Goal: Task Accomplishment & Management: Manage account settings

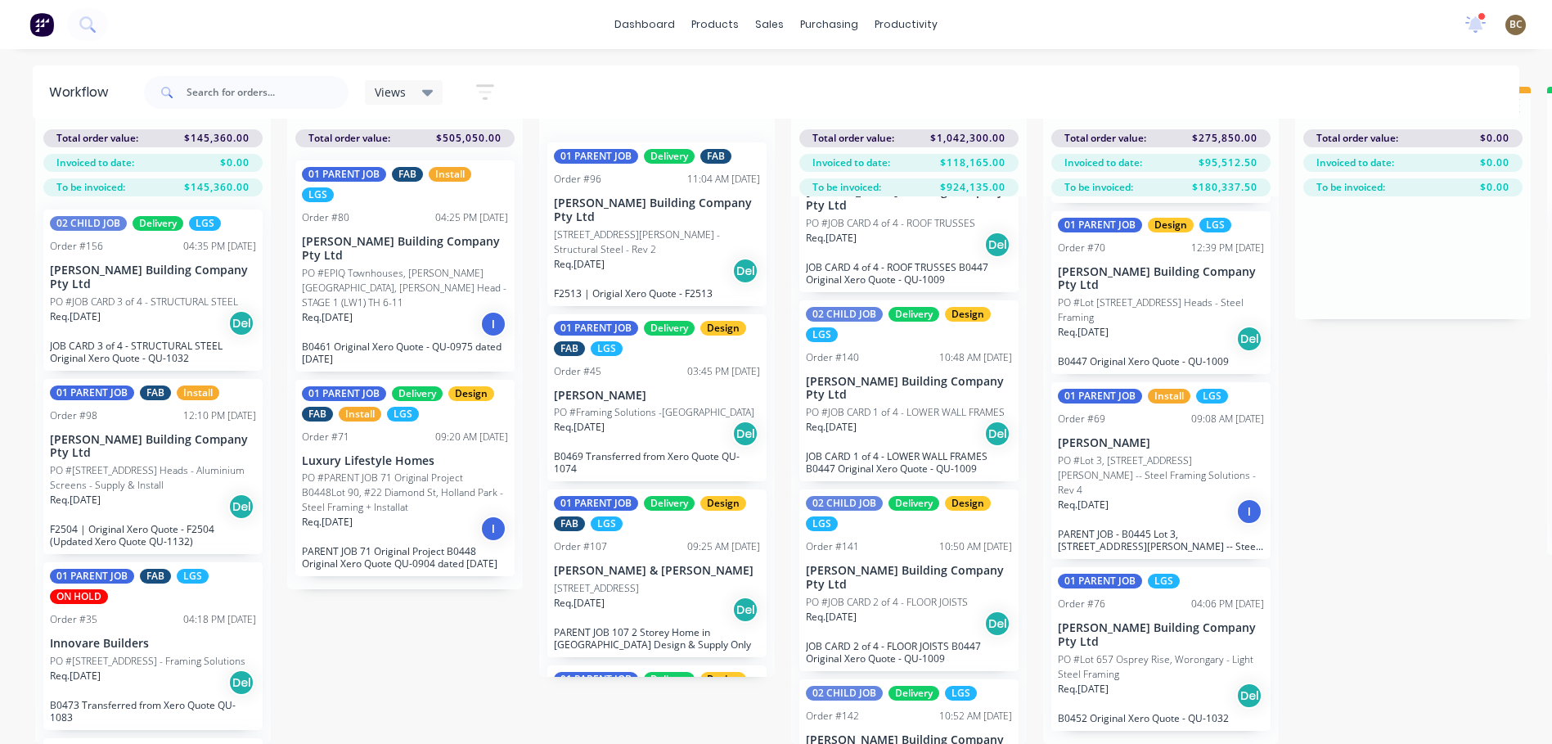
scroll to position [164, 0]
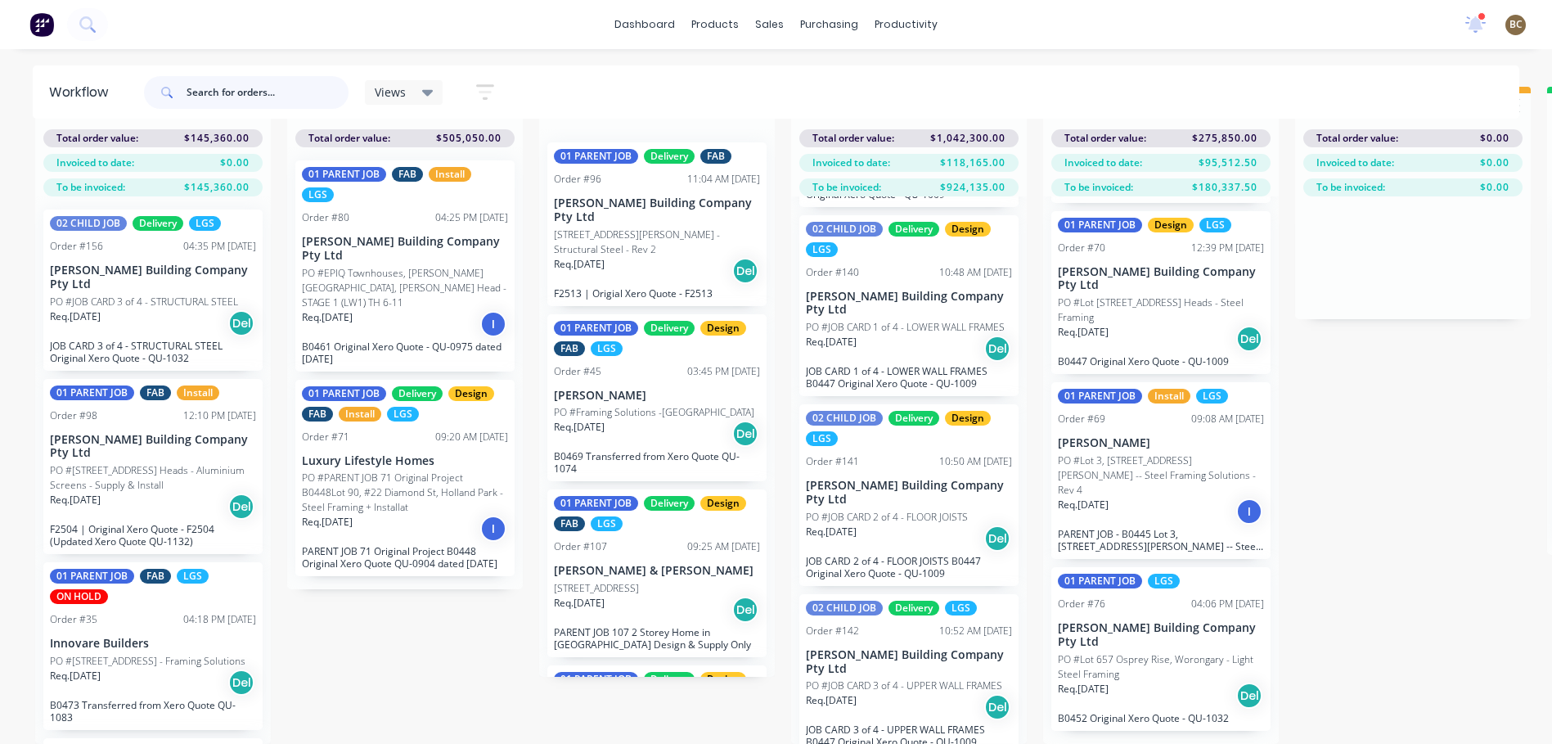
click at [218, 97] on input "text" at bounding box center [268, 92] width 162 height 33
type input "alders"
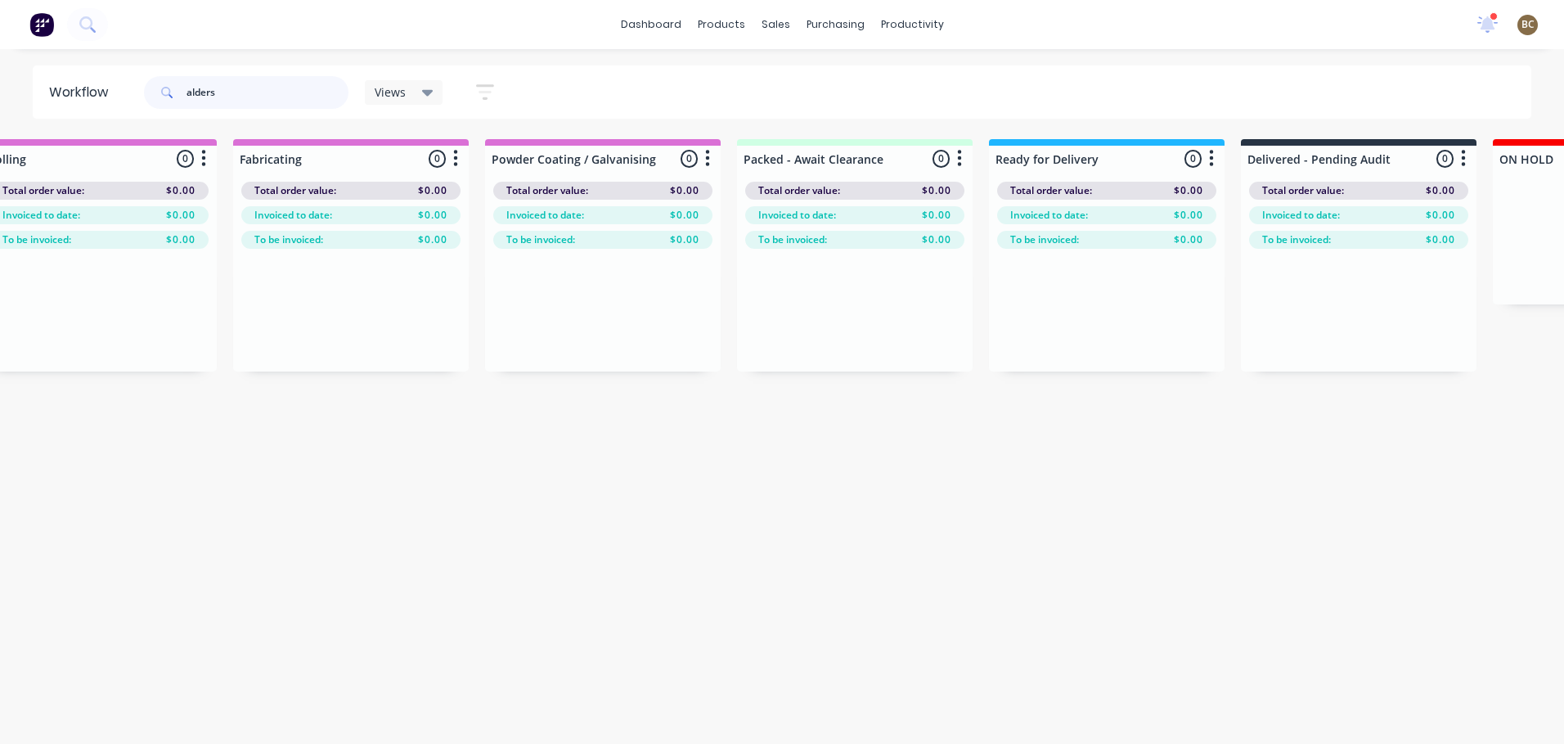
scroll to position [0, 1805]
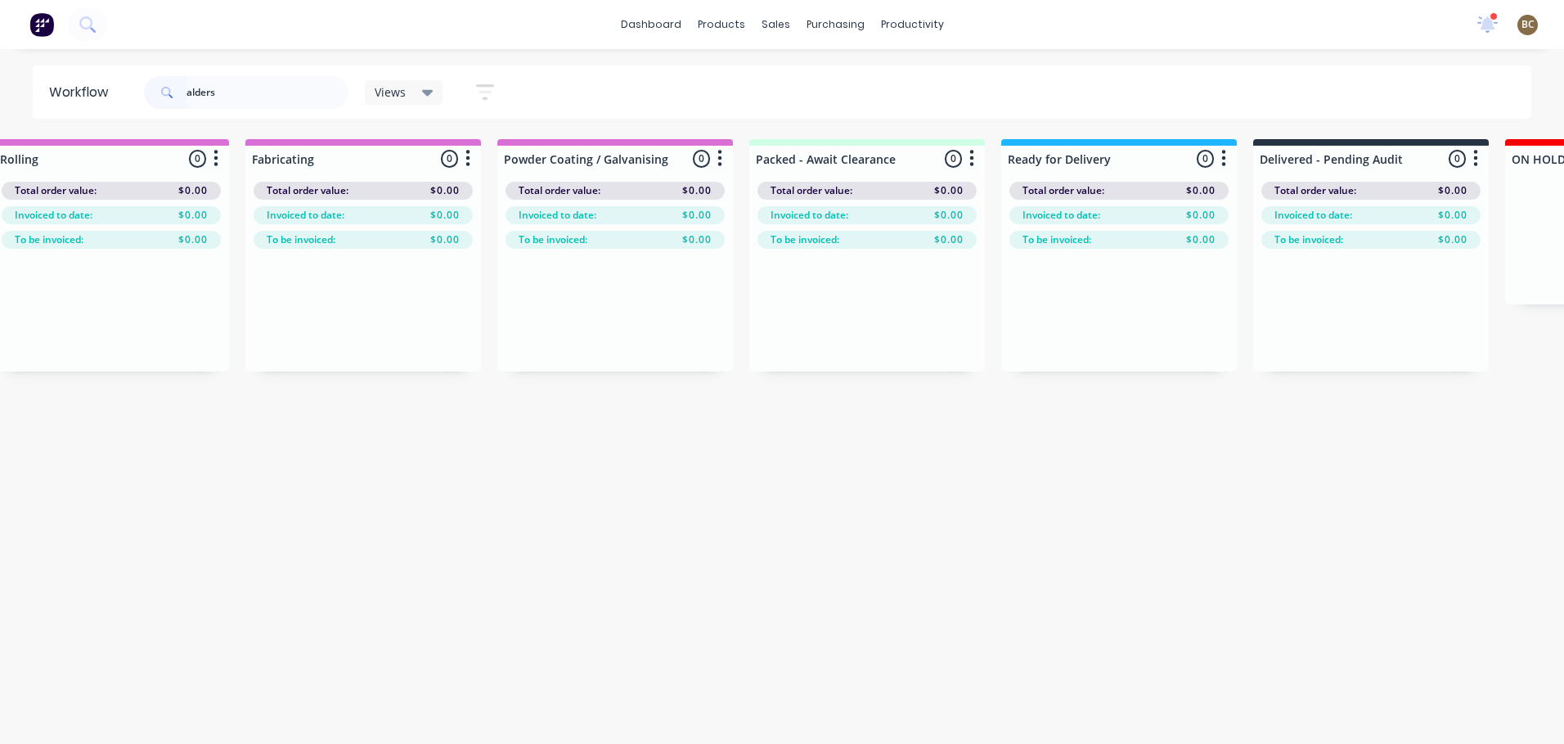
click at [324, 92] on input "alders" at bounding box center [268, 92] width 162 height 33
click at [404, 88] on span "Views" at bounding box center [390, 91] width 31 height 17
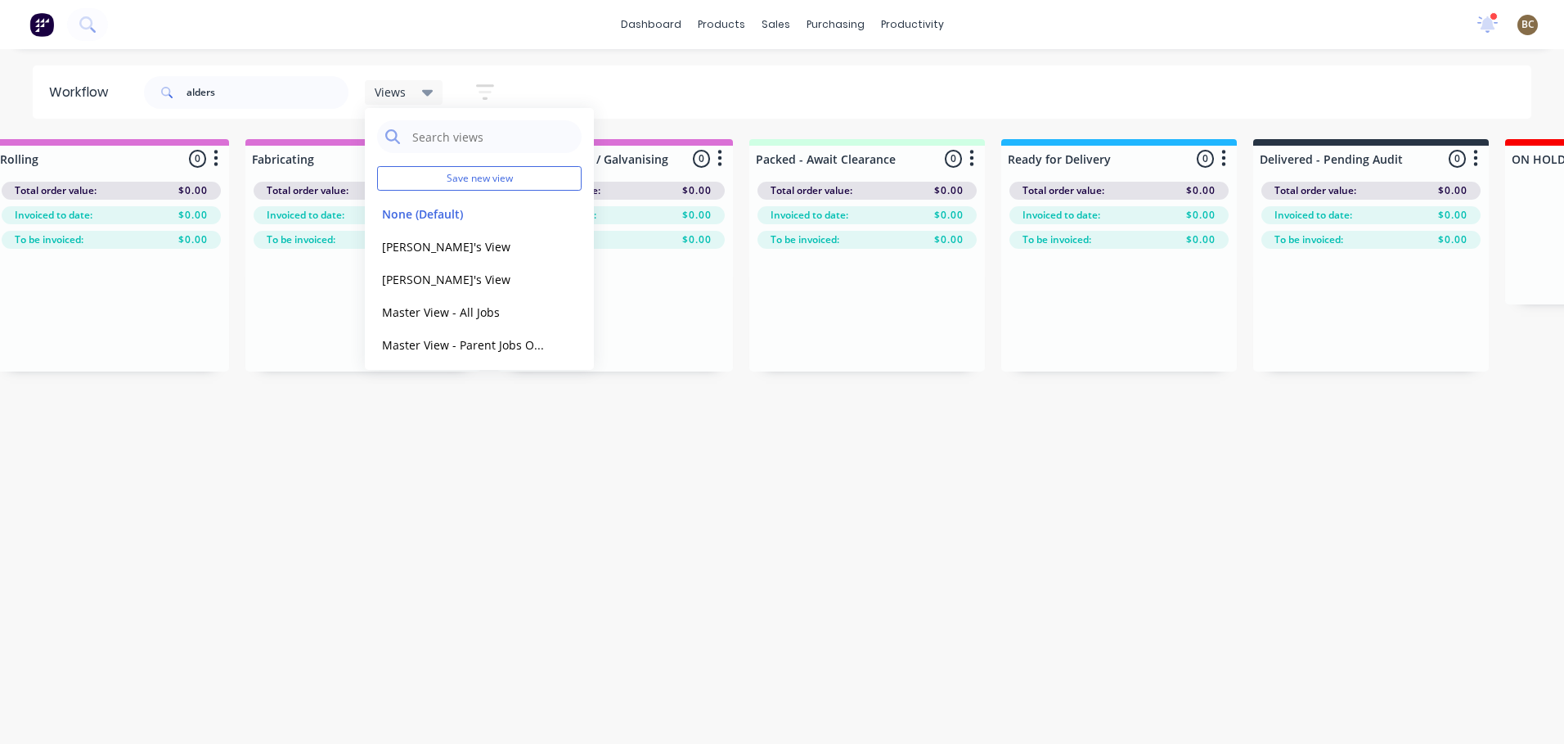
click at [491, 88] on icon "button" at bounding box center [485, 92] width 18 height 20
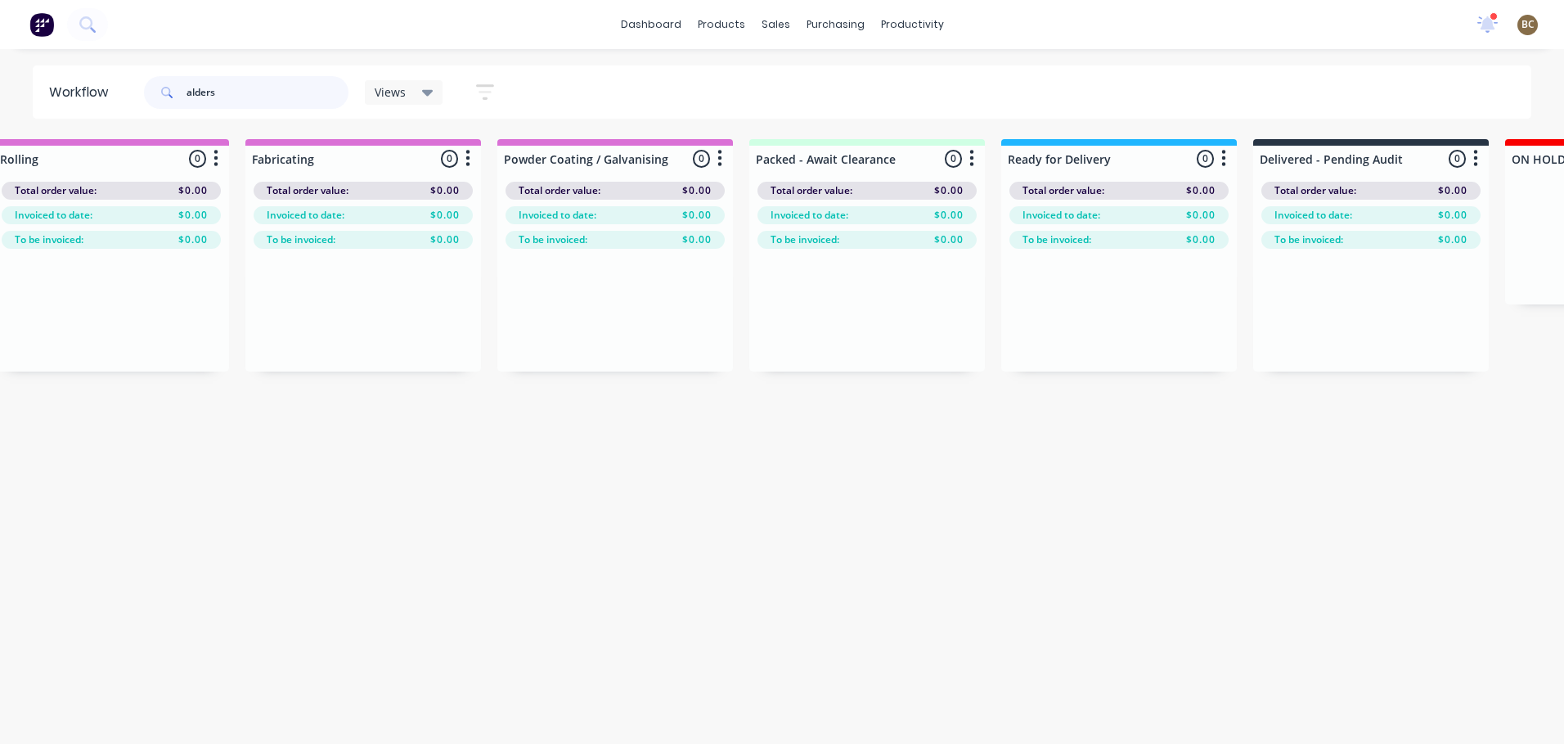
click at [322, 98] on input "alders" at bounding box center [268, 92] width 162 height 33
drag, startPoint x: 291, startPoint y: 98, endPoint x: 114, endPoint y: 99, distance: 177.5
click at [114, 99] on header "Workflow alders Views Save new view None (Default) edit Demi's View edit Marlon…" at bounding box center [783, 91] width 1500 height 53
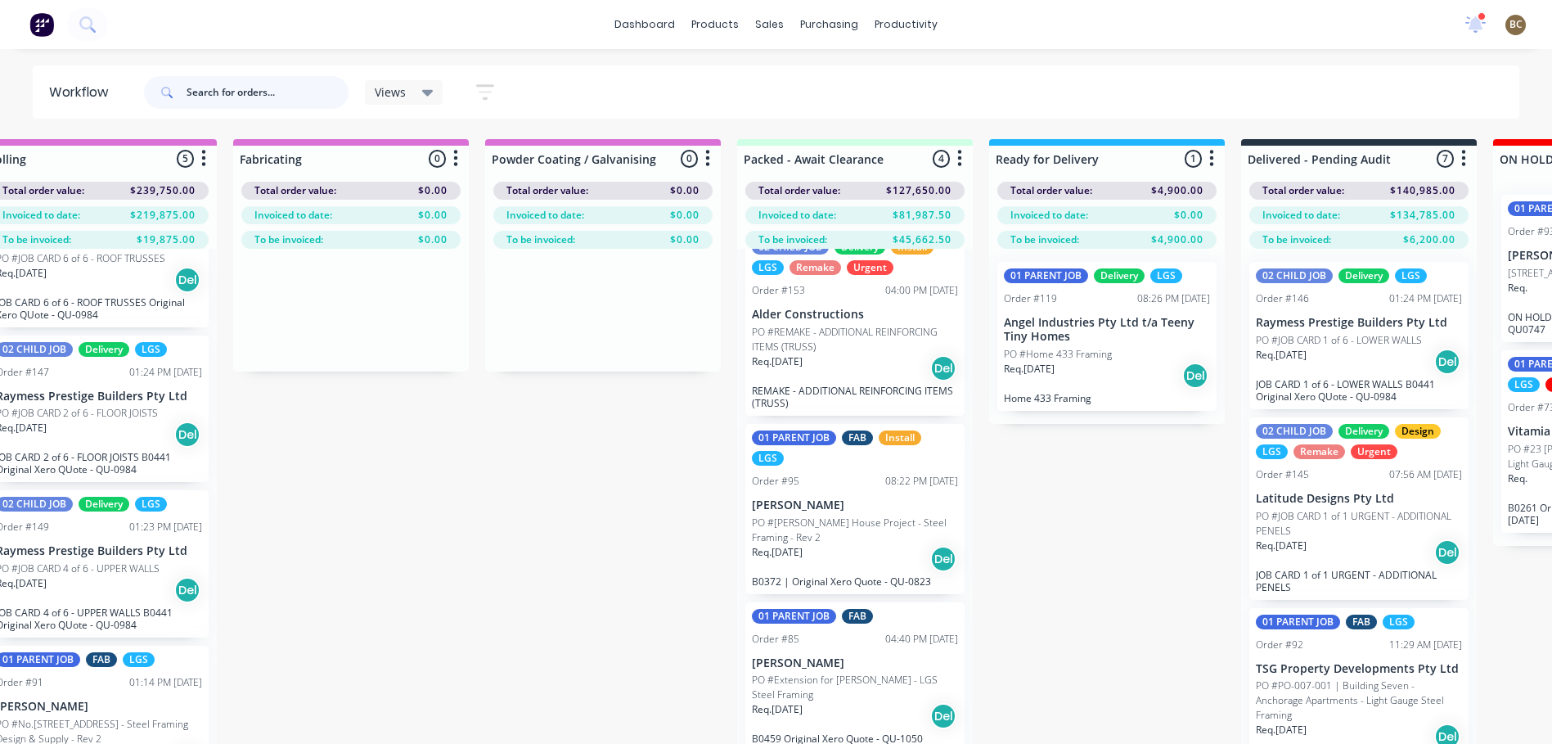
scroll to position [0, 0]
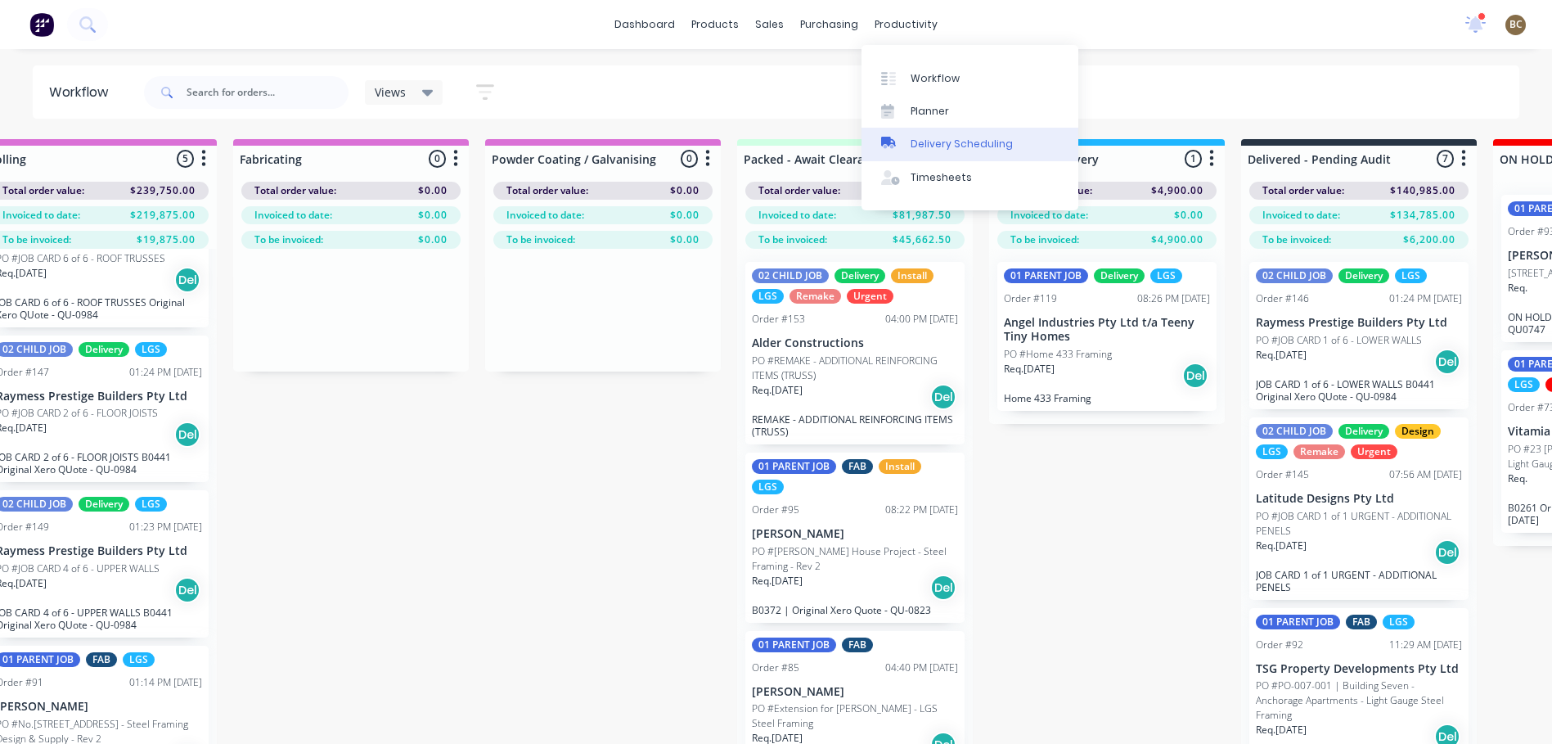
click at [929, 141] on div "Delivery Scheduling" at bounding box center [962, 144] width 102 height 15
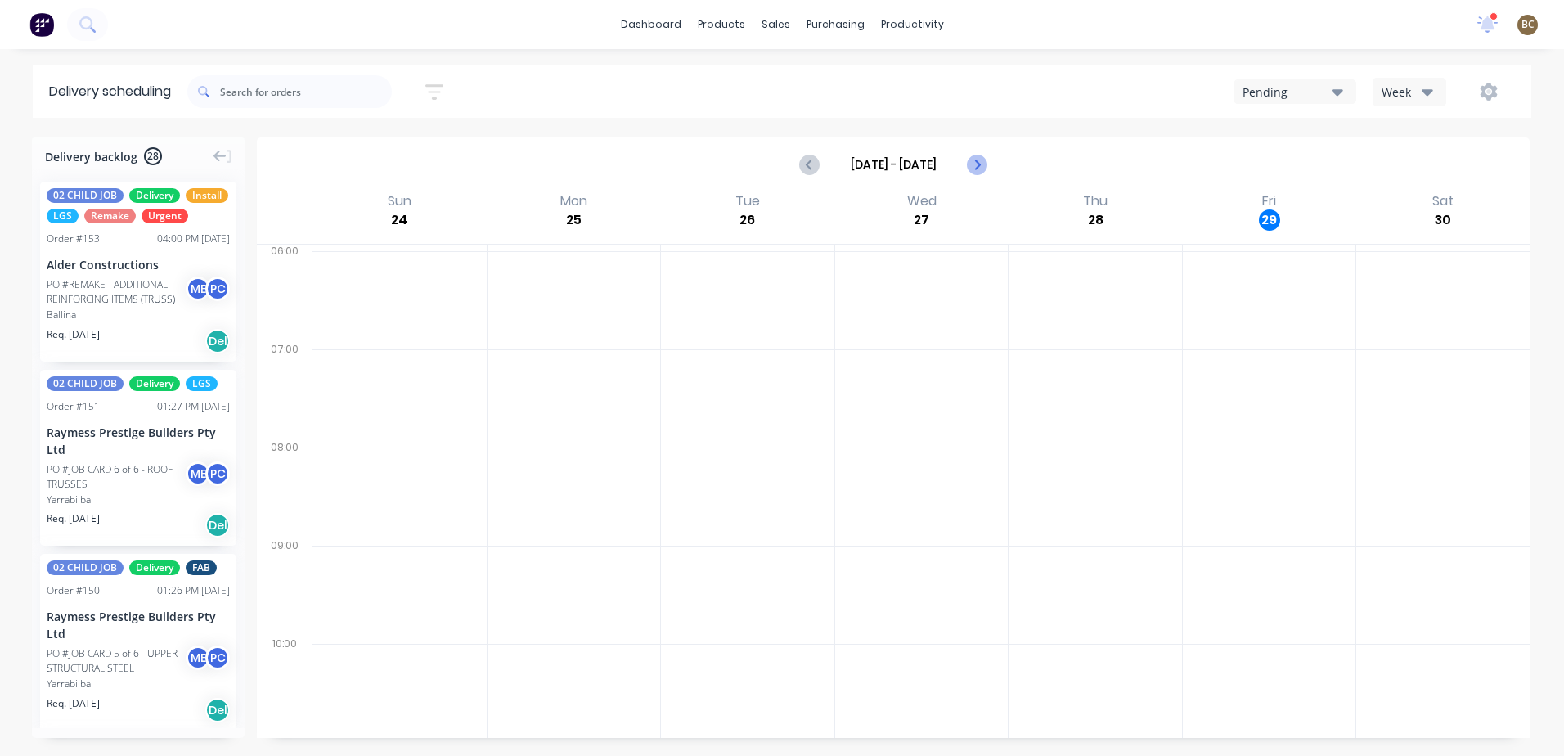
click at [974, 160] on icon "Next page" at bounding box center [977, 165] width 20 height 20
type input "Aug 31 - Sep 6"
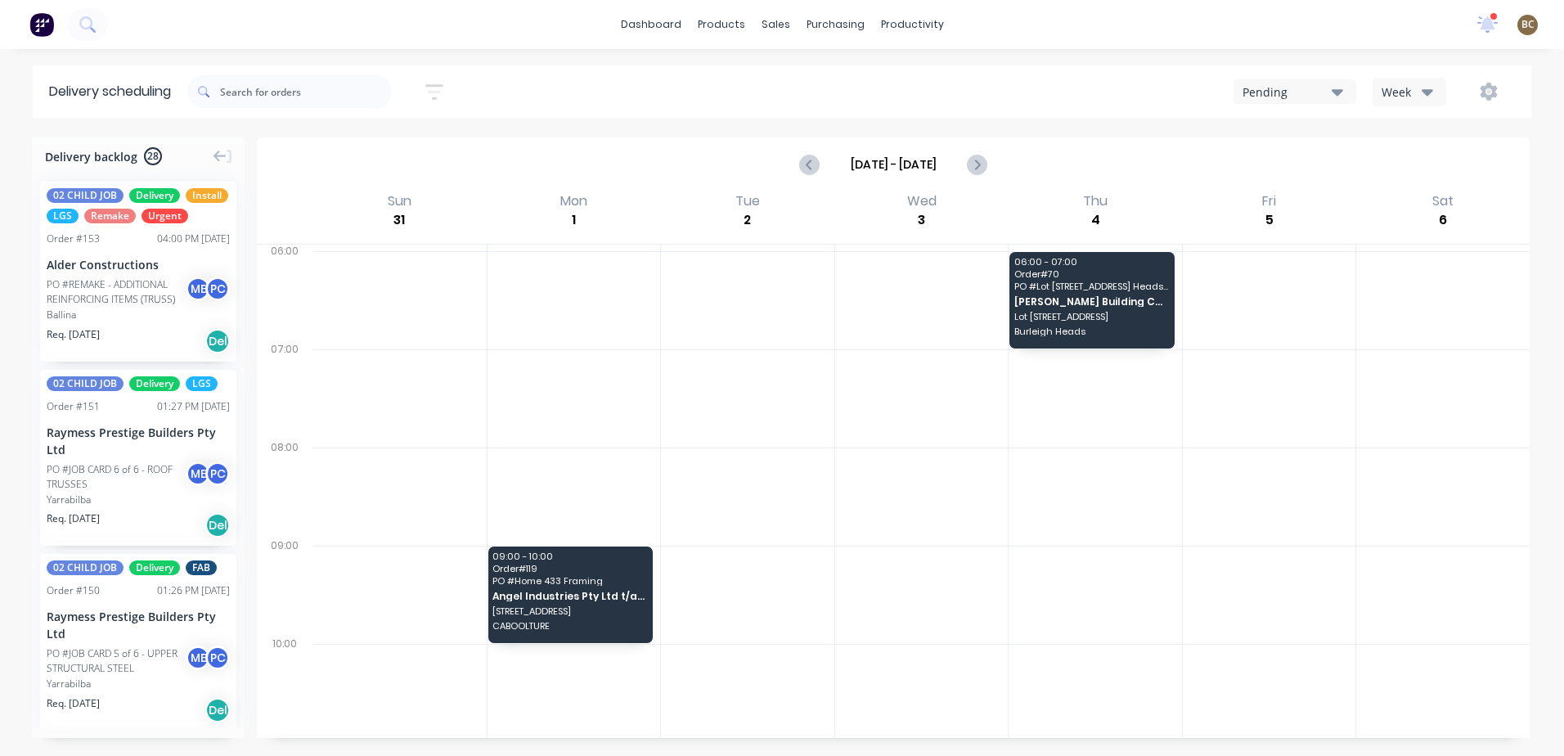
click at [1392, 95] on div "Week" at bounding box center [1405, 91] width 47 height 17
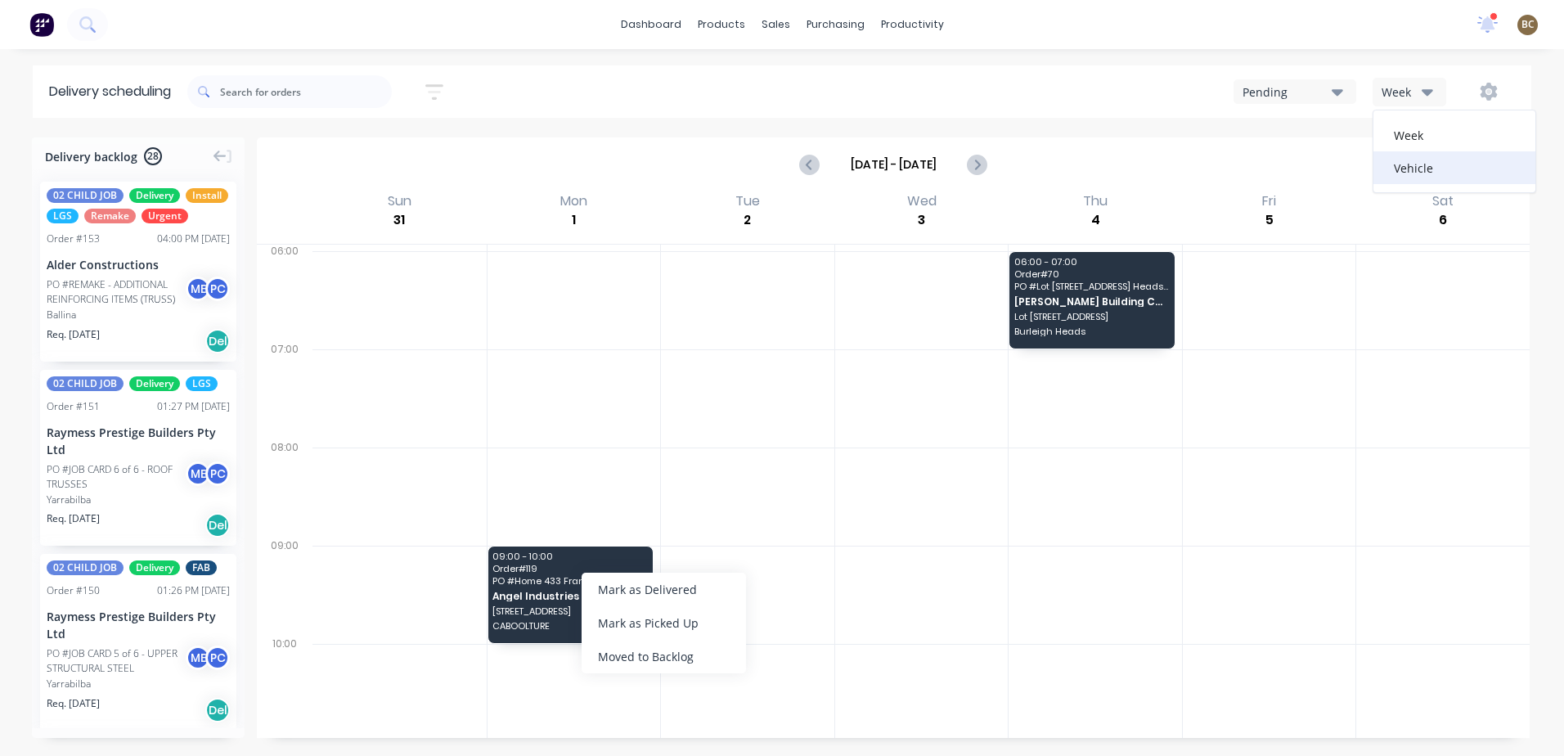
click at [1431, 178] on div "Vehicle" at bounding box center [1455, 167] width 162 height 33
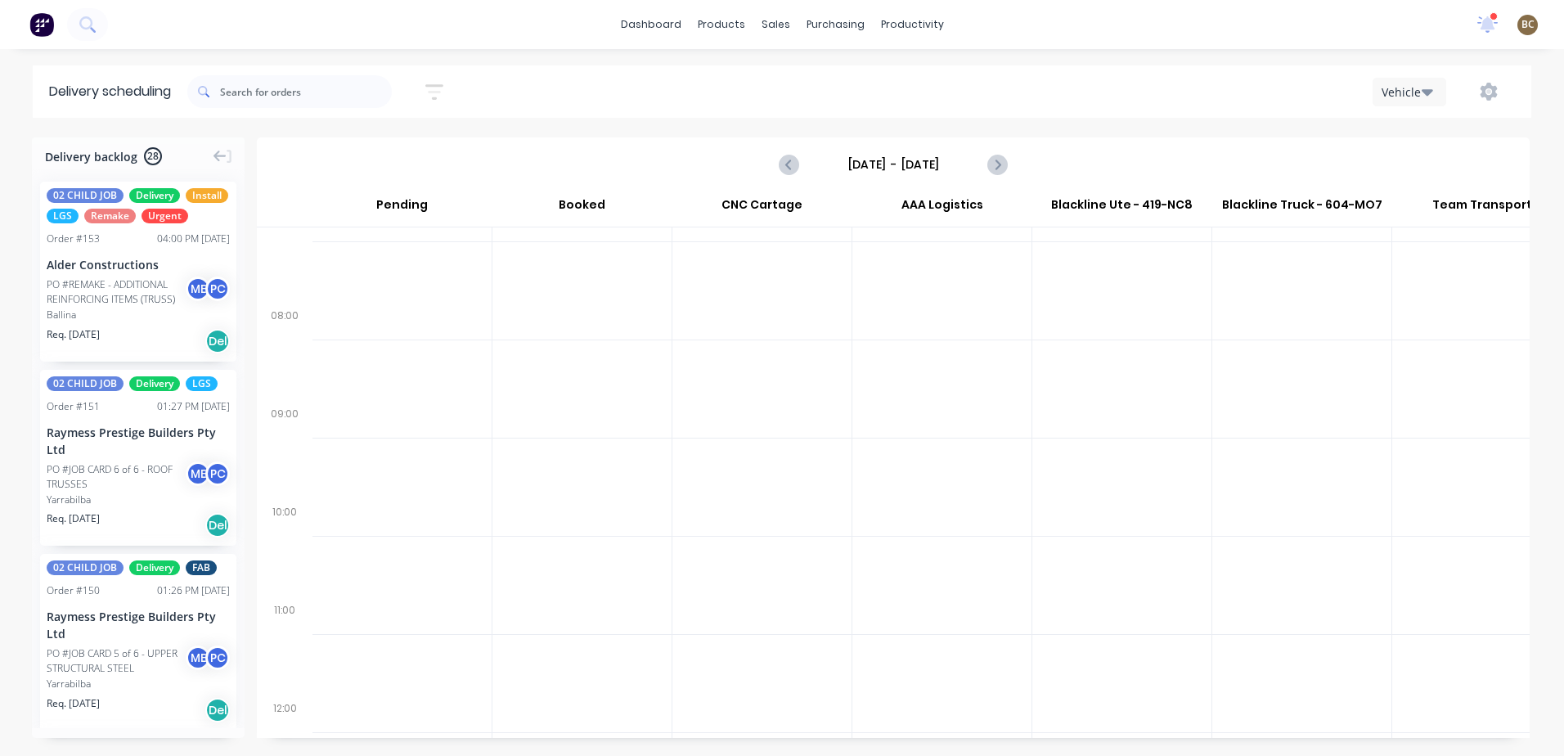
scroll to position [546, 1]
click at [995, 165] on icon "Next page" at bounding box center [997, 165] width 20 height 20
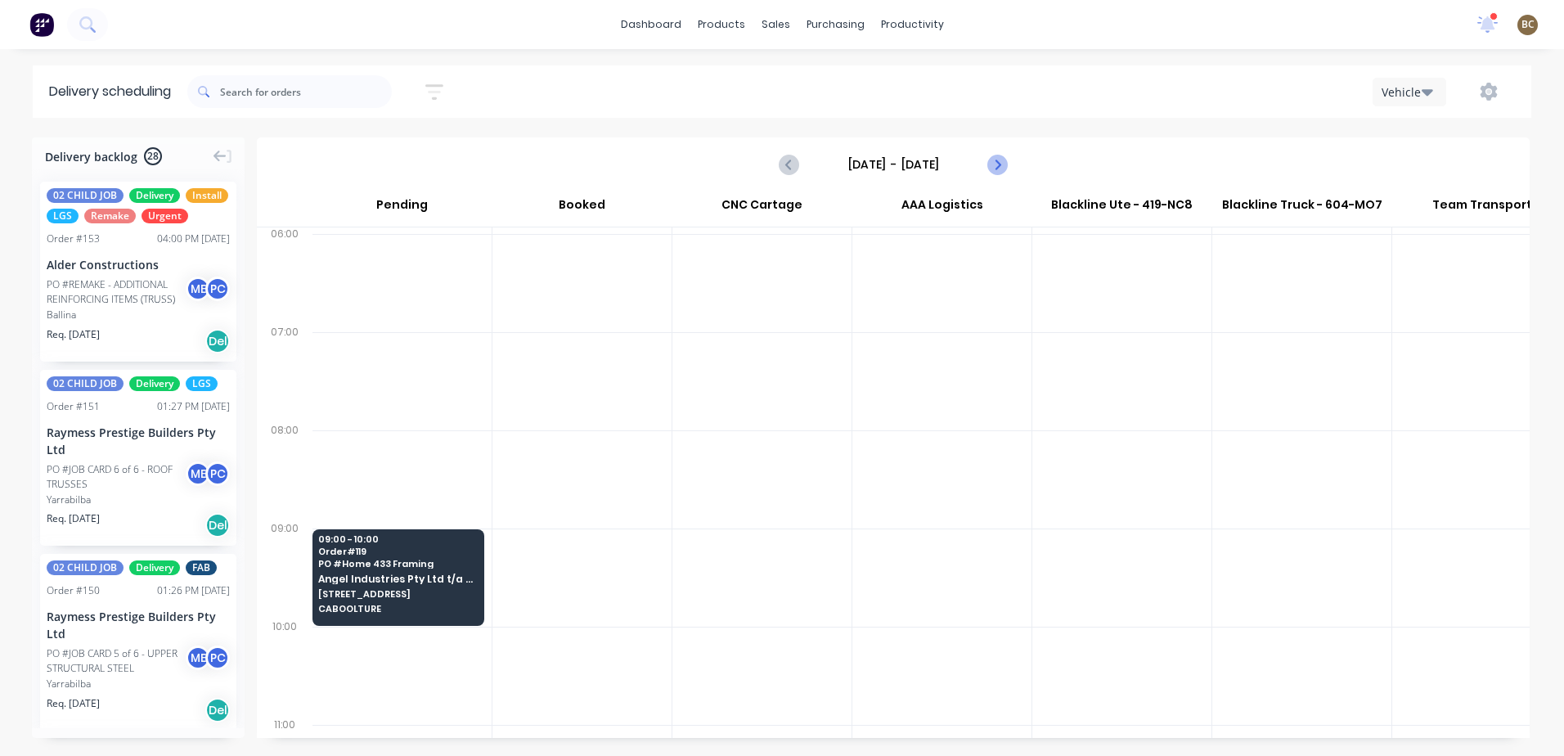
click at [989, 169] on icon "Next page" at bounding box center [997, 165] width 20 height 20
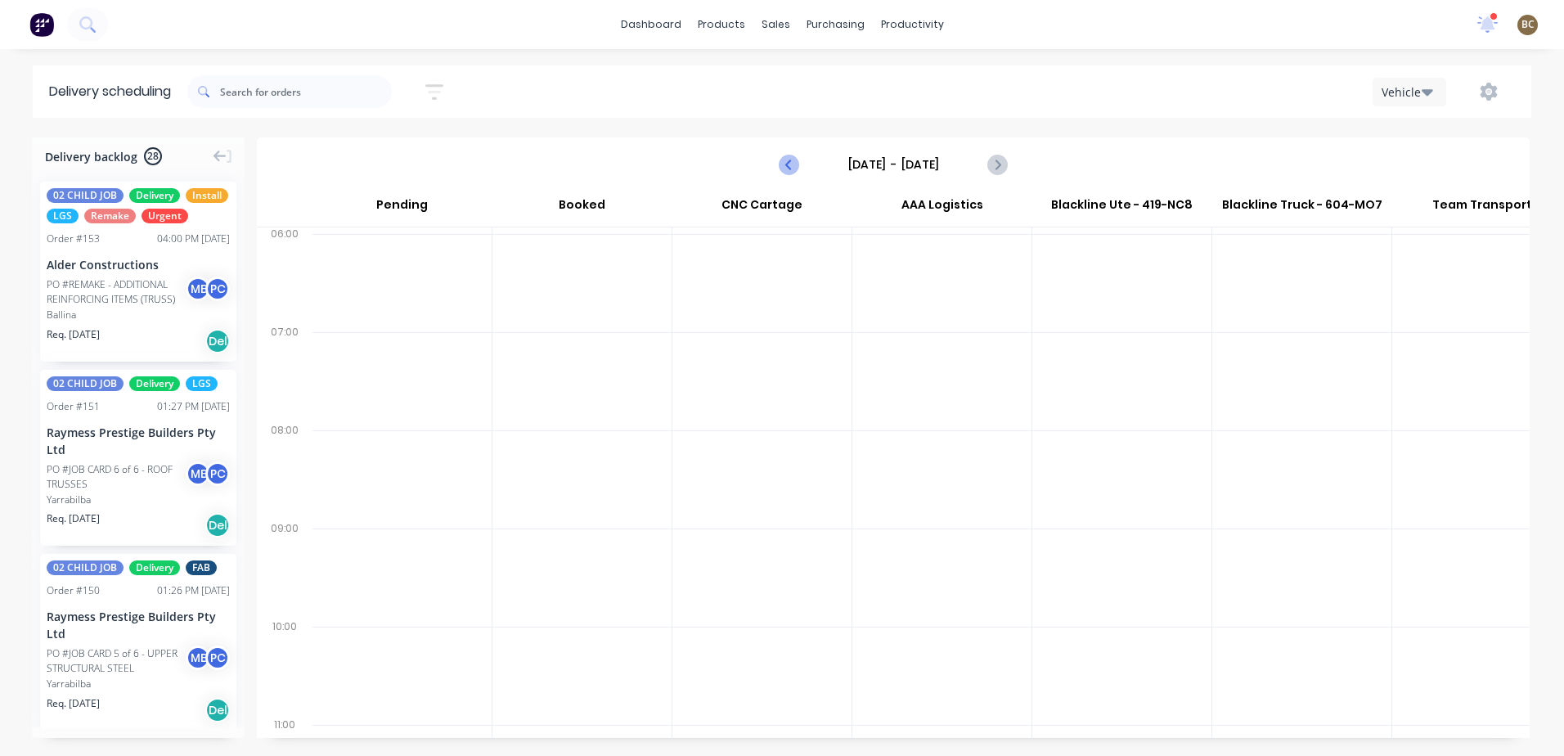
click at [794, 162] on icon "Previous page" at bounding box center [790, 165] width 20 height 20
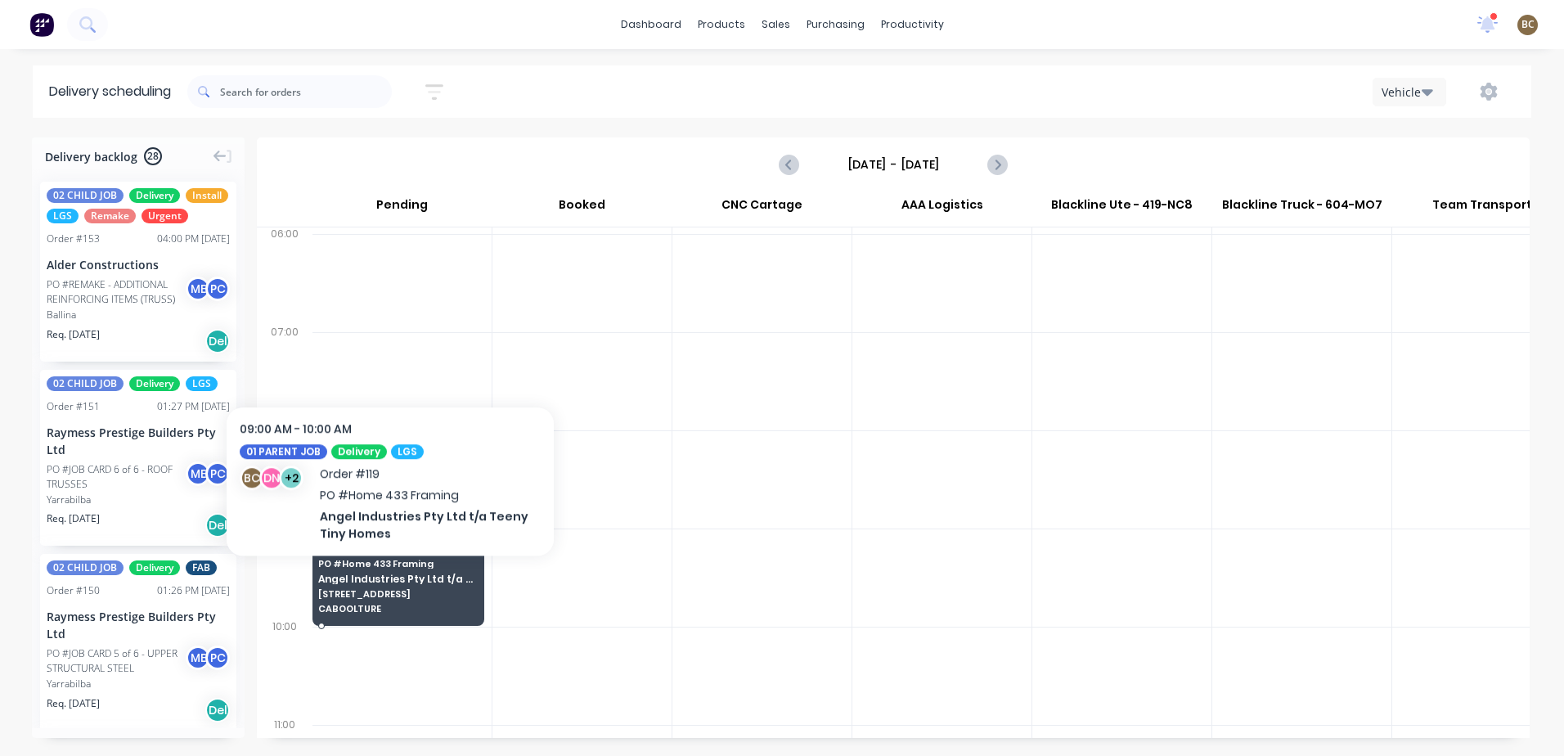
scroll to position [0, 0]
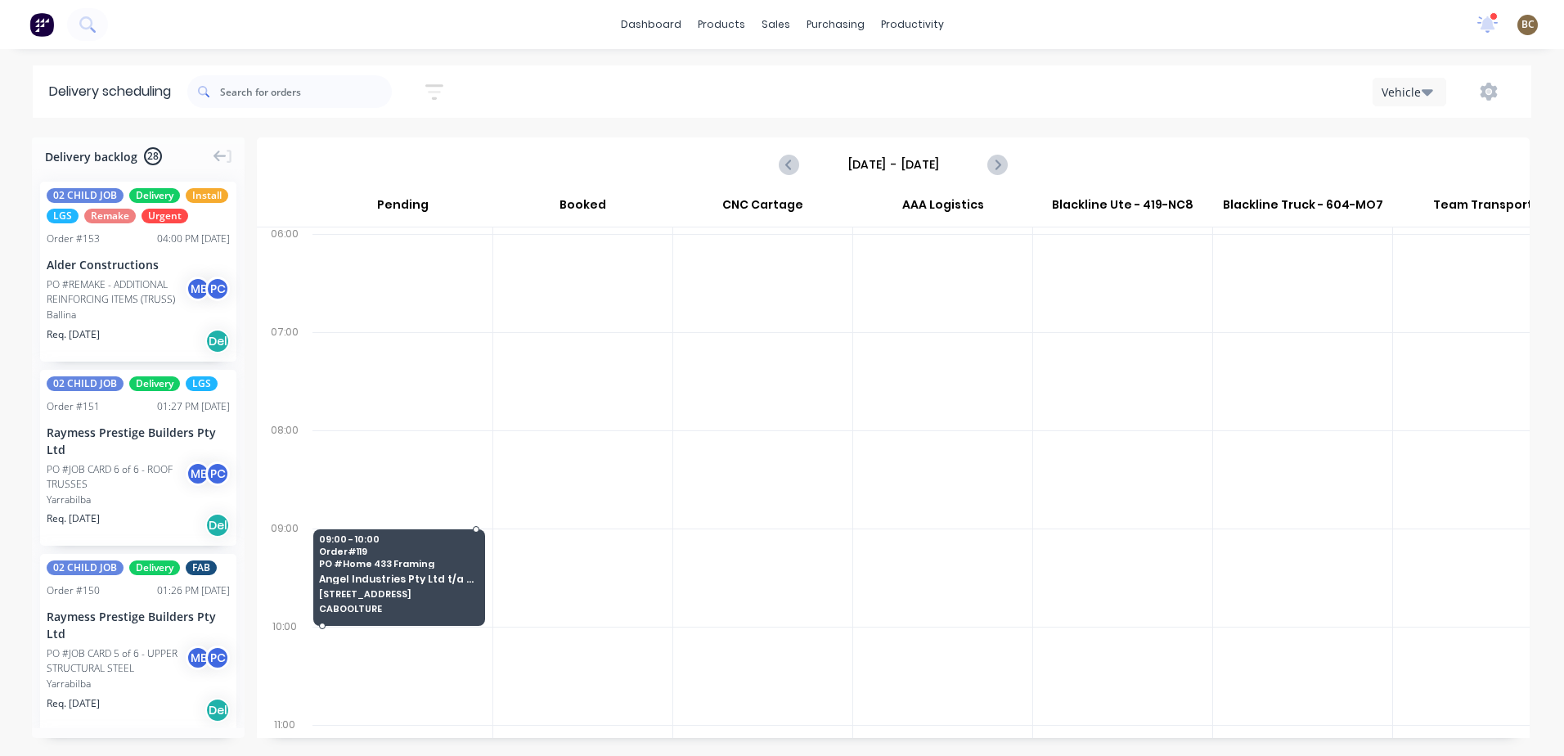
drag, startPoint x: 407, startPoint y: 583, endPoint x: 334, endPoint y: 588, distance: 73.8
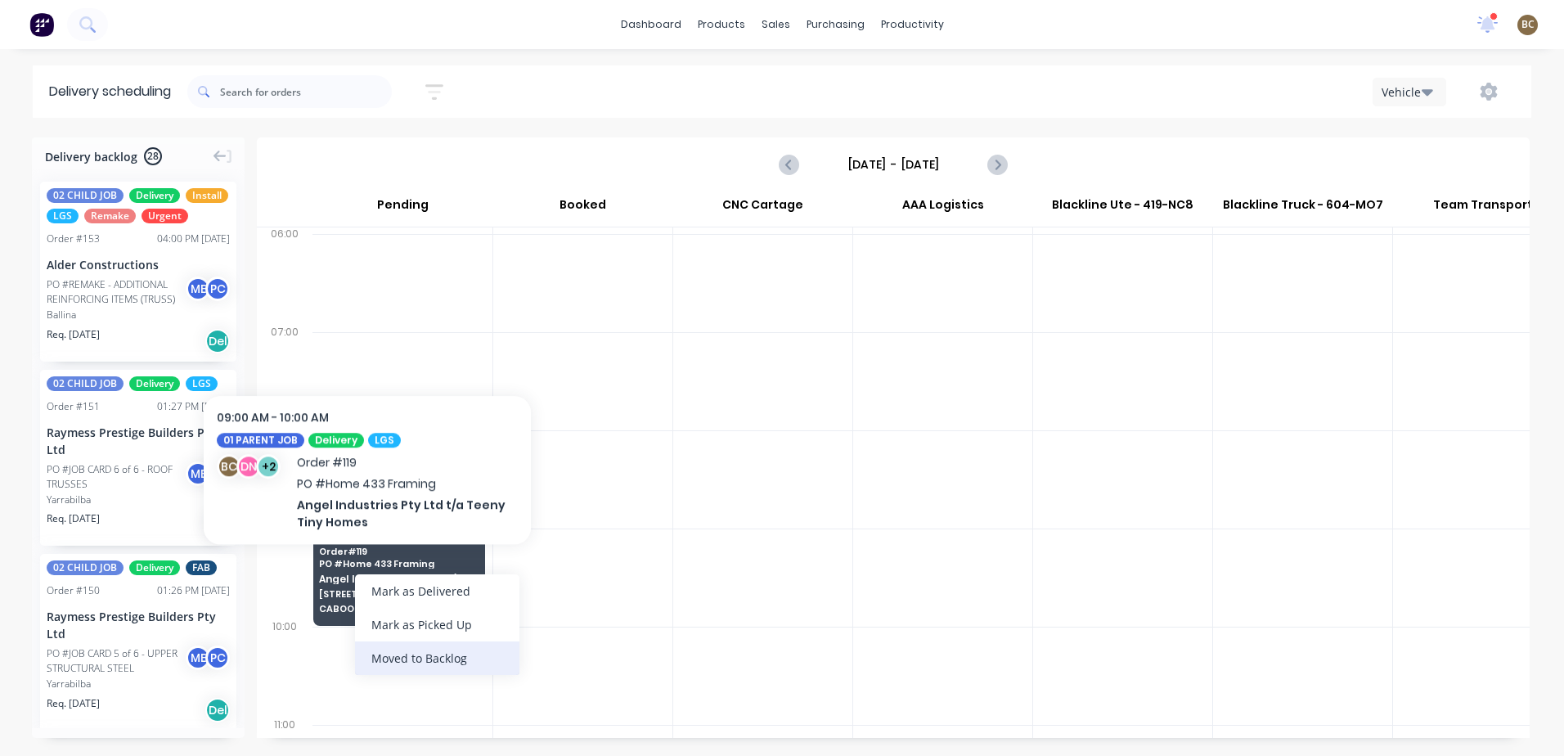
click at [428, 661] on div "Moved to Backlog" at bounding box center [437, 658] width 164 height 34
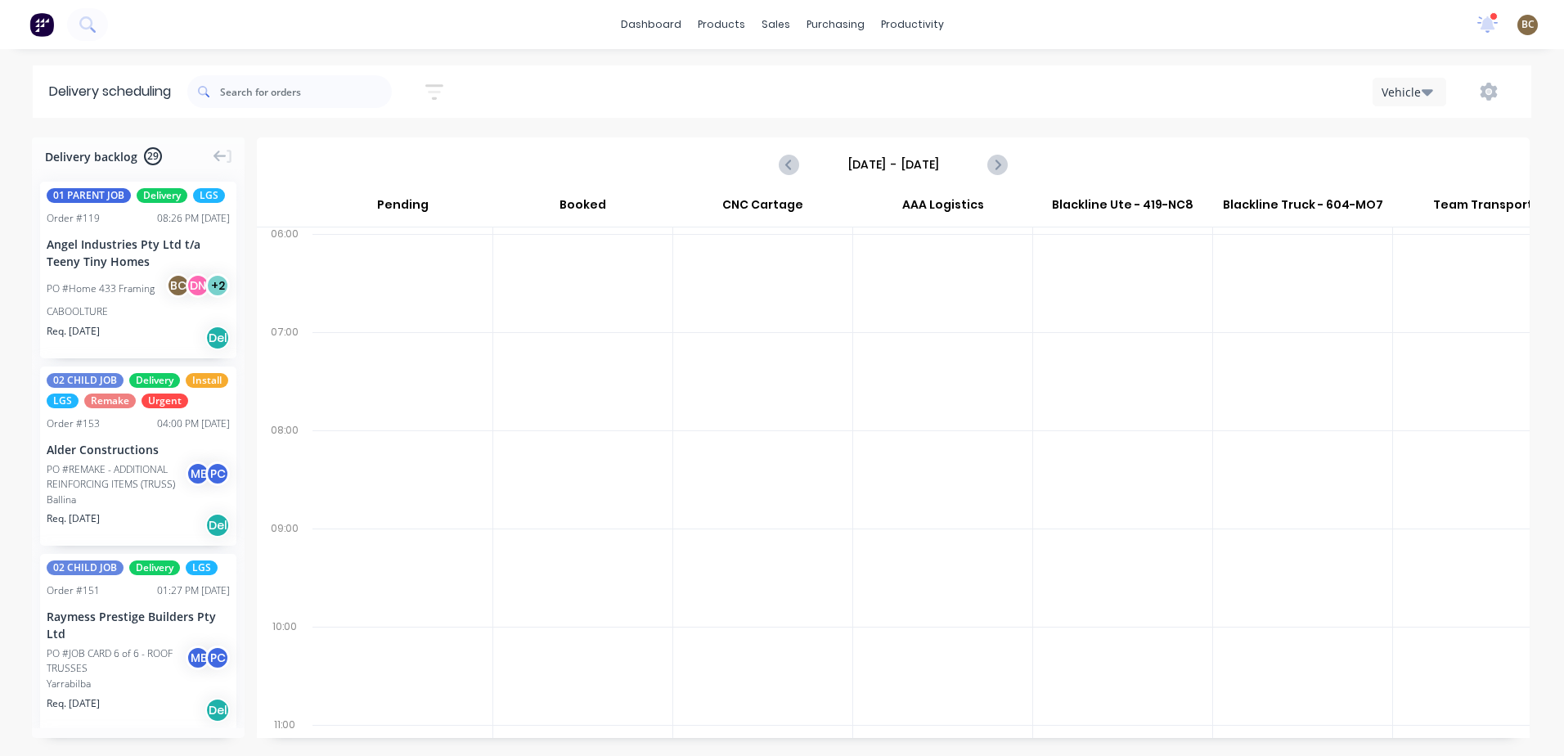
scroll to position [0, 1]
click at [787, 153] on button "Previous page" at bounding box center [790, 164] width 33 height 33
click at [783, 161] on icon "Previous page" at bounding box center [790, 165] width 20 height 20
type input "[DATE] - [DATE]"
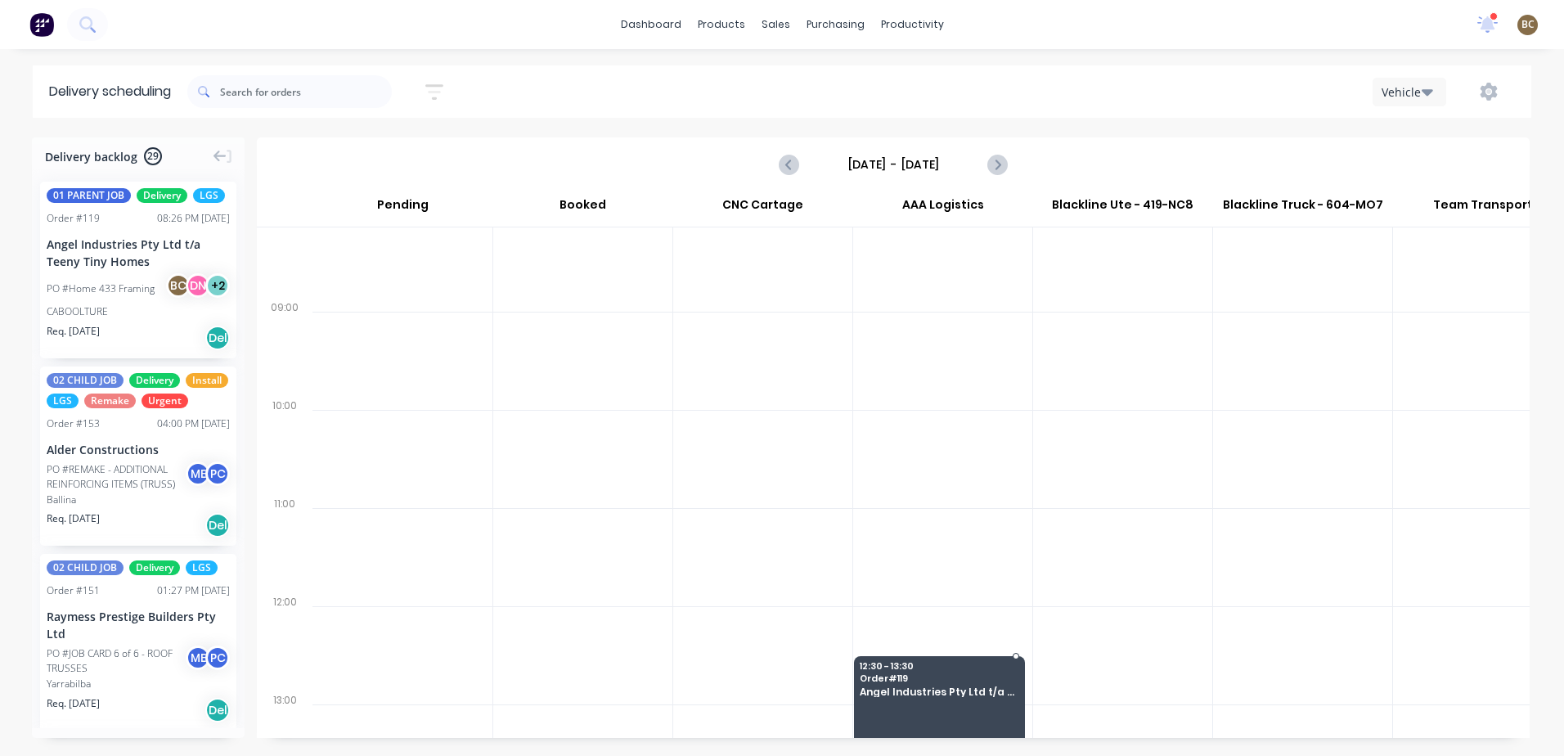
scroll to position [221, 0]
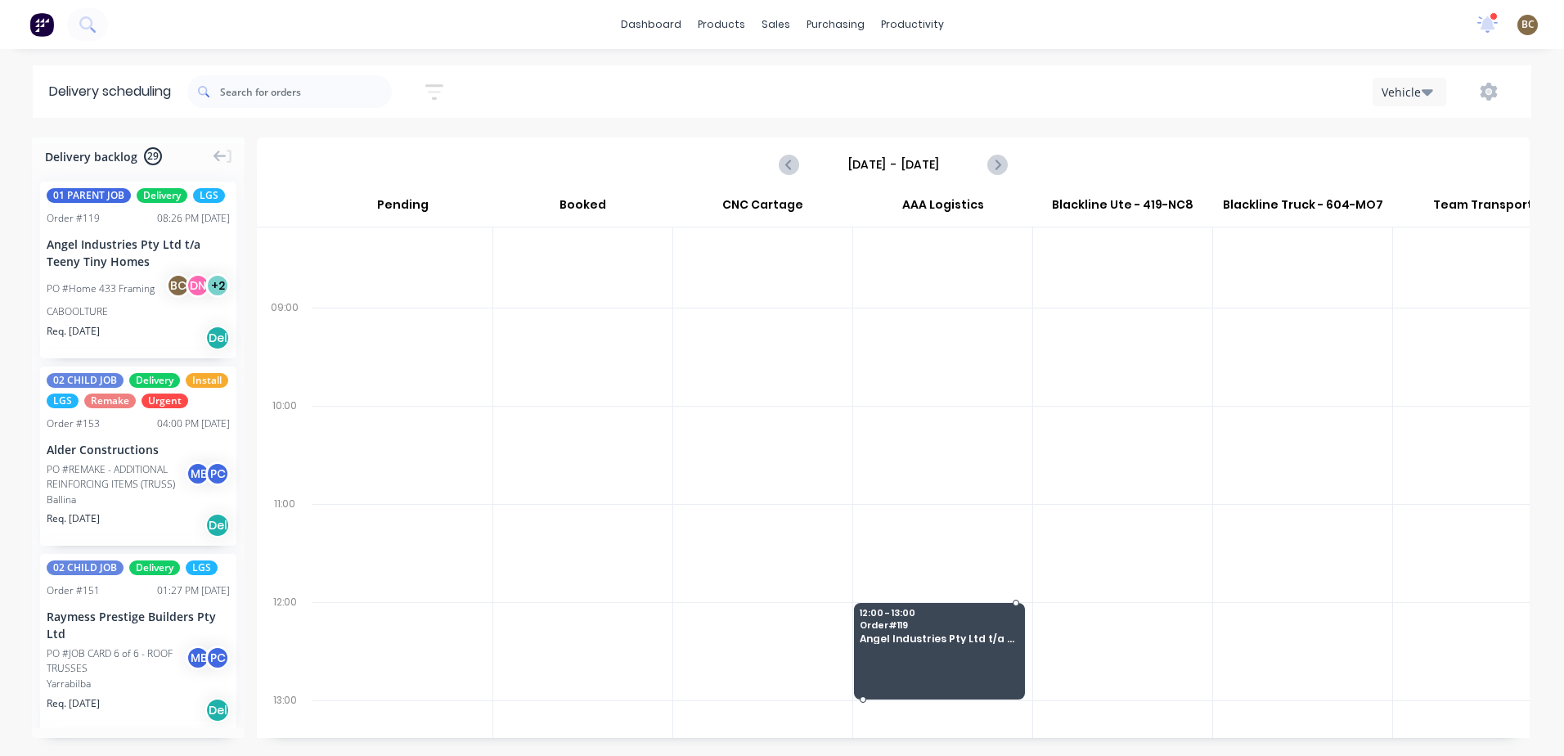
drag, startPoint x: 128, startPoint y: 295, endPoint x: 943, endPoint y: 641, distance: 885.2
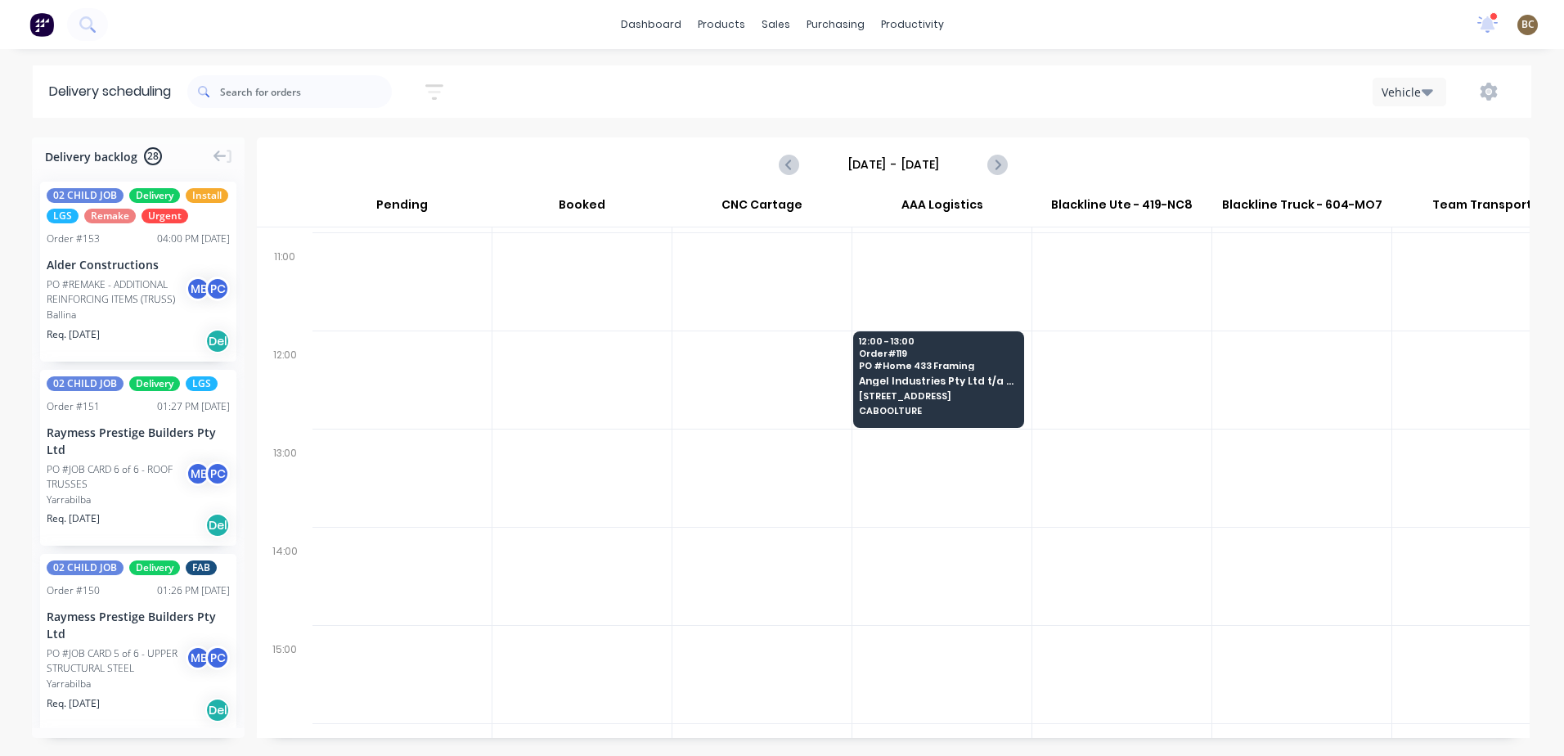
scroll to position [464, 1]
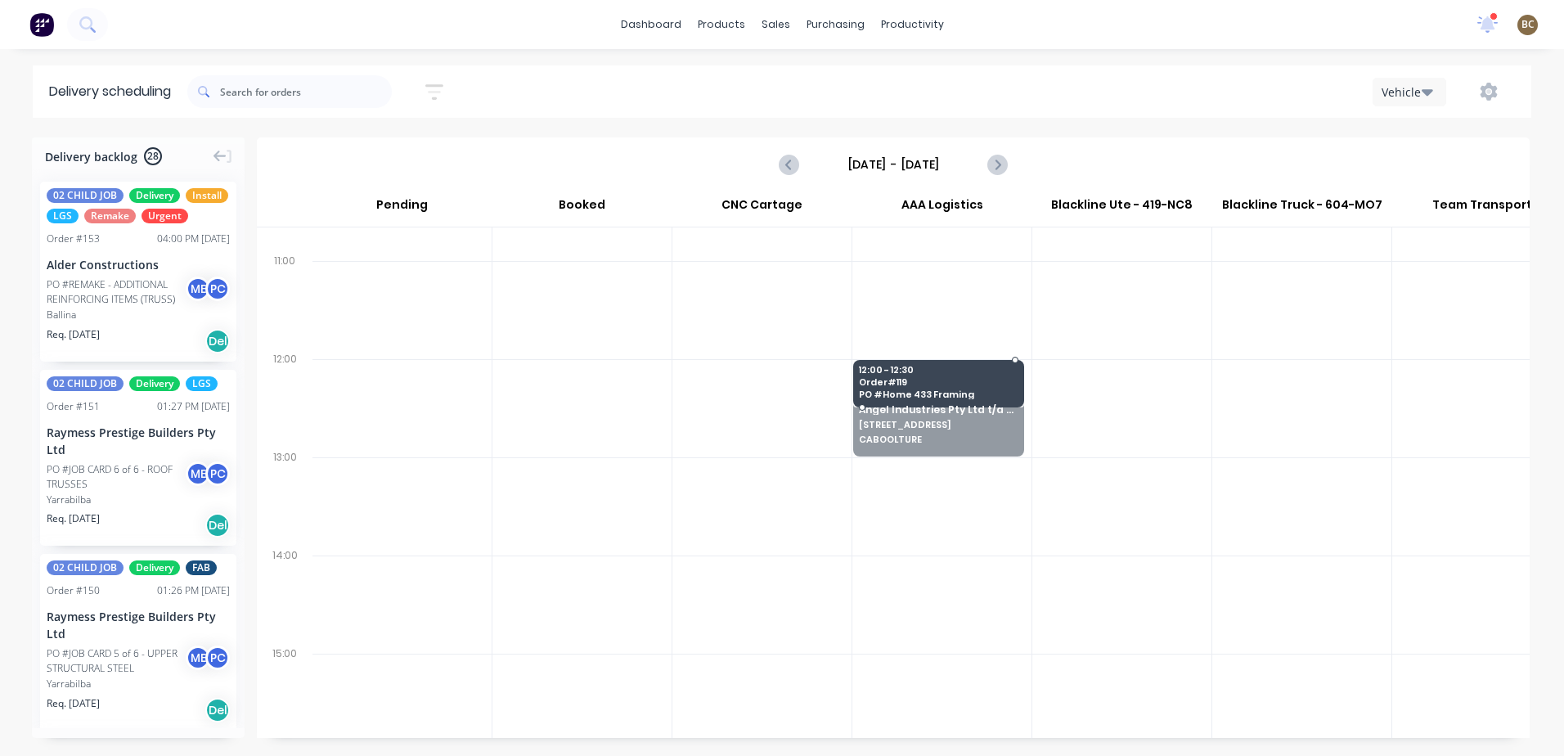
drag, startPoint x: 943, startPoint y: 454, endPoint x: 940, endPoint y: 415, distance: 39.4
click at [940, 415] on div at bounding box center [941, 408] width 179 height 98
click at [940, 400] on span "Angel Industries Pty Ltd t/a Teeny Tiny Homes" at bounding box center [938, 395] width 159 height 11
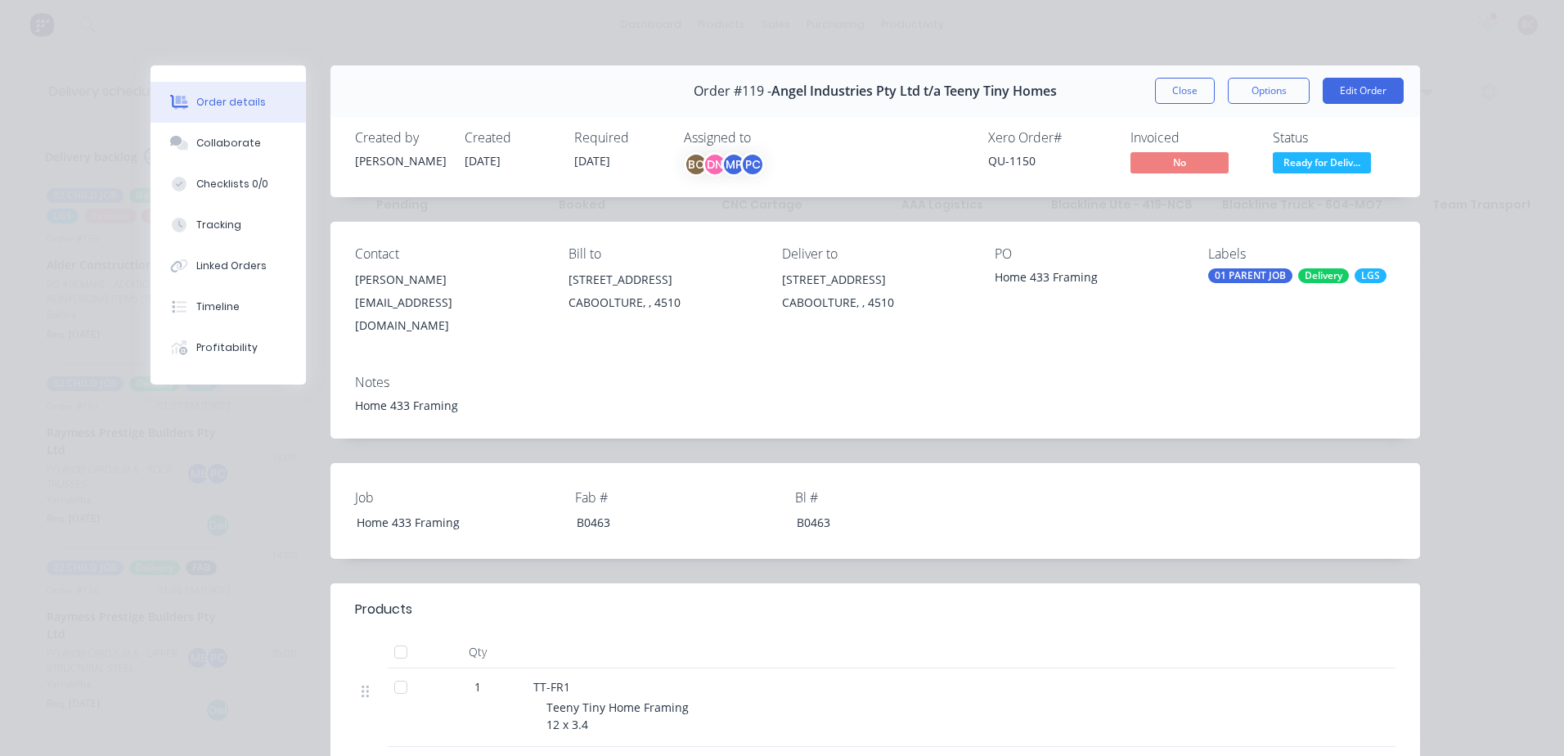
click at [1216, 463] on div "Job Home 433 Framing Fab # B0463 Bl # B0463" at bounding box center [876, 511] width 1090 height 96
click at [1243, 101] on button "Options" at bounding box center [1269, 91] width 82 height 26
click at [1216, 198] on div "Delivery Docket" at bounding box center [1224, 199] width 142 height 24
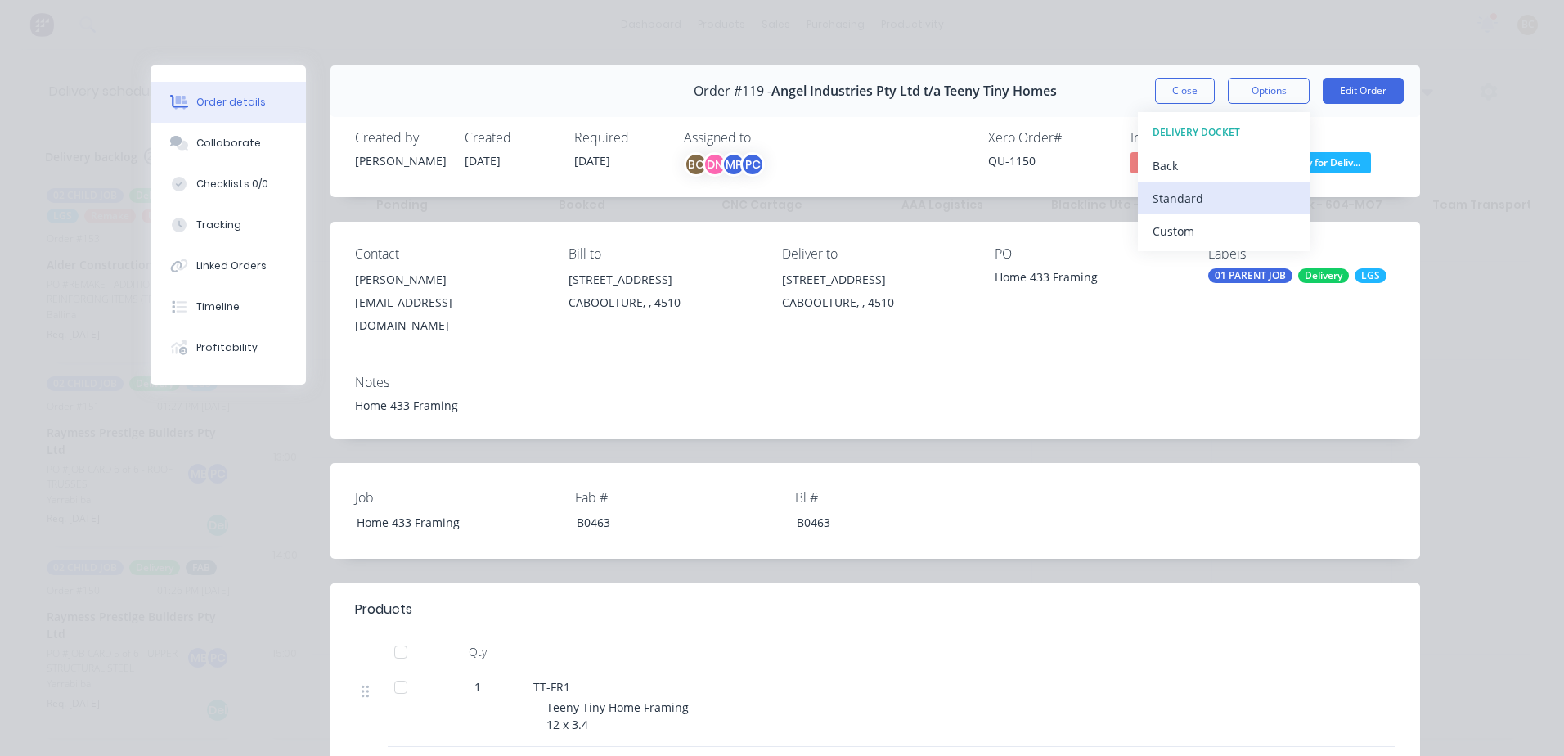
click at [1155, 200] on div "Standard" at bounding box center [1224, 199] width 142 height 24
click at [1216, 188] on div "Standard" at bounding box center [1224, 199] width 142 height 24
click at [236, 158] on button "Collaborate" at bounding box center [228, 143] width 155 height 41
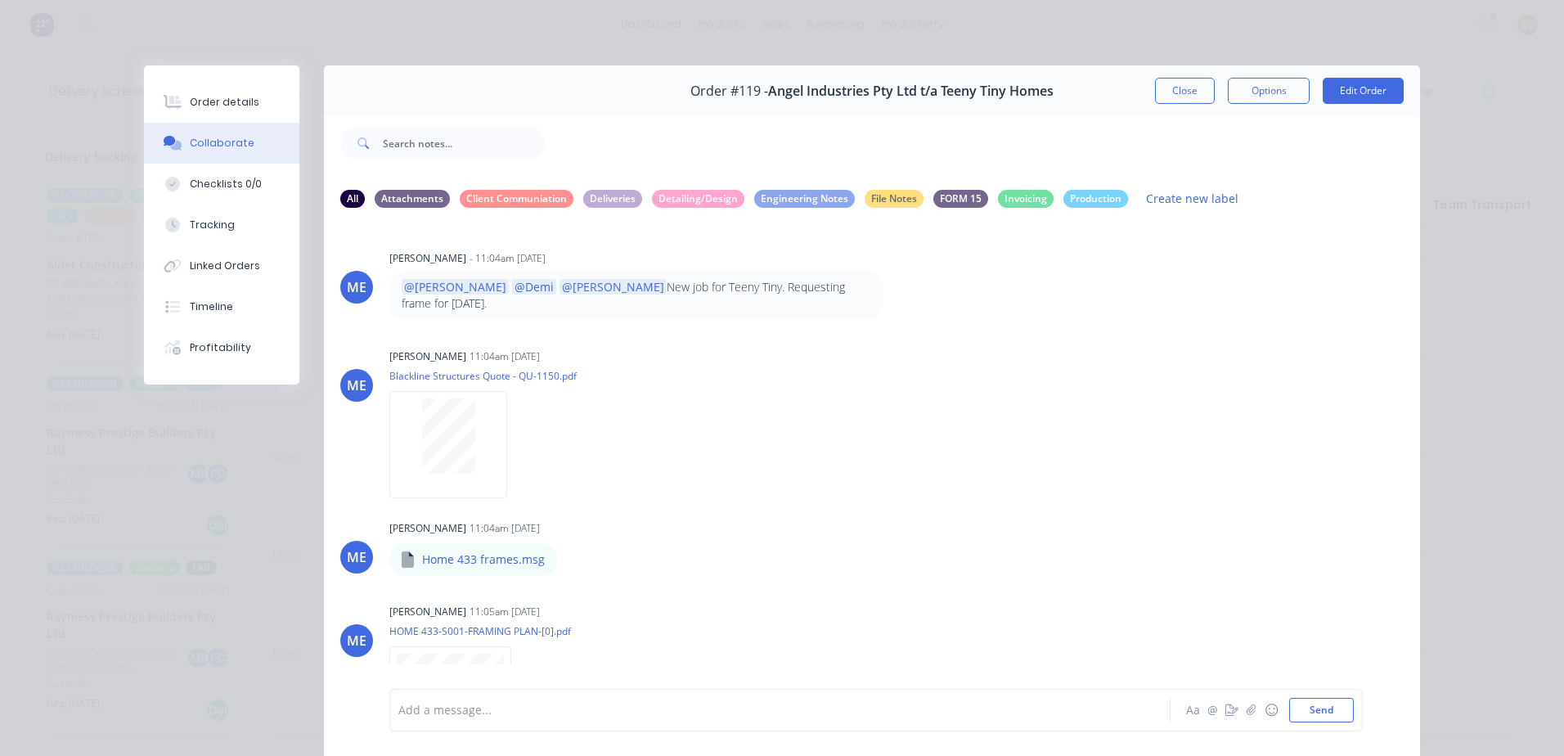
click at [1157, 96] on button "Close" at bounding box center [1185, 91] width 60 height 26
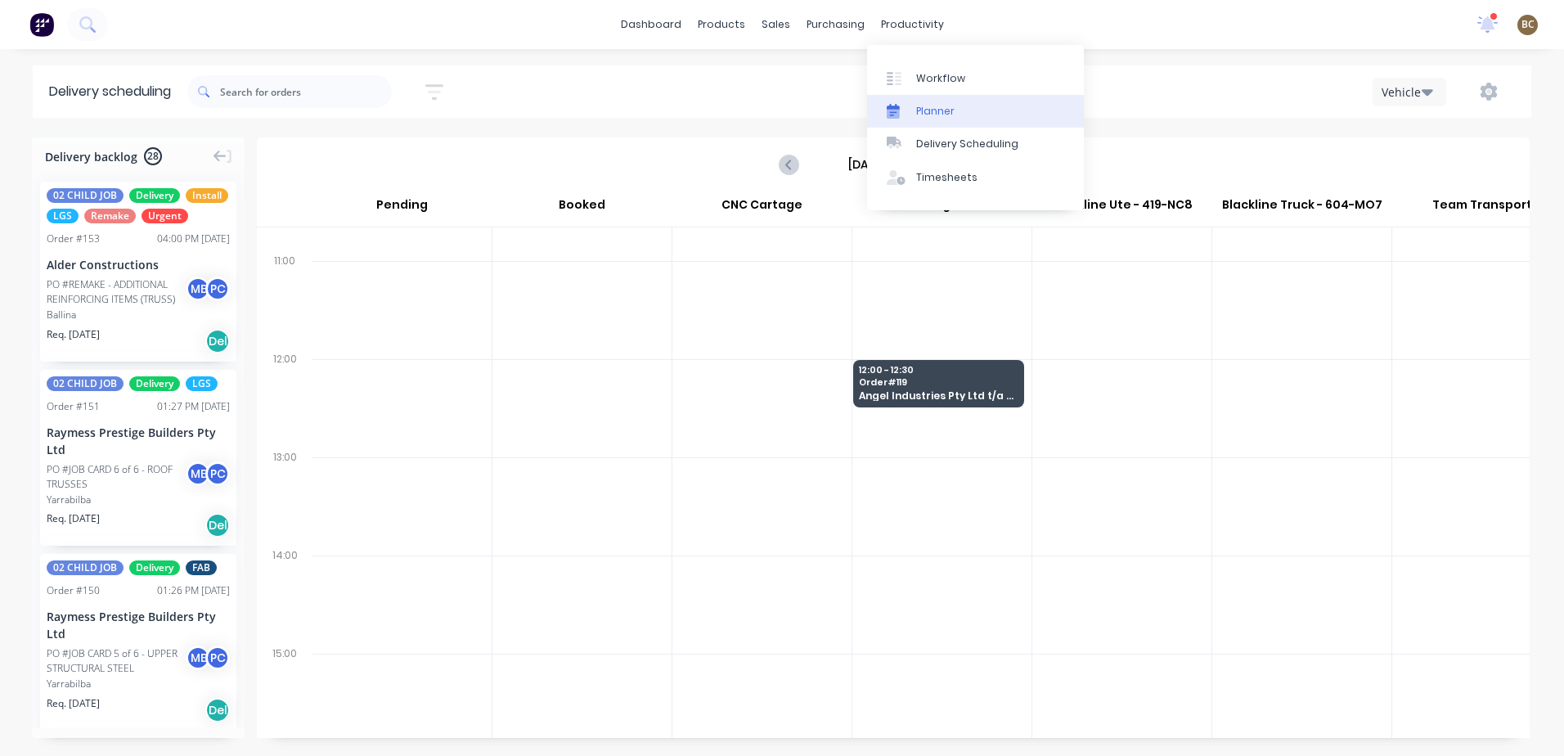
click at [928, 112] on div "Planner" at bounding box center [935, 111] width 38 height 15
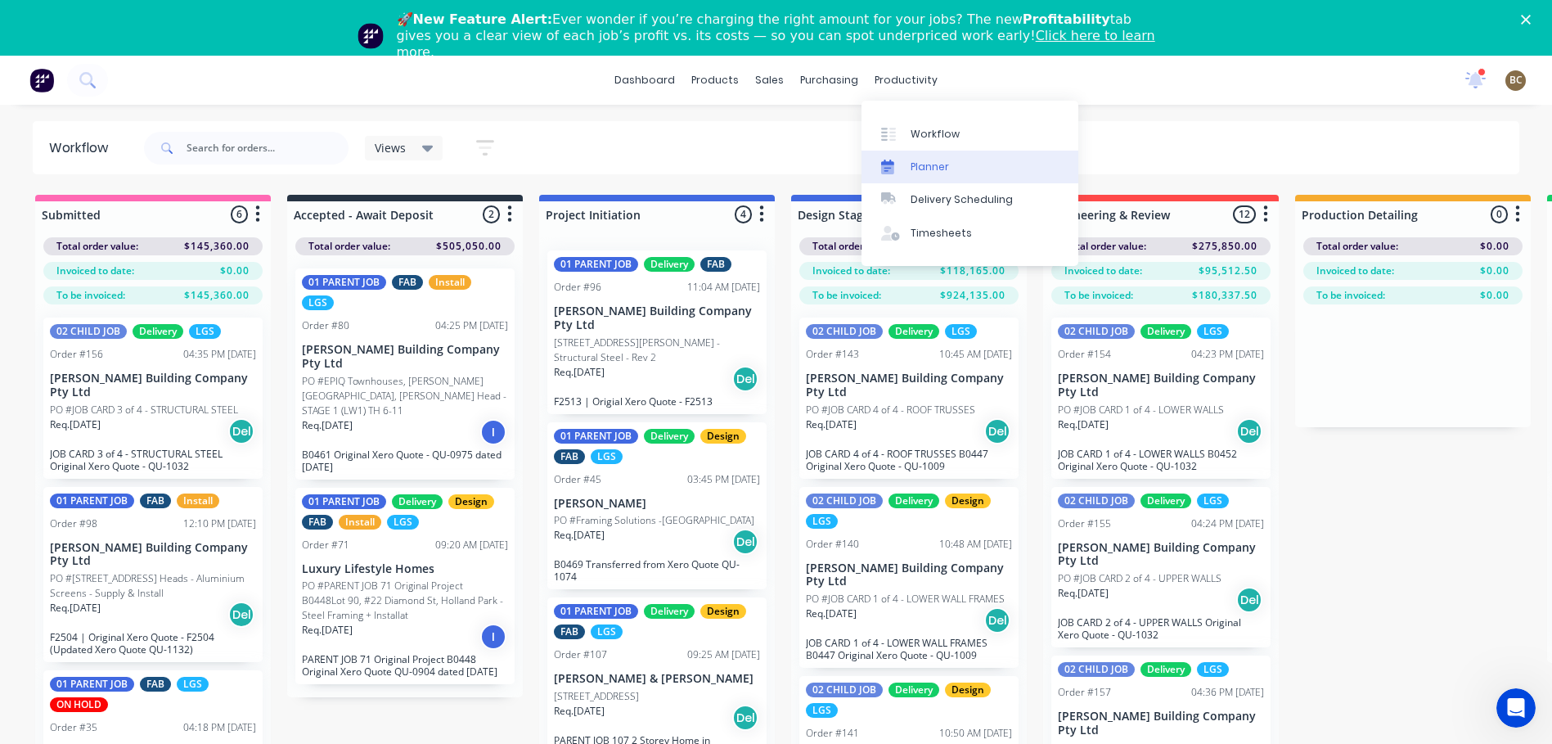
click at [906, 155] on link "Planner" at bounding box center [969, 167] width 217 height 33
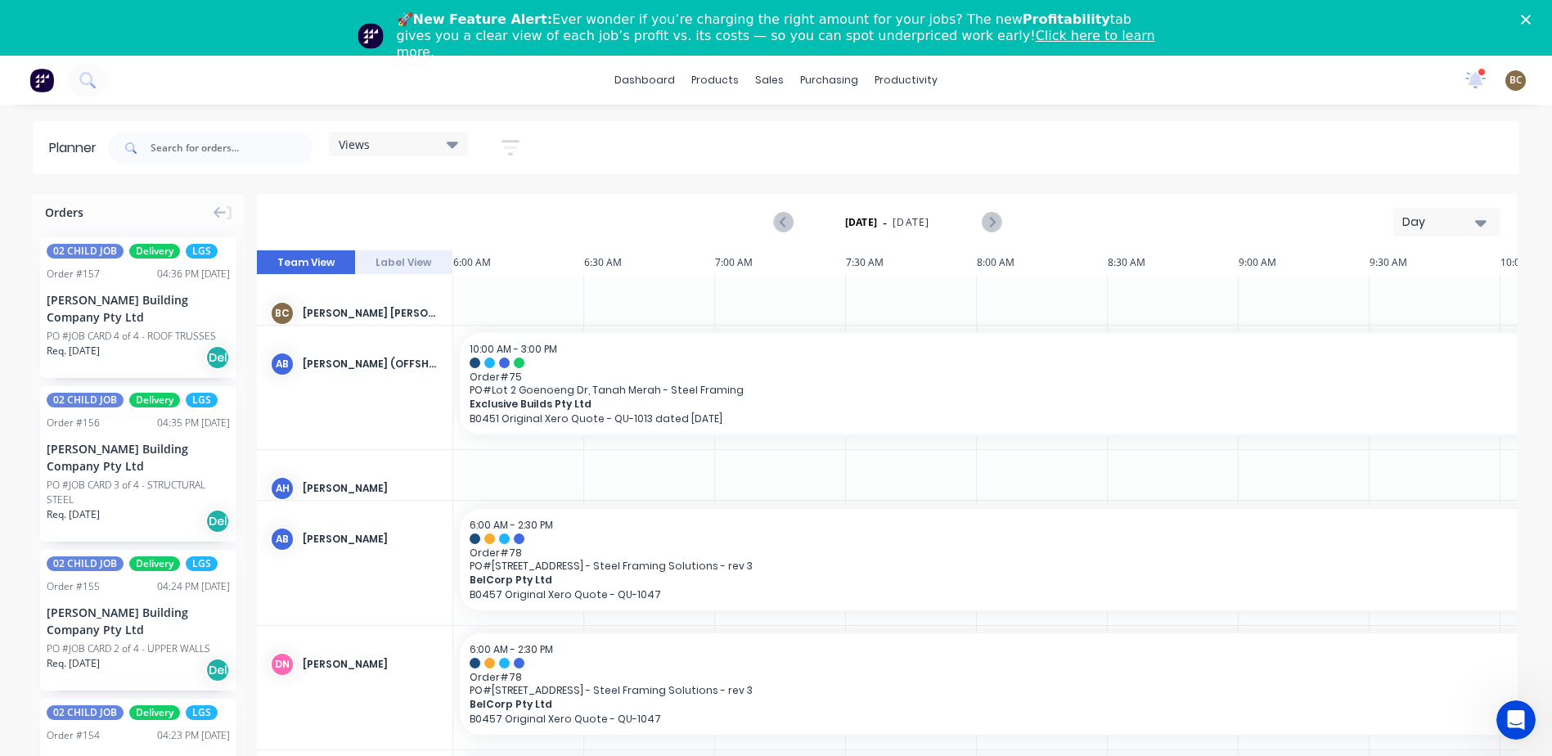
scroll to position [0, 786]
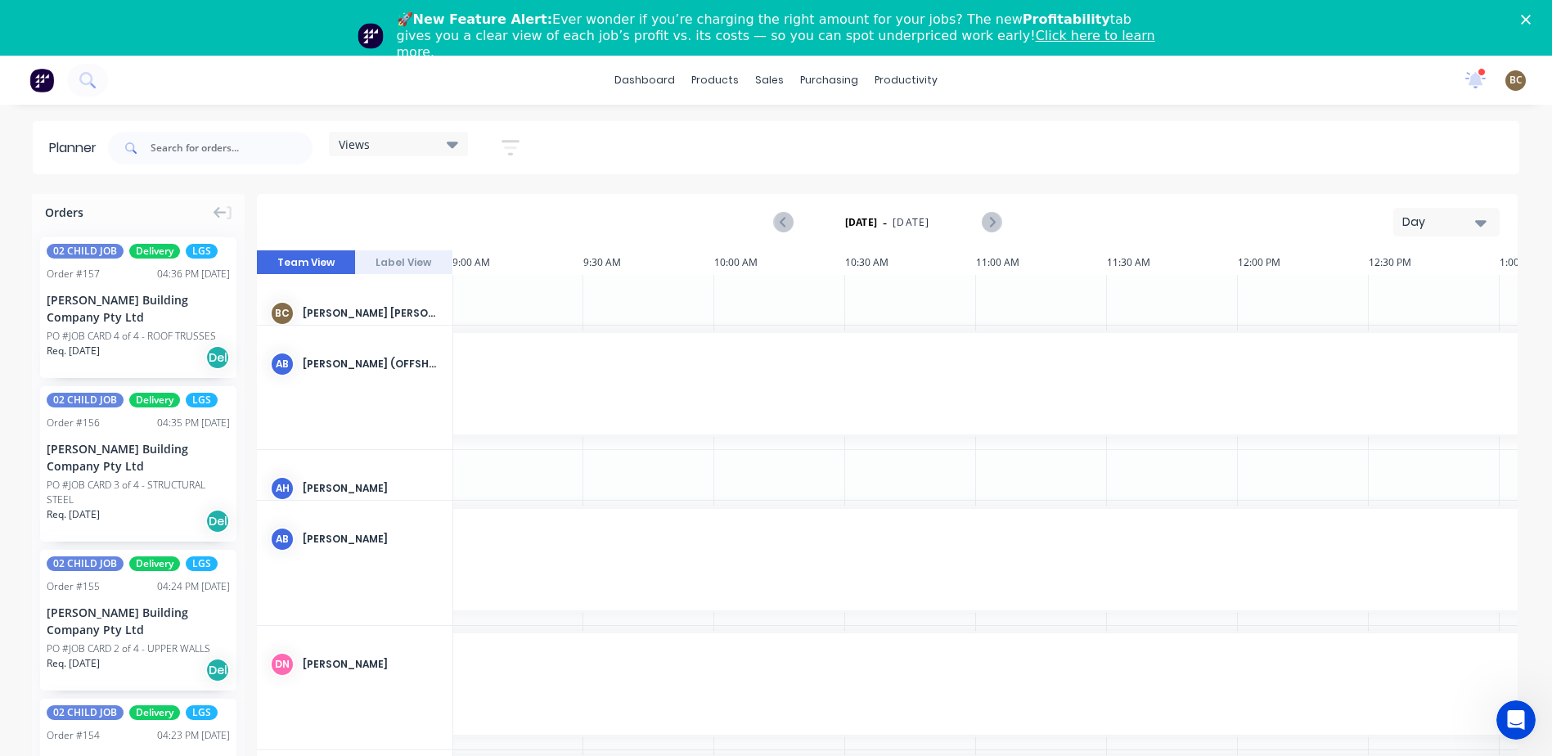
click at [425, 151] on div "Views" at bounding box center [398, 144] width 139 height 25
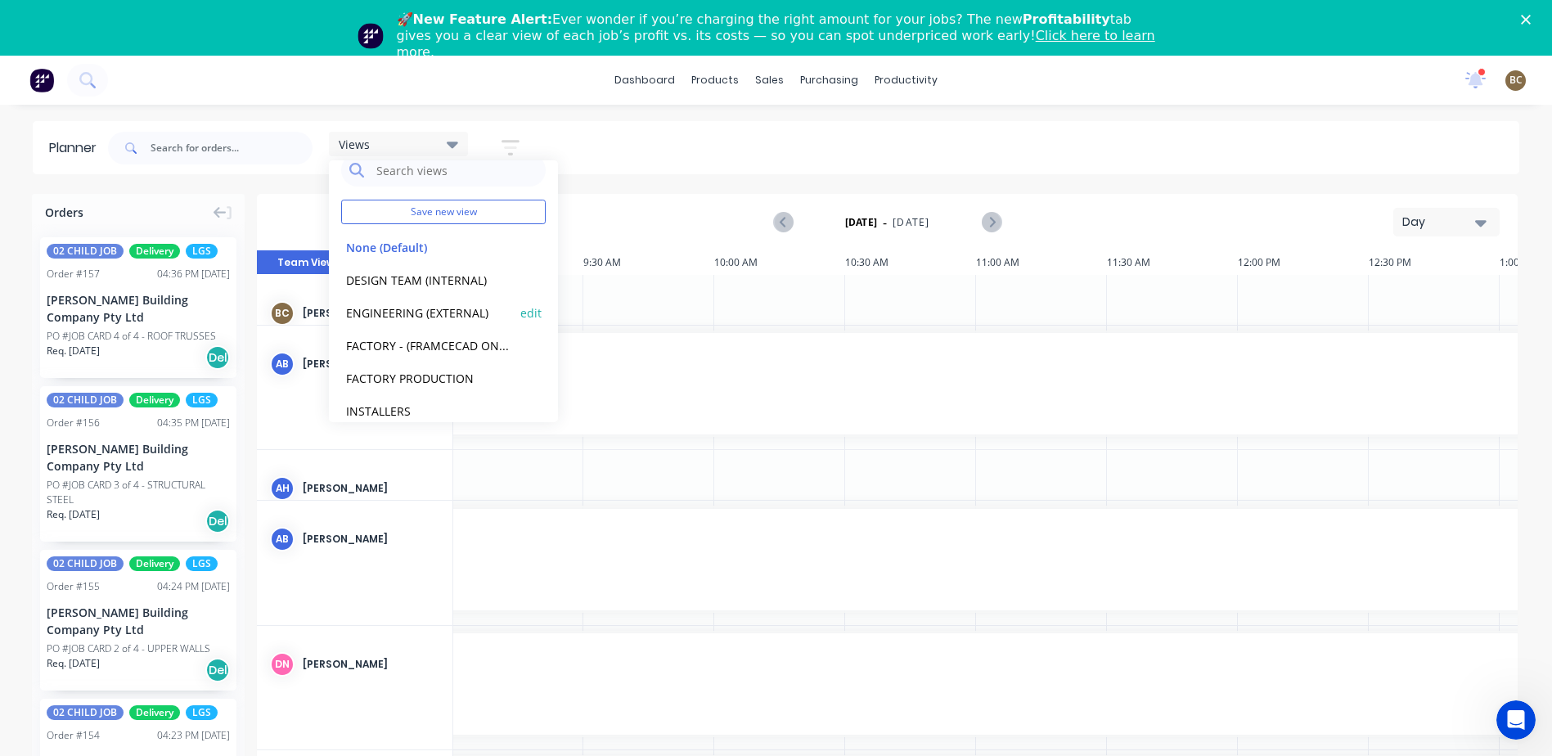
scroll to position [36, 0]
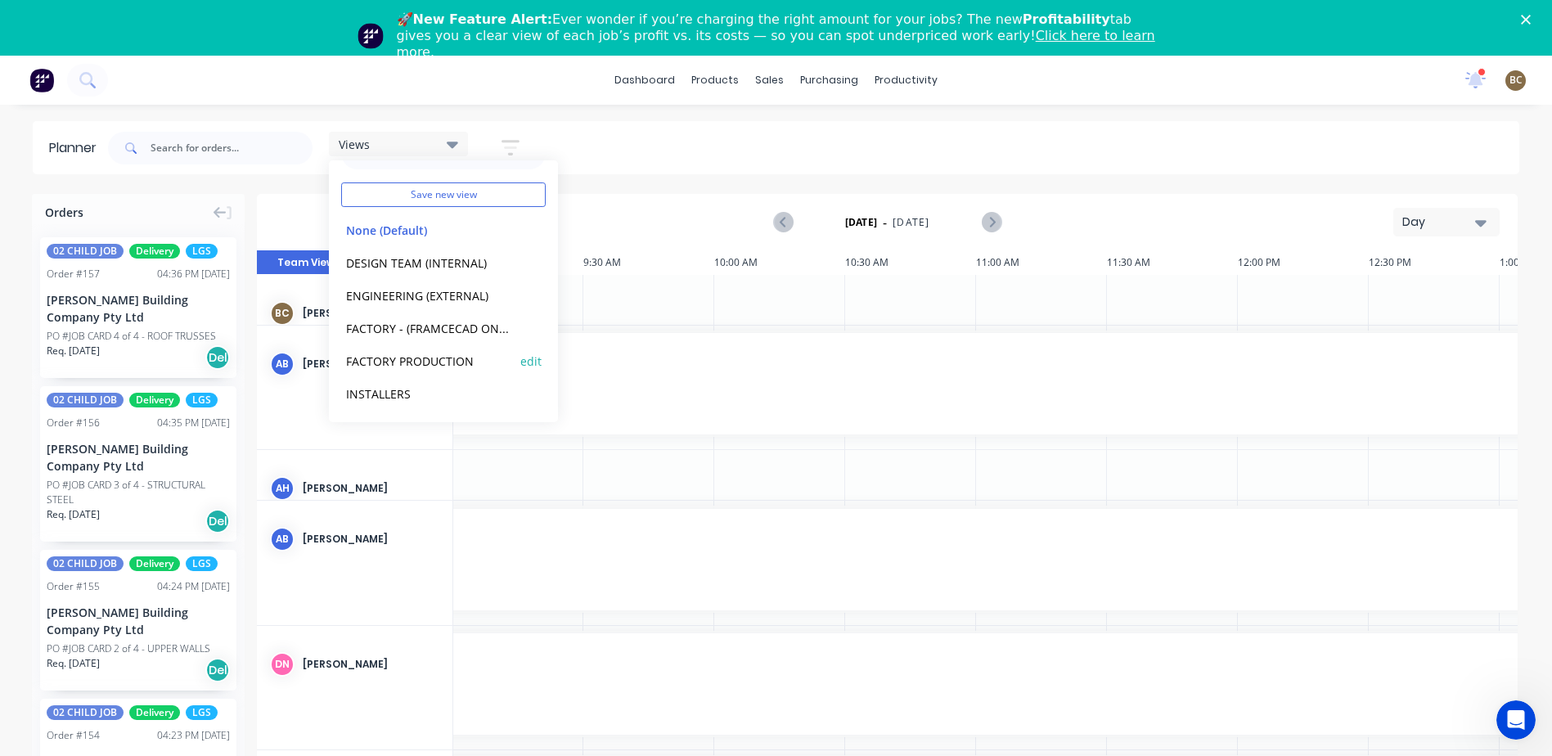
click at [438, 362] on button "FACTORY PRODUCTION" at bounding box center [428, 360] width 174 height 19
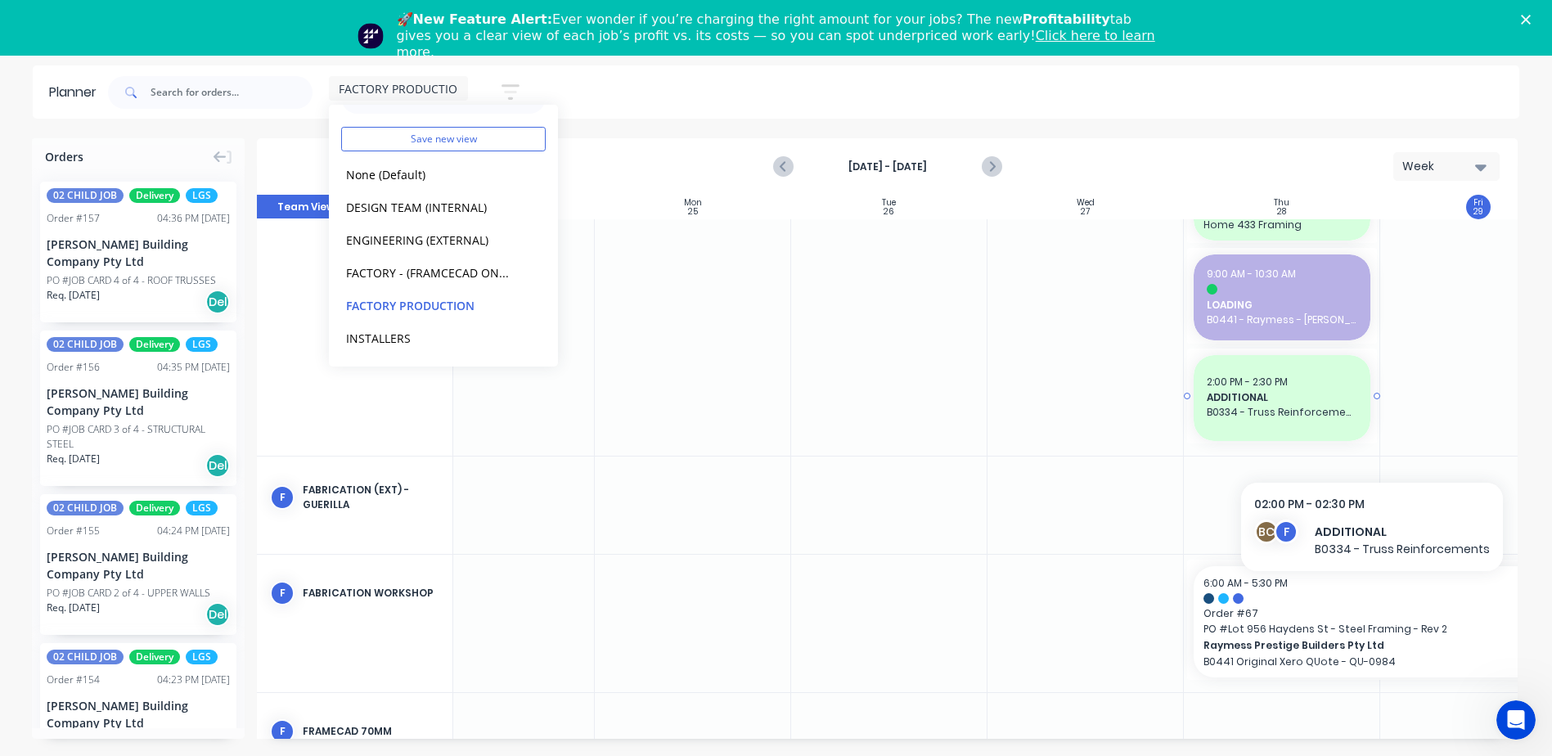
scroll to position [245, 55]
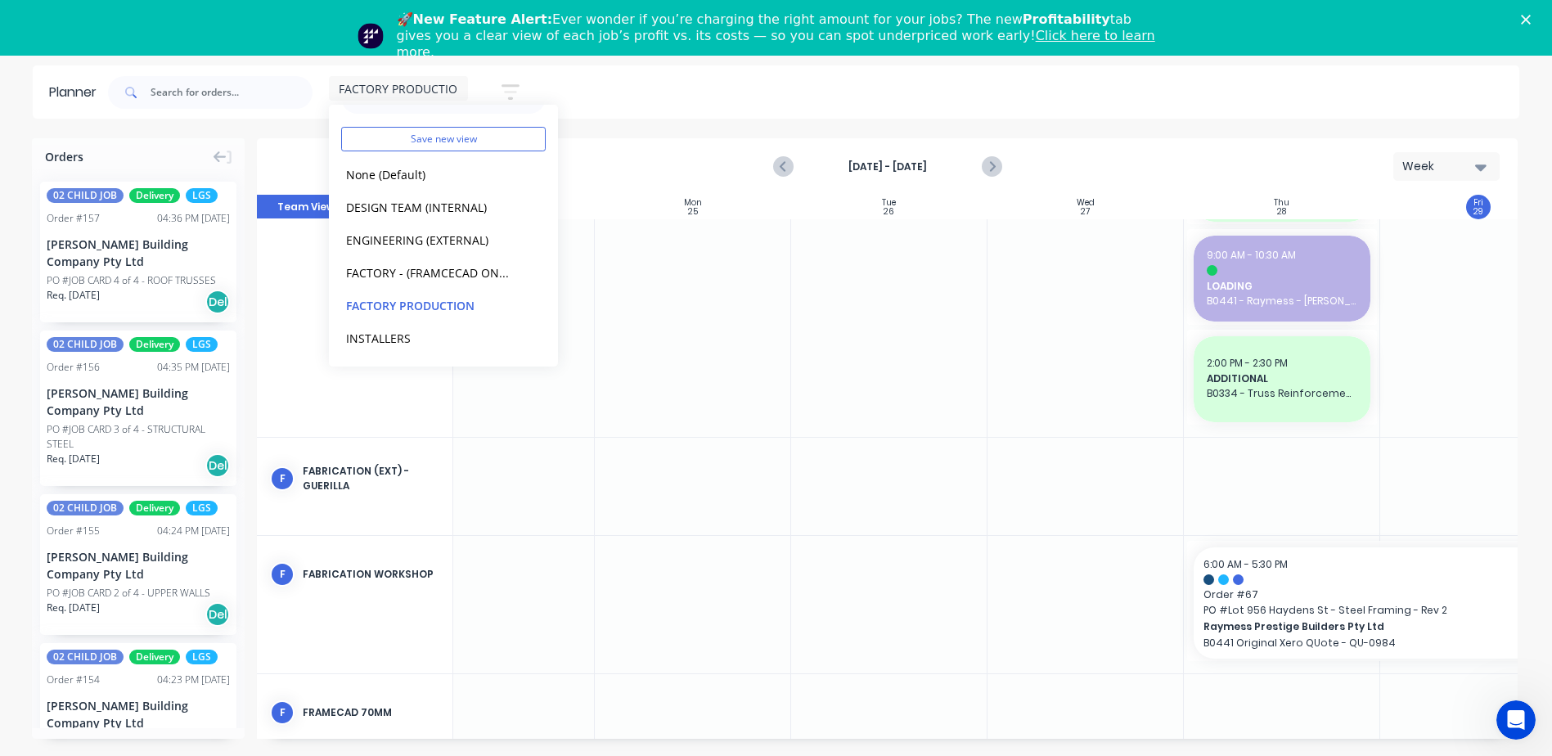
click at [1275, 448] on div at bounding box center [1282, 486] width 196 height 97
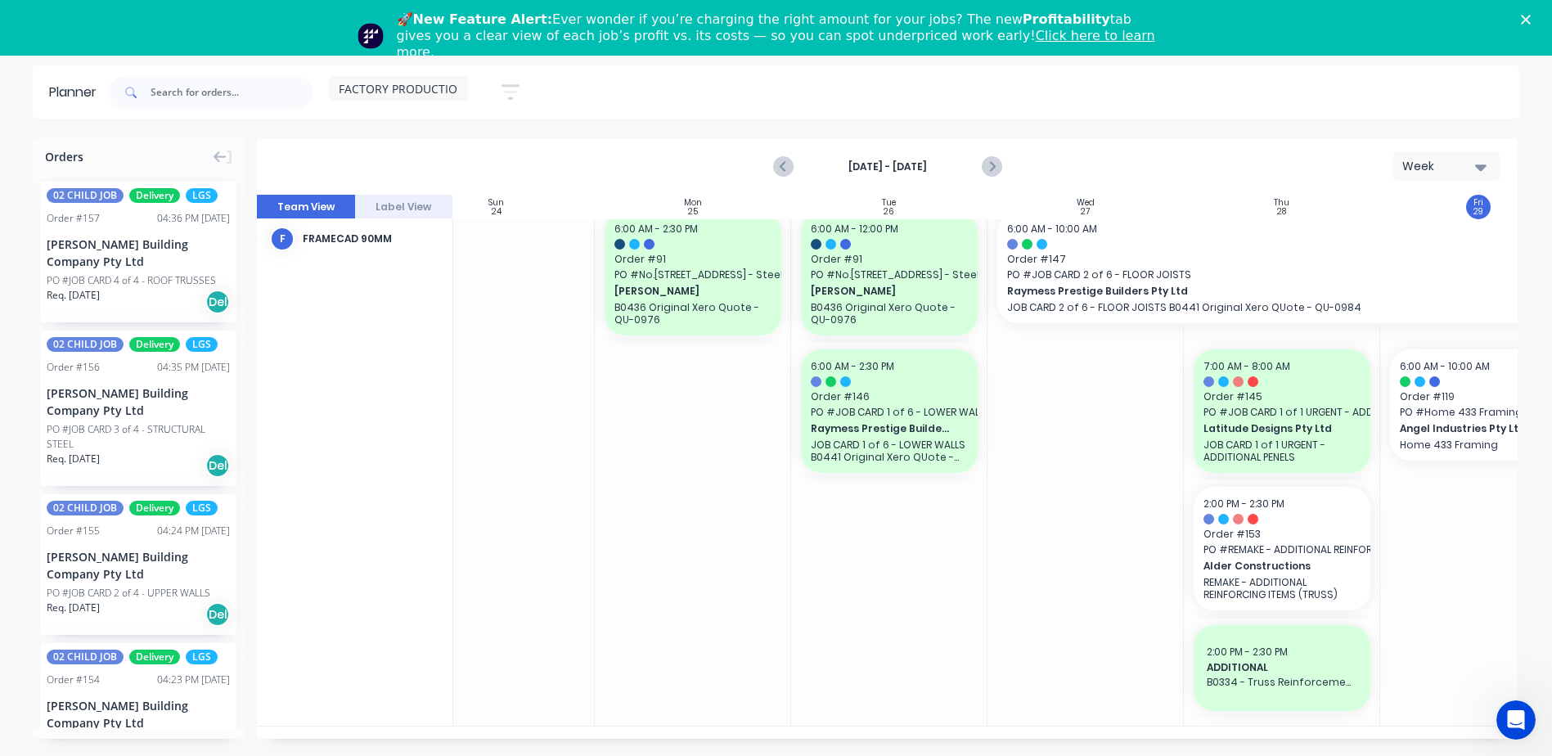
scroll to position [333, 55]
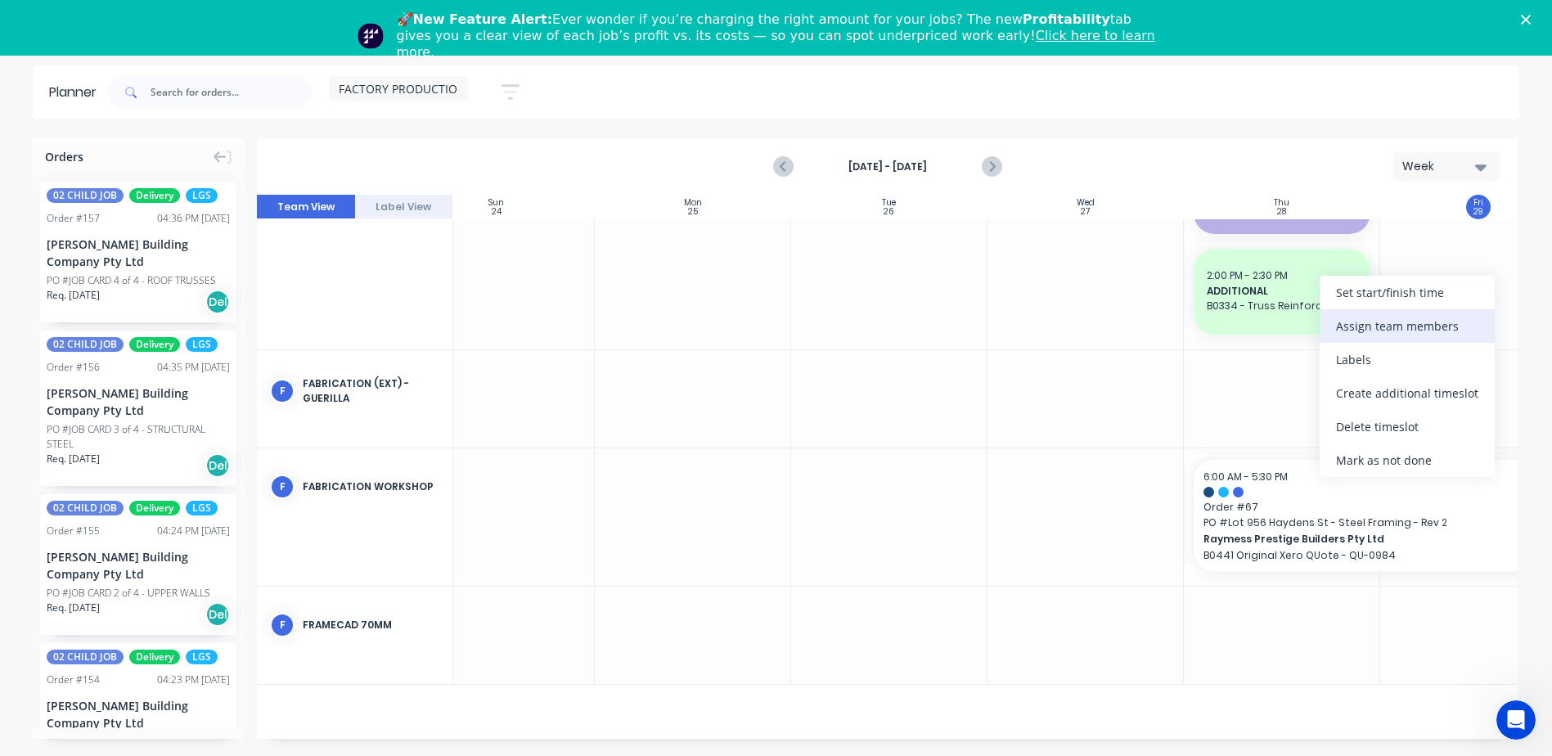
click at [1333, 322] on div "Assign team members" at bounding box center [1407, 326] width 175 height 34
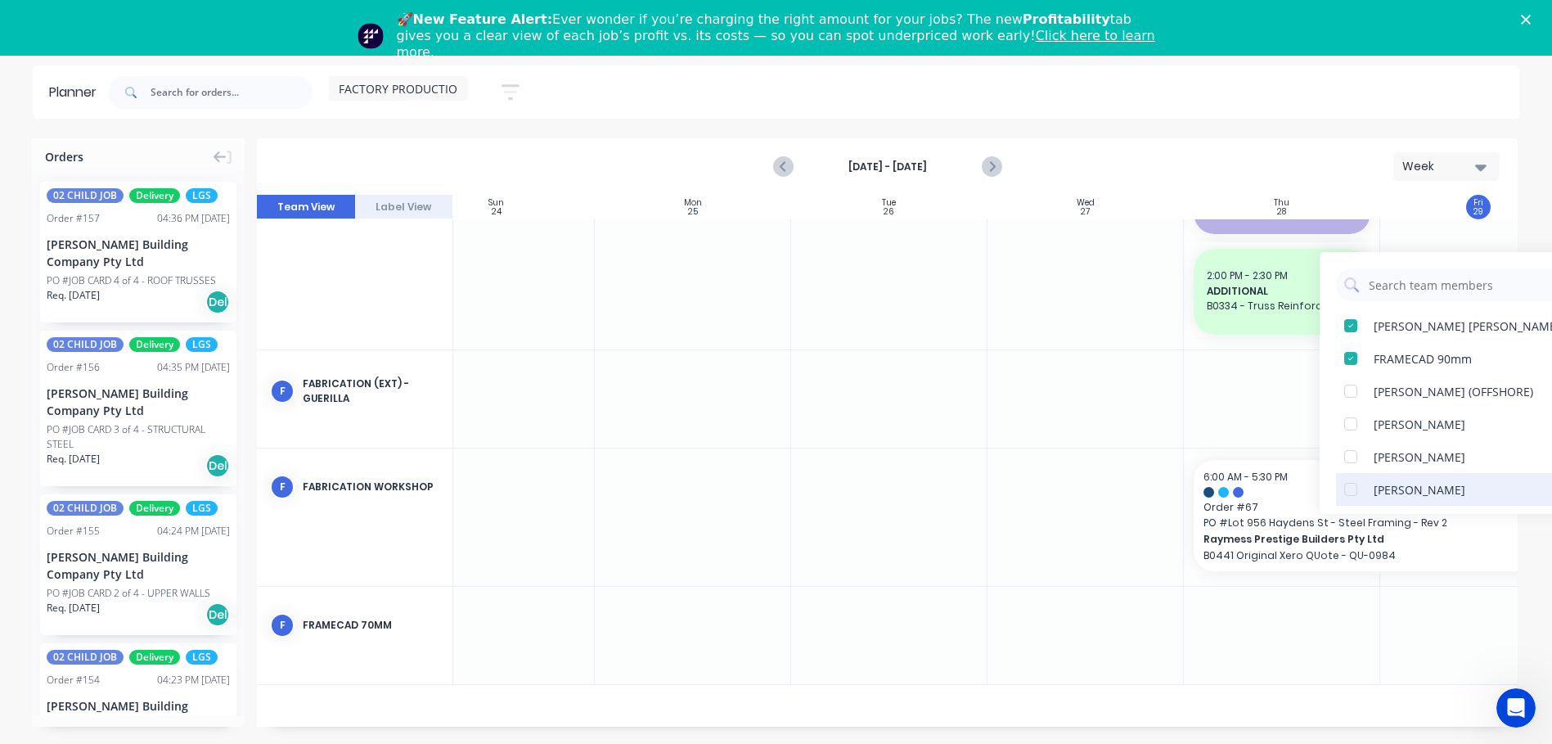
click at [1353, 490] on div at bounding box center [1350, 489] width 33 height 33
click at [1347, 333] on div at bounding box center [1350, 325] width 33 height 33
click at [1281, 398] on div at bounding box center [1282, 398] width 196 height 97
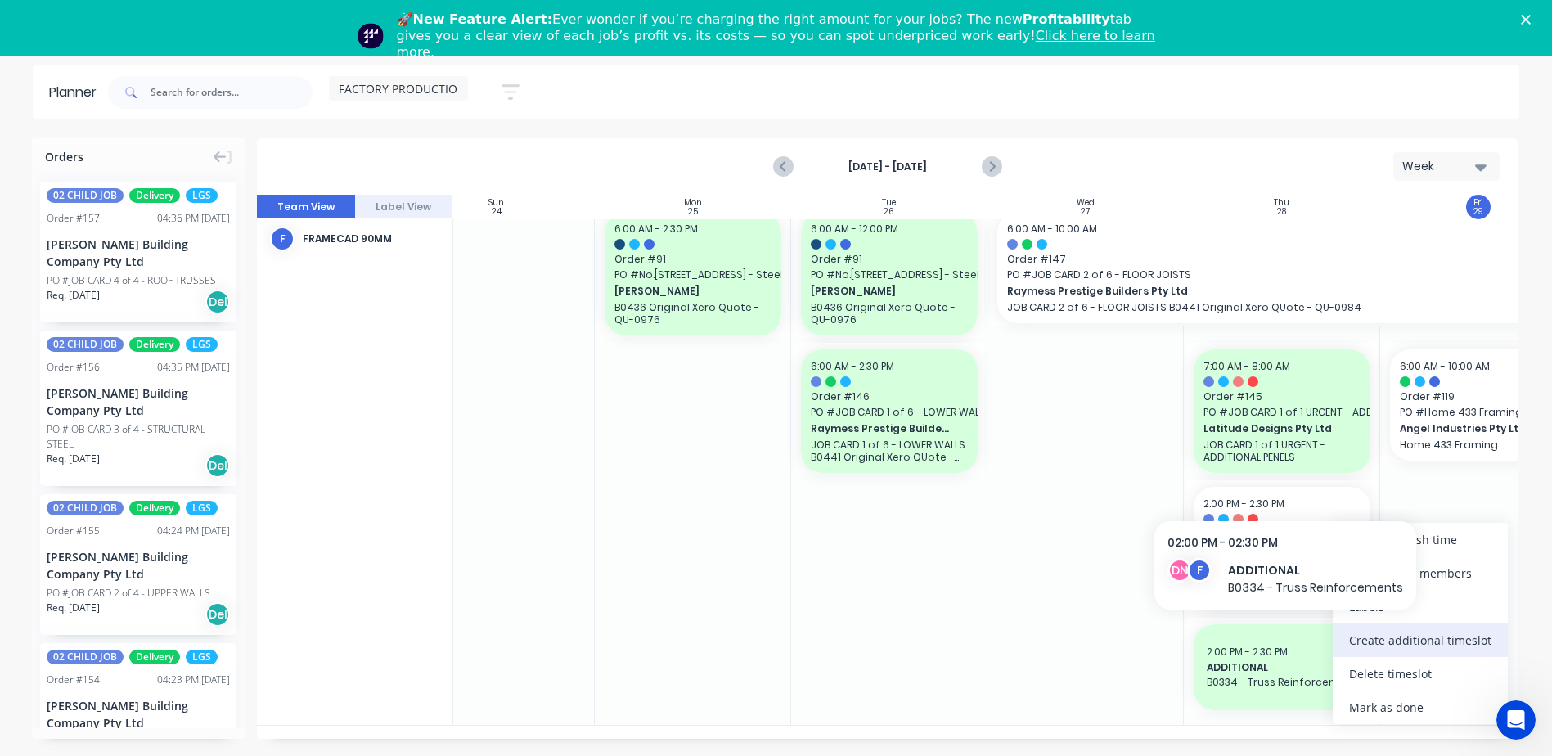
scroll to position [712, 55]
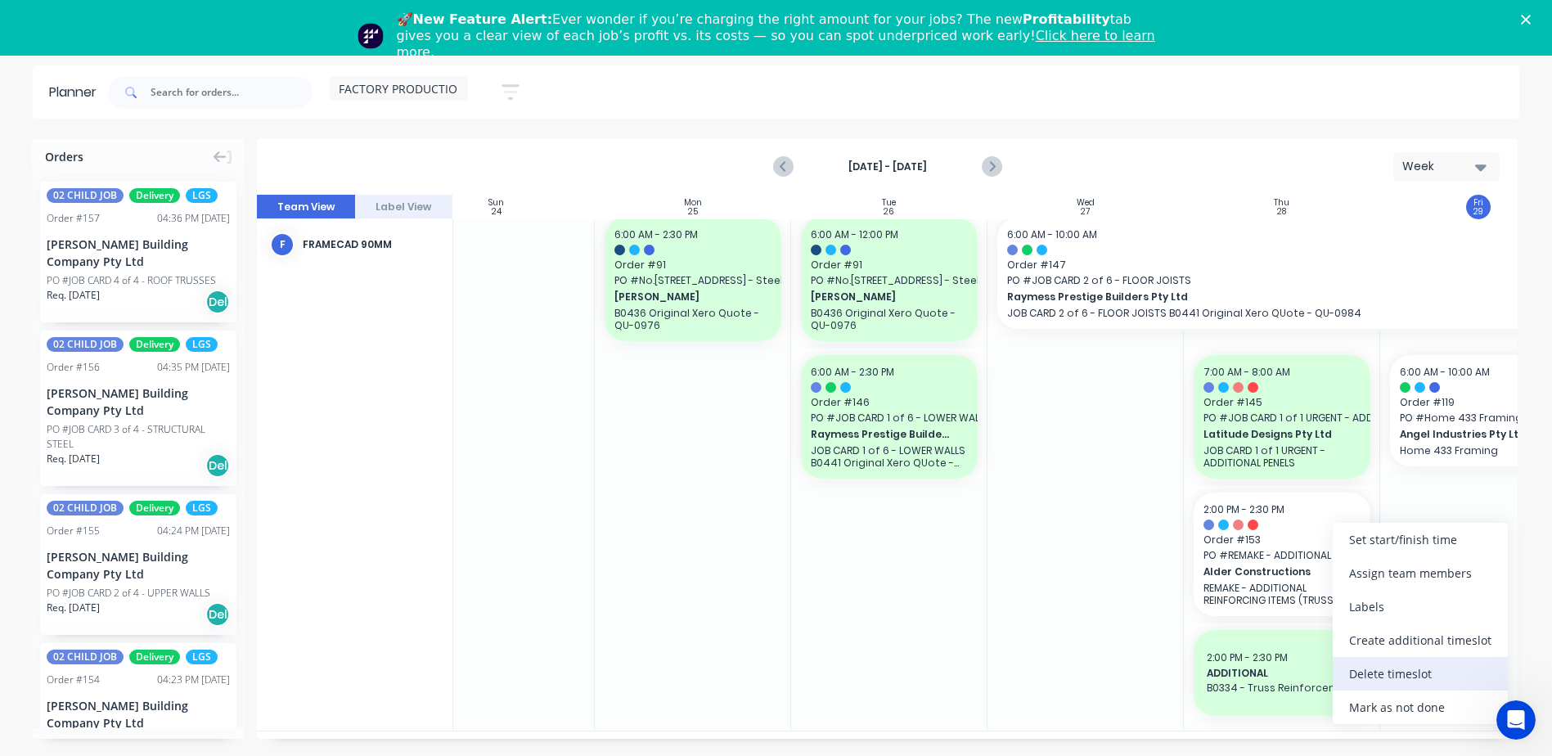
click at [1387, 677] on div "Delete timeslot" at bounding box center [1420, 674] width 175 height 34
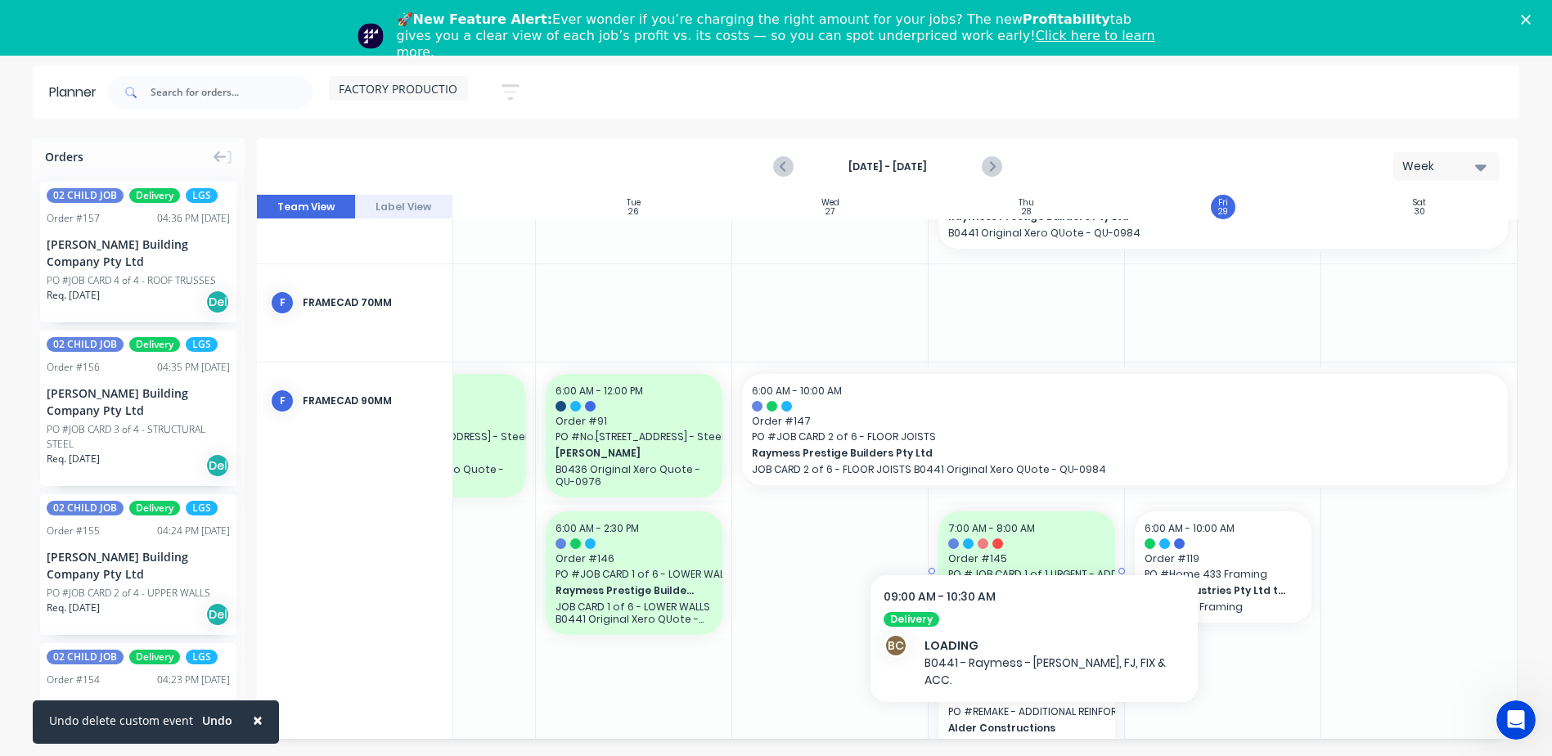
scroll to position [573, 315]
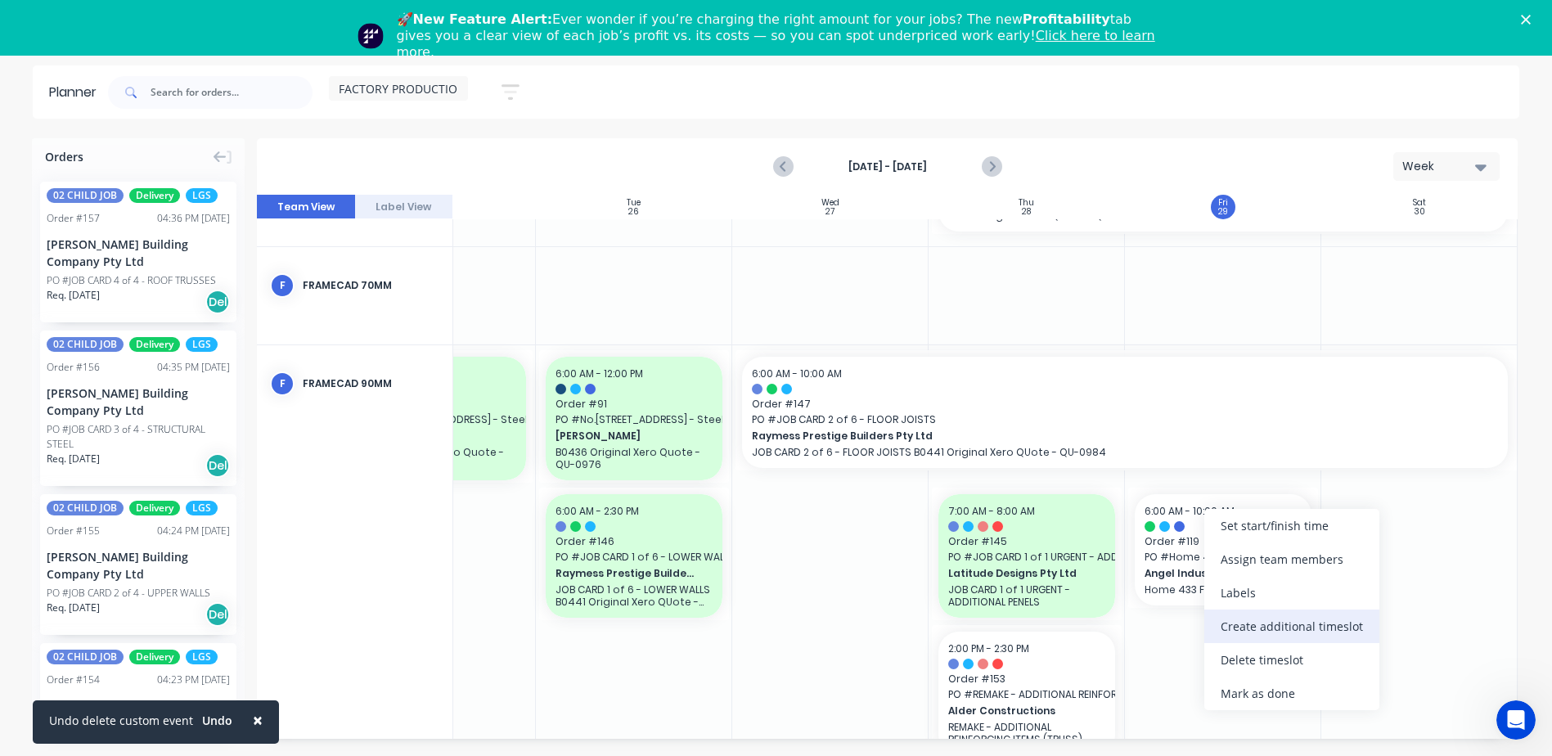
click at [1263, 635] on div "Create additional timeslot" at bounding box center [1291, 626] width 175 height 34
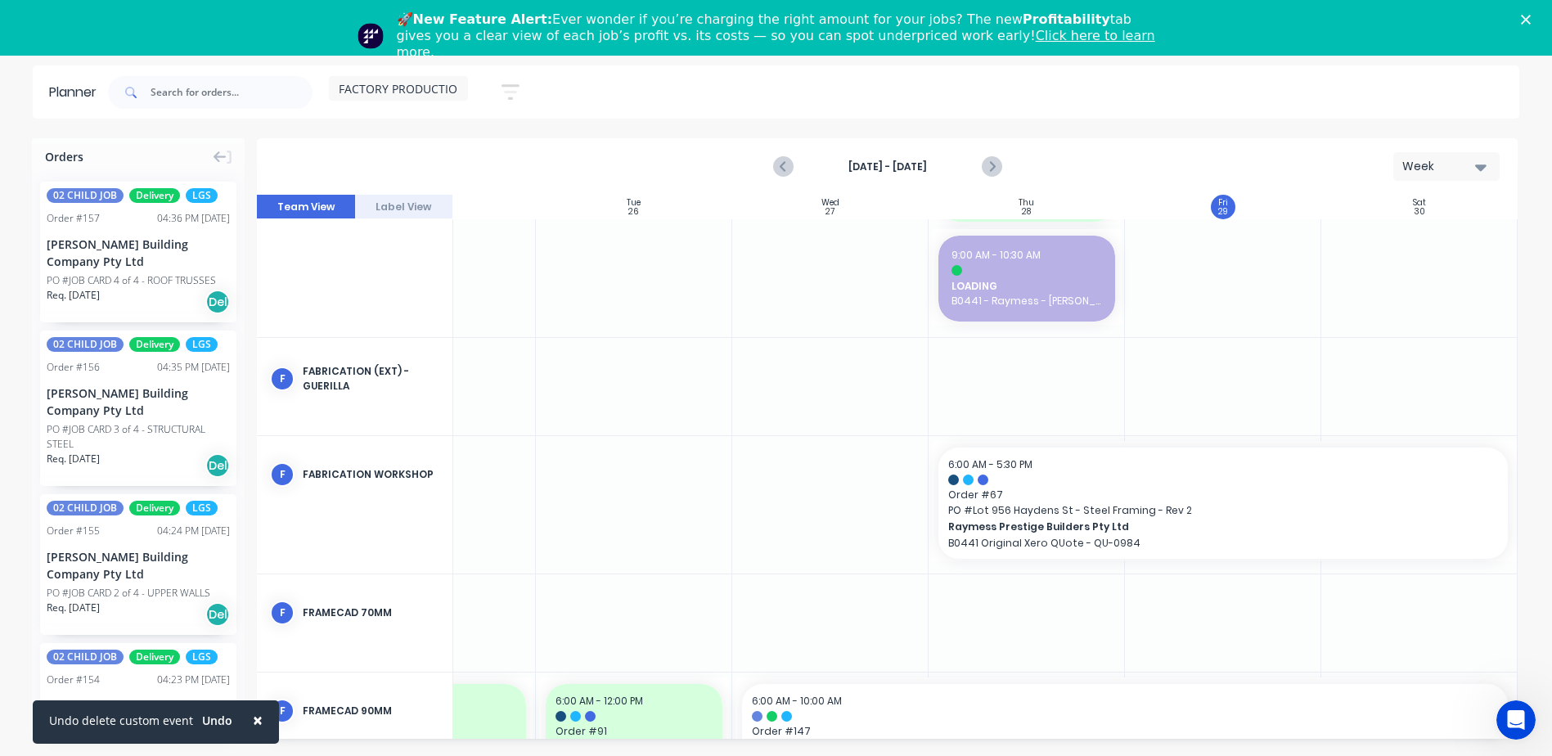
scroll to position [217, 315]
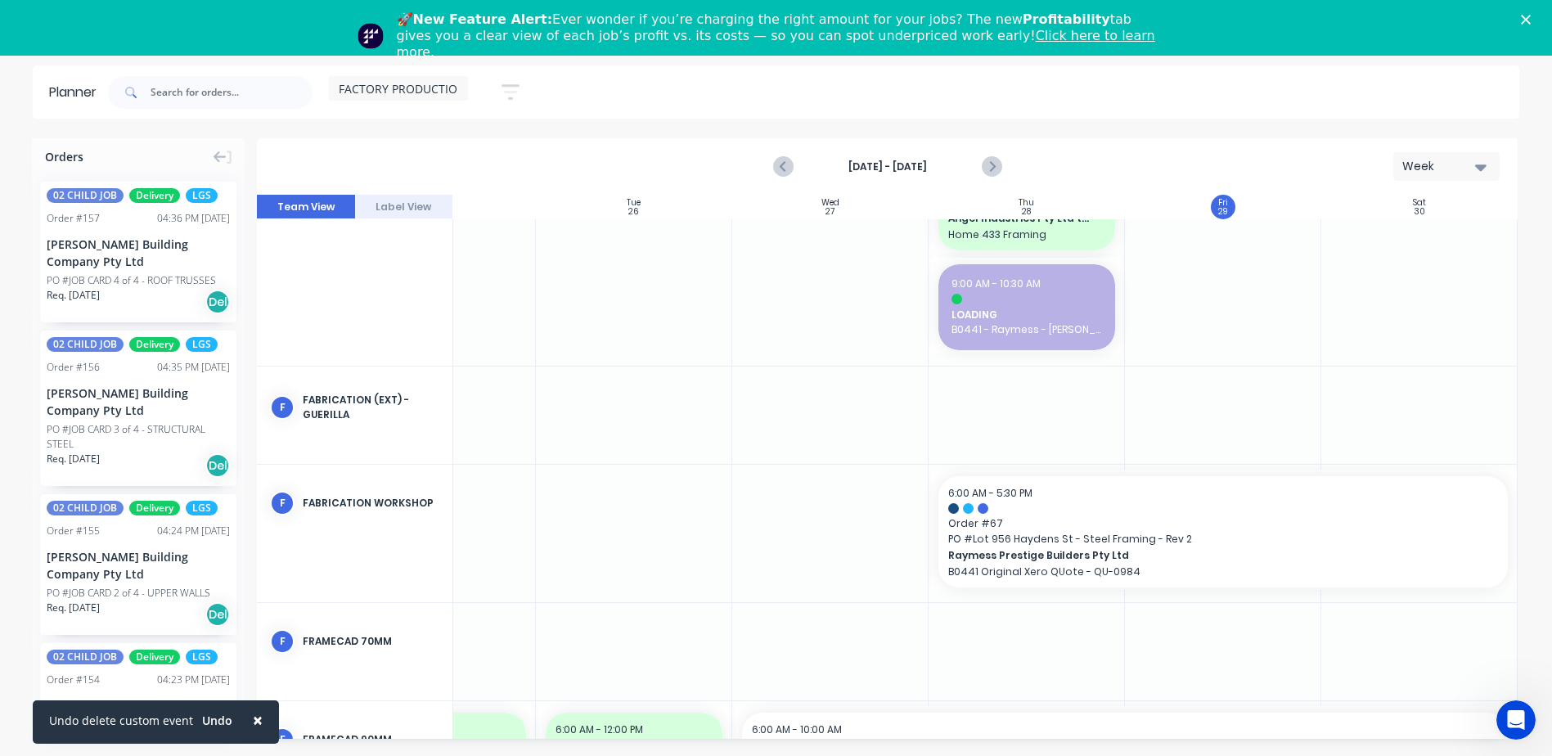
drag, startPoint x: 1246, startPoint y: 681, endPoint x: 1197, endPoint y: 277, distance: 407.1
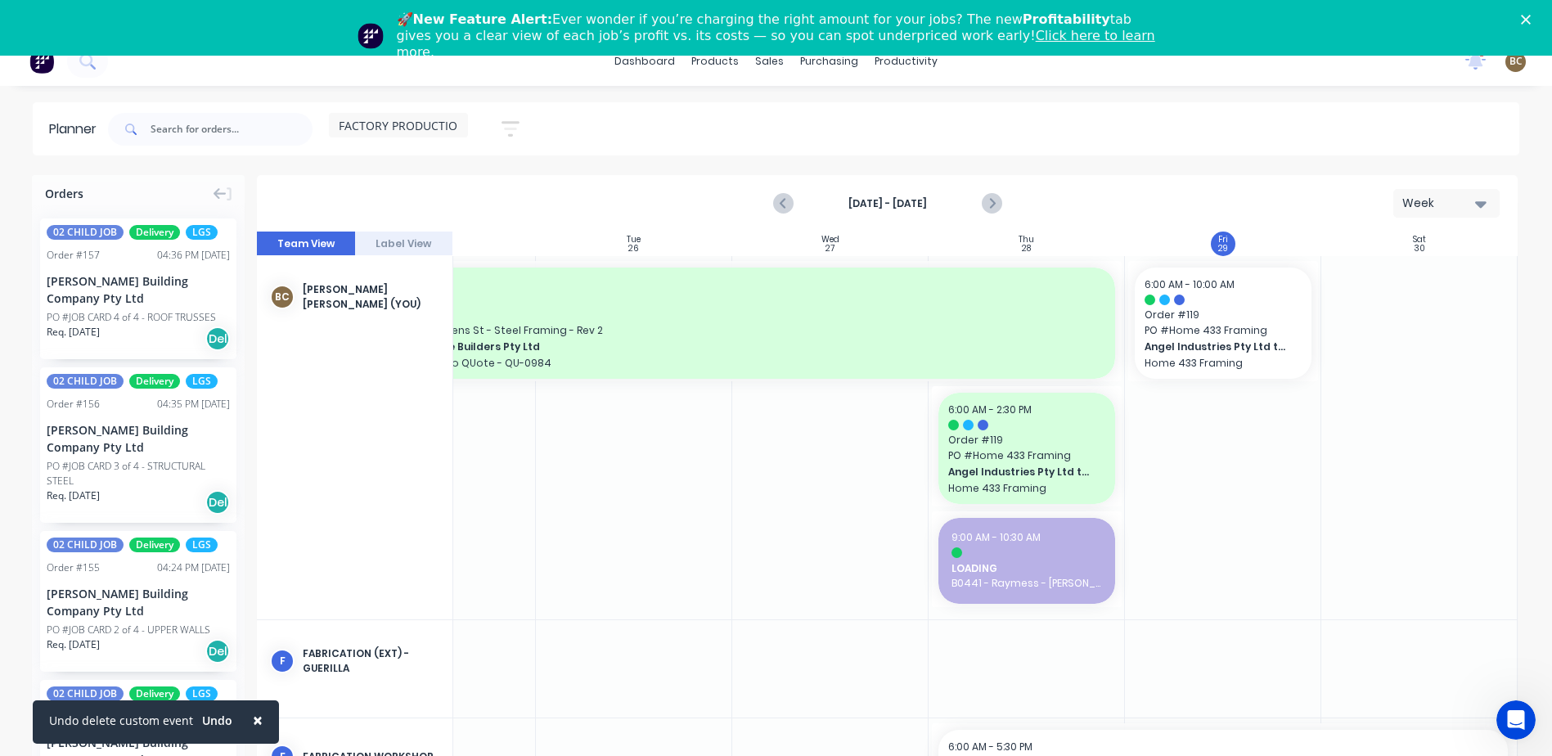
scroll to position [0, 0]
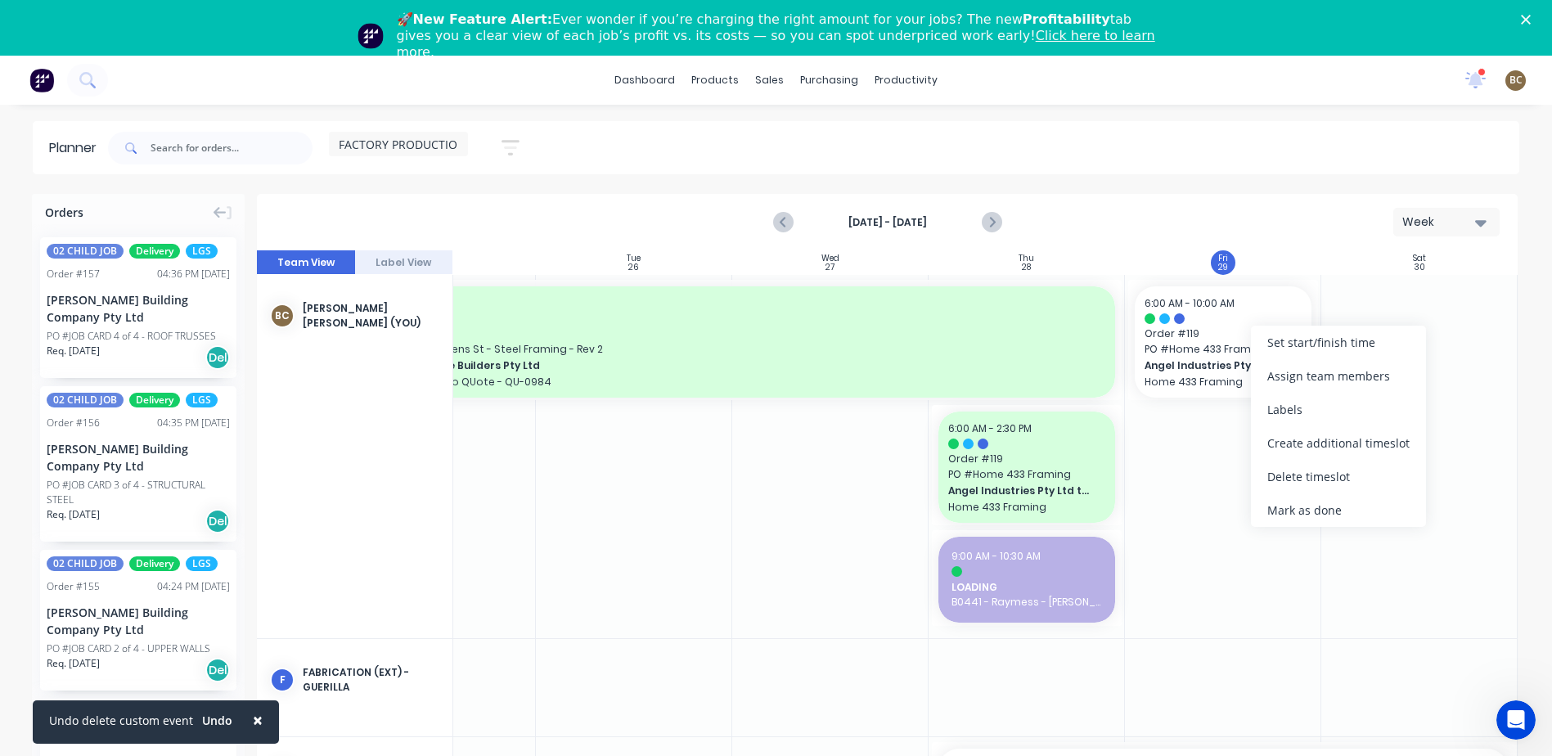
click at [1338, 348] on div "Set start/finish time" at bounding box center [1338, 343] width 175 height 34
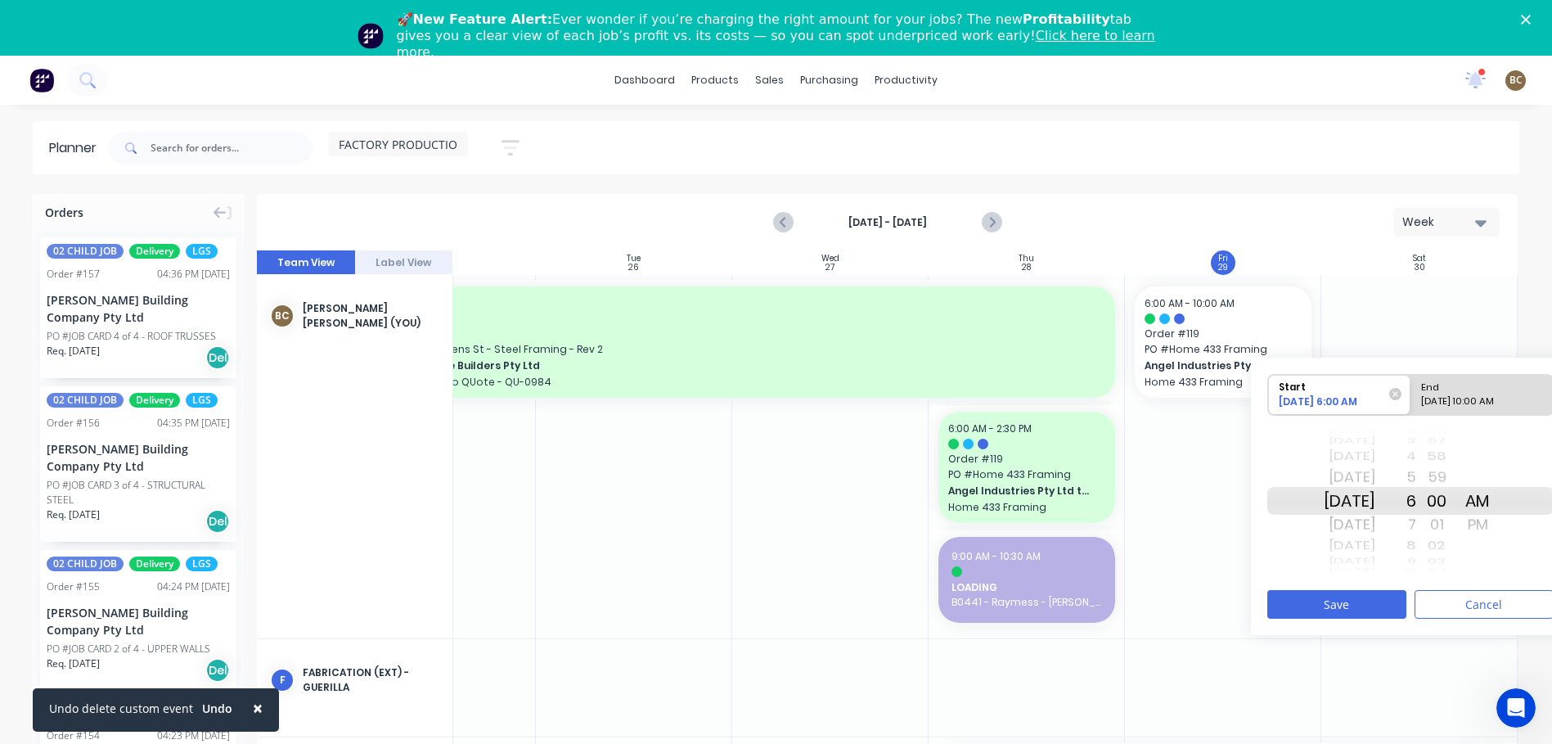
click at [1441, 562] on div "03" at bounding box center [1436, 561] width 41 height 14
click at [1437, 564] on div "Sun Jul 20 Mon Jul 21 Tue Jul 22 Wed Jul 23 Thu Jul 24 Fri Jul 25 Sat Jul 26 Su…" at bounding box center [1410, 501] width 286 height 154
click at [1416, 564] on div "9" at bounding box center [1395, 561] width 41 height 14
click at [1416, 564] on div "12" at bounding box center [1395, 561] width 41 height 14
click at [1459, 398] on div "08/29/2025 10:00 AM" at bounding box center [1474, 404] width 119 height 20
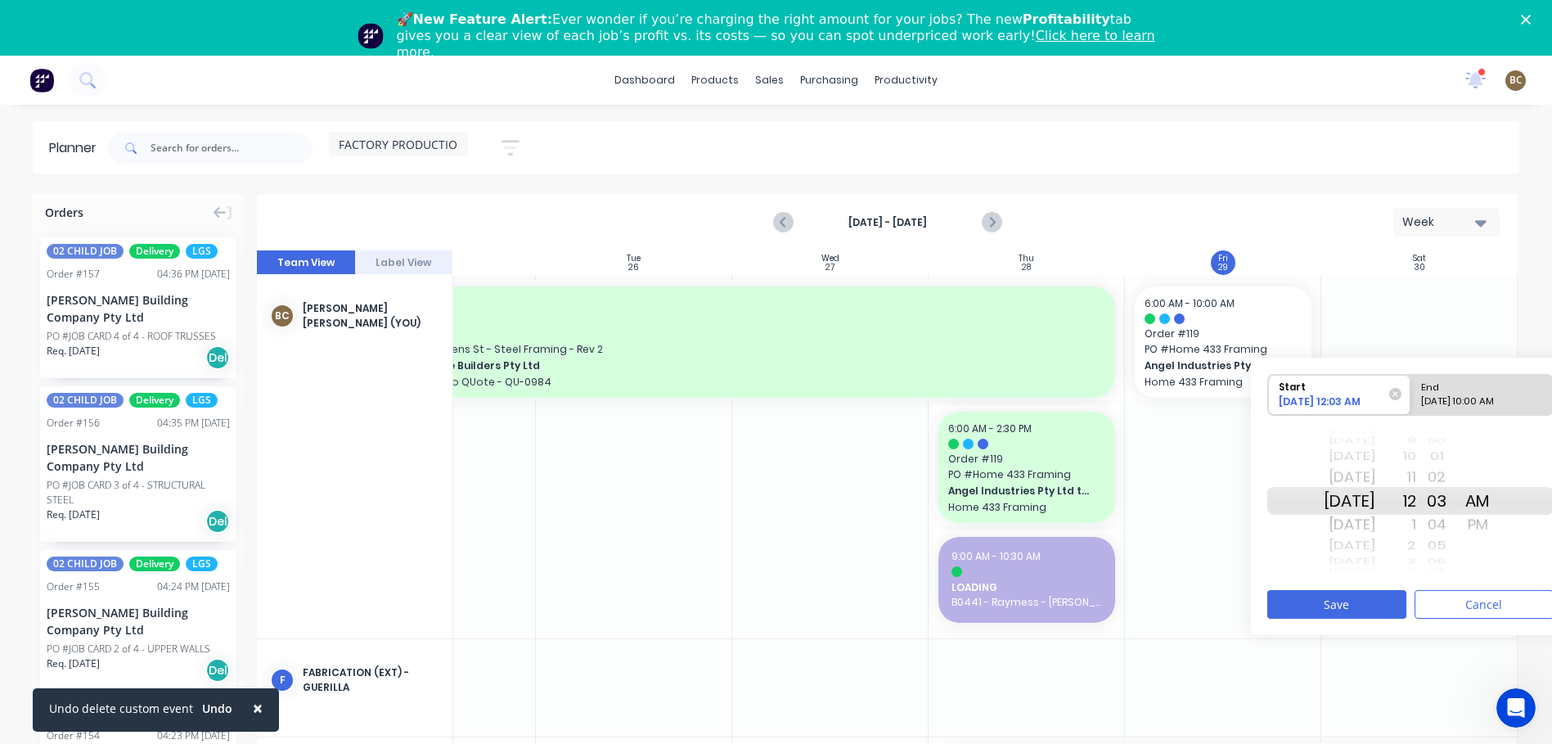
click at [1411, 398] on input "End 08/29/2025 10:00 AM" at bounding box center [1410, 395] width 1 height 40
radio input "true"
click at [1416, 544] on div "12" at bounding box center [1395, 545] width 41 height 21
click at [1498, 524] on div "PM" at bounding box center [1477, 524] width 41 height 26
click at [1378, 402] on div "08/29/2025 12:03 AM" at bounding box center [1332, 404] width 119 height 20
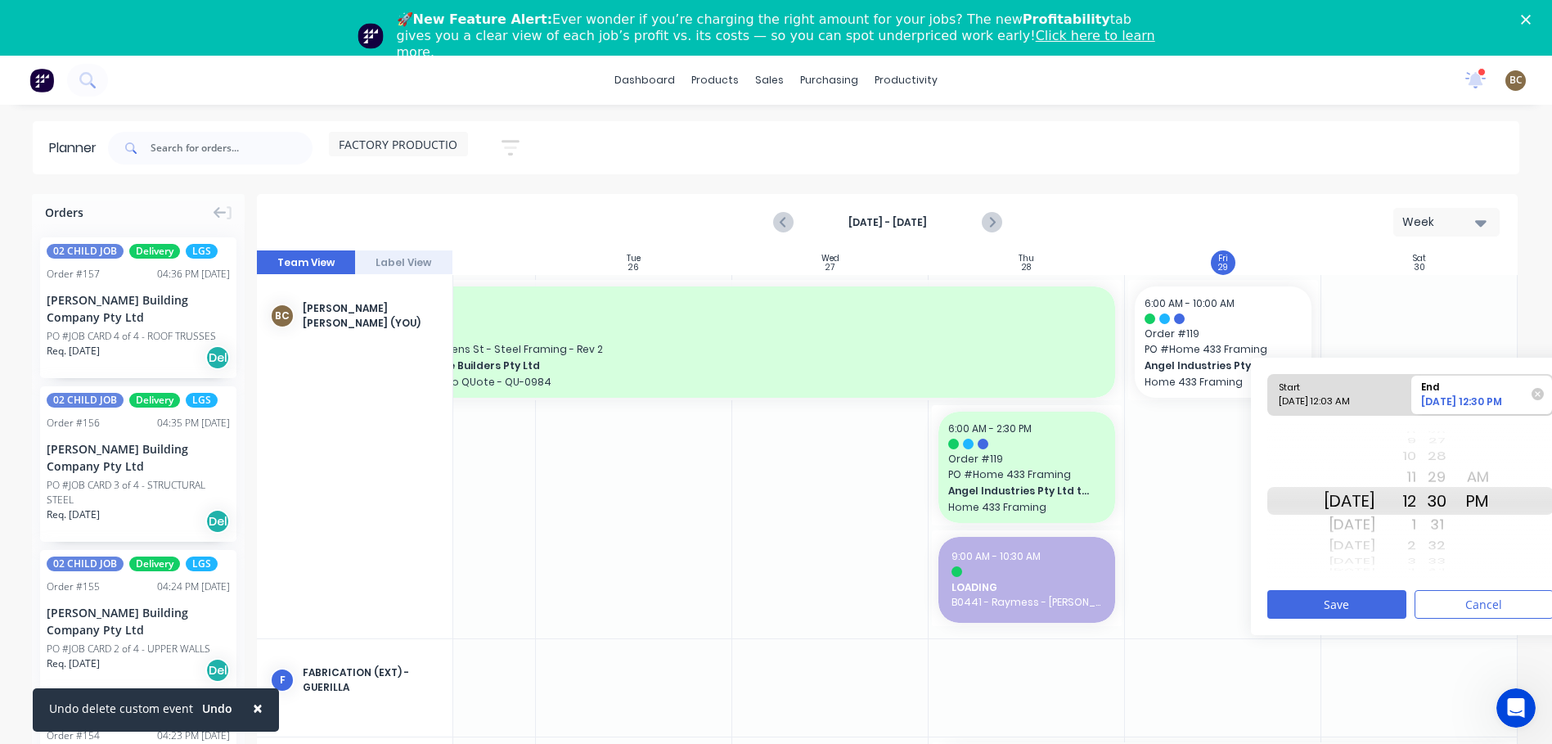
click at [1269, 402] on input "Start 08/29/2025 12:03 AM" at bounding box center [1268, 395] width 1 height 40
radio input "true"
click at [1498, 528] on div "PM" at bounding box center [1477, 524] width 41 height 26
click at [1457, 447] on div "01" at bounding box center [1436, 456] width 41 height 21
click at [1457, 472] on div "00" at bounding box center [1436, 477] width 41 height 26
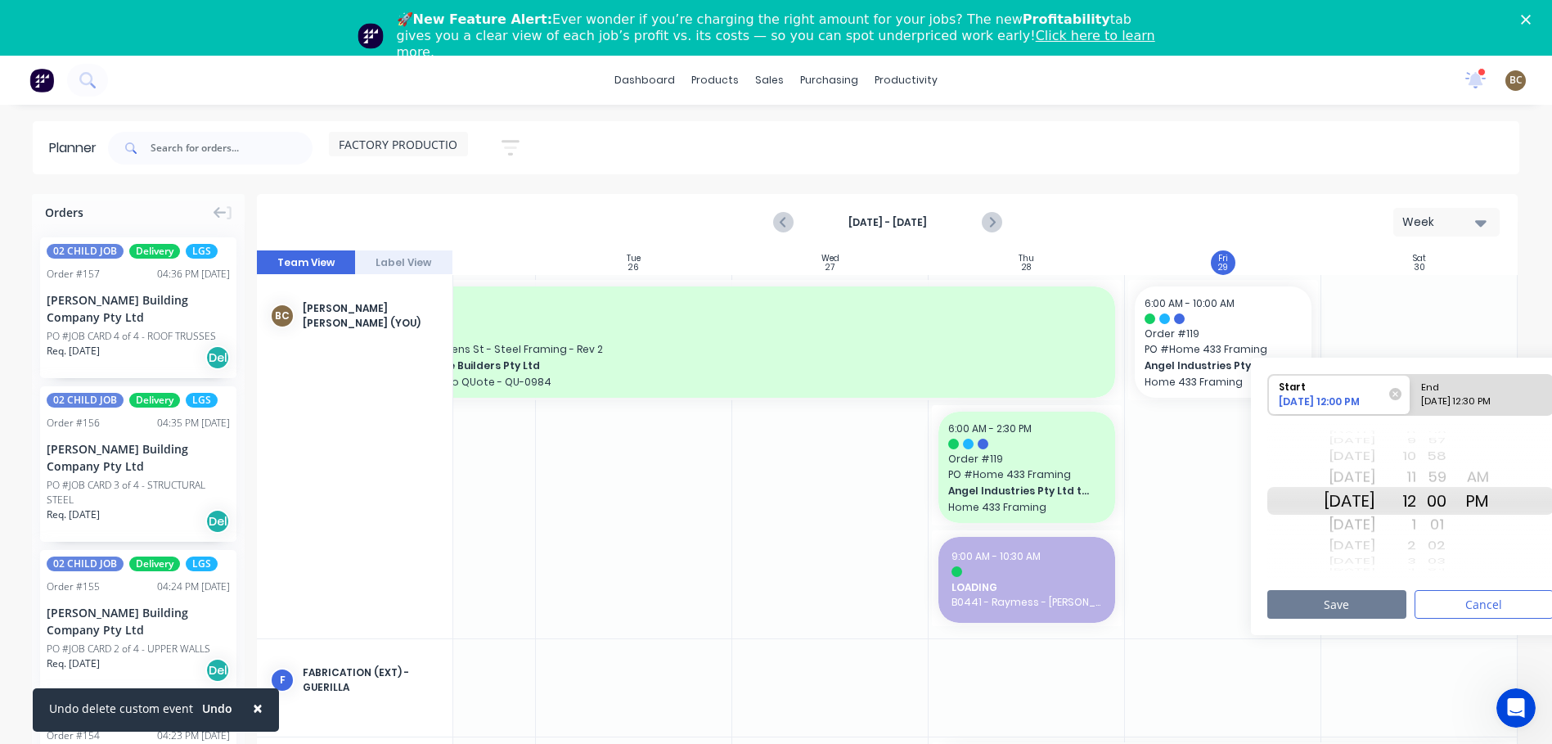
click at [1381, 596] on button "Save" at bounding box center [1336, 604] width 139 height 29
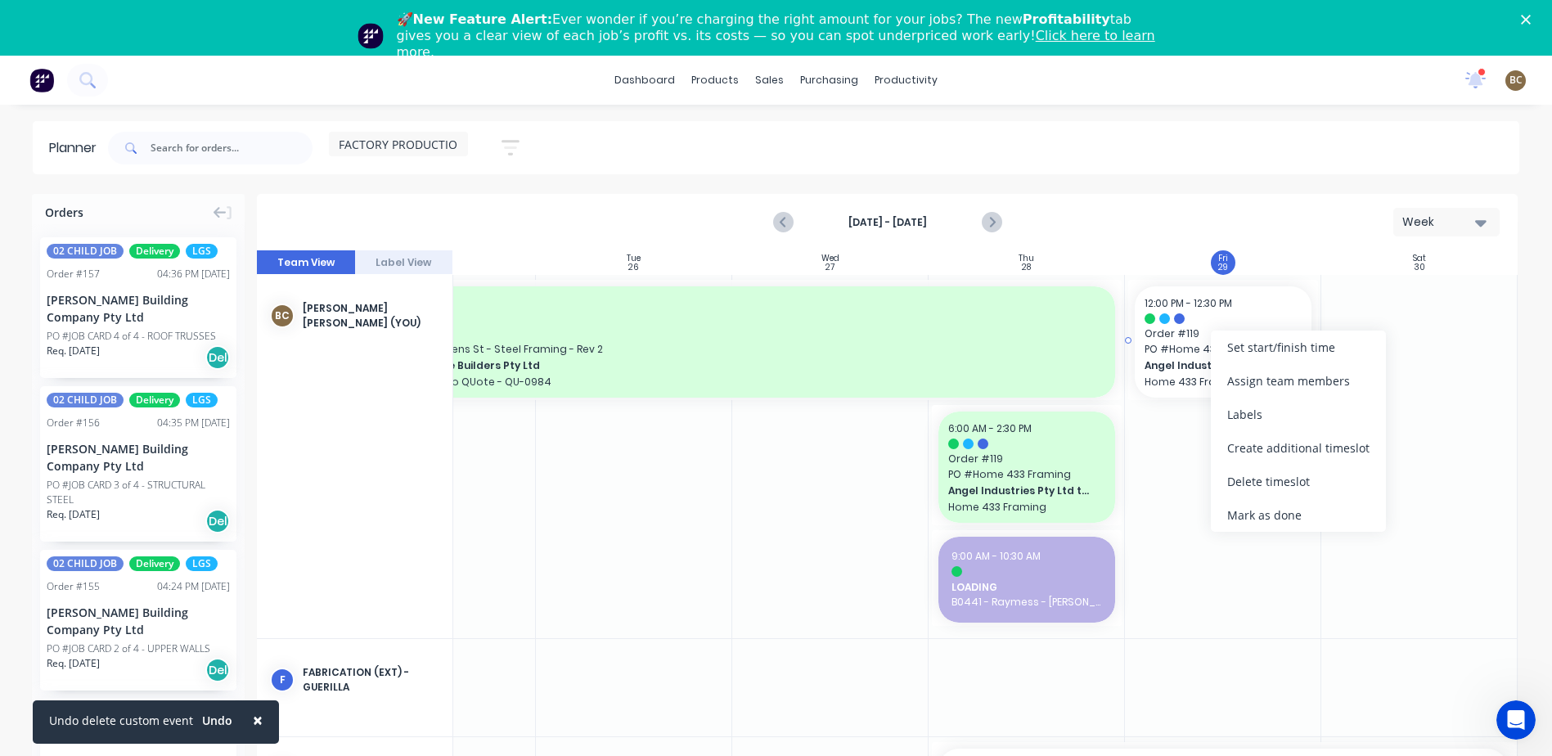
click at [1240, 317] on div at bounding box center [1222, 318] width 157 height 11
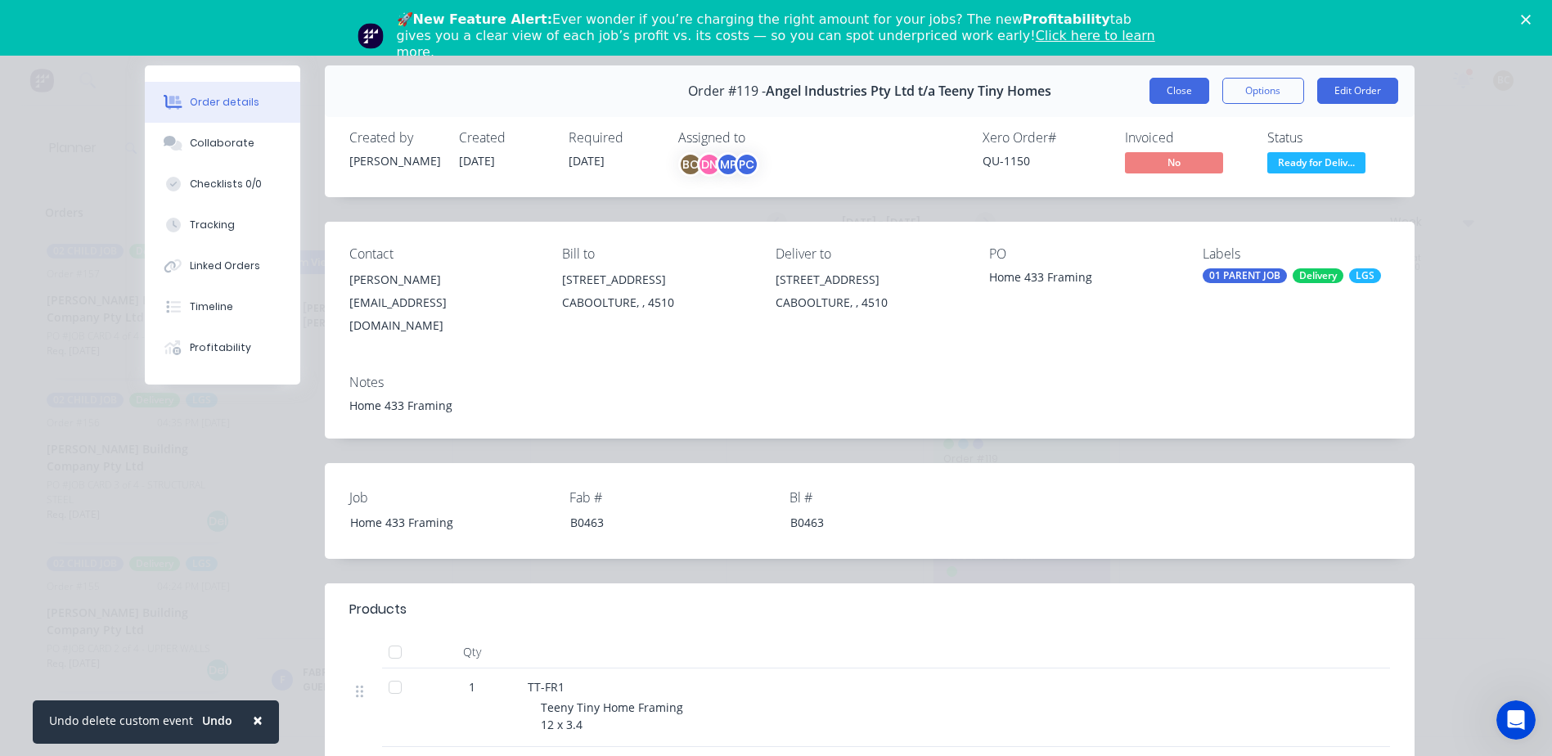
click at [1182, 95] on button "Close" at bounding box center [1179, 91] width 60 height 26
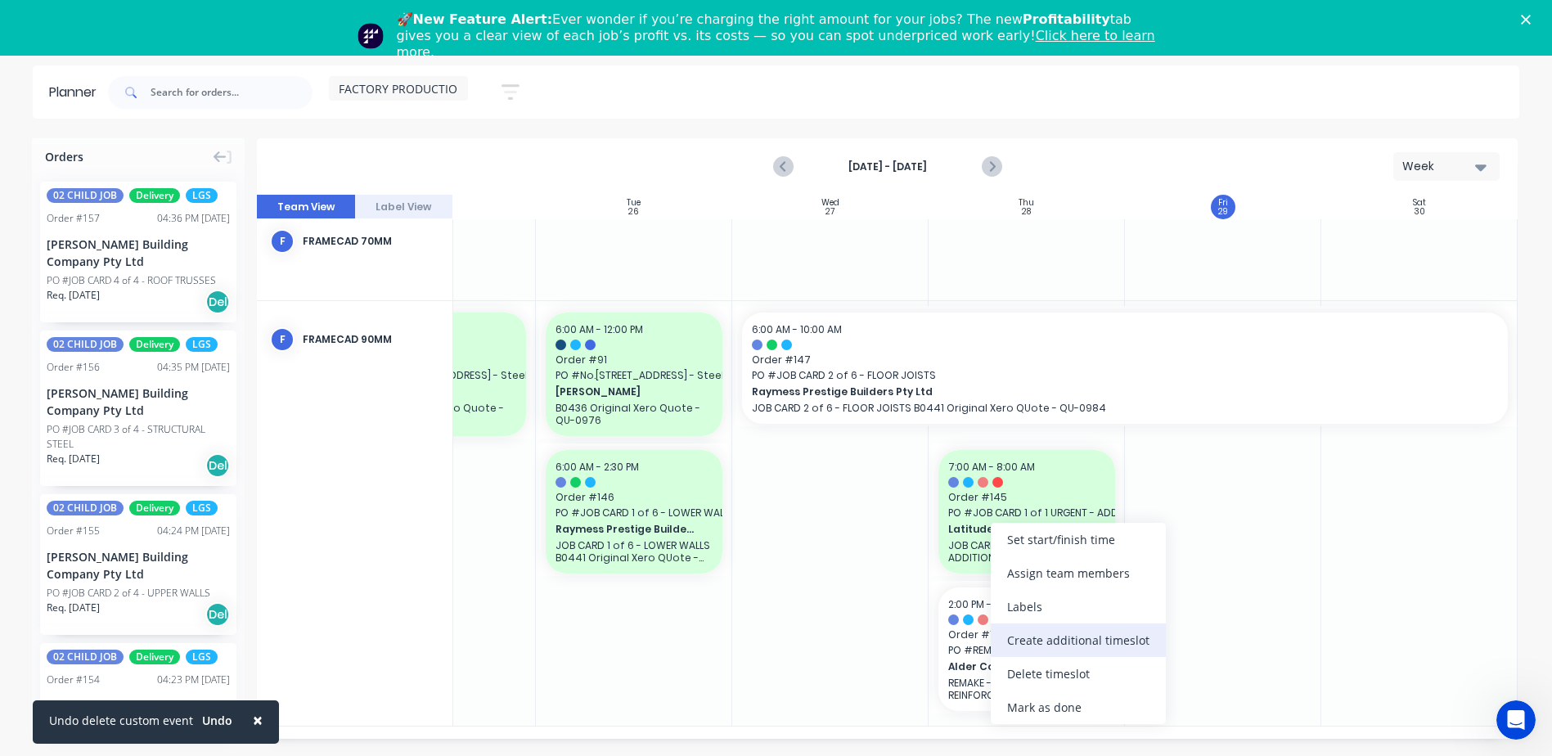
scroll to position [611, 315]
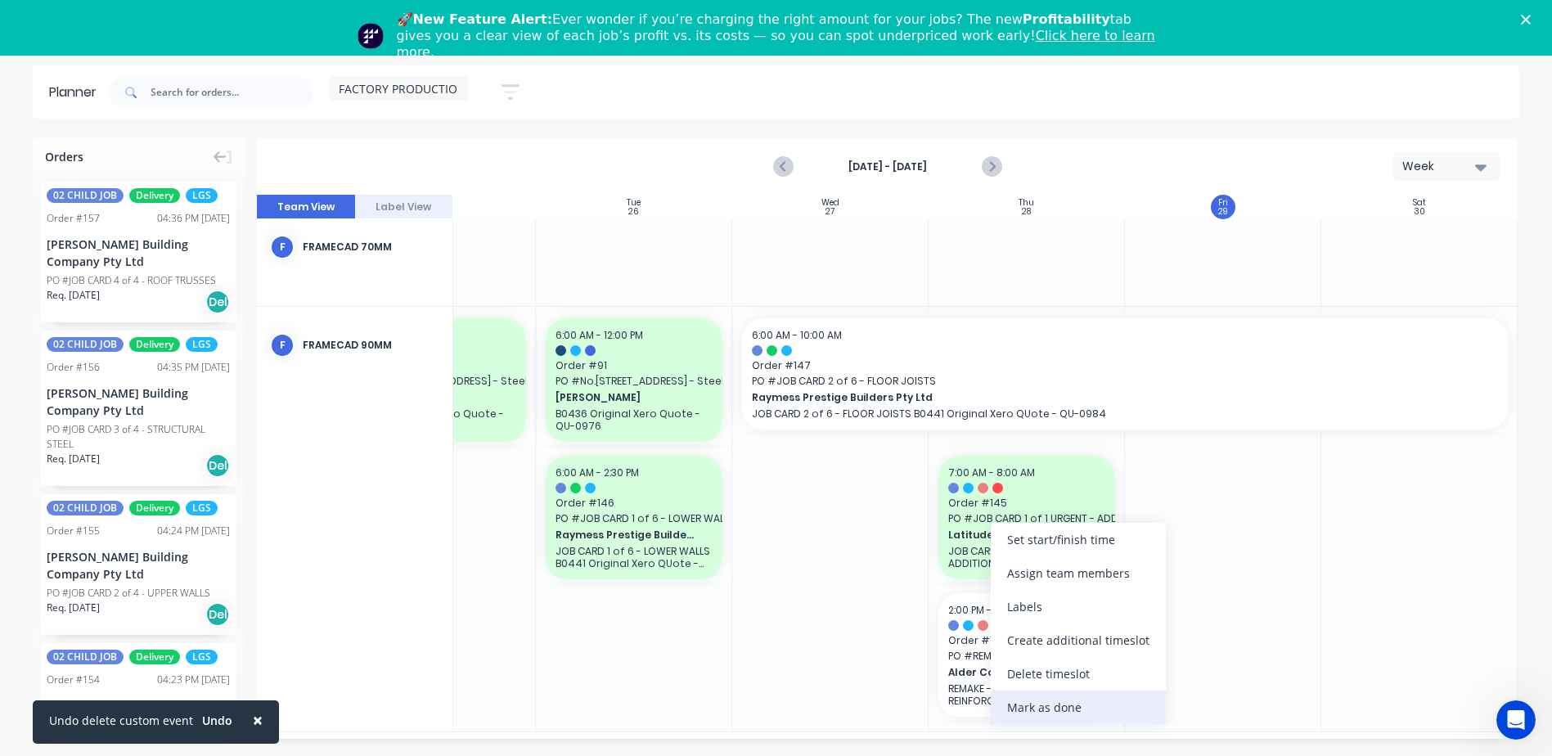
click at [1041, 699] on div "Mark as done" at bounding box center [1078, 707] width 175 height 34
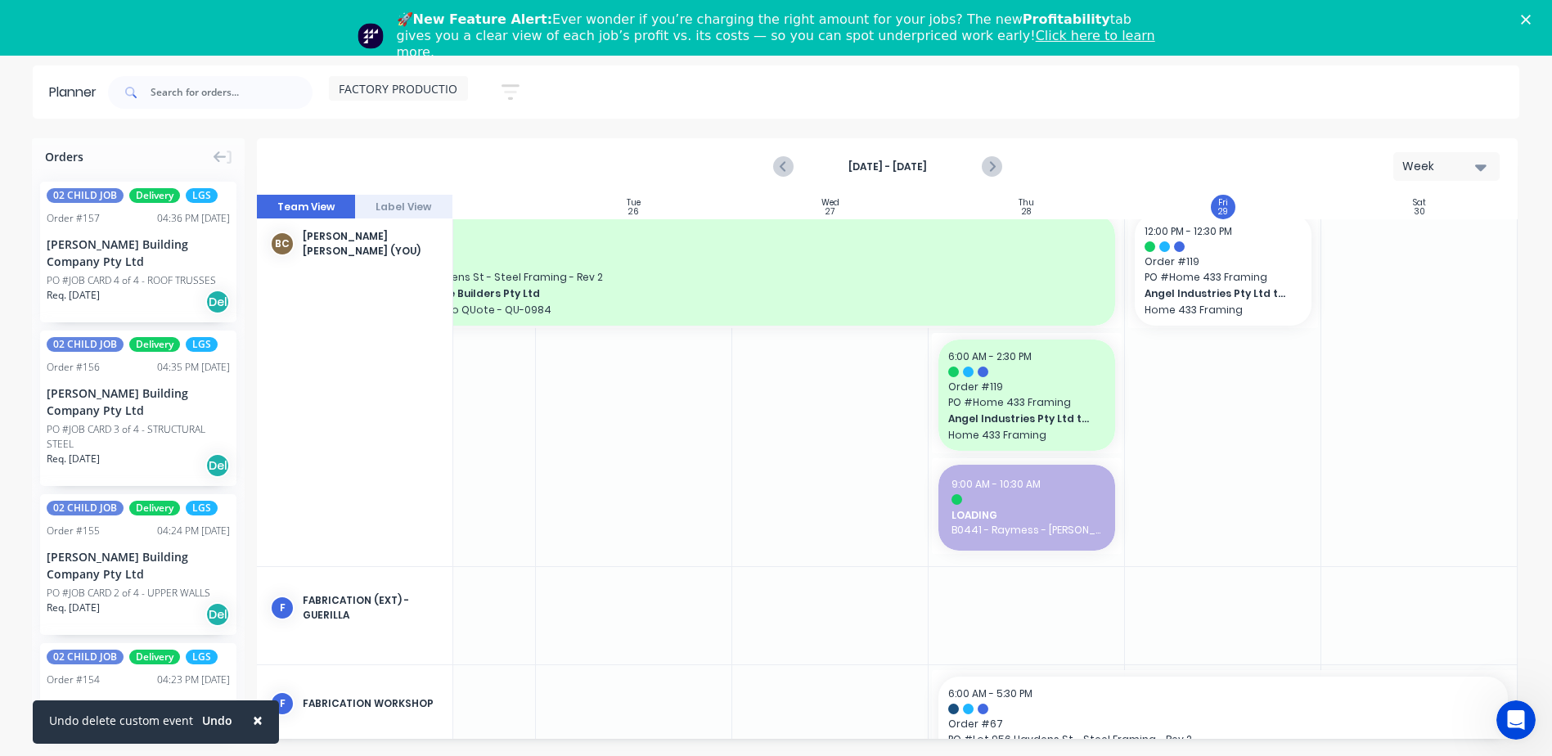
scroll to position [0, 315]
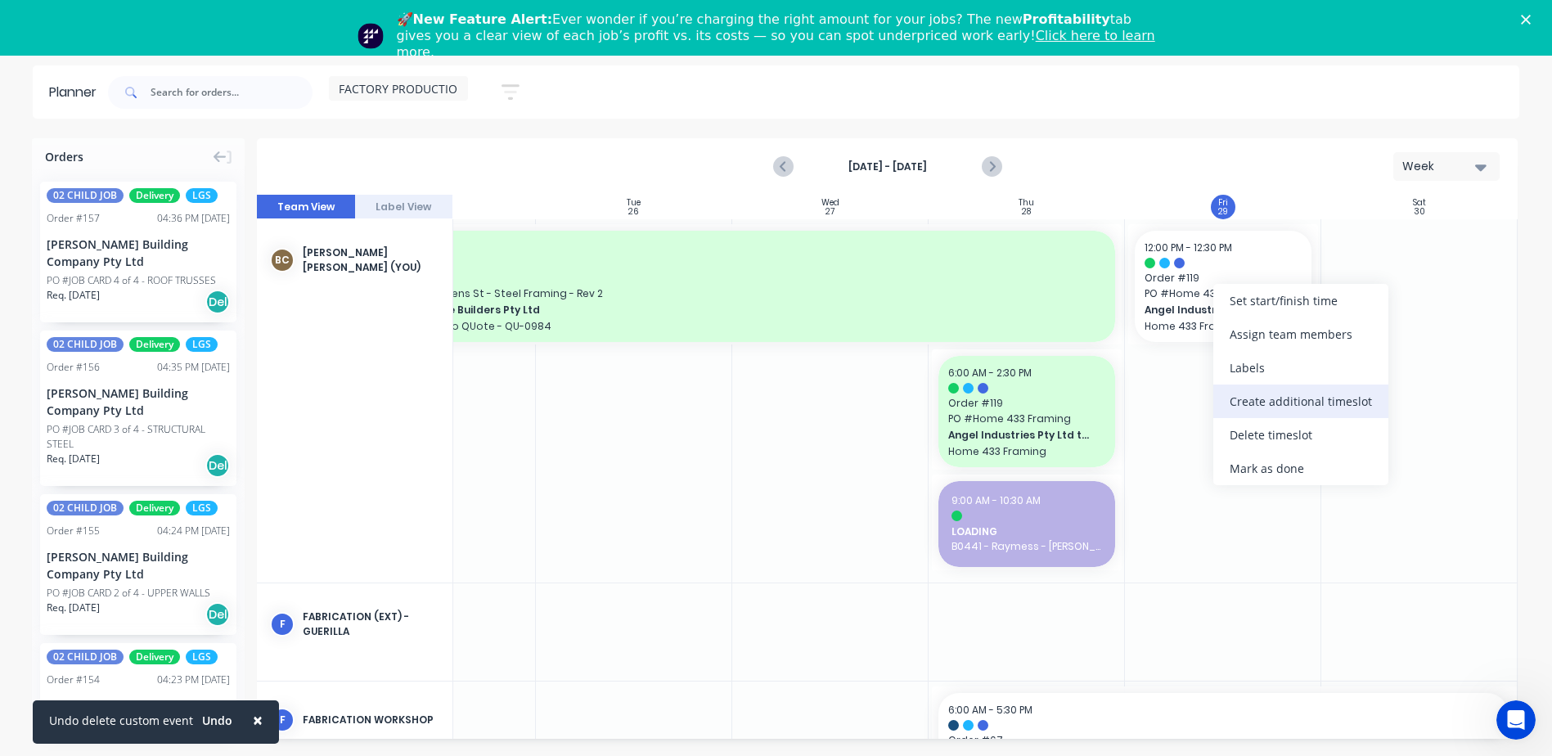
click at [1252, 389] on div "Create additional timeslot" at bounding box center [1300, 401] width 175 height 34
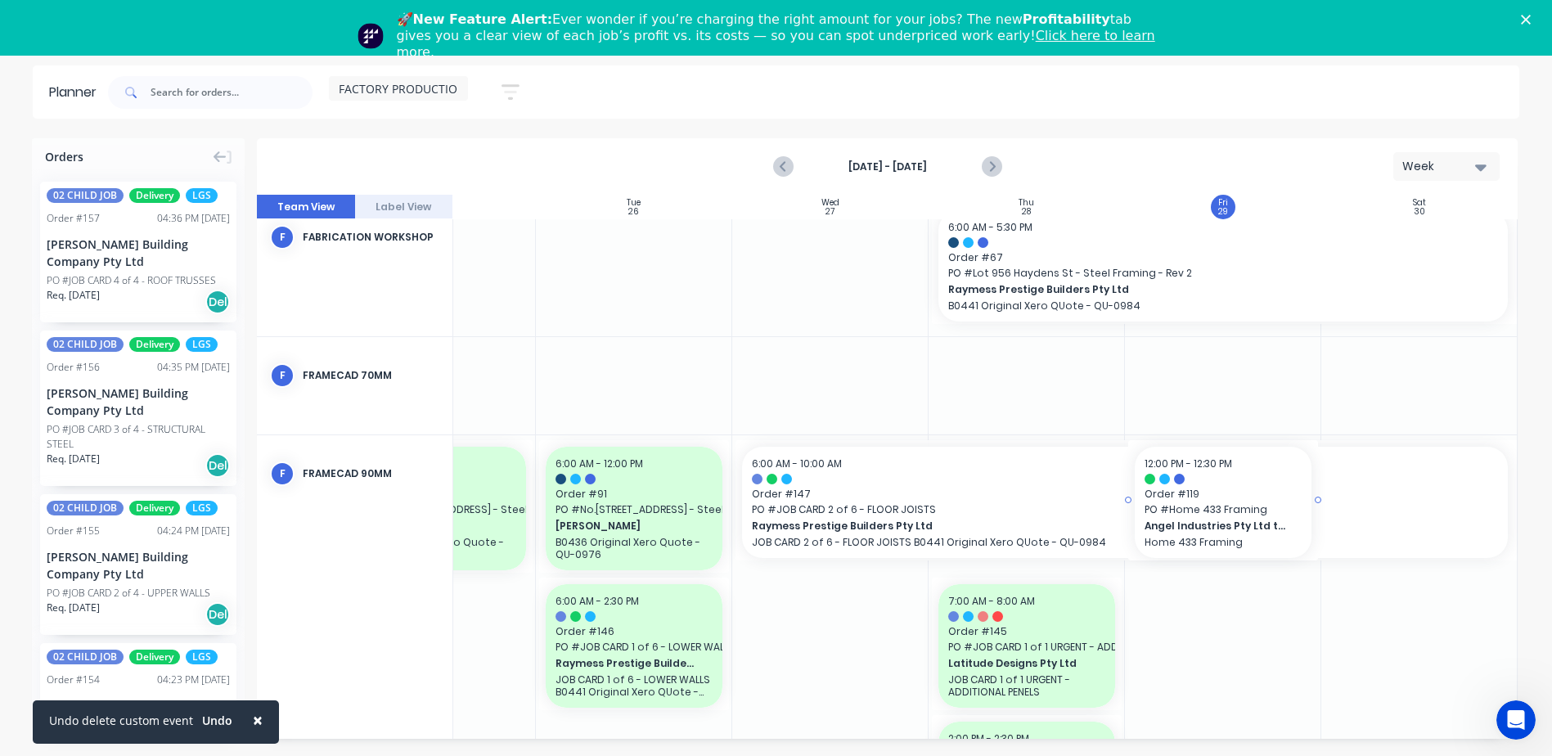
scroll to position [511, 315]
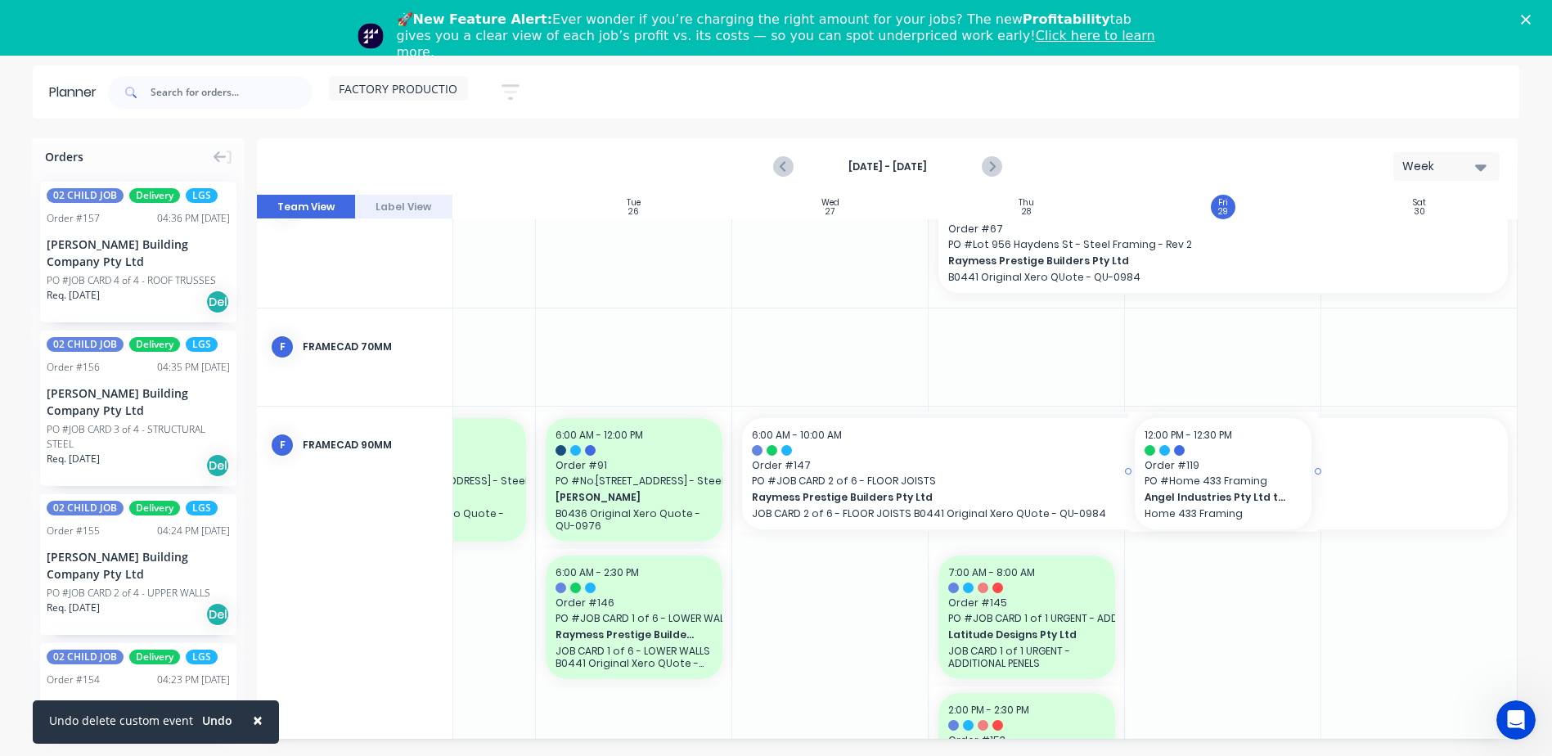
drag, startPoint x: 1231, startPoint y: 295, endPoint x: 1207, endPoint y: 594, distance: 299.6
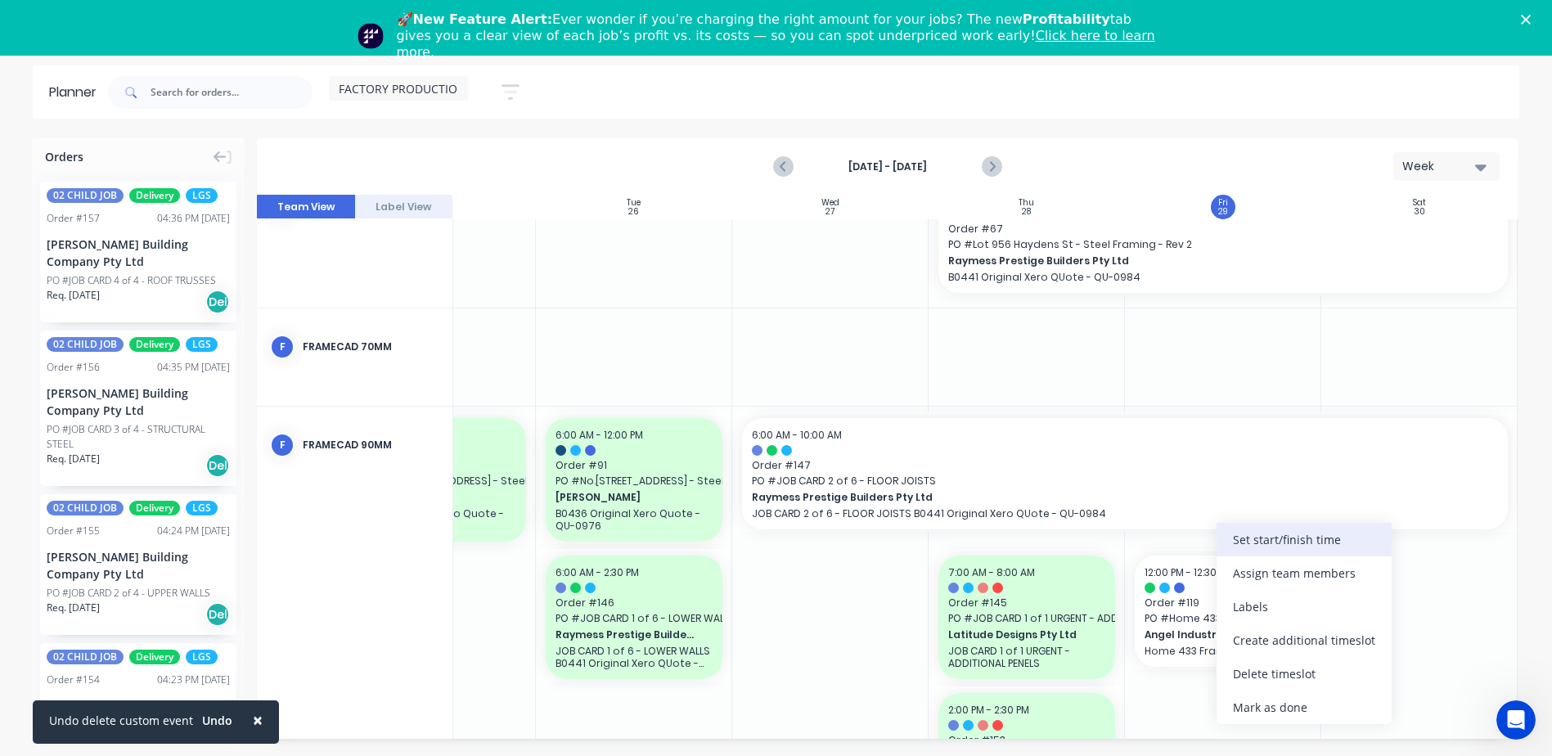
click at [1284, 546] on div "Set start/finish time" at bounding box center [1303, 540] width 175 height 34
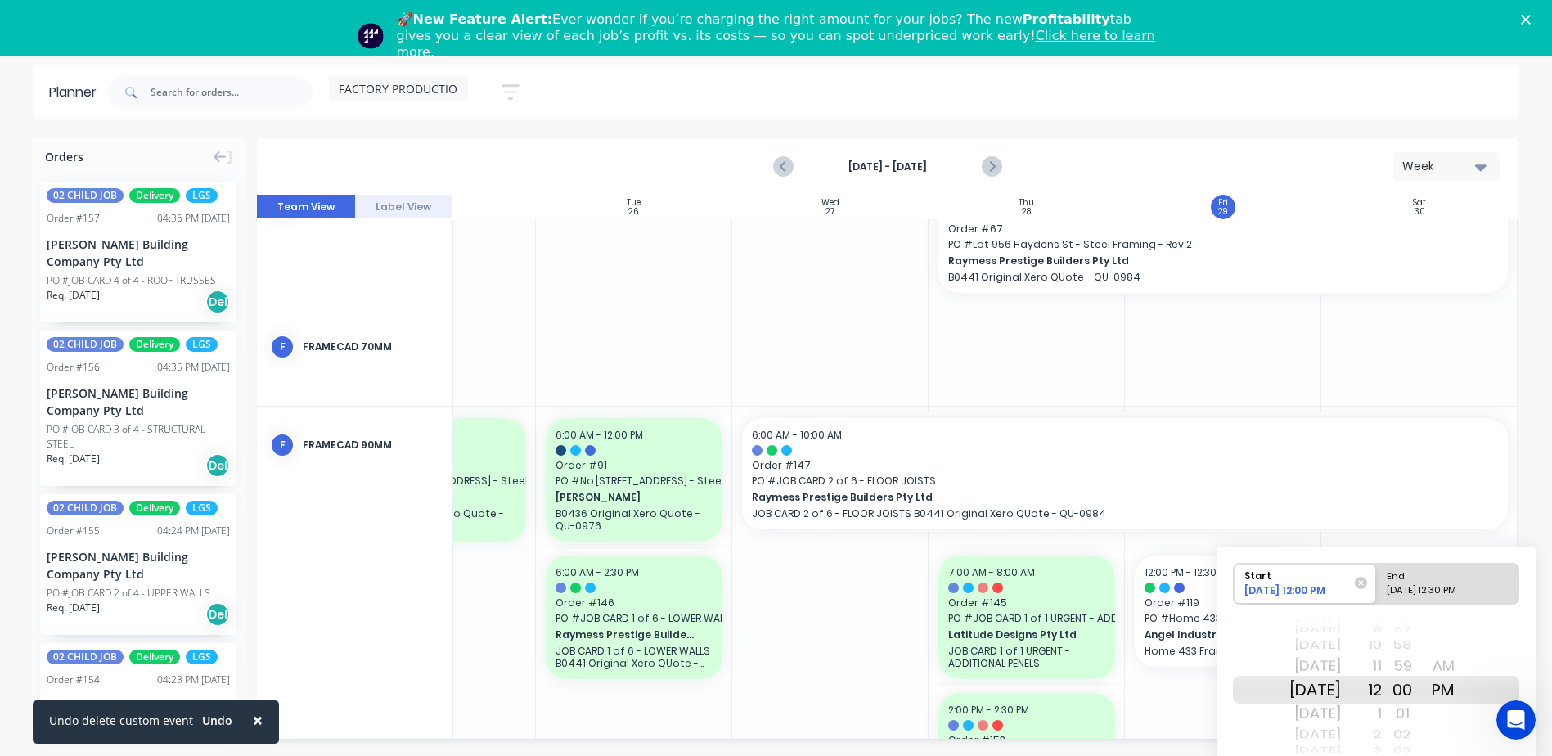
click at [1407, 657] on div "59" at bounding box center [1402, 666] width 41 height 26
click at [1405, 654] on div "58" at bounding box center [1402, 666] width 41 height 26
click at [1382, 650] on div "10" at bounding box center [1361, 645] width 41 height 21
click at [1382, 679] on div "2 3 4 5 6 7 8 9 10 11 12 1 2 3 4 5 6 7 8" at bounding box center [1361, 689] width 41 height 21
click at [1382, 649] on div "8" at bounding box center [1361, 645] width 41 height 21
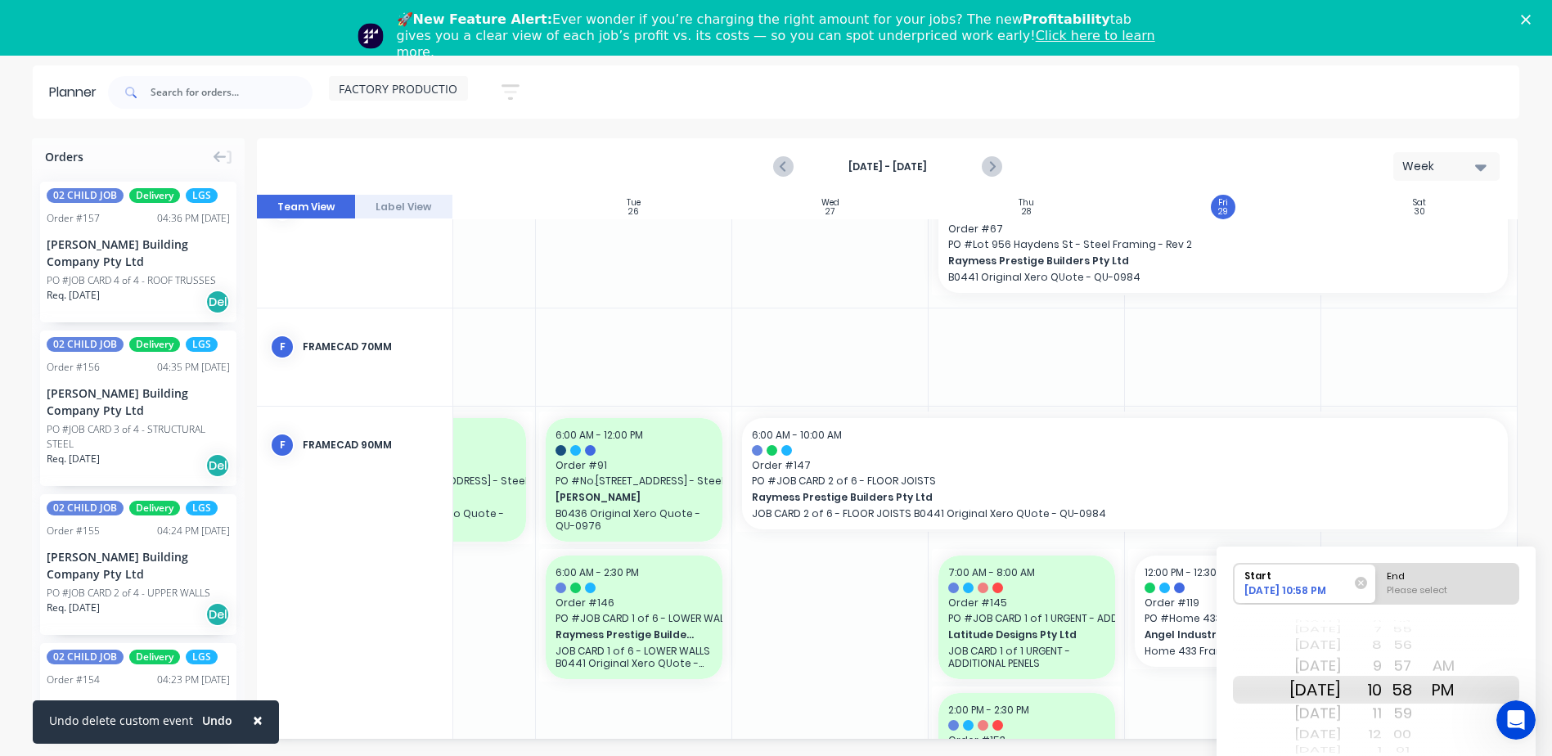
click at [1382, 636] on div "7" at bounding box center [1361, 630] width 41 height 14
click at [1382, 665] on div "6" at bounding box center [1361, 666] width 41 height 26
click at [1463, 668] on div "AM" at bounding box center [1443, 666] width 41 height 26
click at [1468, 597] on div "Please select" at bounding box center [1447, 593] width 133 height 20
click at [1377, 597] on input "End Please select" at bounding box center [1376, 584] width 1 height 40
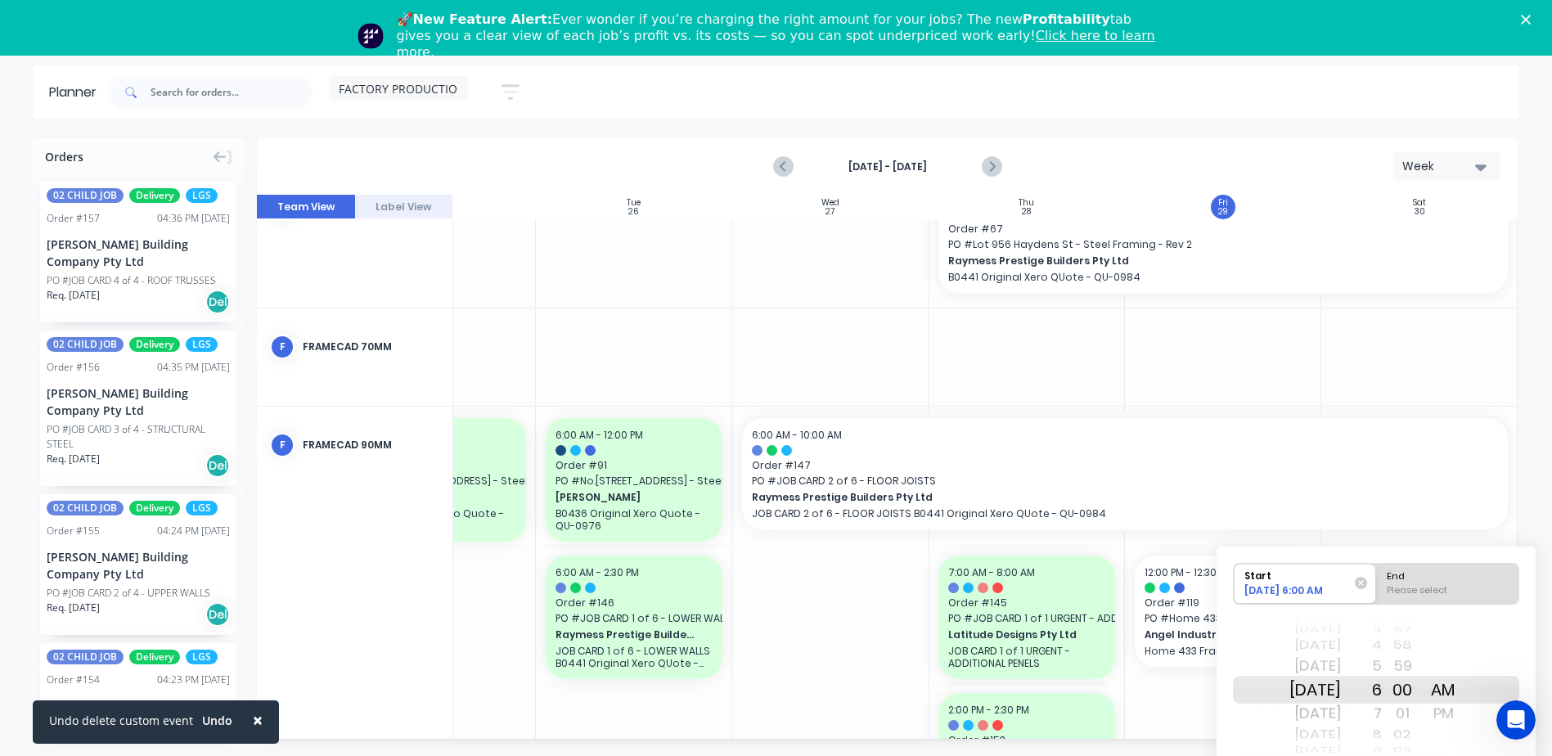
radio input "true"
click at [1382, 676] on div "6 7 8 9 10 11 12 1 2 3 4 5 6 7 8 9 10 11 12 1 2 3 4 5 6 7 8 9 10 11 12 1 2 3 4 …" at bounding box center [1361, 689] width 41 height 155
click at [1382, 678] on div "10" at bounding box center [1361, 690] width 41 height 28
click at [1382, 668] on div "9" at bounding box center [1361, 666] width 41 height 26
click at [1423, 653] on div "01" at bounding box center [1402, 666] width 41 height 26
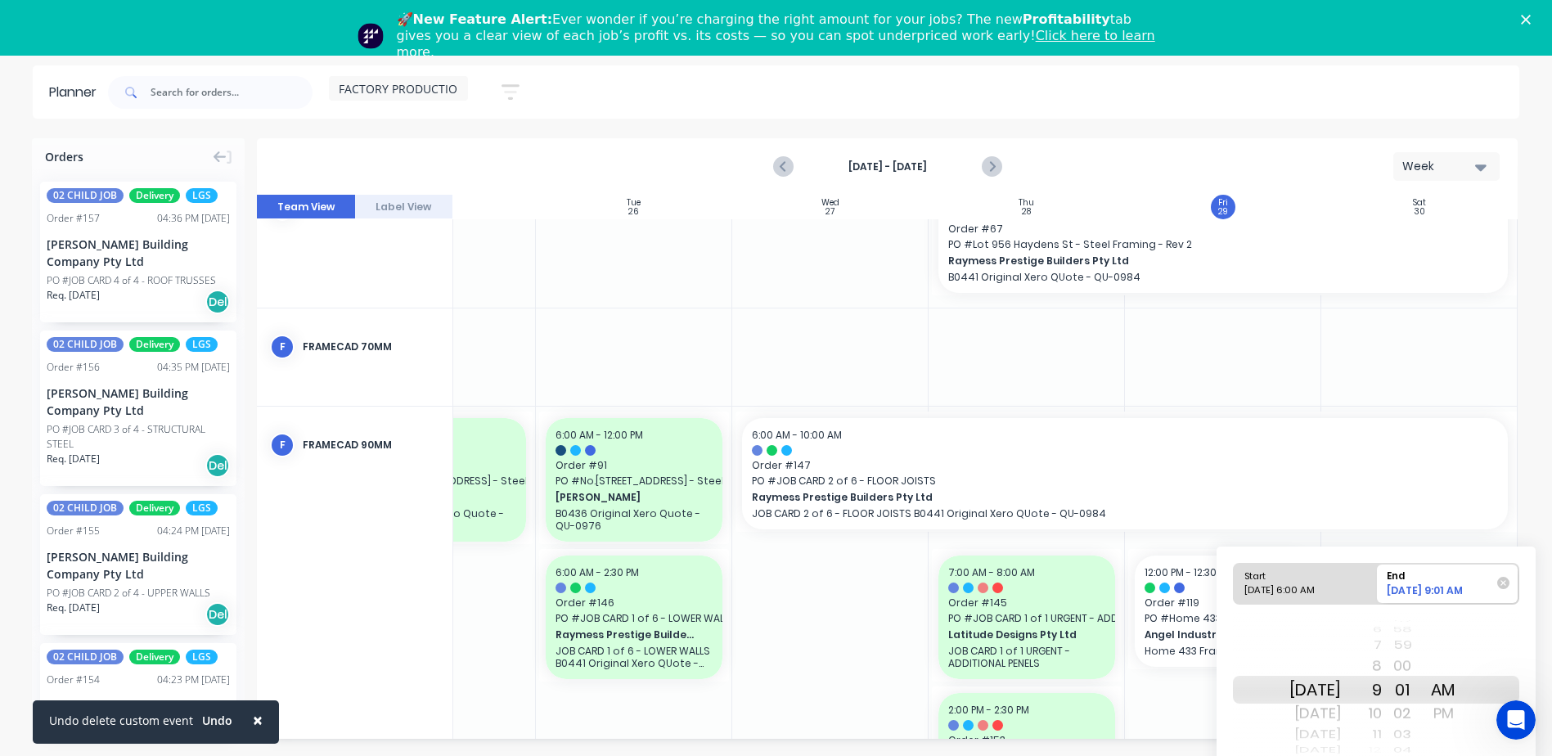
click at [1423, 670] on div "00" at bounding box center [1402, 666] width 41 height 26
click at [1456, 467] on span "Order # 147" at bounding box center [1125, 465] width 746 height 15
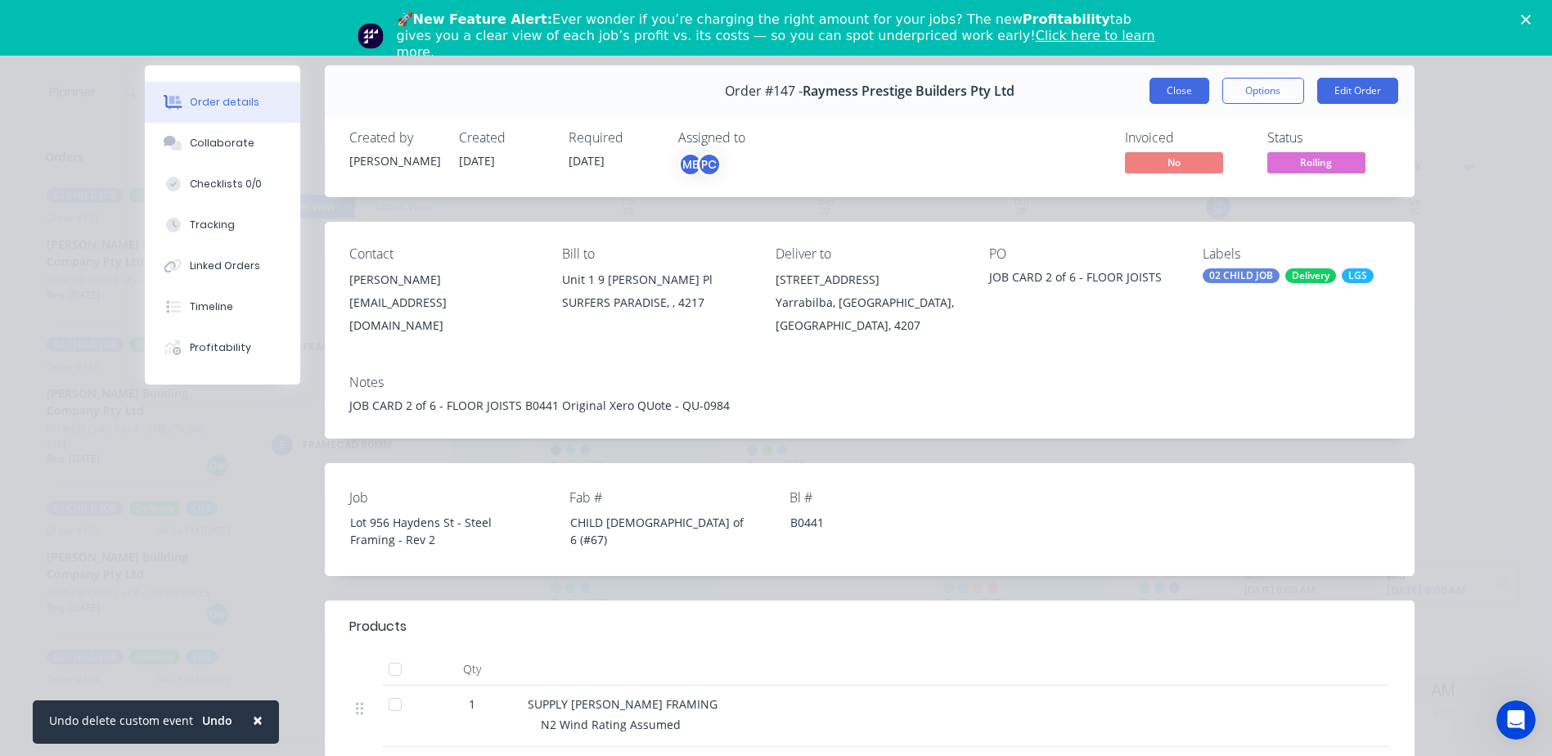
click at [1162, 93] on button "Close" at bounding box center [1179, 91] width 60 height 26
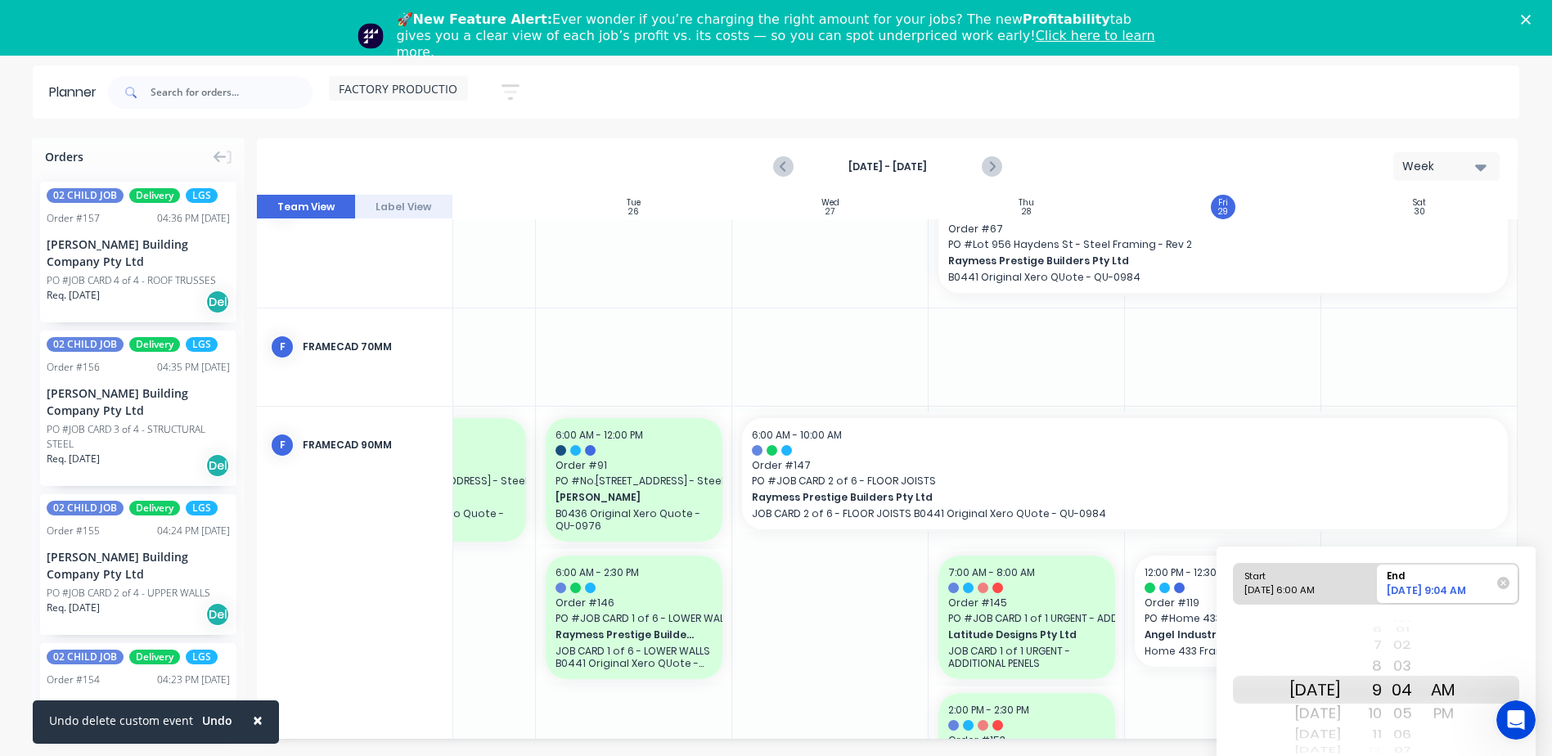
click at [1159, 702] on div at bounding box center [1223, 619] width 196 height 425
click at [1459, 669] on div "AM" at bounding box center [1443, 666] width 41 height 26
click at [1423, 689] on div "00" at bounding box center [1402, 690] width 41 height 28
click at [1198, 697] on div at bounding box center [1223, 619] width 196 height 425
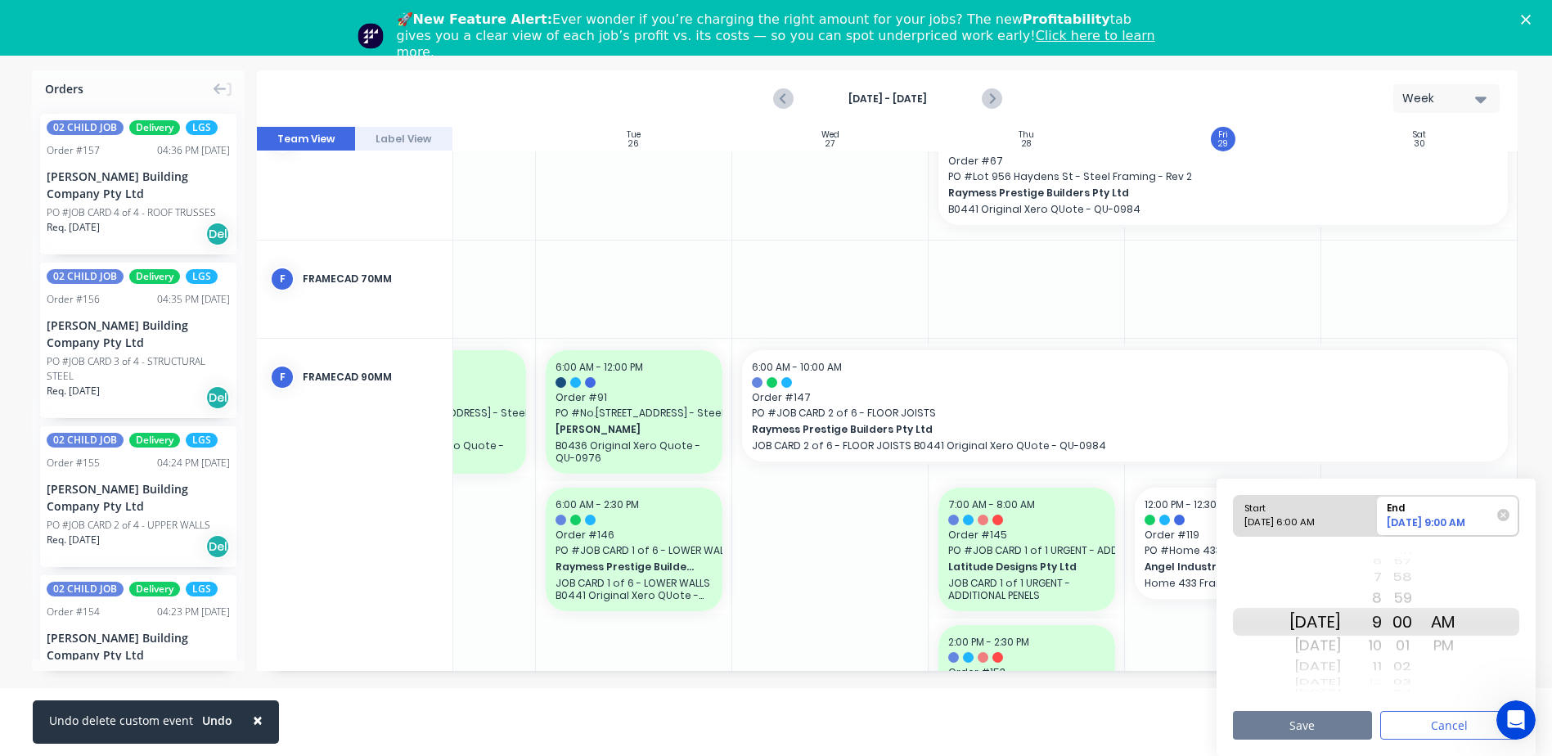
click at [1296, 730] on button "Save" at bounding box center [1302, 725] width 139 height 29
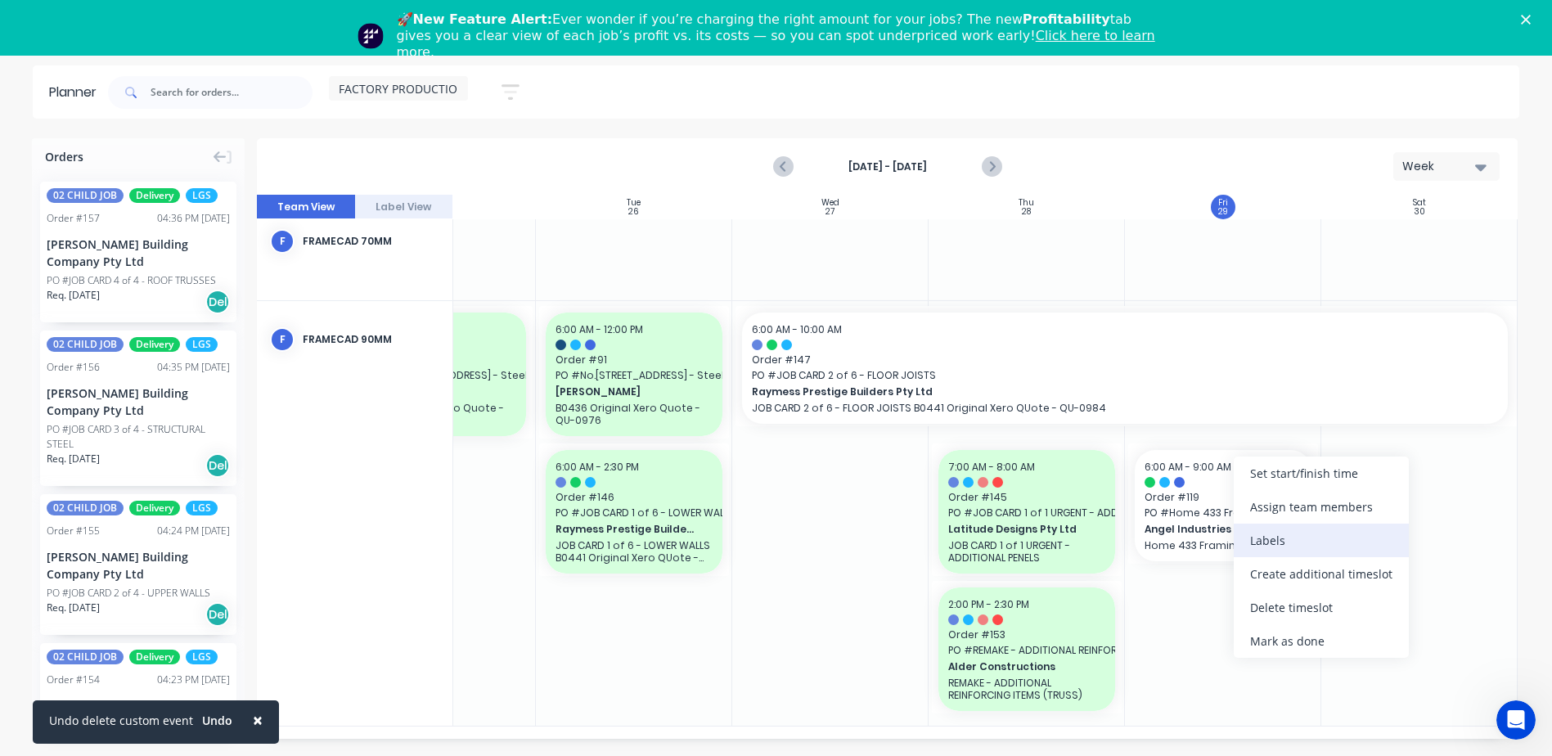
scroll to position [611, 315]
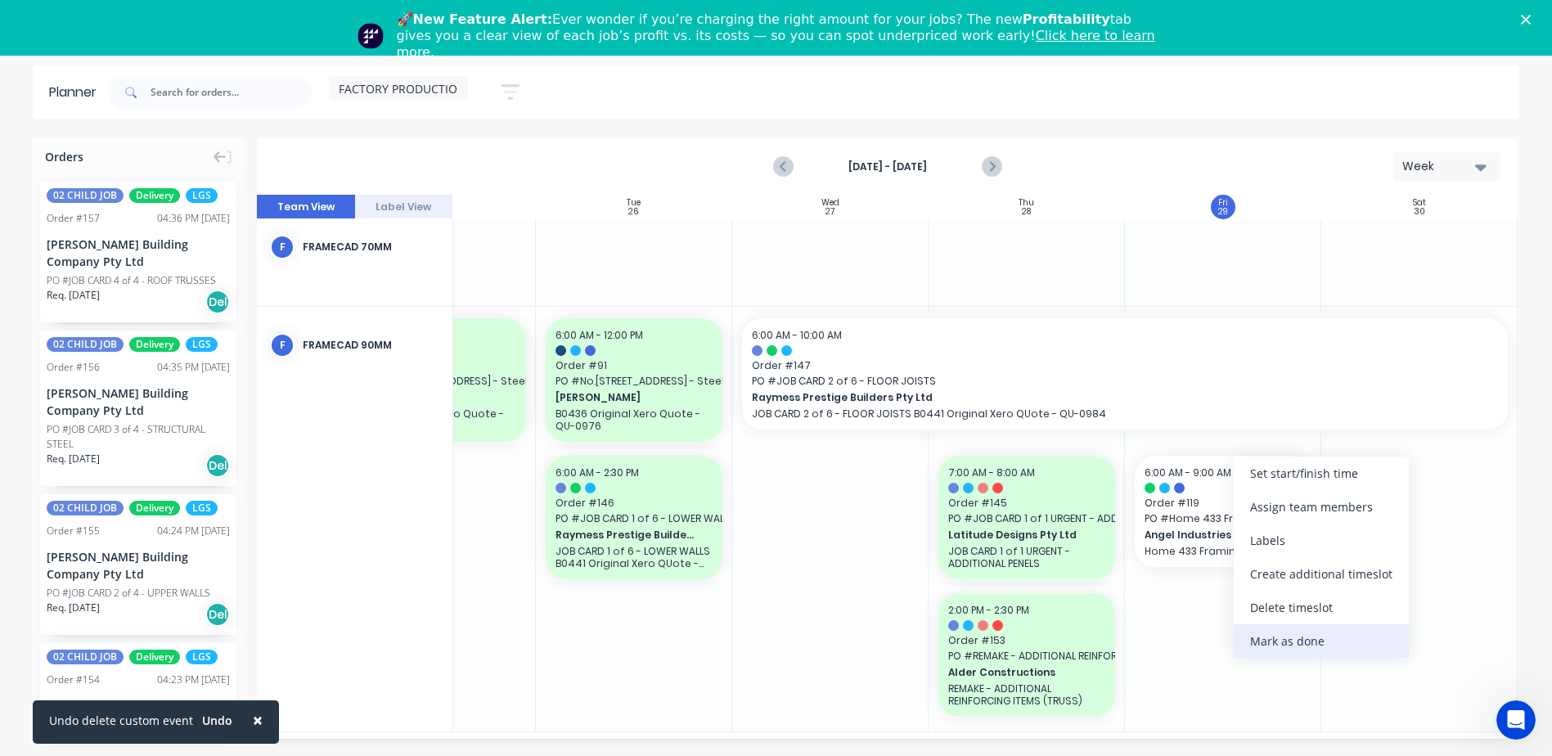
click at [1298, 632] on div "Mark as done" at bounding box center [1321, 641] width 175 height 34
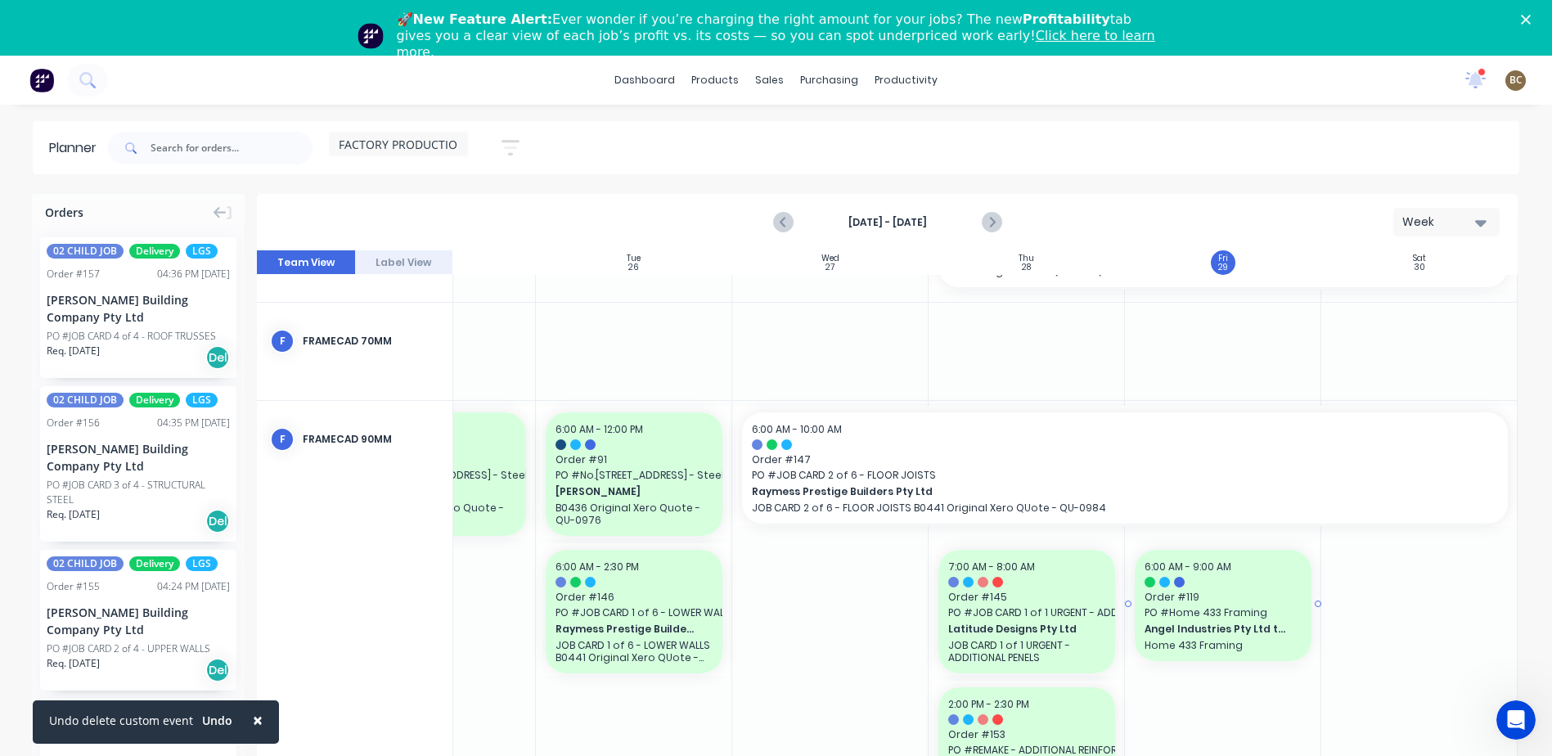
scroll to position [623, 315]
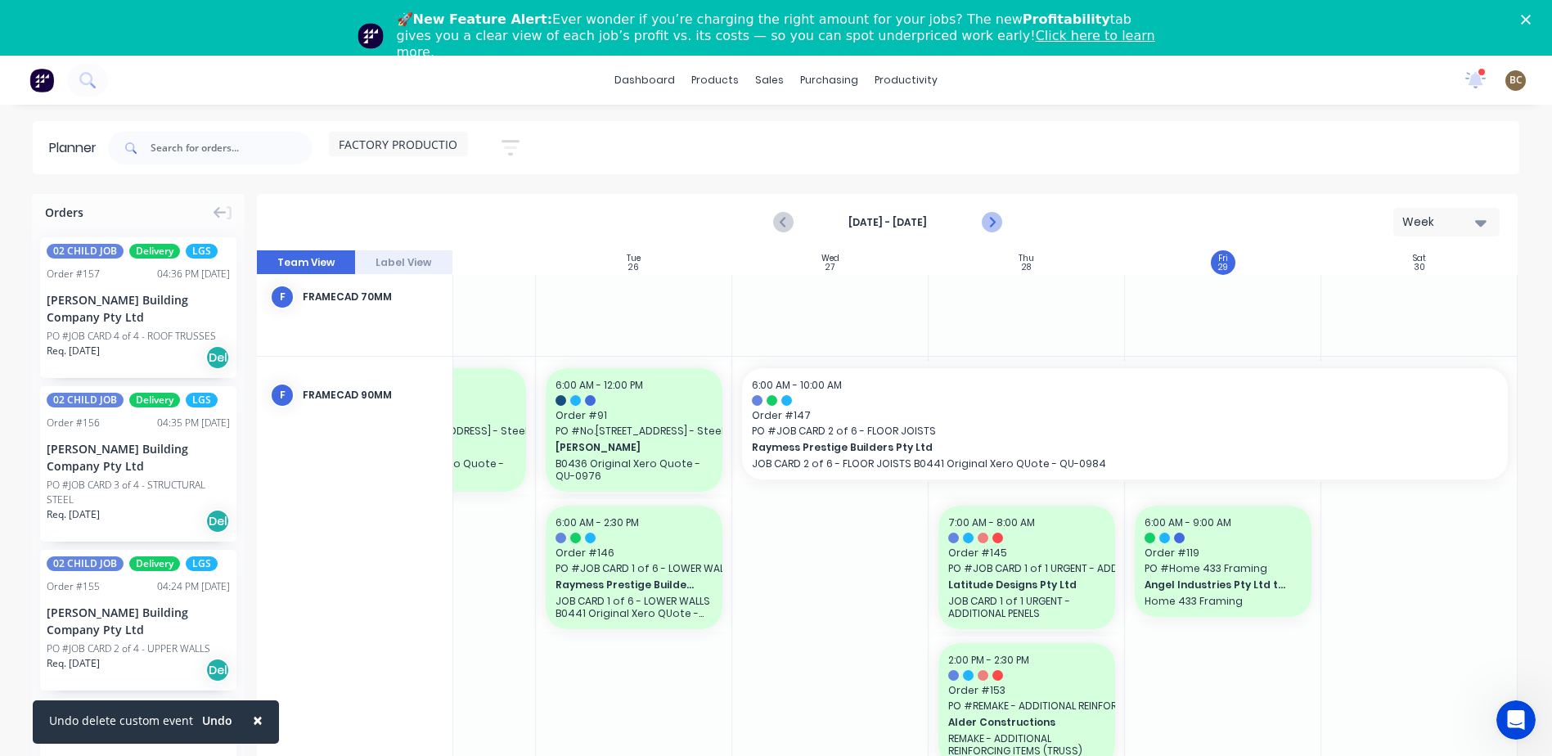
click at [987, 223] on icon "Next page" at bounding box center [991, 223] width 20 height 20
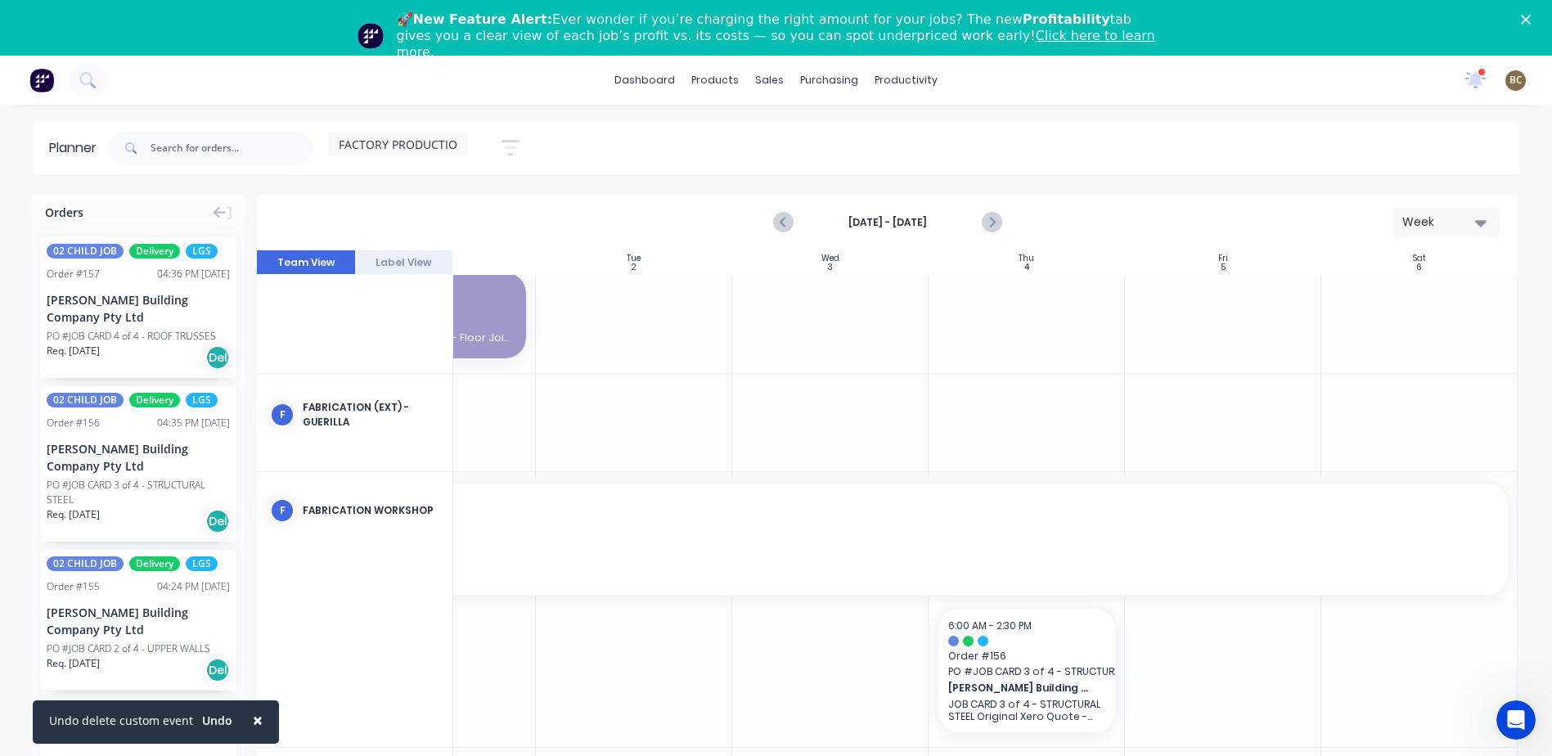
scroll to position [659, 315]
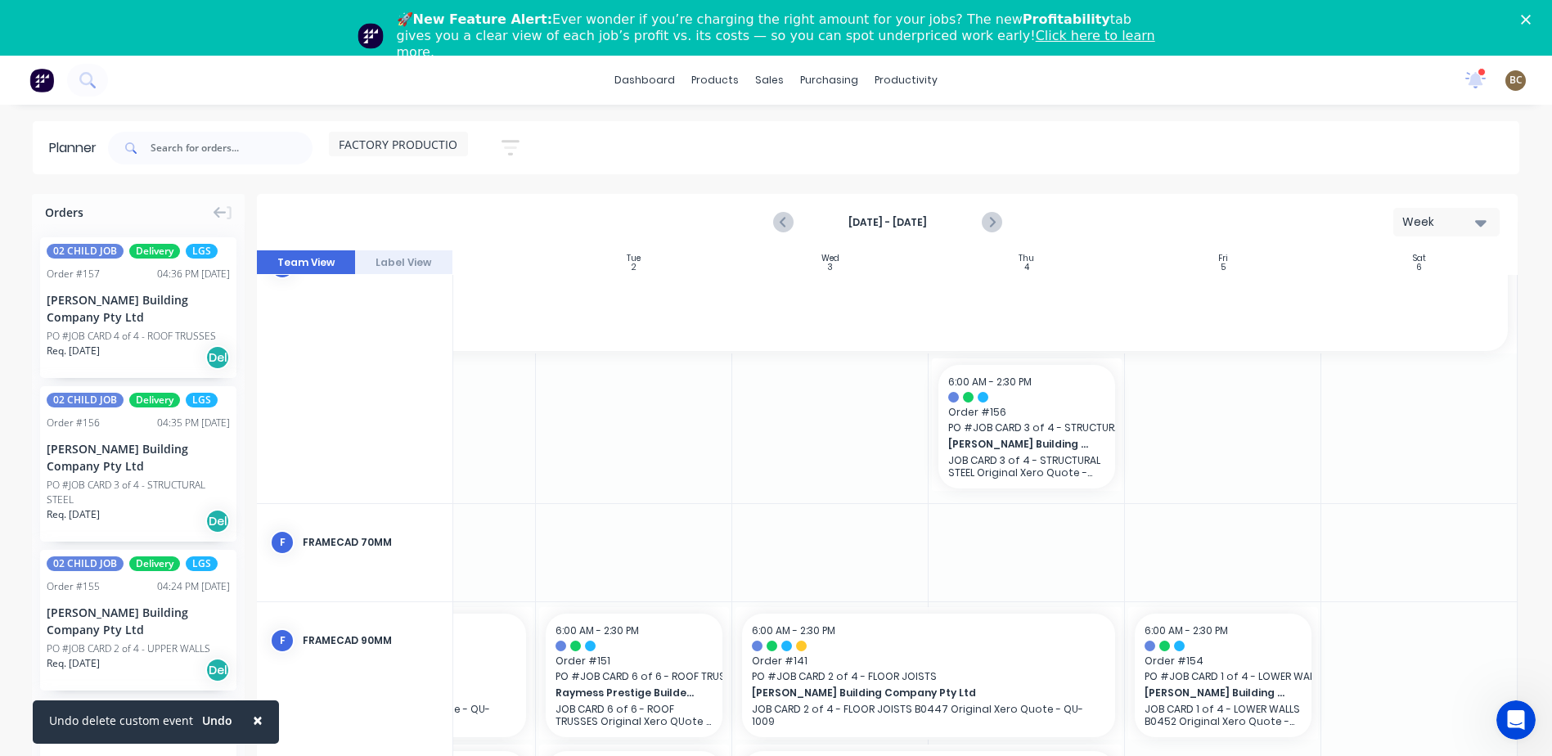
drag, startPoint x: 1057, startPoint y: 755, endPoint x: 720, endPoint y: 766, distance: 337.2
click at [720, 755] on html "× Undo delete custom event Undo dashboard products sales purchasing productivit…" at bounding box center [776, 406] width 1552 height 812
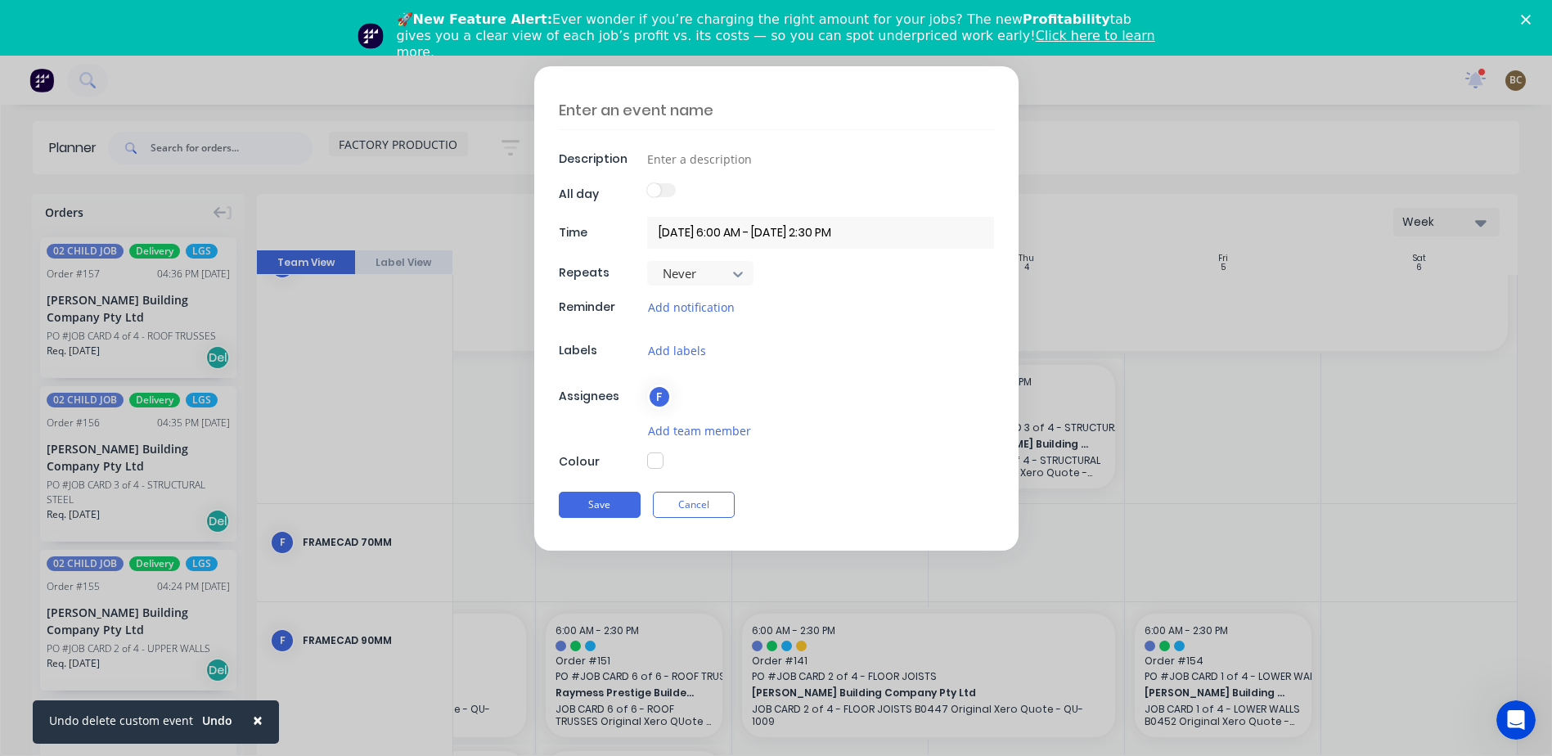
type textarea "x"
click at [708, 504] on button "Cancel" at bounding box center [694, 505] width 82 height 26
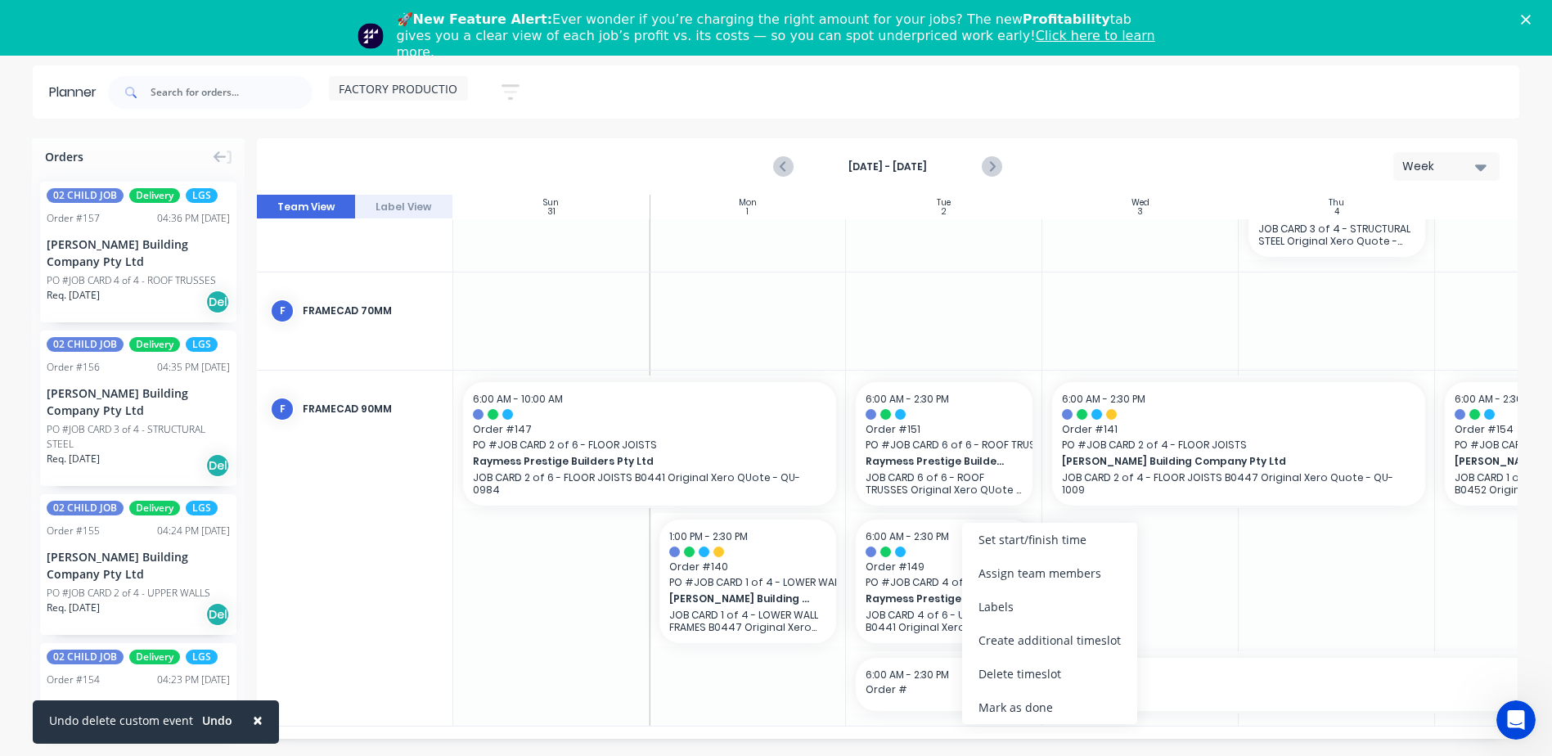
scroll to position [829, 0]
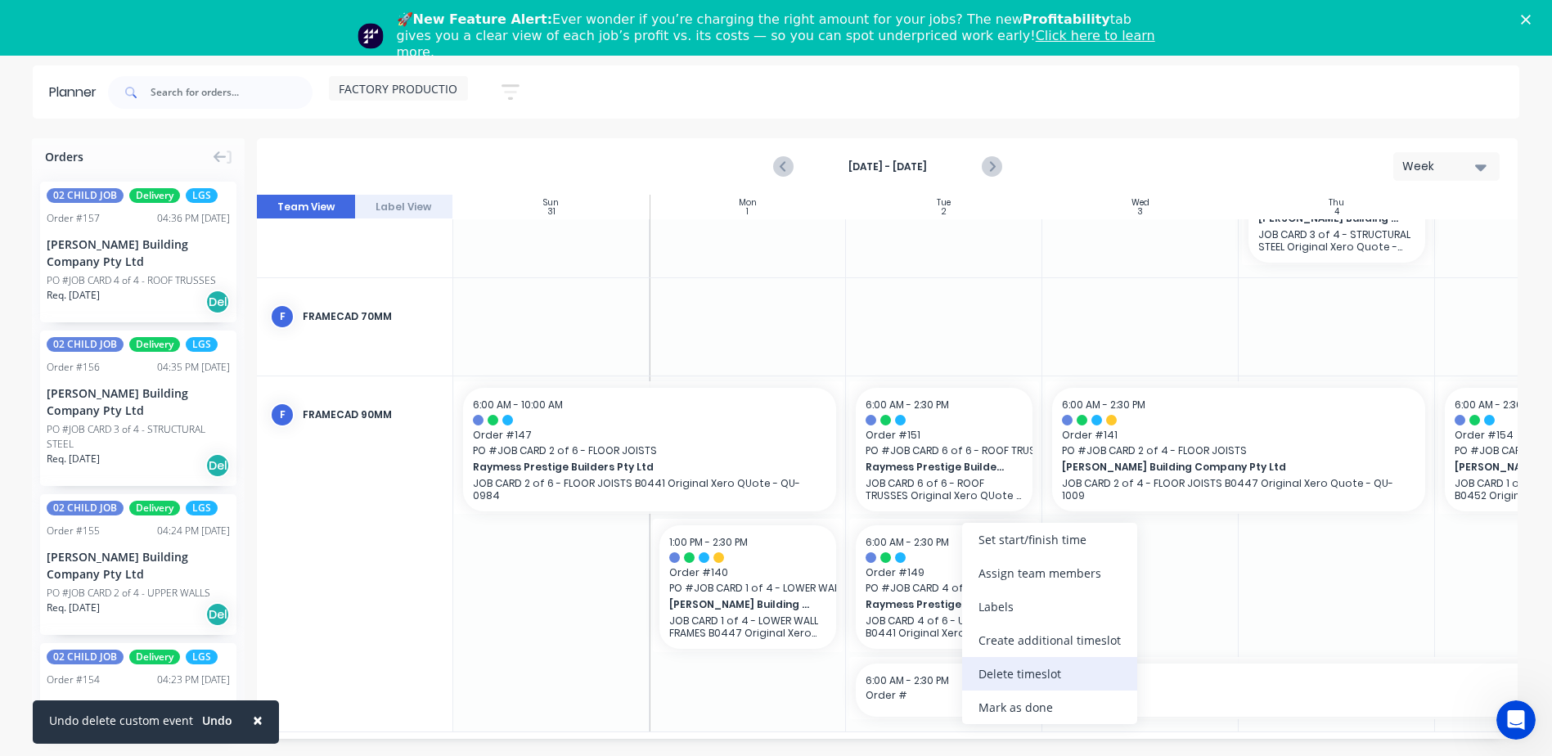
click at [987, 681] on div "Delete timeslot" at bounding box center [1049, 674] width 175 height 34
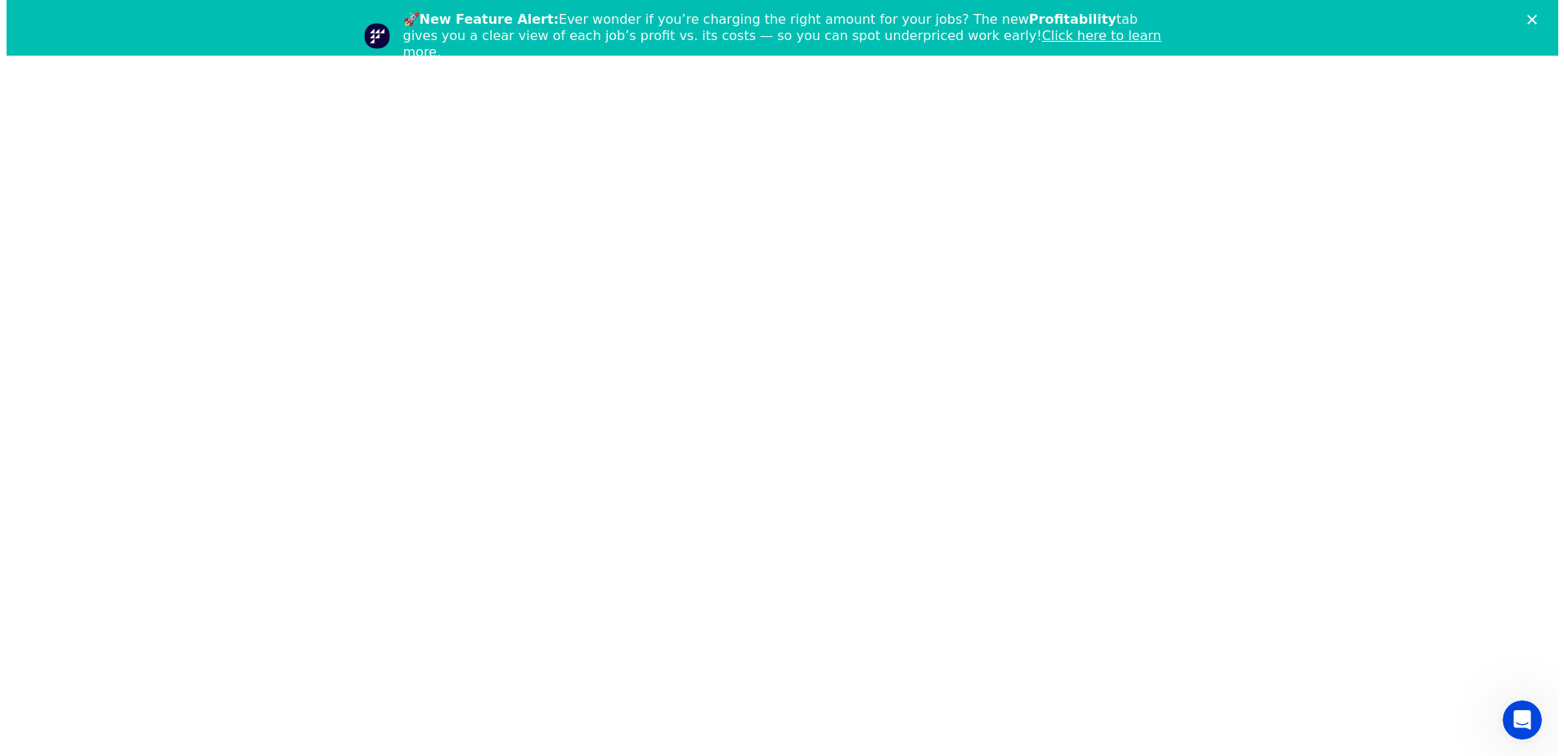
scroll to position [0, 0]
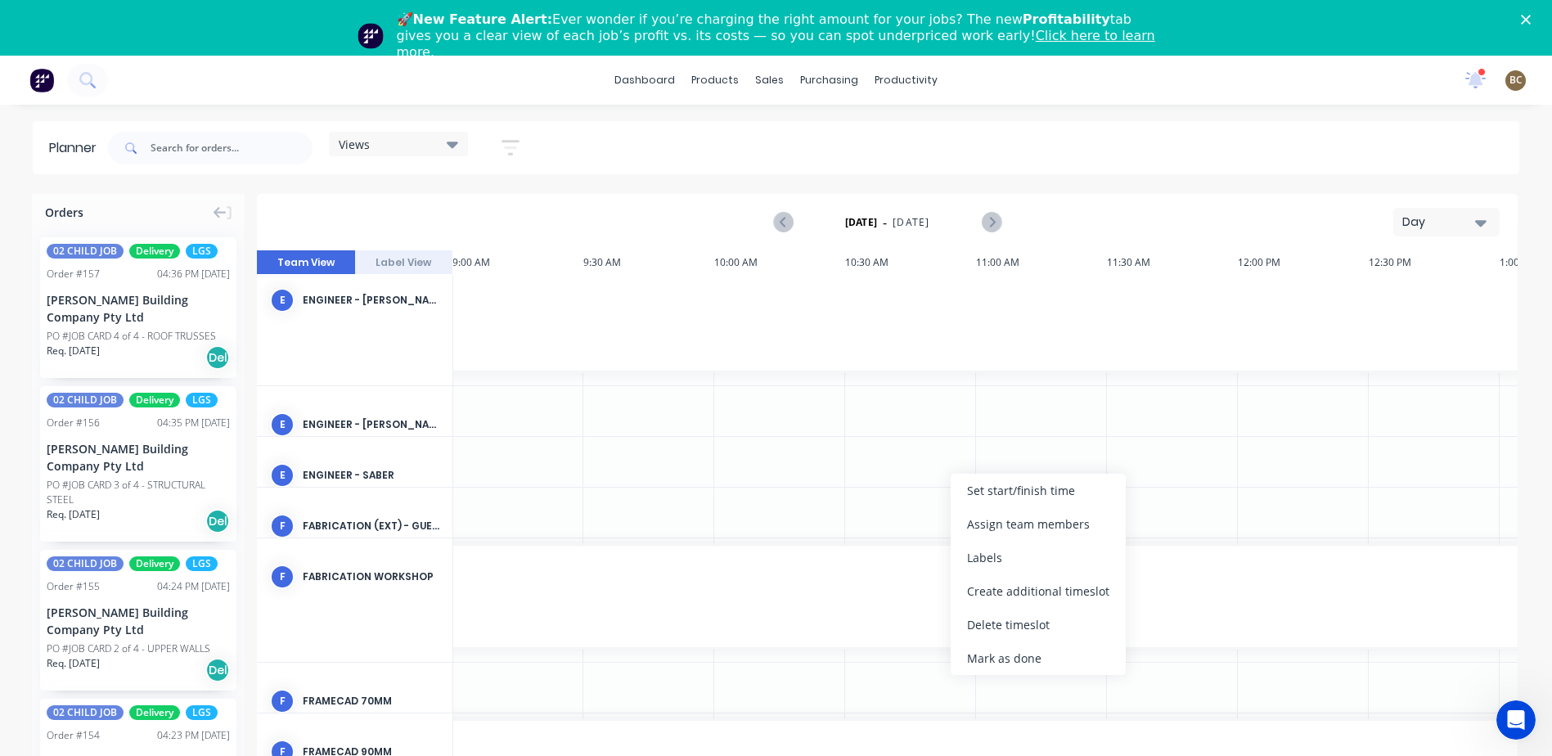
scroll to position [614, 786]
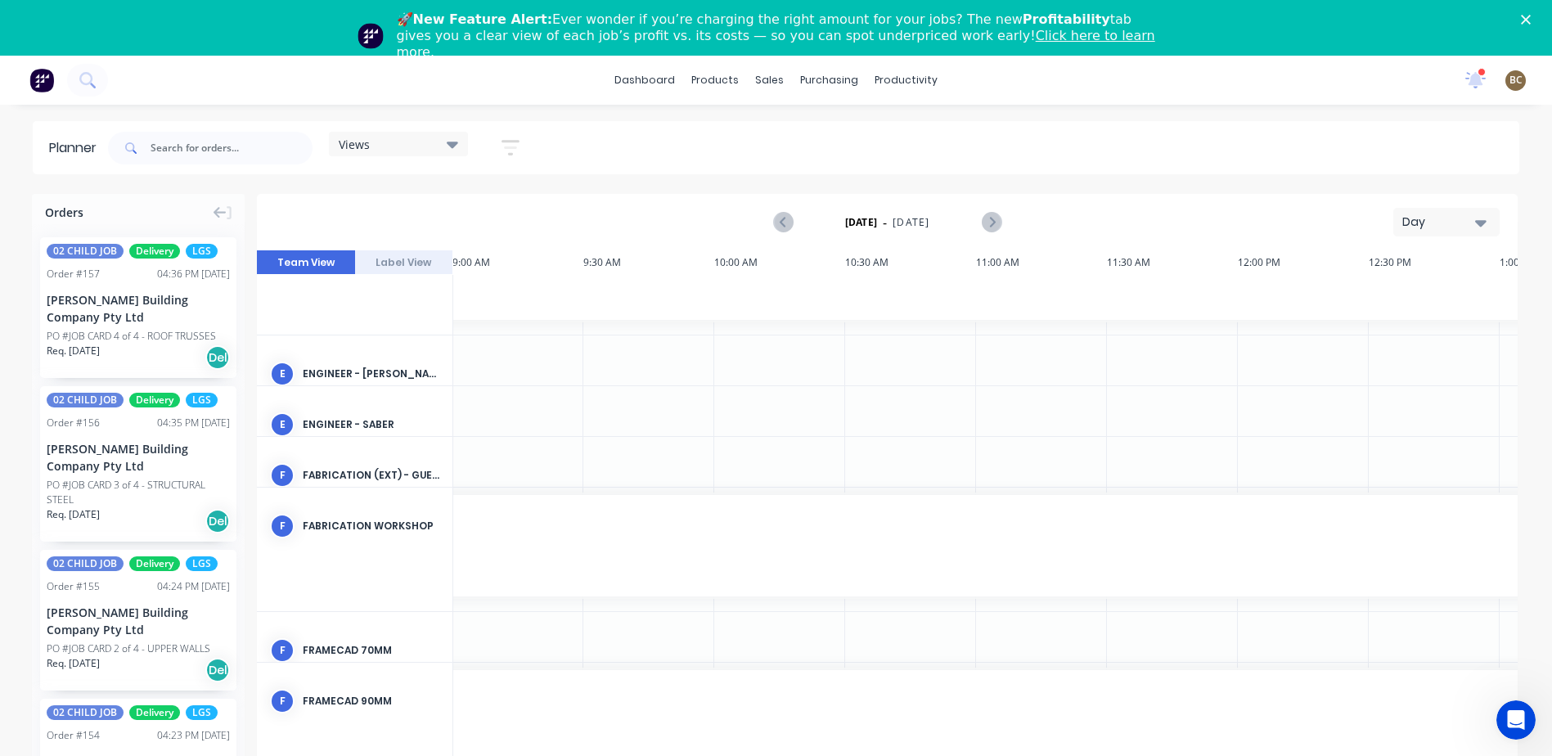
click at [1091, 212] on div "[DATE] - [DATE] Day" at bounding box center [887, 222] width 1257 height 53
click at [831, 119] on link "Purchase Orders" at bounding box center [897, 133] width 217 height 33
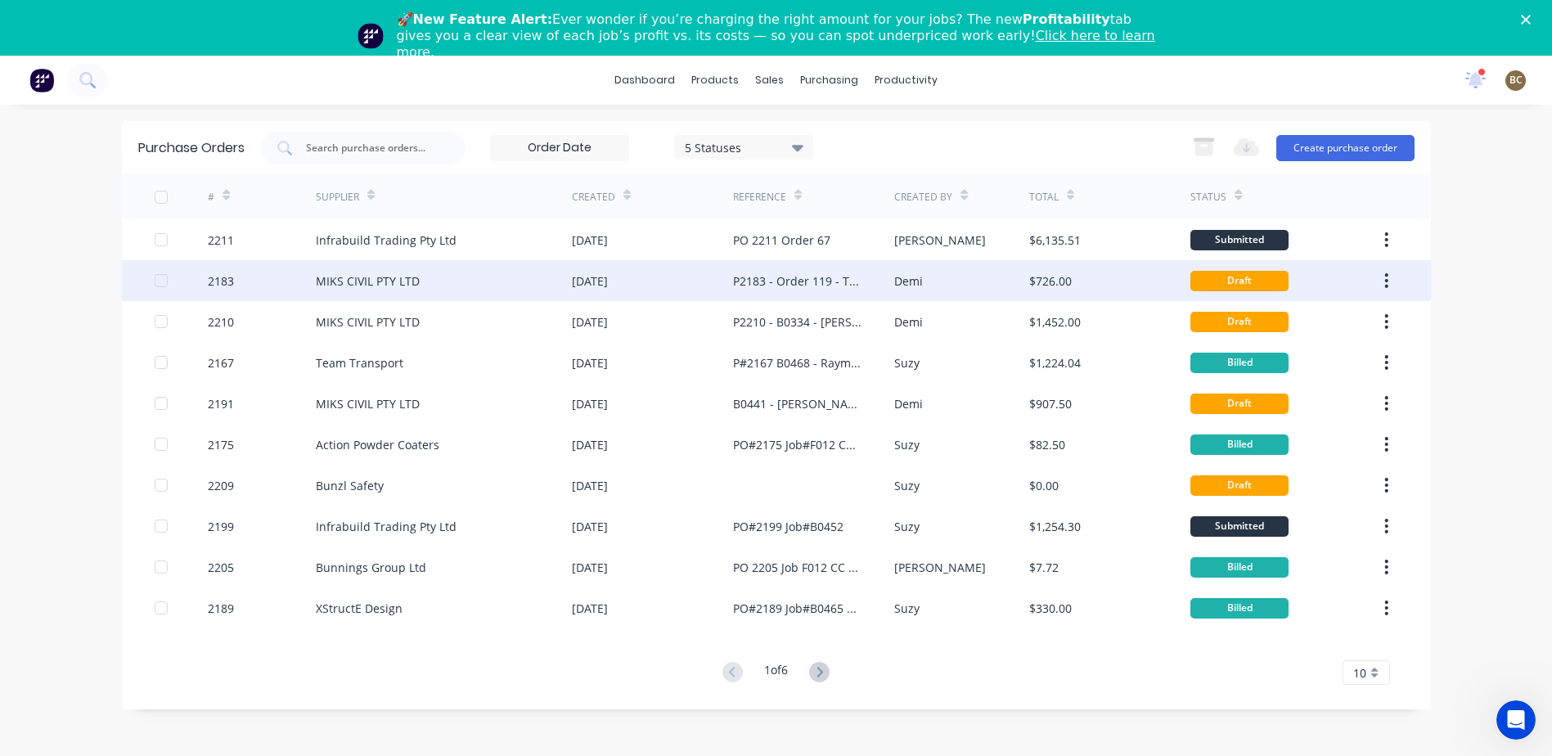
click at [879, 268] on div "P2183 - Order 119 - Teeny Tiny Home 433" at bounding box center [813, 280] width 161 height 41
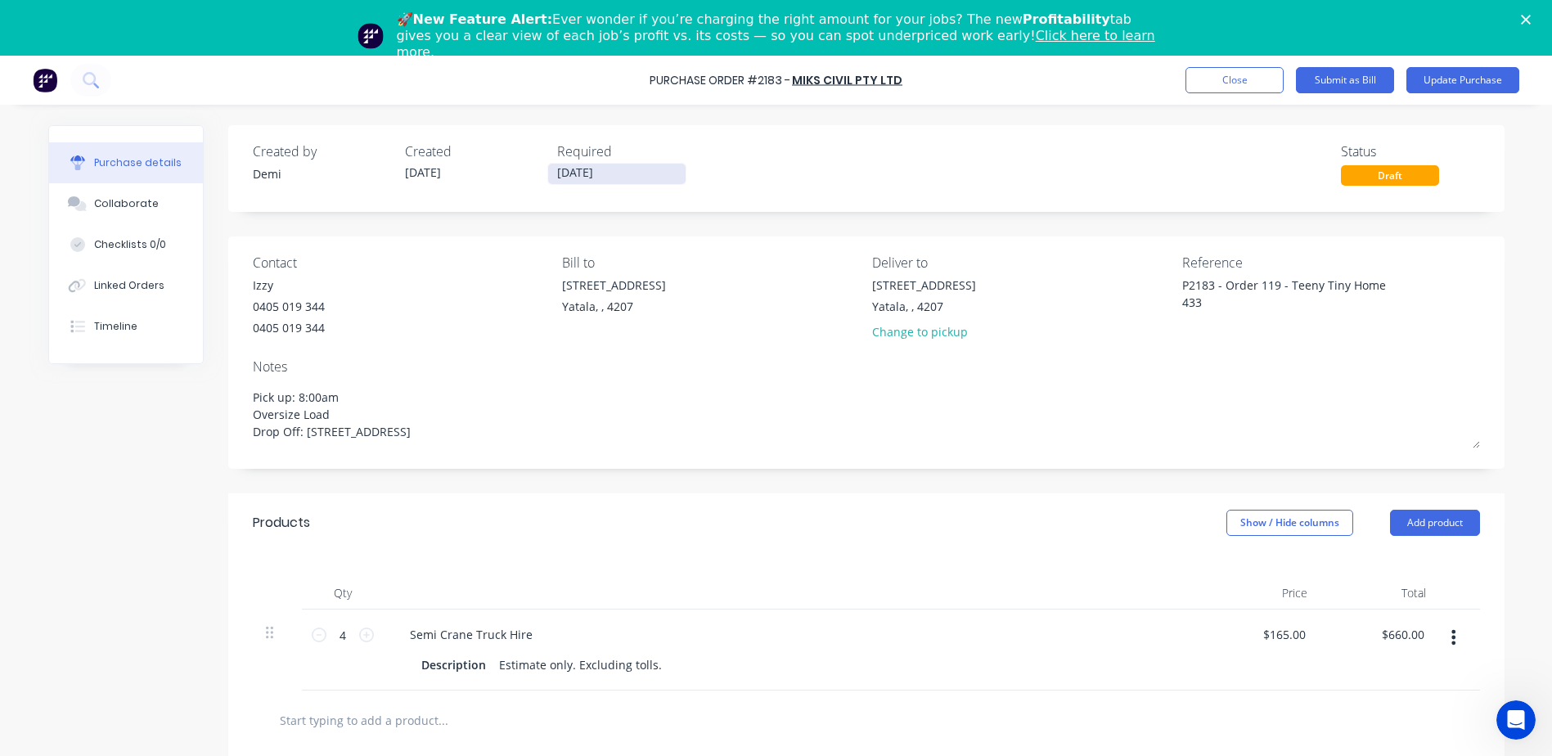
click at [583, 174] on input "[DATE]" at bounding box center [616, 174] width 137 height 20
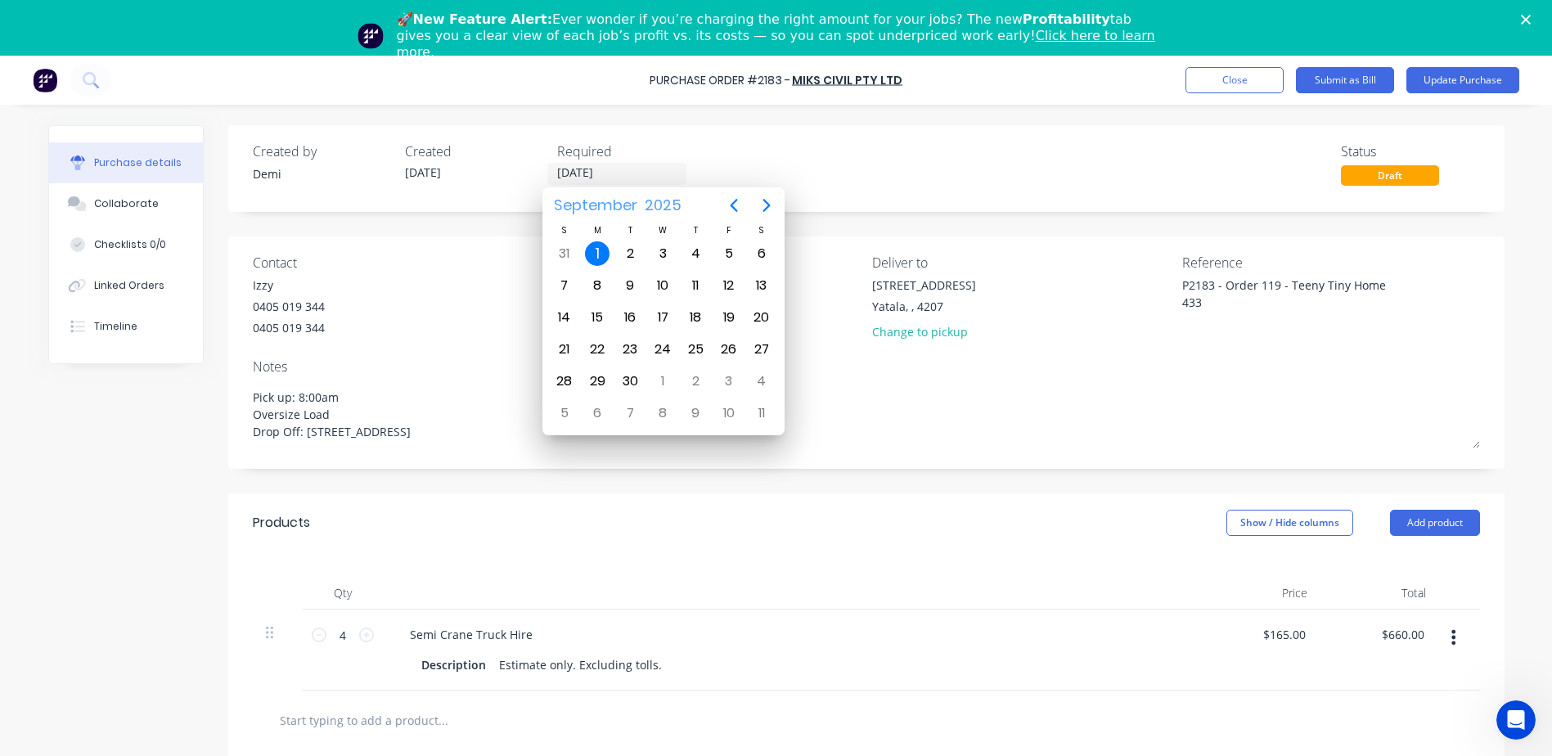
click at [560, 210] on span "September" at bounding box center [596, 205] width 91 height 29
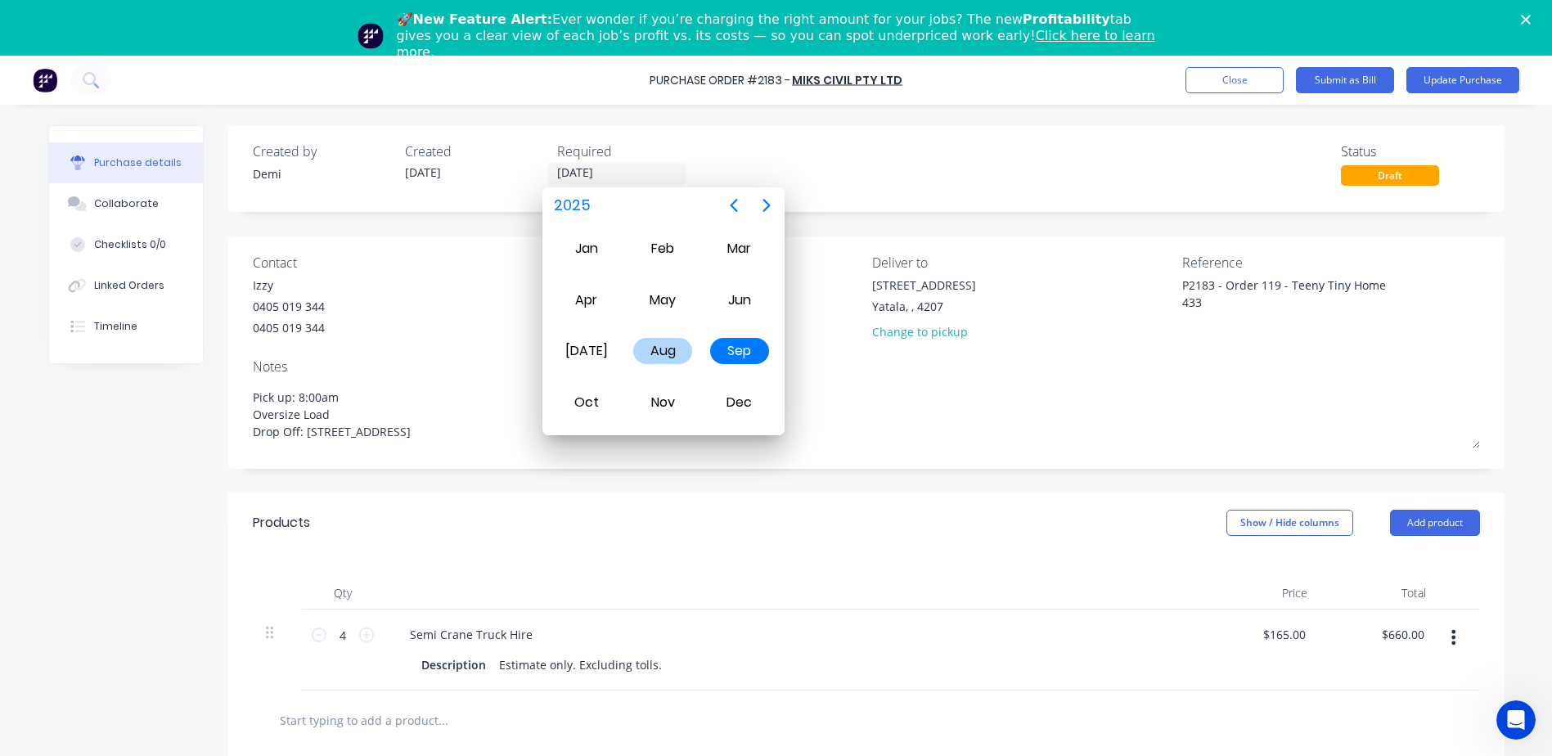
click at [680, 354] on div "Aug" at bounding box center [662, 351] width 59 height 26
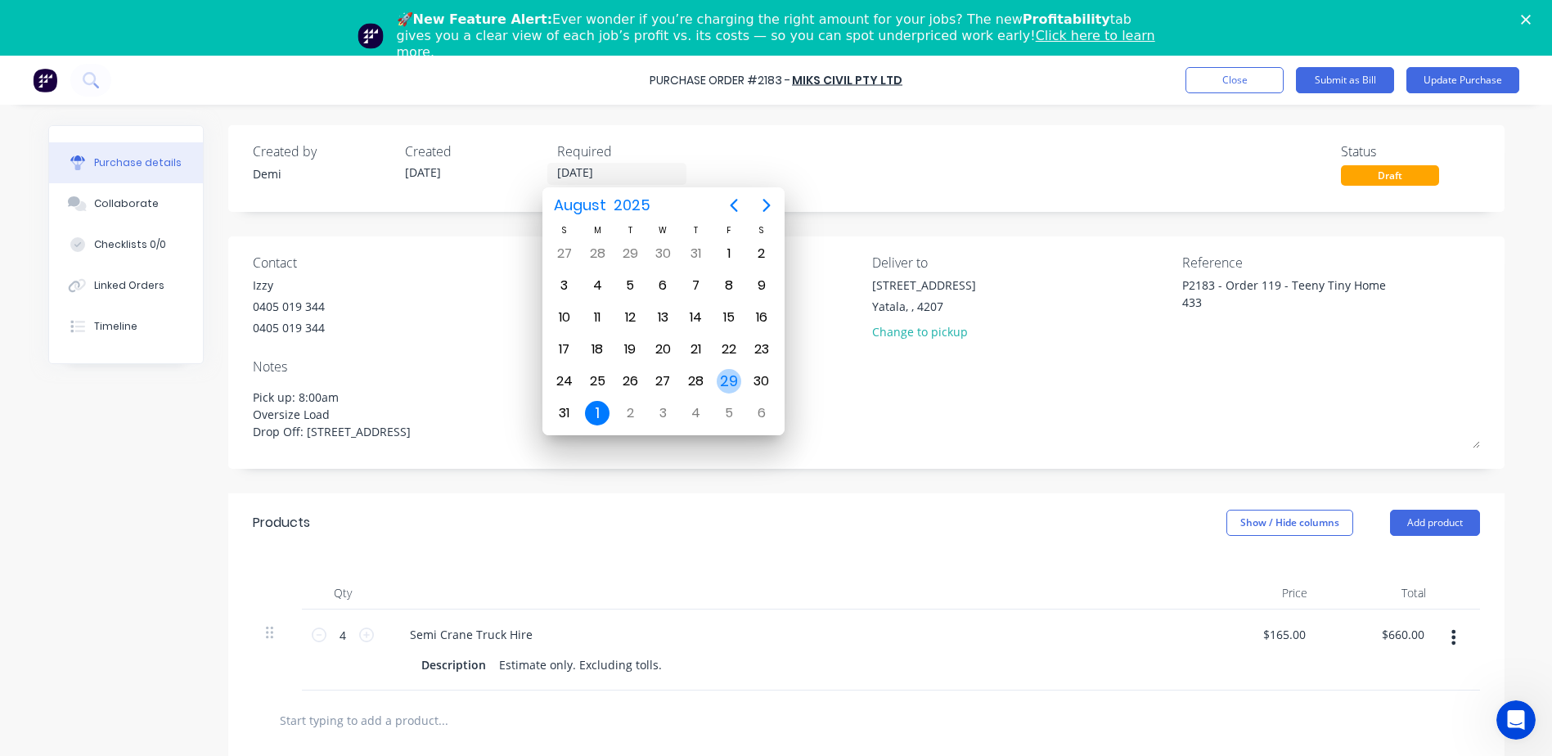
click at [725, 382] on div "29" at bounding box center [729, 381] width 25 height 25
type textarea "x"
type input "[DATE]"
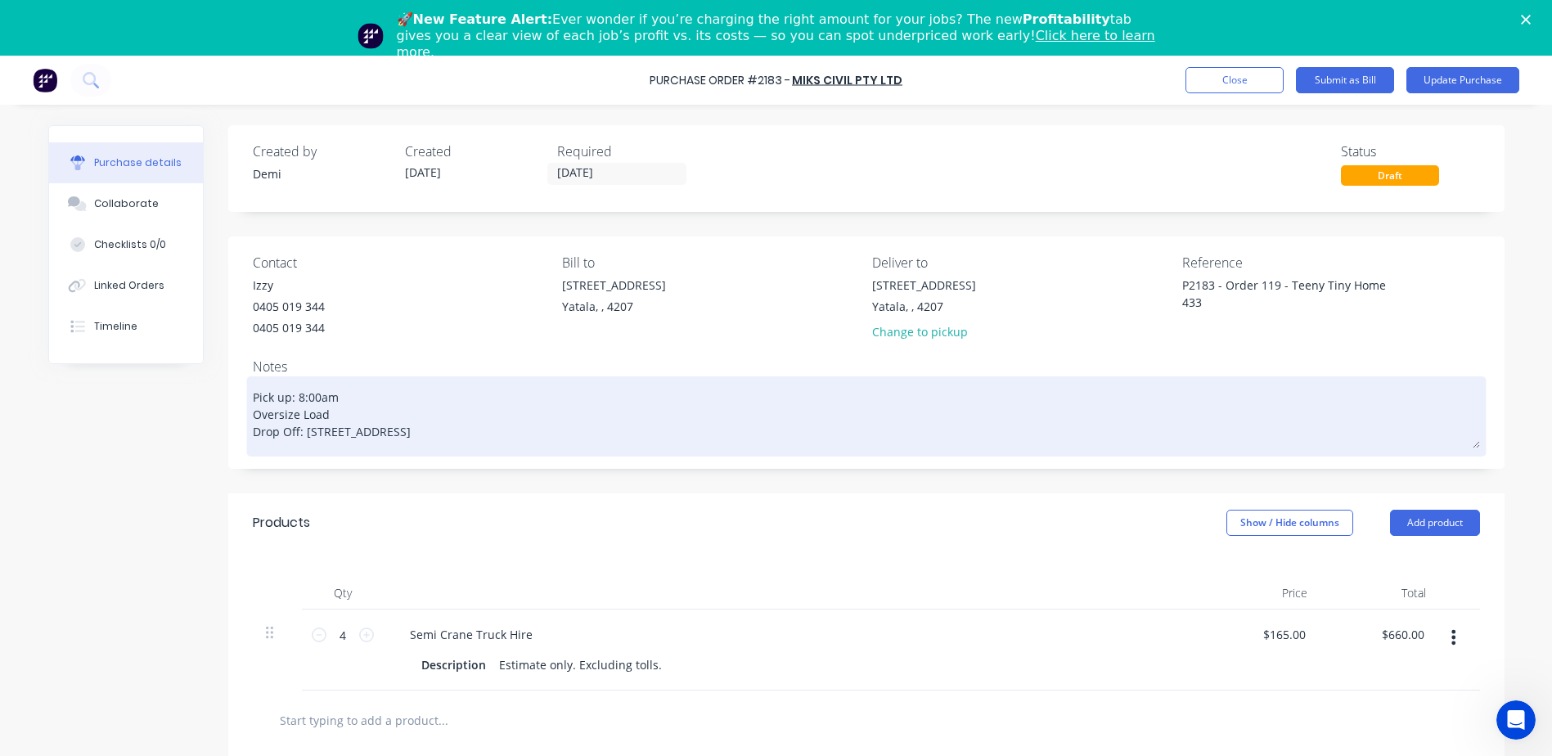
drag, startPoint x: 362, startPoint y: 393, endPoint x: 294, endPoint y: 387, distance: 68.2
click at [294, 387] on textarea "Pick up: 8:00am Oversize Load Drop Off: [STREET_ADDRESS]" at bounding box center [866, 414] width 1227 height 68
type textarea "x"
type textarea "Pick up: 1 Oversize Load Drop Off: [STREET_ADDRESS]"
type textarea "x"
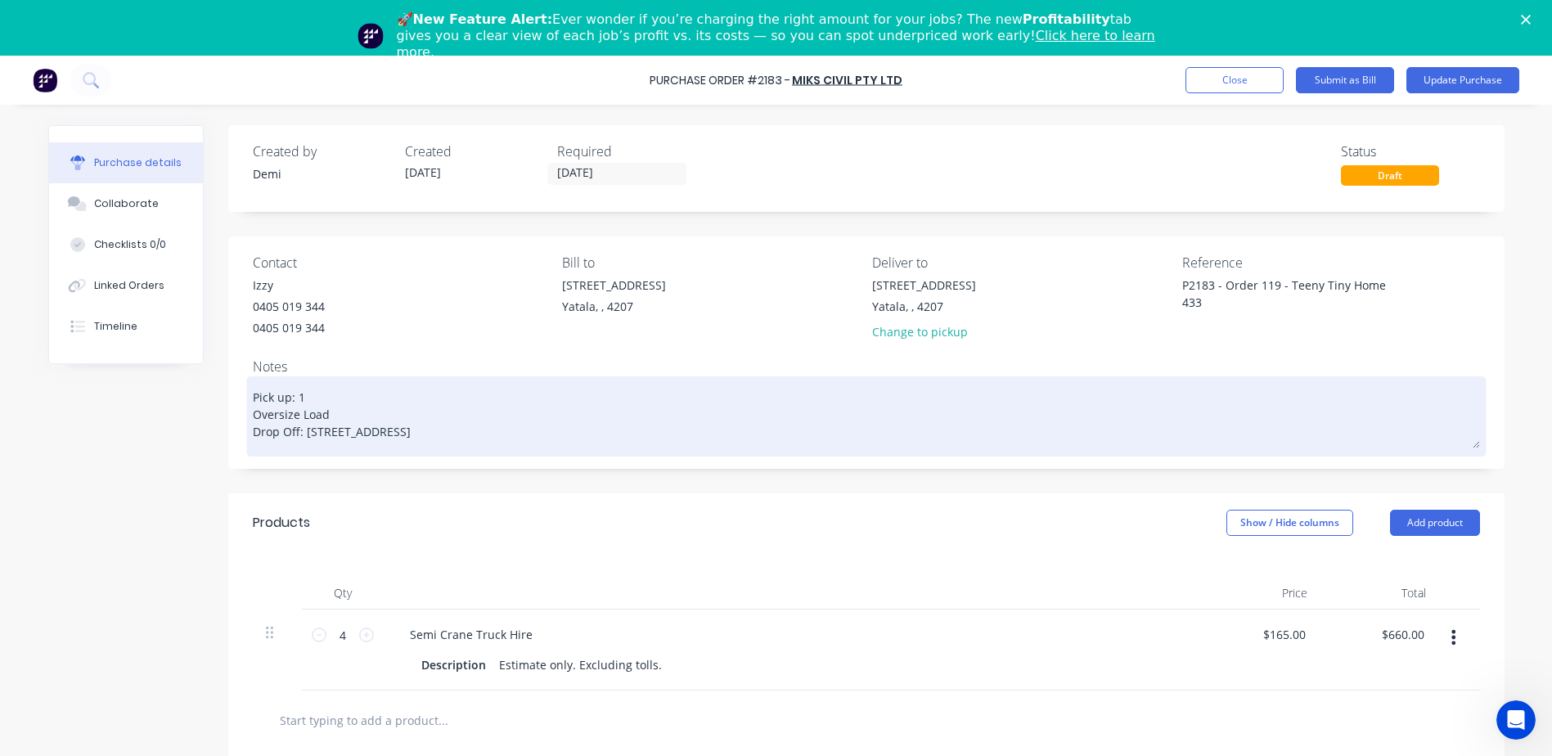
type textarea "Pick up: 12 Oversize Load Drop Off: [STREET_ADDRESS]"
type textarea "x"
type textarea "Pick up: 12: Oversize Load Drop Off: [STREET_ADDRESS]"
type textarea "x"
type textarea "Pick up: 12:0 Oversize Load Drop Off: [STREET_ADDRESS]"
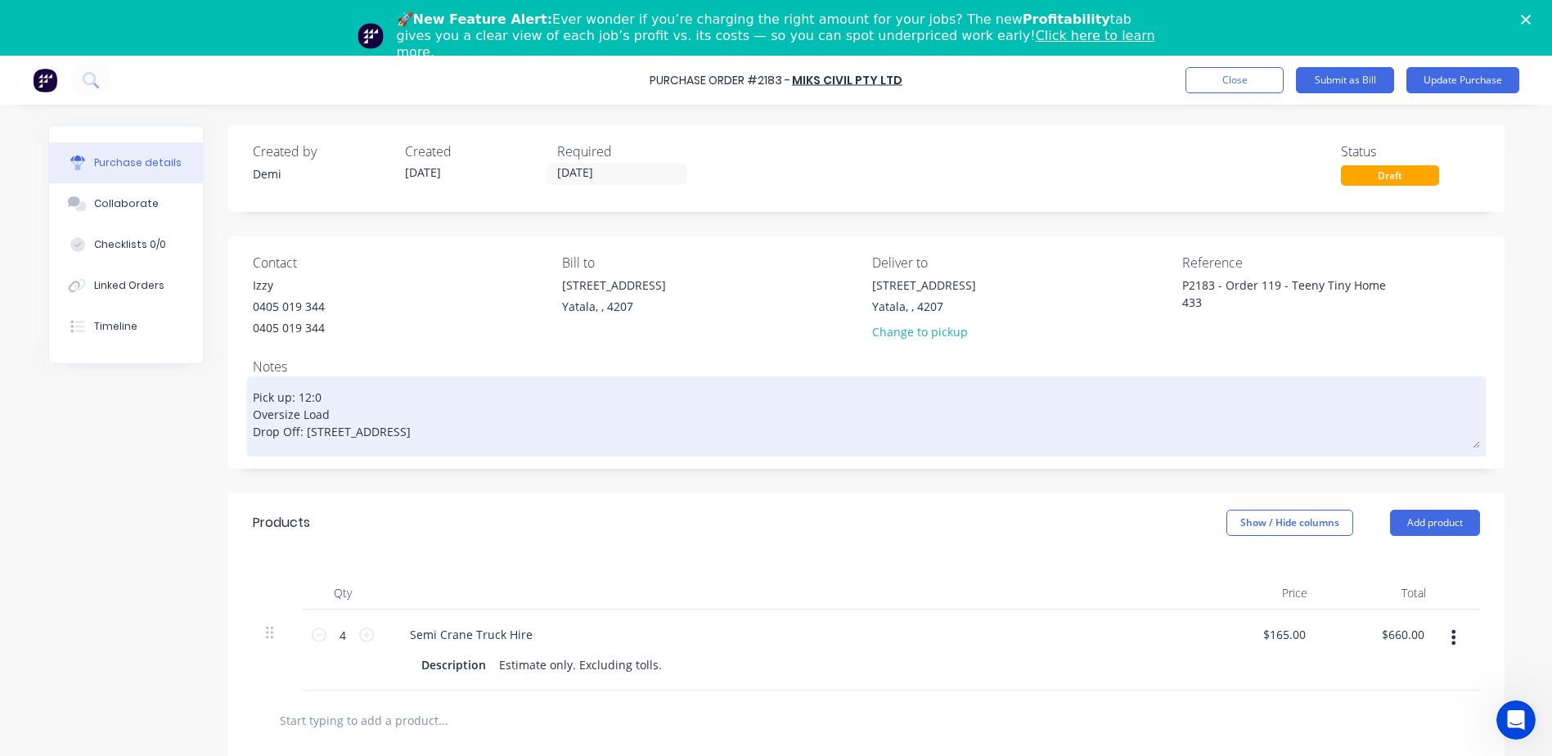
type textarea "x"
type textarea "Pick up: 12:00 Oversize Load Drop Off: [STREET_ADDRESS]"
type textarea "x"
type textarea "Pick up: 12:00p Oversize Load Drop Off: [STREET_ADDRESS]"
type textarea "x"
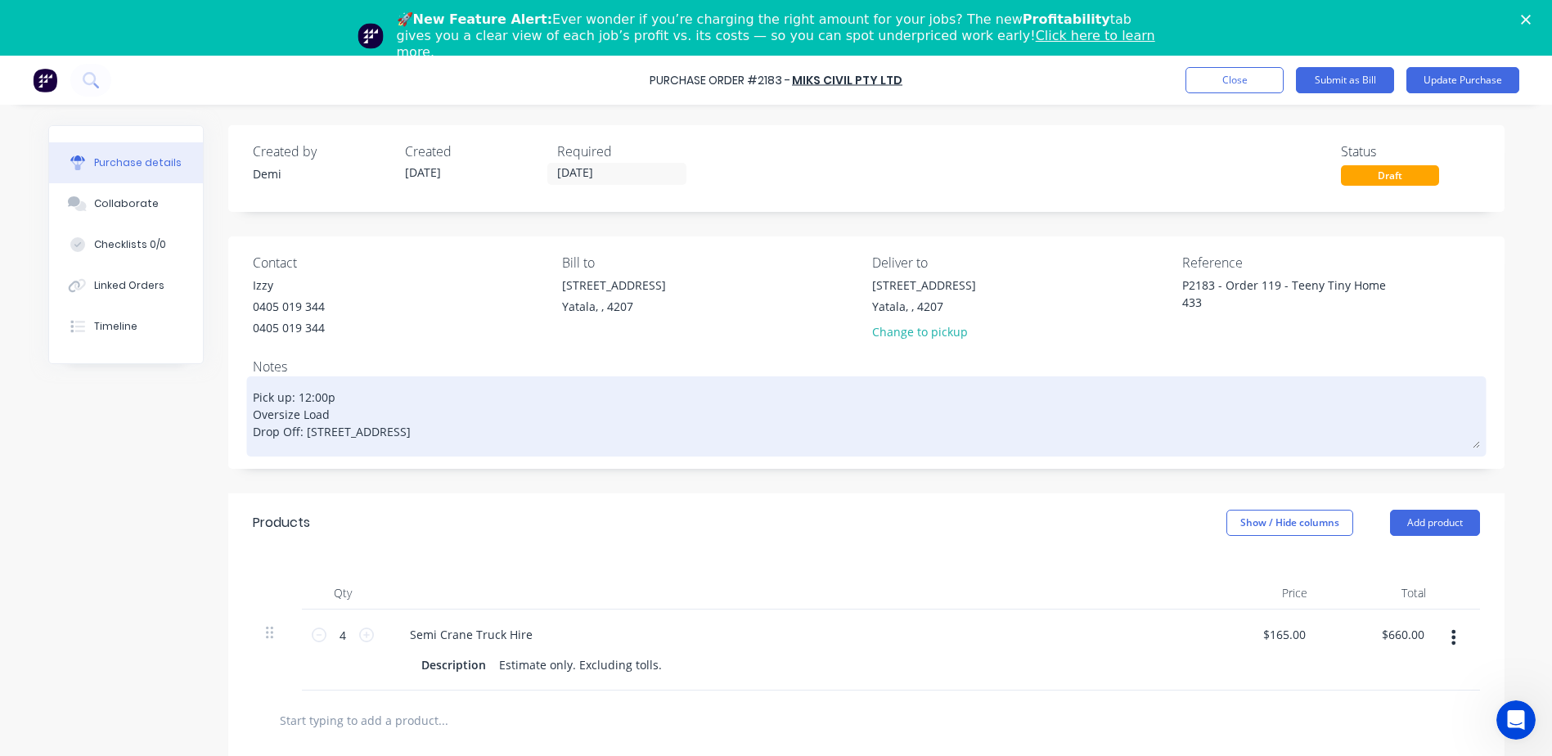
type textarea "Pick up: 12:00pm Oversize Load Drop Off: [STREET_ADDRESS]"
type textarea "x"
click at [1015, 393] on textarea "Pick up: 12:00pm Oversize Load Drop Off: [STREET_ADDRESS]" at bounding box center [866, 414] width 1227 height 68
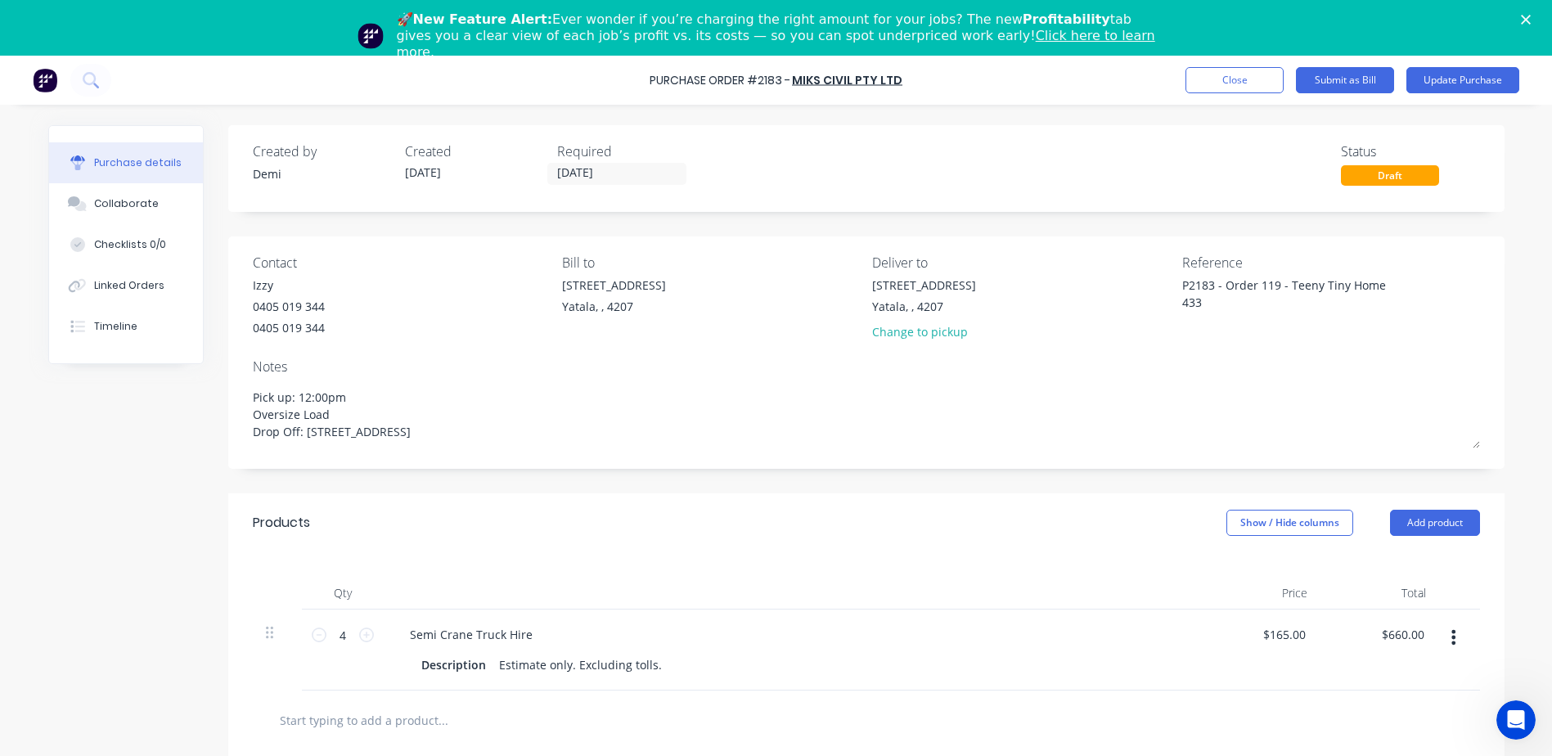
type textarea "Pick up: 12:00pm Oversize Load Drop Off: [STREET_ADDRESS]"
type textarea "x"
type textarea "Pick up: 12:00pm Oversize Load Drop Off: [STREET_ADDRESS]"
click at [1465, 80] on button "Update Purchase" at bounding box center [1462, 80] width 113 height 26
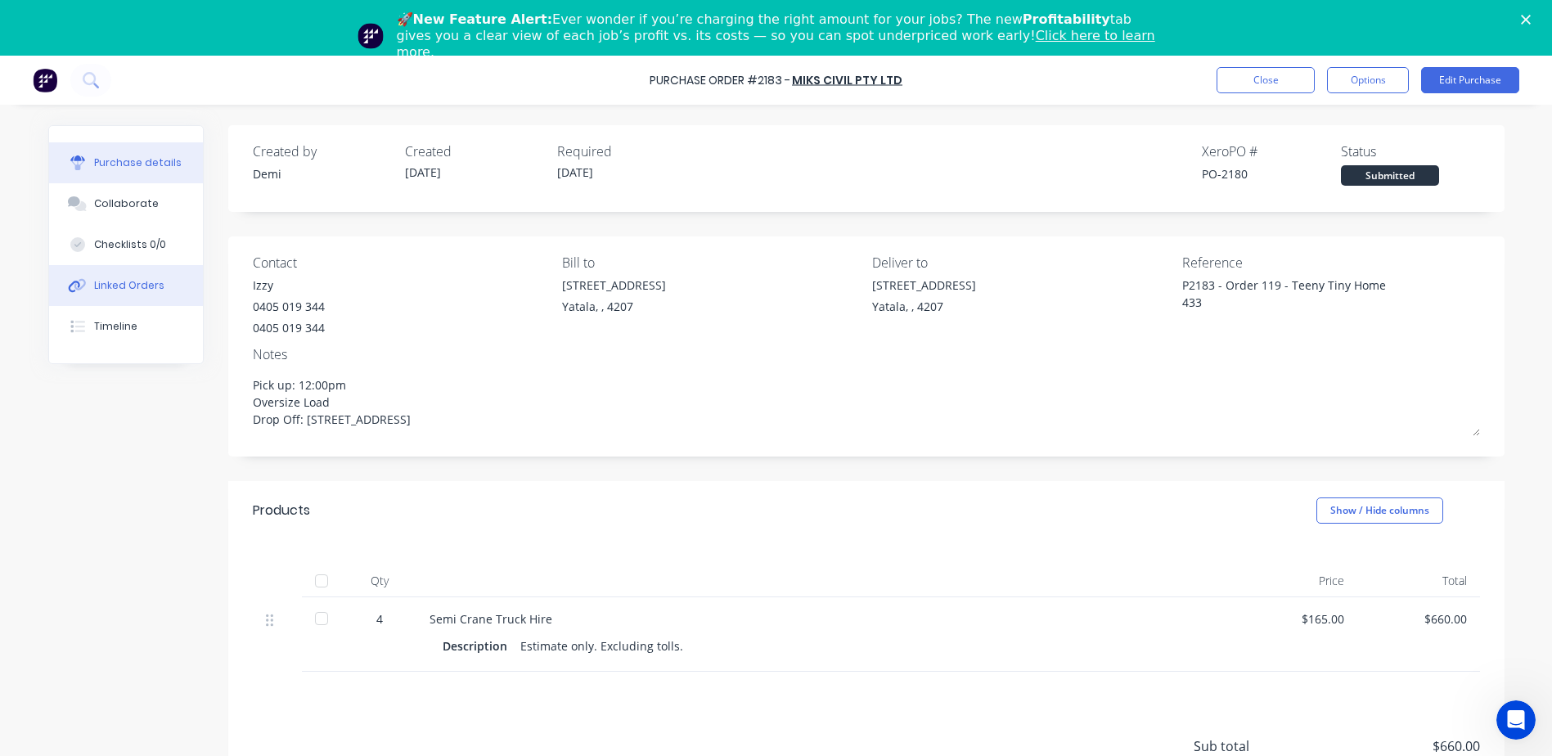
click at [158, 277] on button "Linked Orders" at bounding box center [126, 285] width 154 height 41
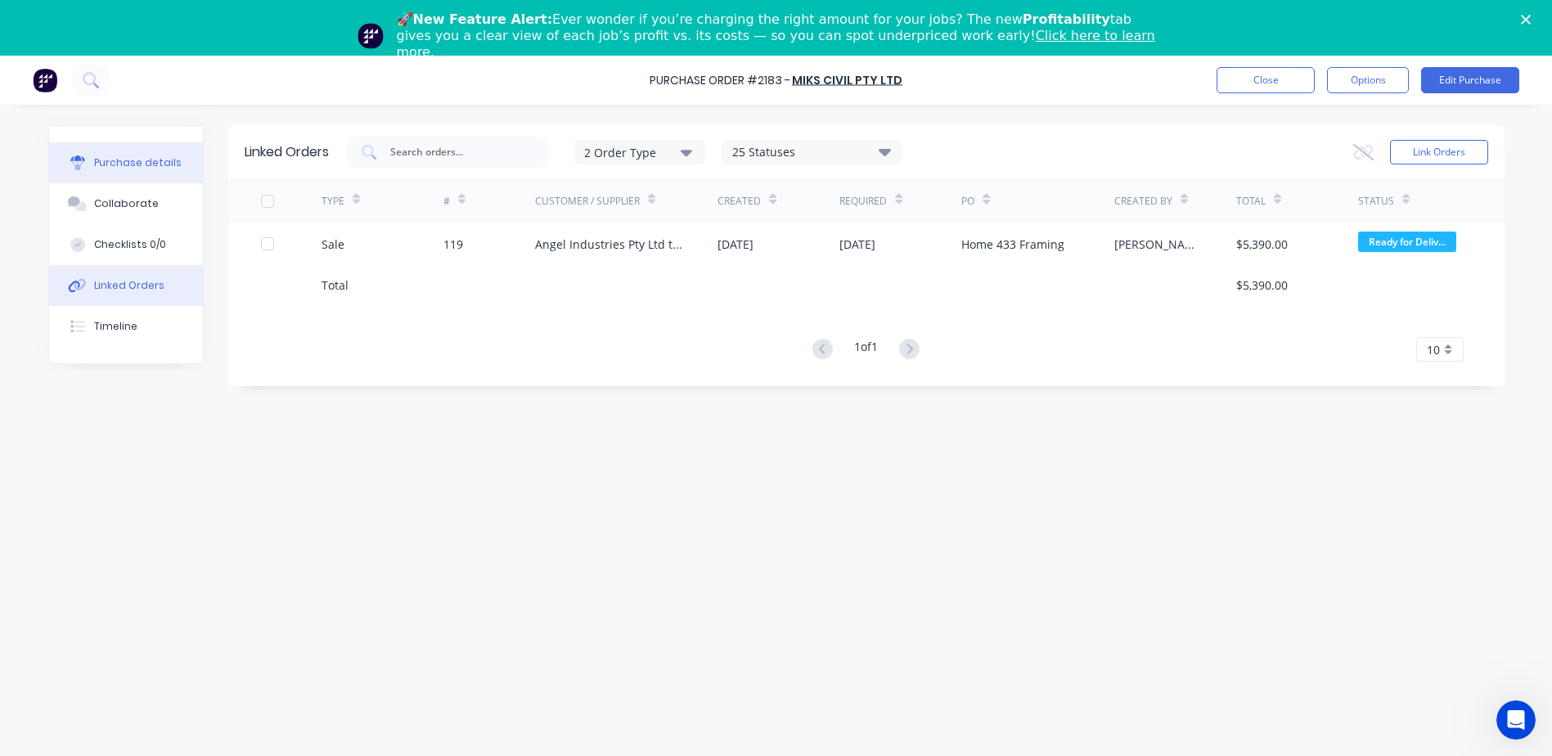
click at [160, 181] on button "Purchase details" at bounding box center [126, 162] width 154 height 41
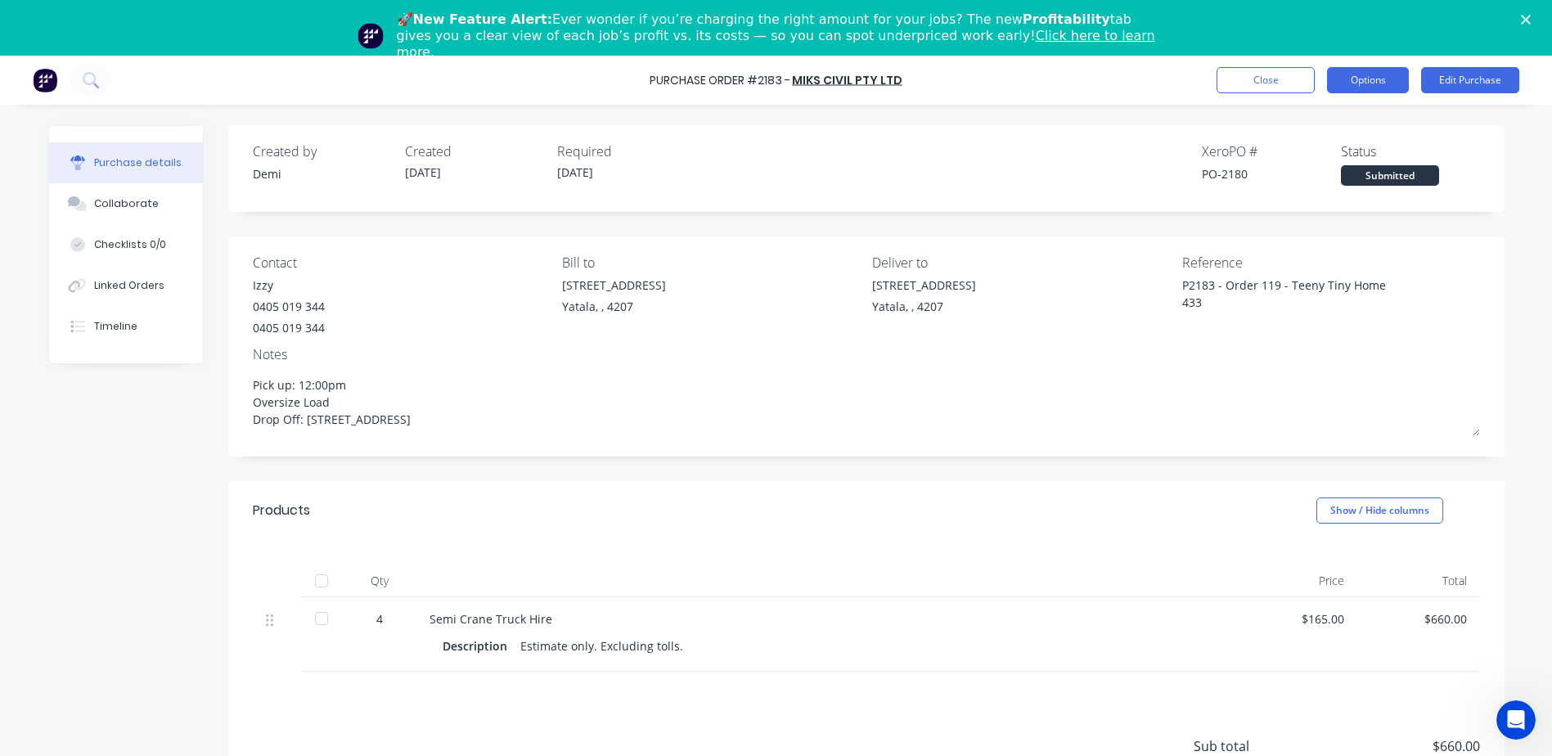
click at [1373, 89] on button "Options" at bounding box center [1368, 80] width 82 height 26
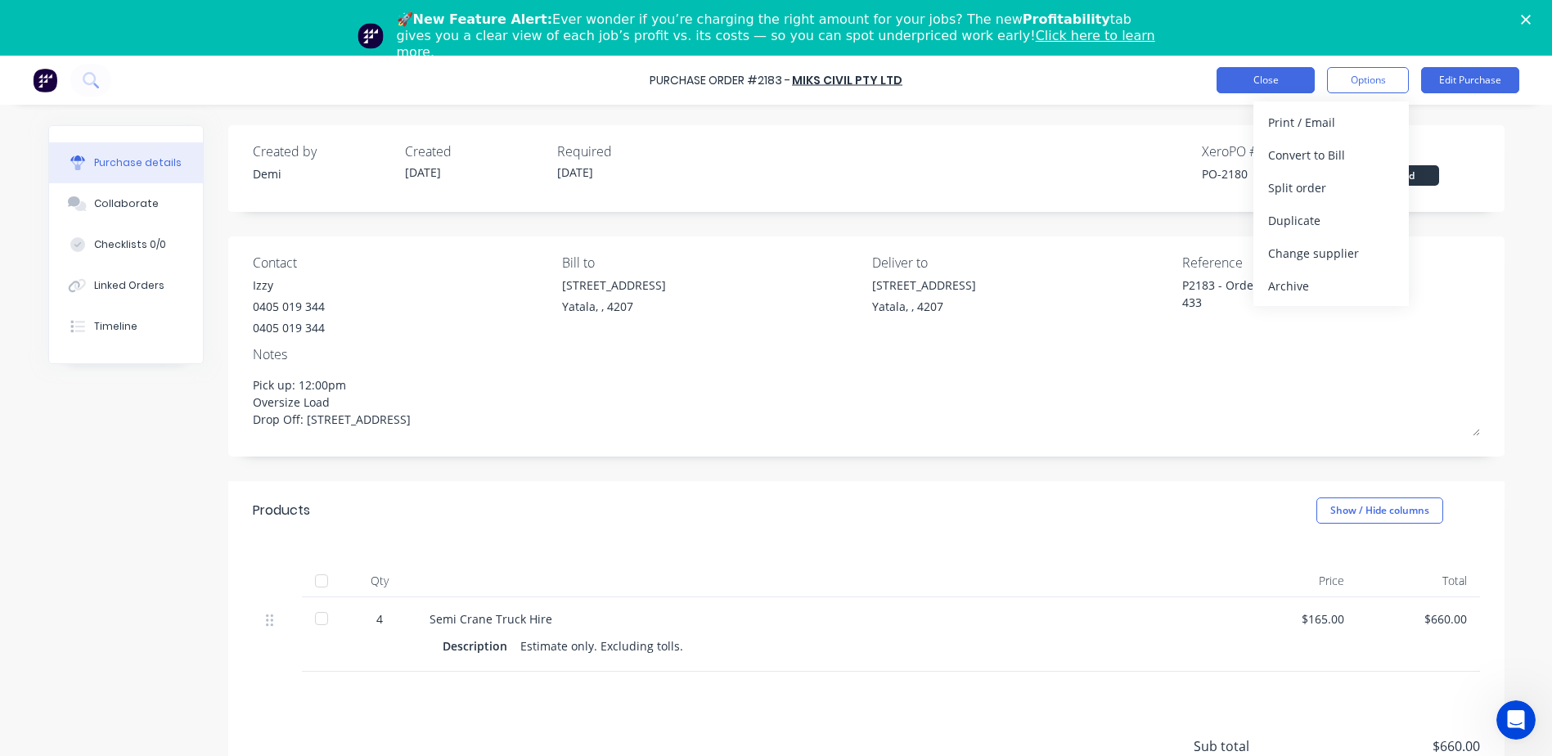
click at [1279, 79] on button "Close" at bounding box center [1265, 80] width 98 height 26
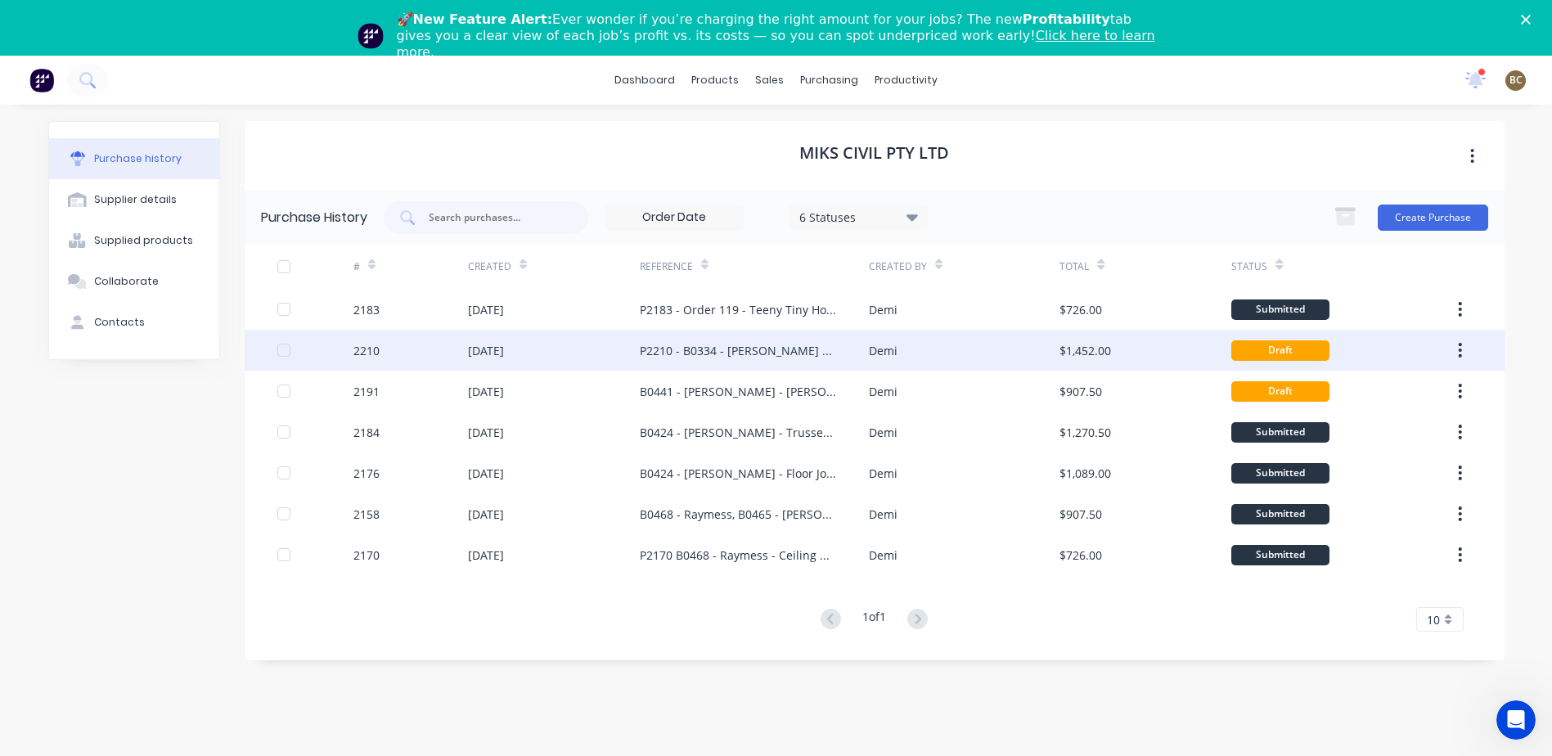
click at [1205, 344] on div "$1,452.00" at bounding box center [1145, 350] width 172 height 41
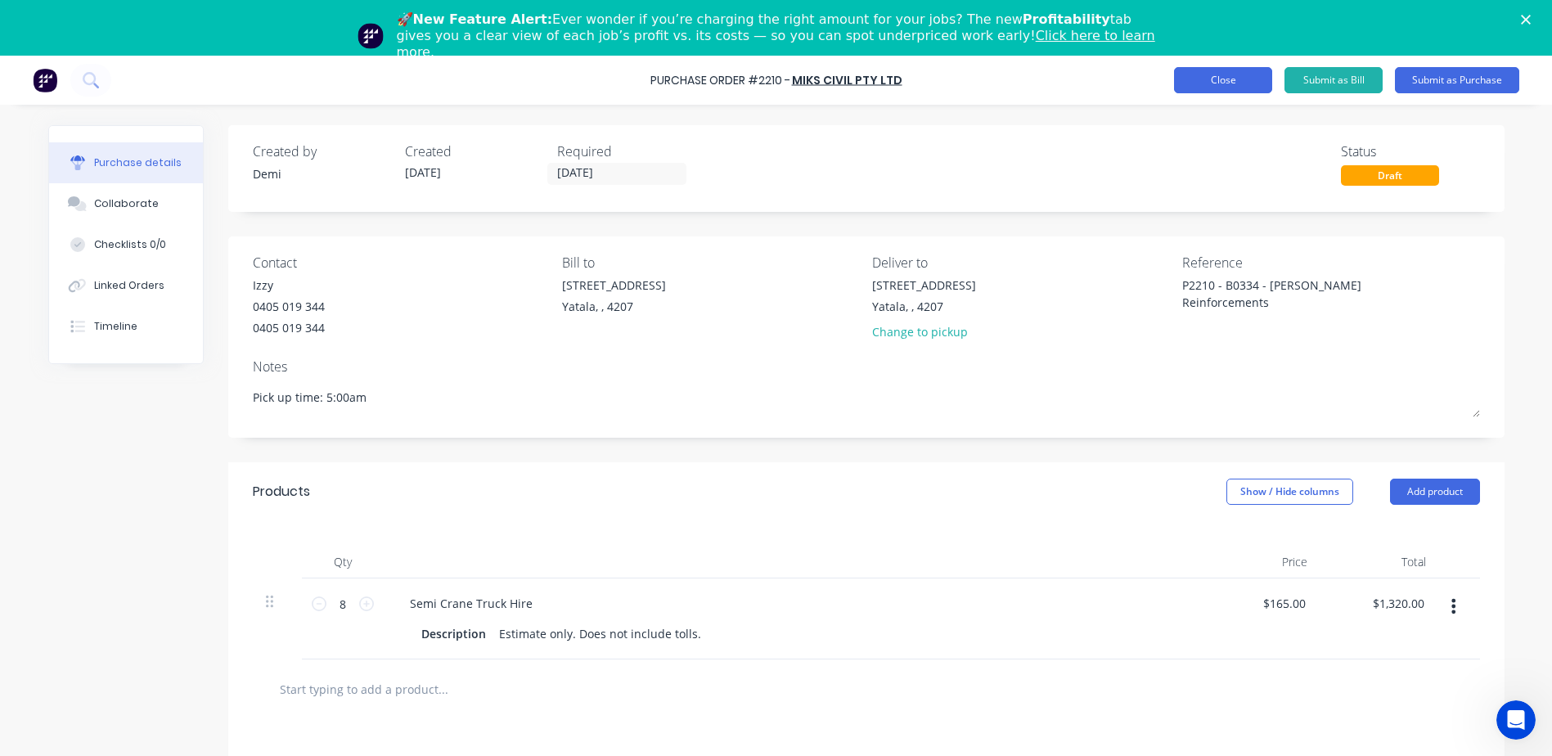
type textarea "x"
click at [1246, 84] on button "Close" at bounding box center [1223, 80] width 98 height 26
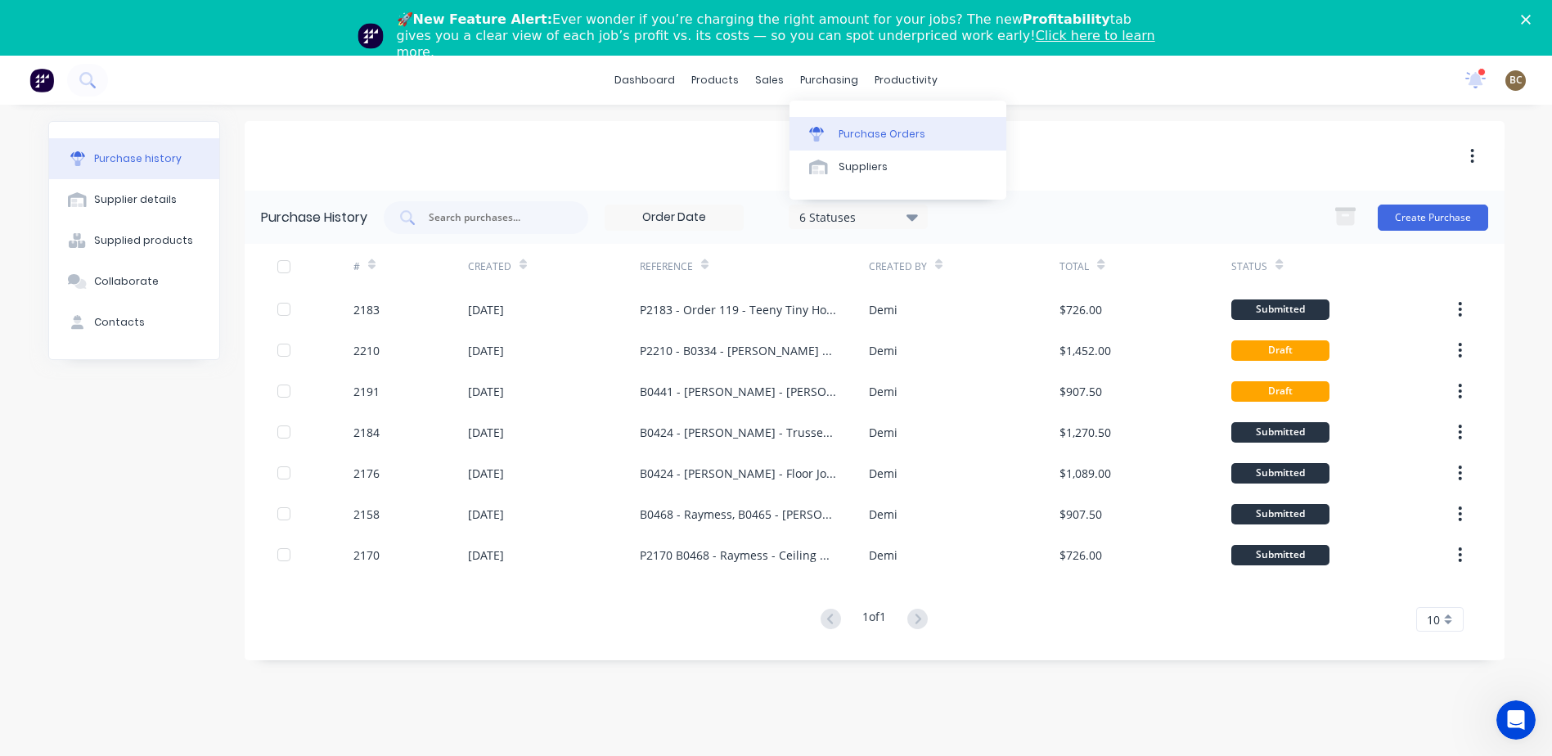
click at [812, 121] on link "Purchase Orders" at bounding box center [897, 133] width 217 height 33
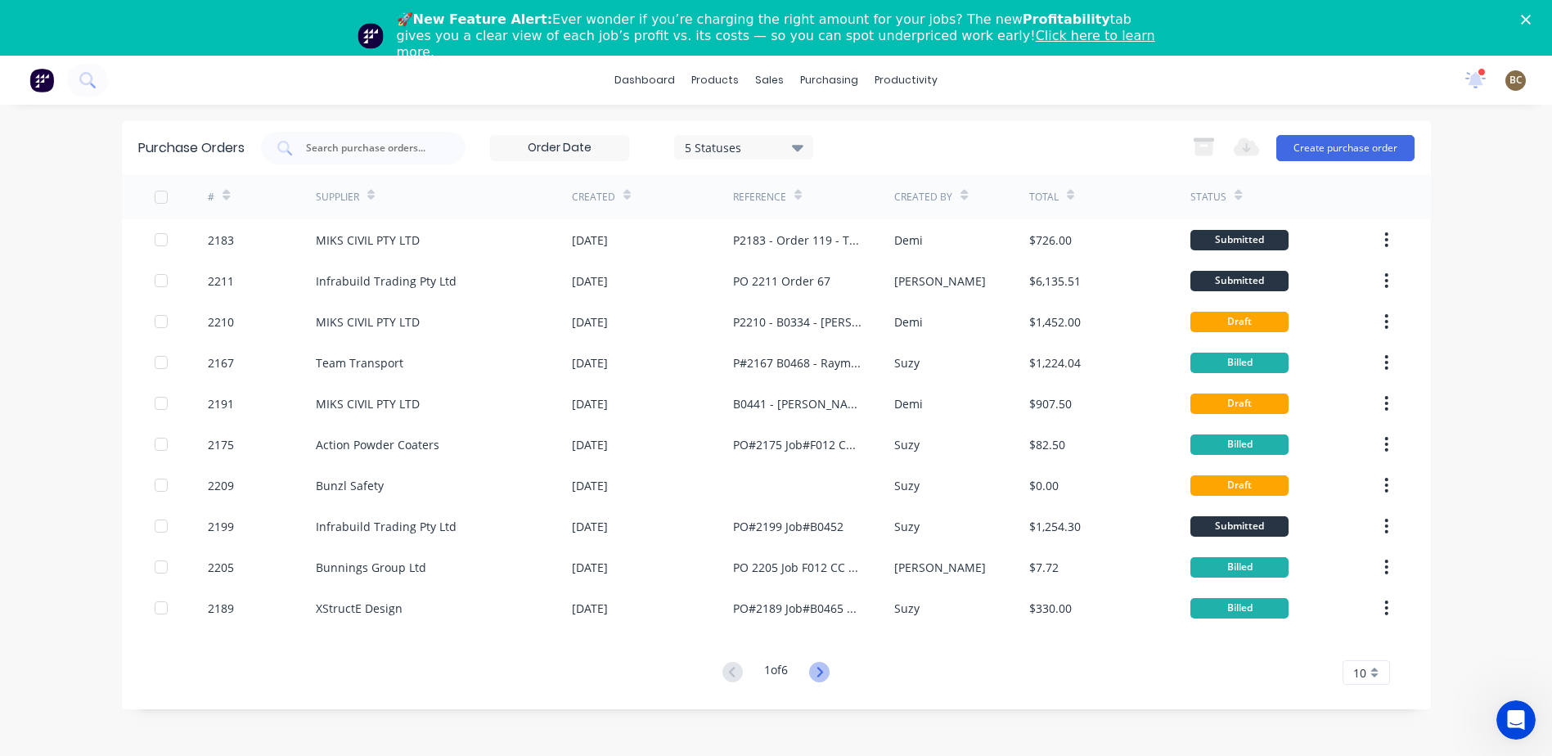
click at [813, 670] on icon at bounding box center [819, 672] width 20 height 20
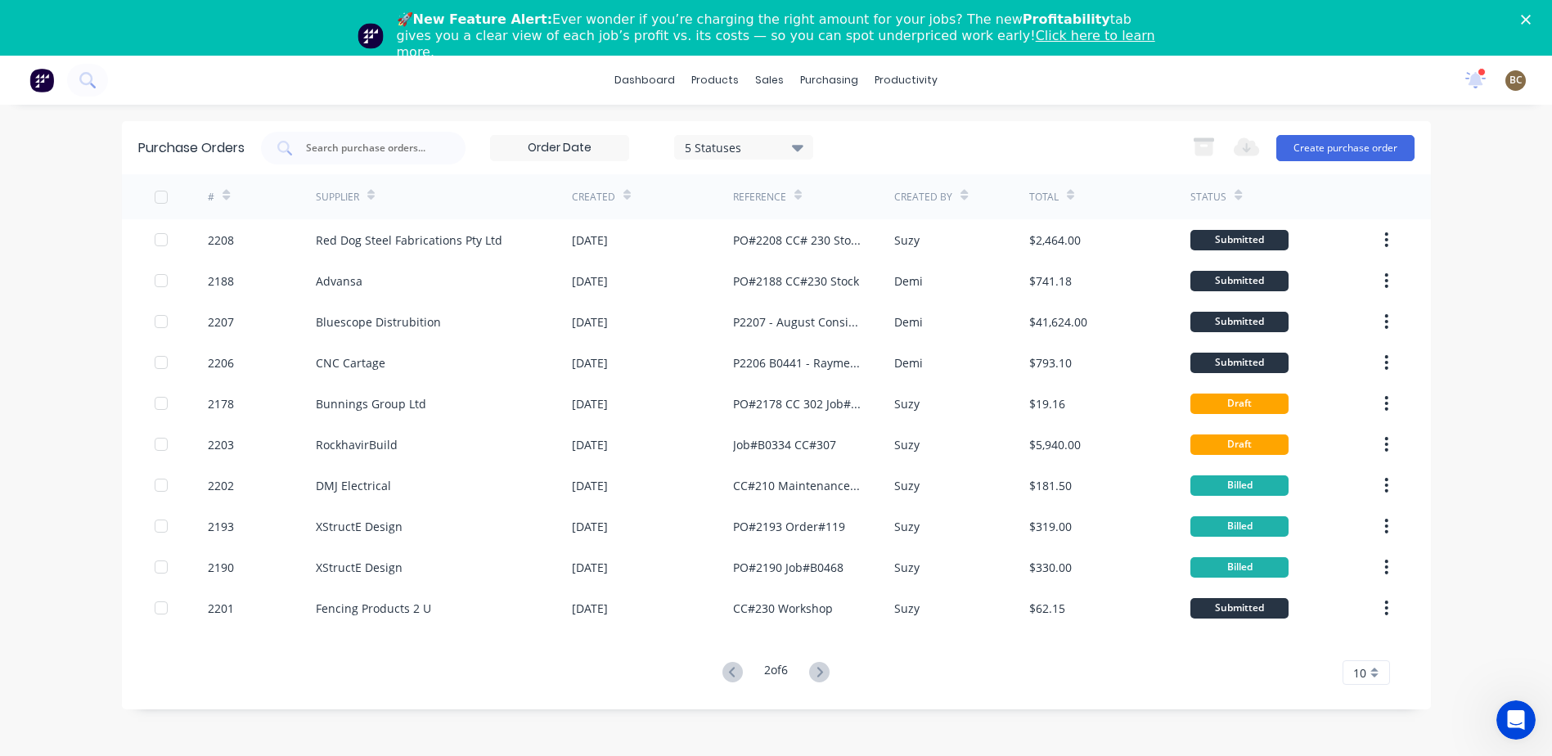
click at [813, 670] on icon at bounding box center [819, 672] width 20 height 20
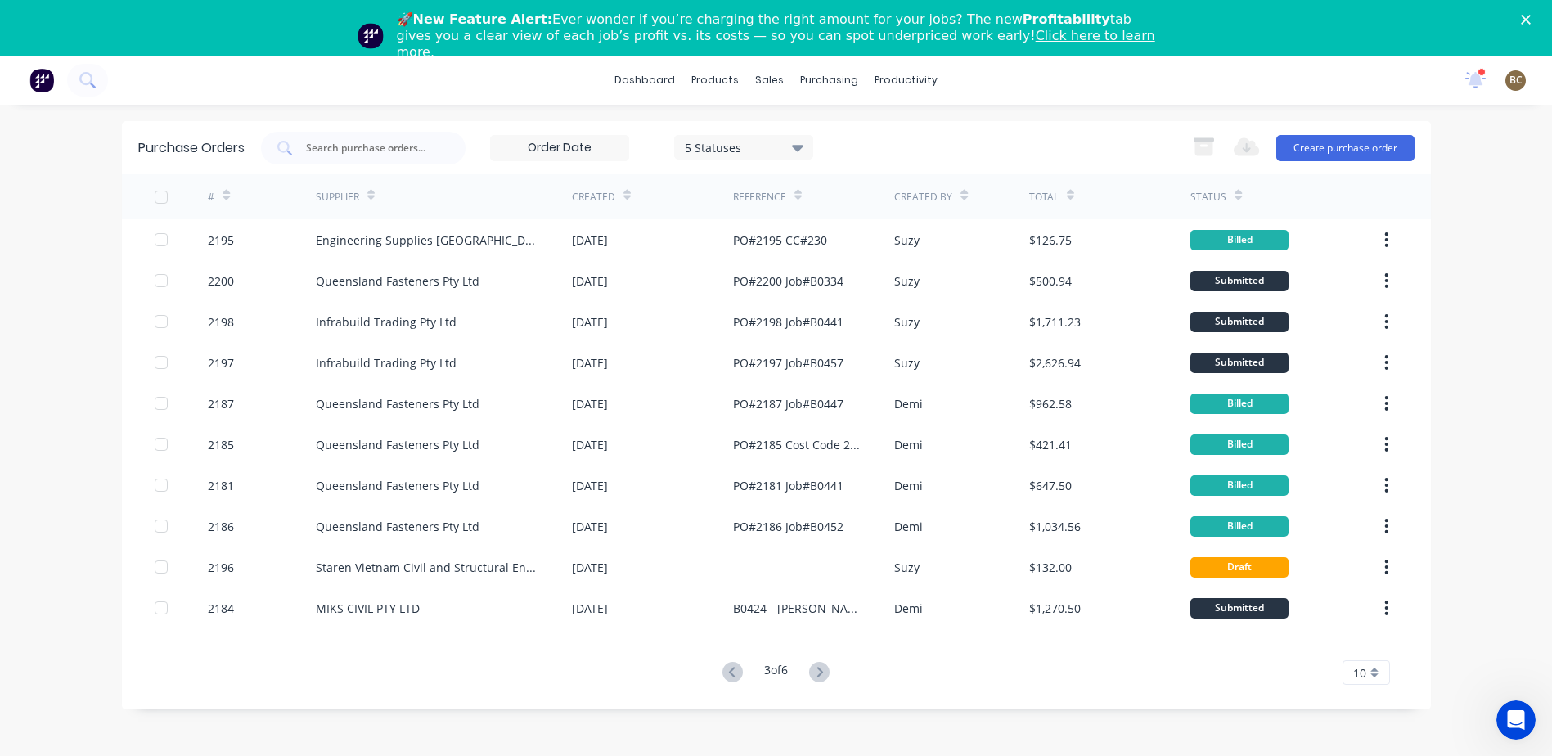
click at [813, 670] on icon at bounding box center [819, 672] width 20 height 20
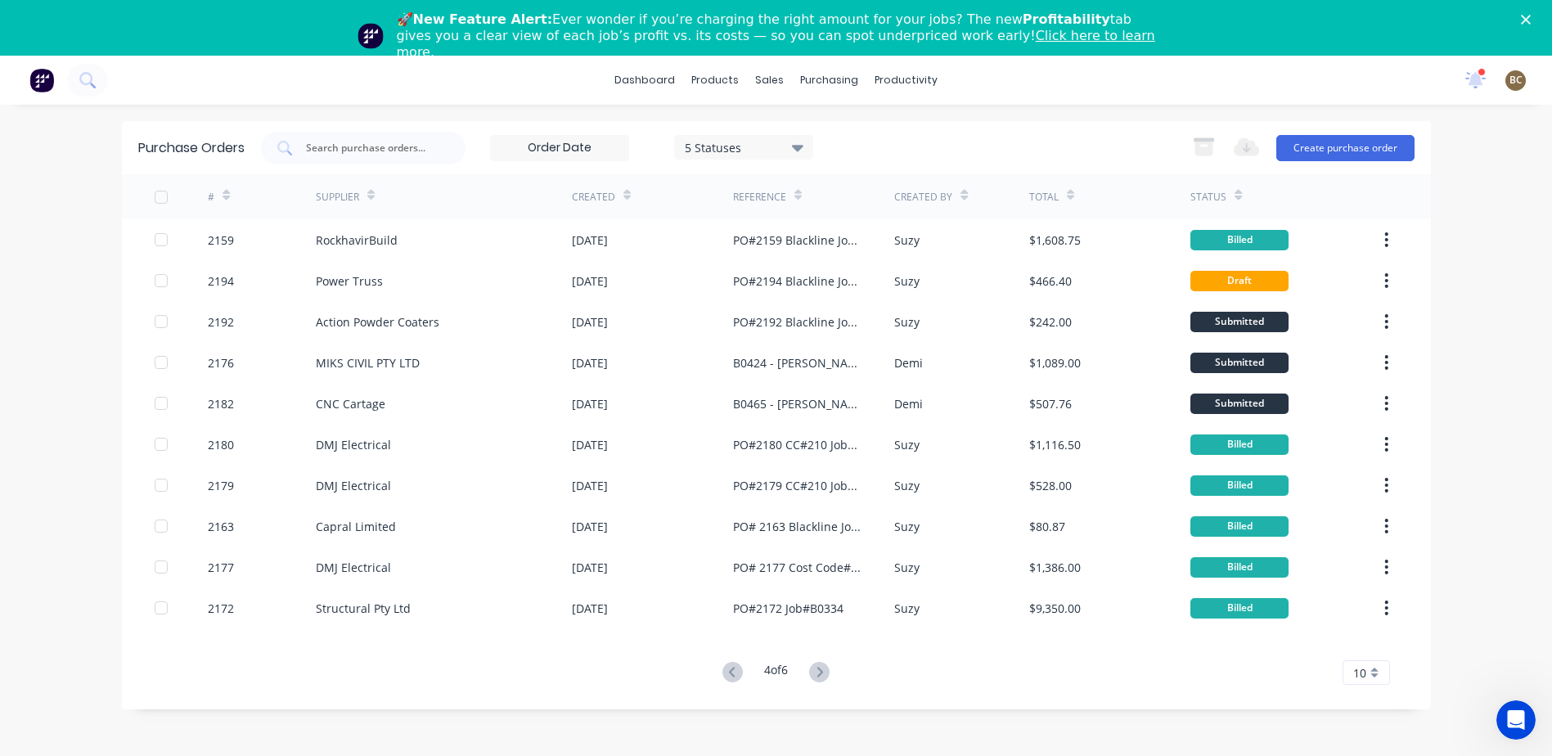
click at [813, 670] on icon at bounding box center [819, 672] width 20 height 20
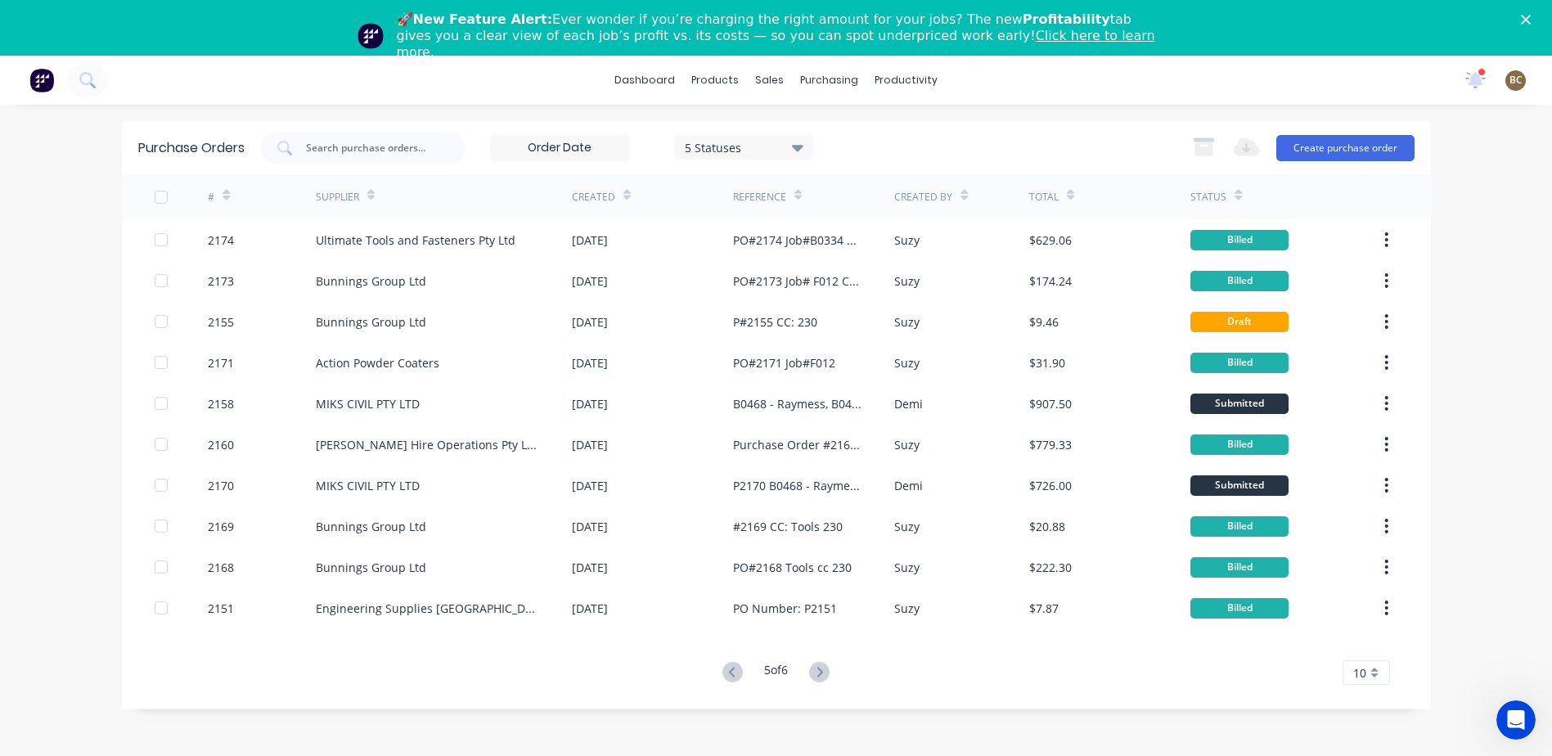
click at [813, 670] on icon at bounding box center [819, 672] width 20 height 20
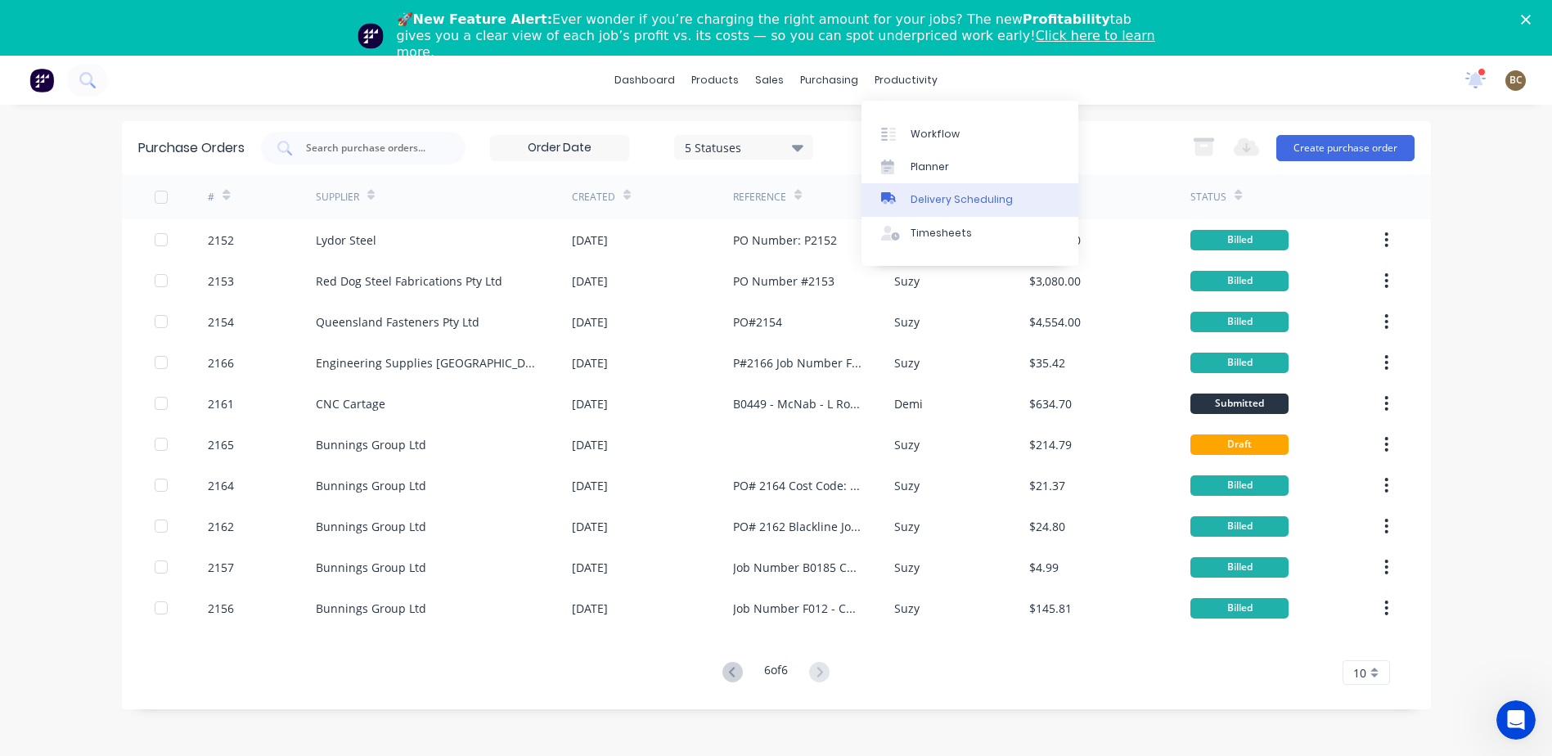
click at [980, 197] on div "Delivery Scheduling" at bounding box center [962, 199] width 102 height 15
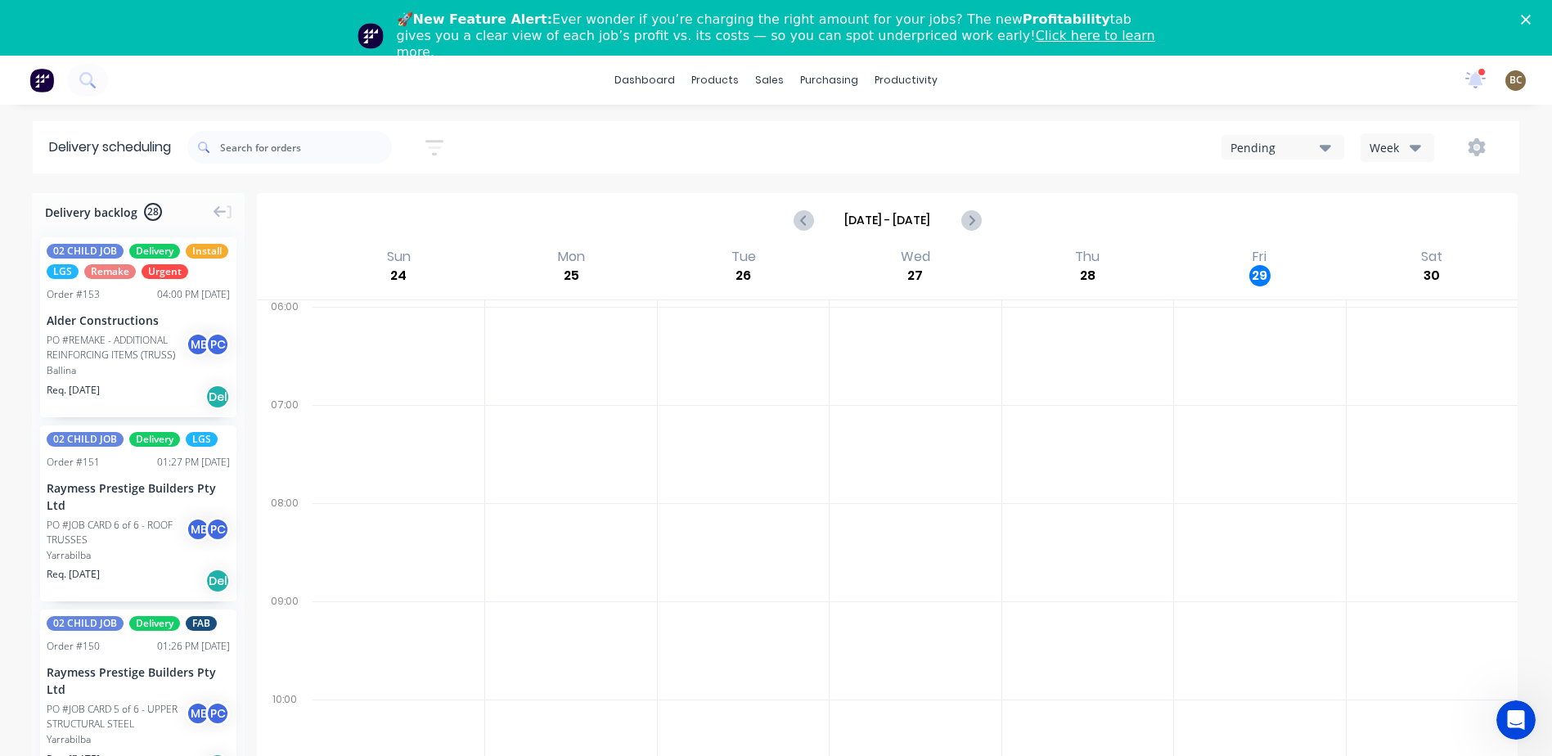
click at [1416, 141] on icon "button" at bounding box center [1415, 147] width 11 height 18
click at [1423, 227] on div "Vehicle" at bounding box center [1442, 223] width 162 height 33
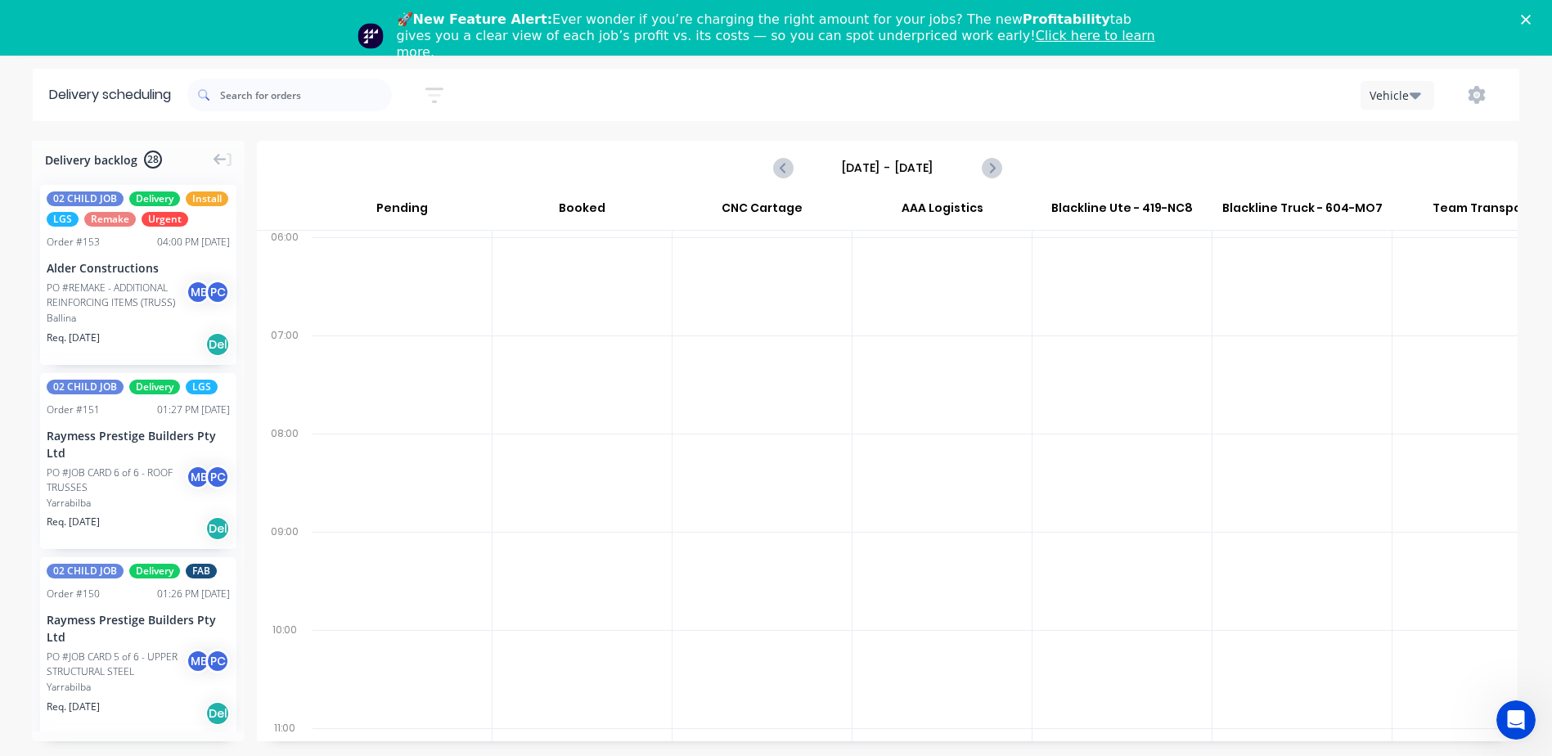
scroll to position [56, 0]
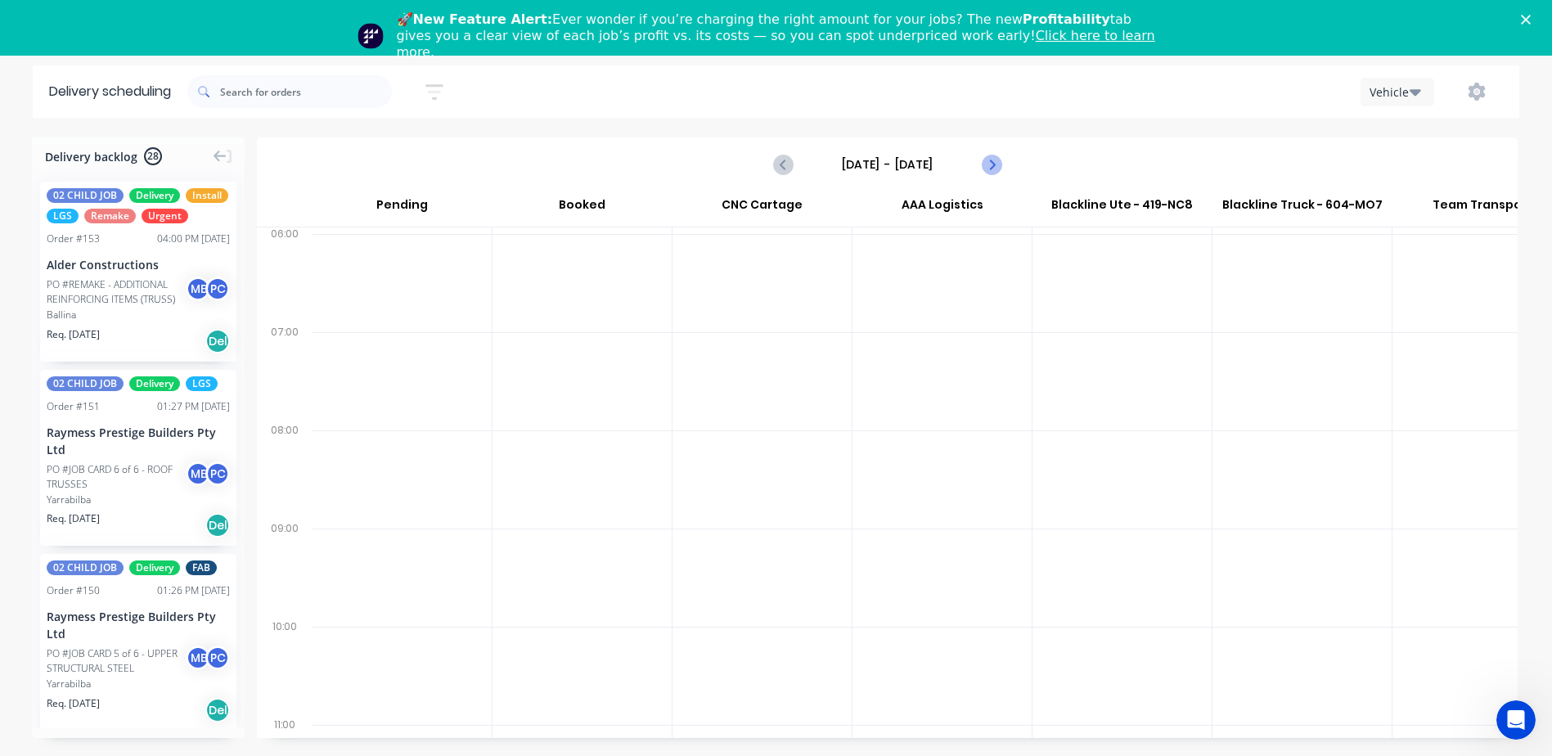
click at [992, 176] on button "Next page" at bounding box center [990, 164] width 33 height 33
click at [785, 160] on icon "Previous page" at bounding box center [783, 164] width 7 height 13
click at [992, 164] on icon "Next page" at bounding box center [990, 164] width 7 height 13
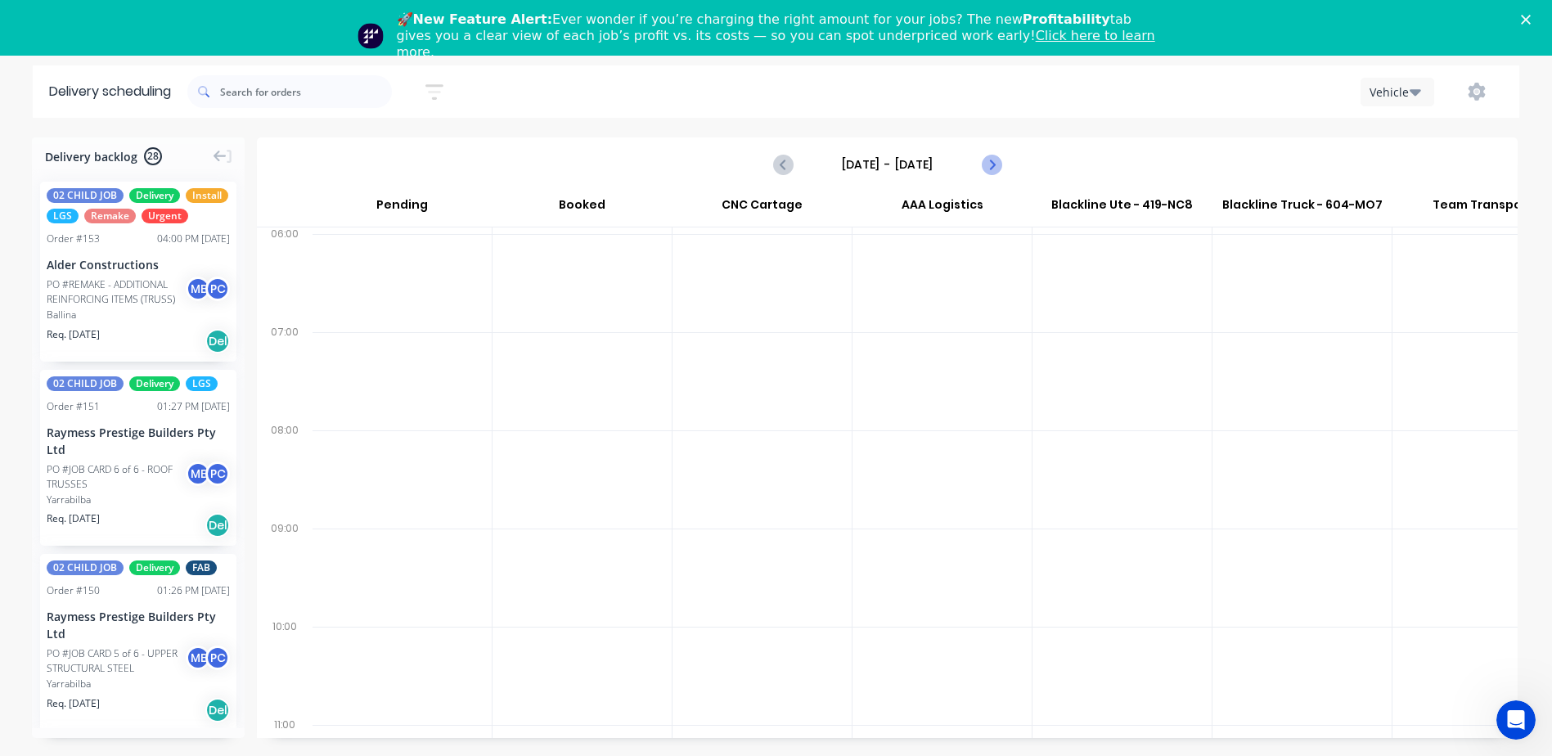
click at [992, 164] on icon "Next page" at bounding box center [990, 164] width 7 height 13
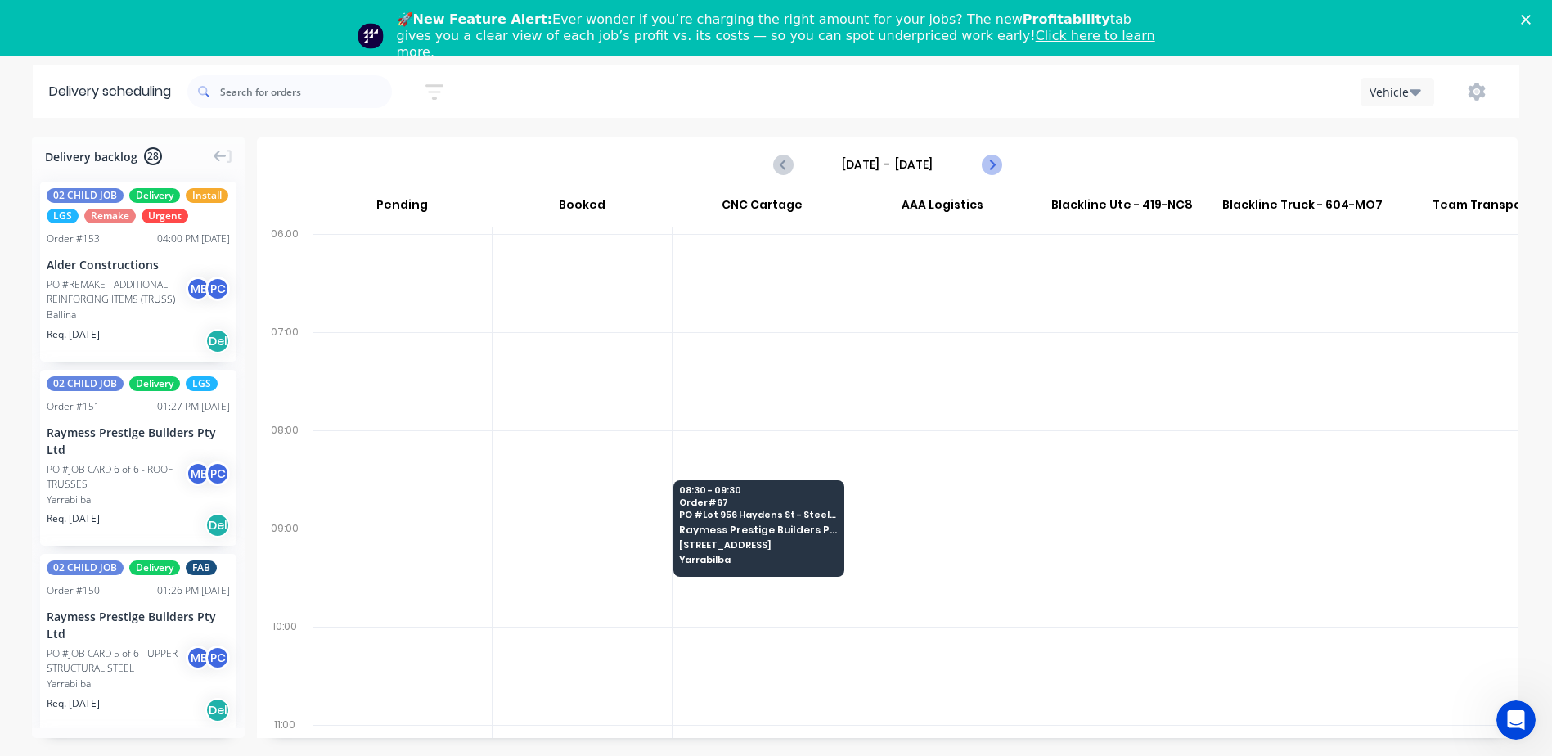
click at [992, 164] on icon "Next page" at bounding box center [990, 164] width 7 height 13
type input "[DATE] - [DATE]"
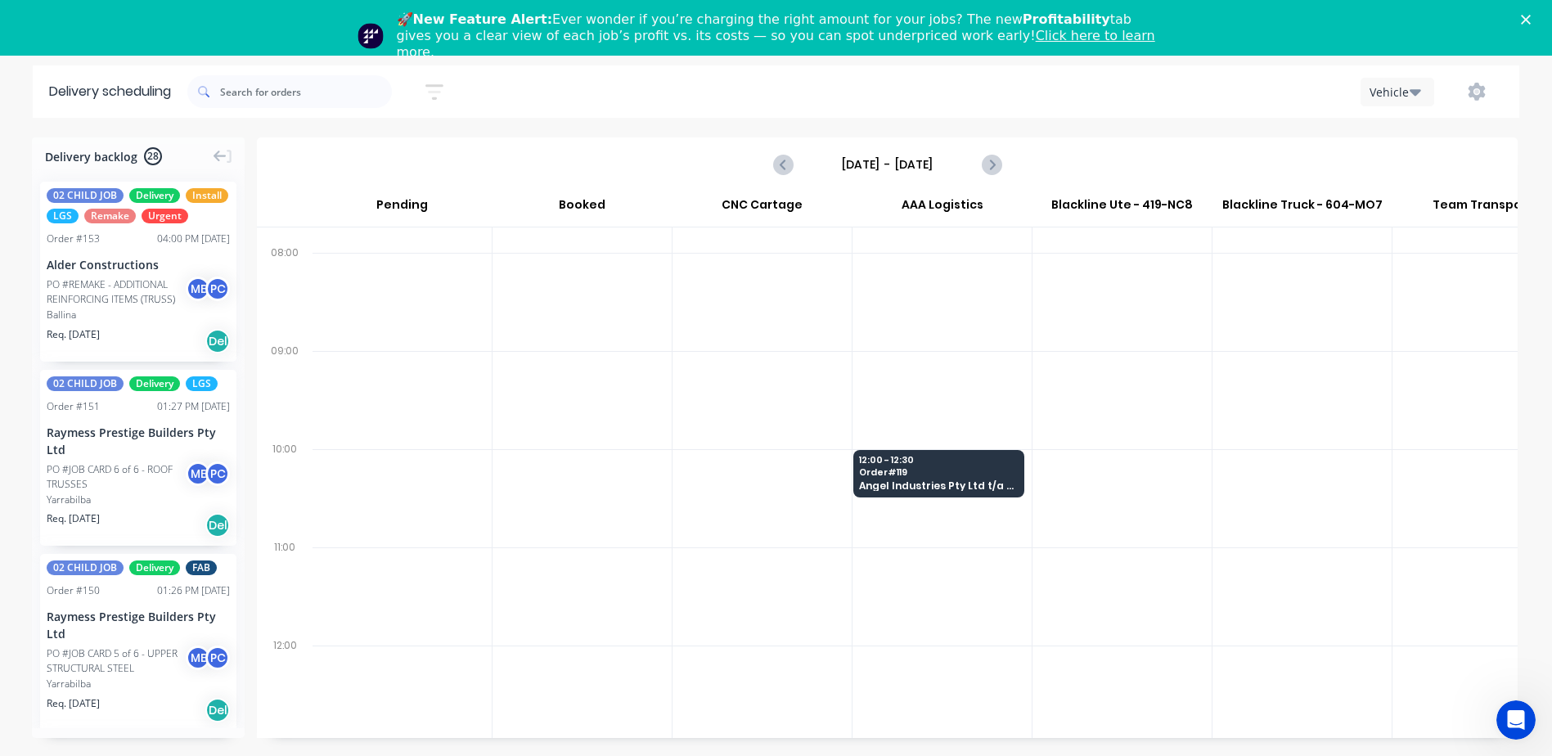
scroll to position [546, 1]
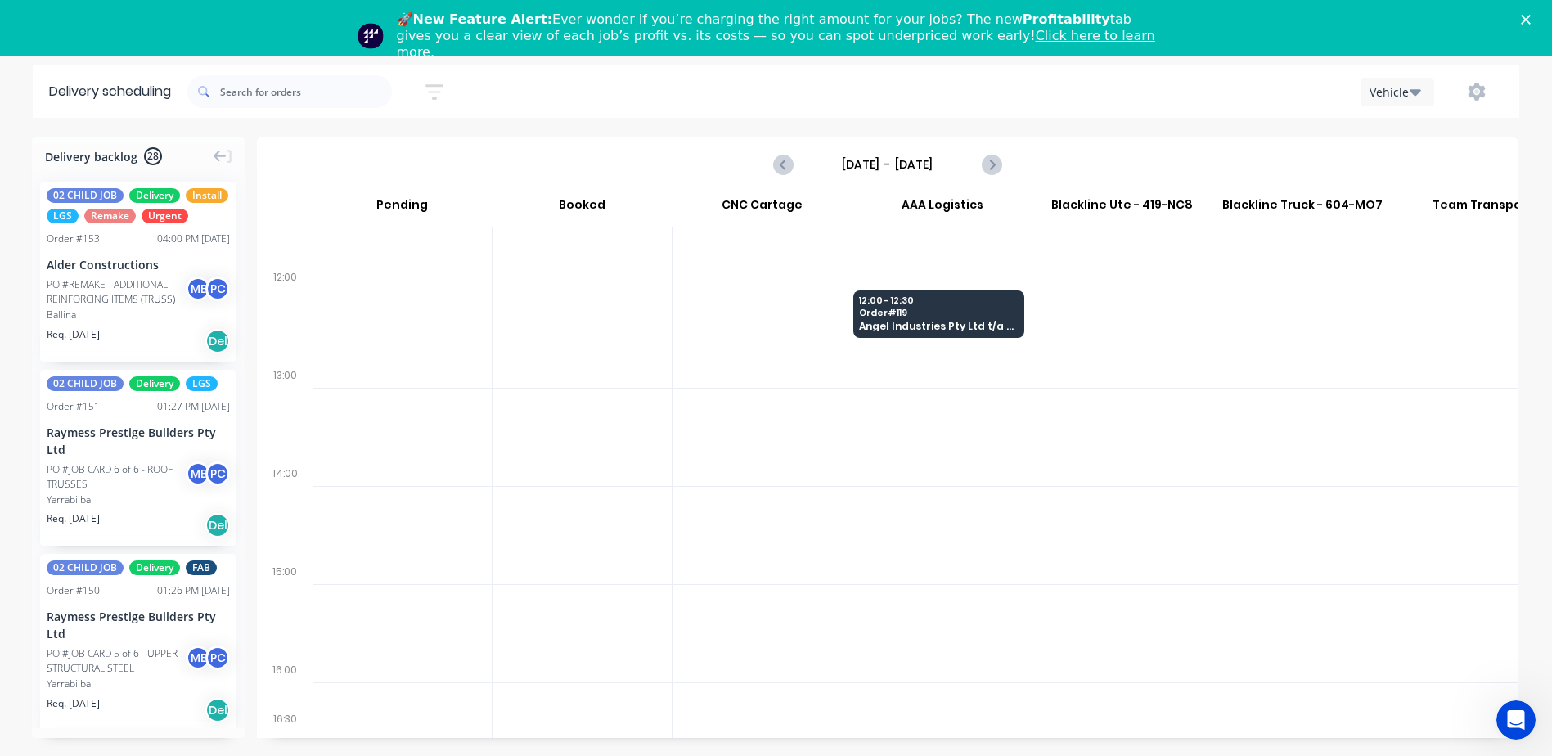
click at [802, 374] on div at bounding box center [761, 339] width 179 height 98
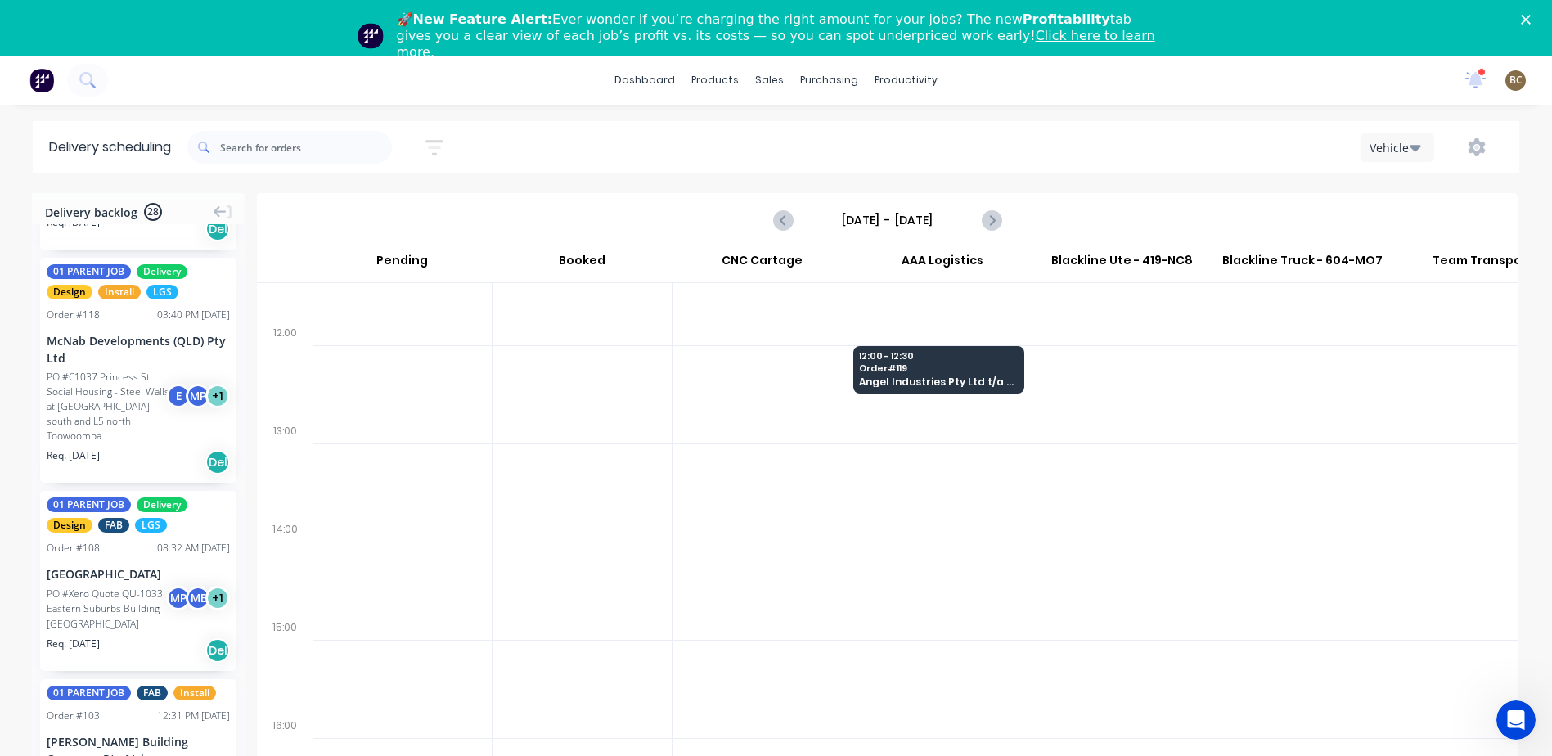
scroll to position [3109, 0]
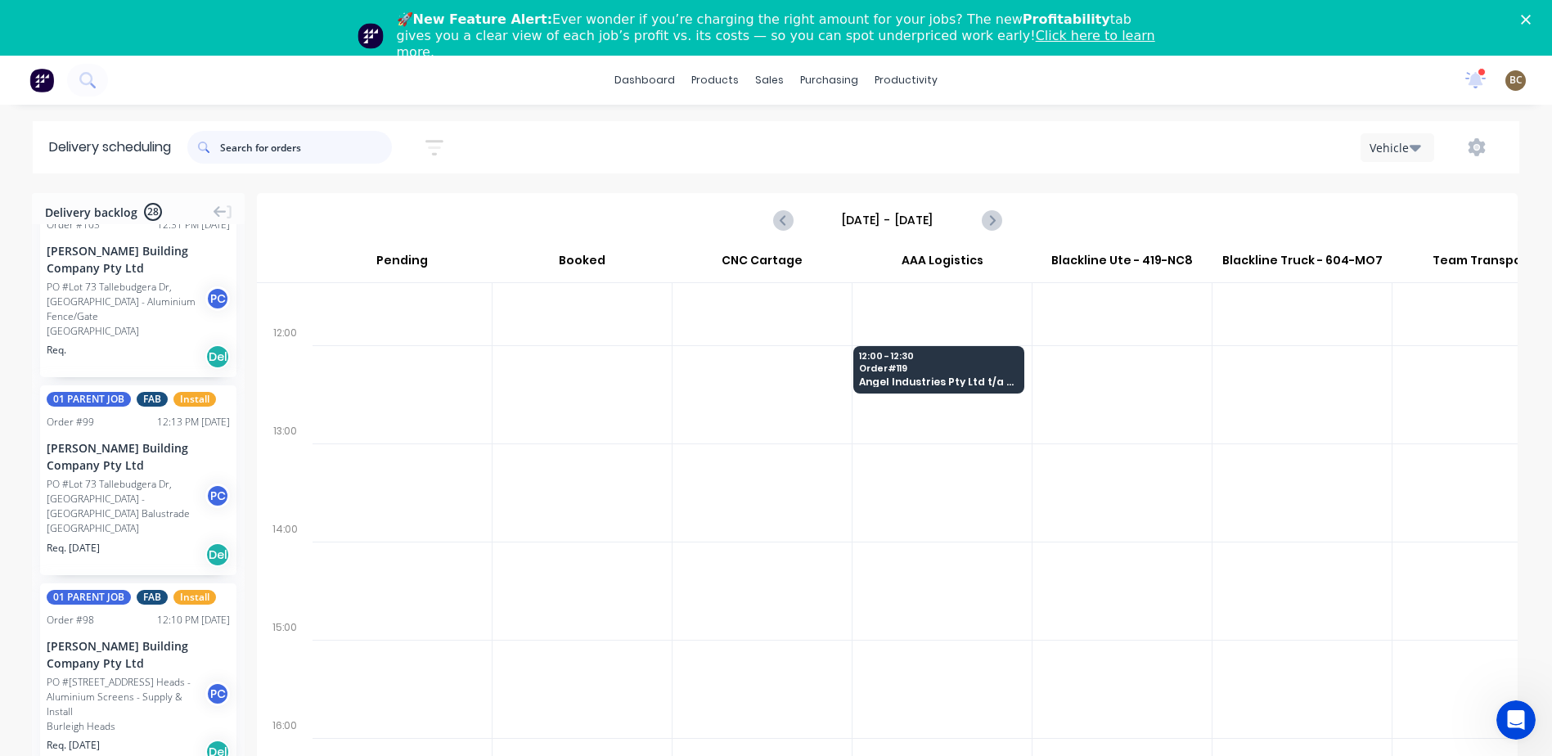
click at [254, 163] on input "text" at bounding box center [306, 147] width 172 height 33
click at [257, 155] on input "text" at bounding box center [306, 147] width 172 height 33
type input "alde"
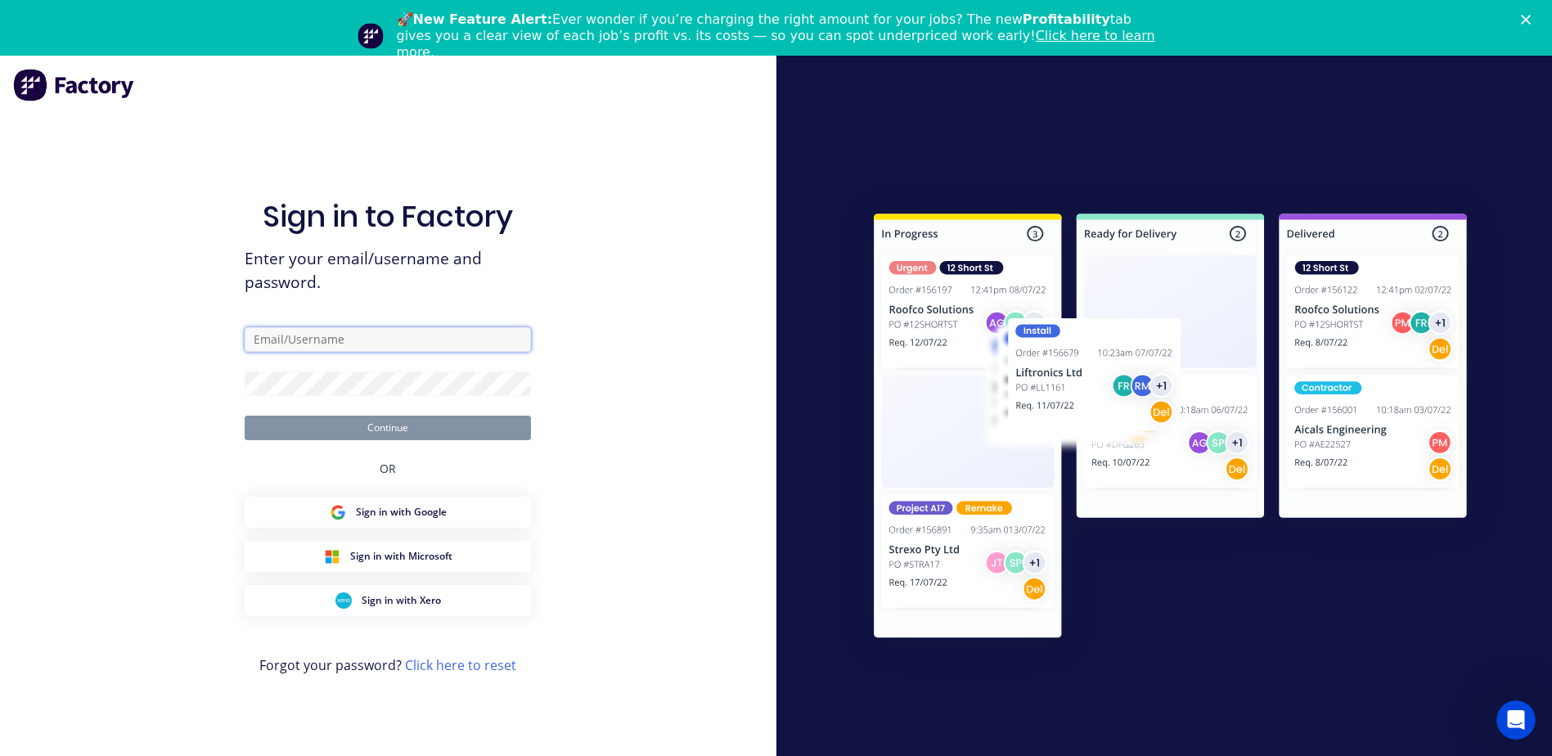
type input "[PERSON_NAME][EMAIL_ADDRESS][DOMAIN_NAME]"
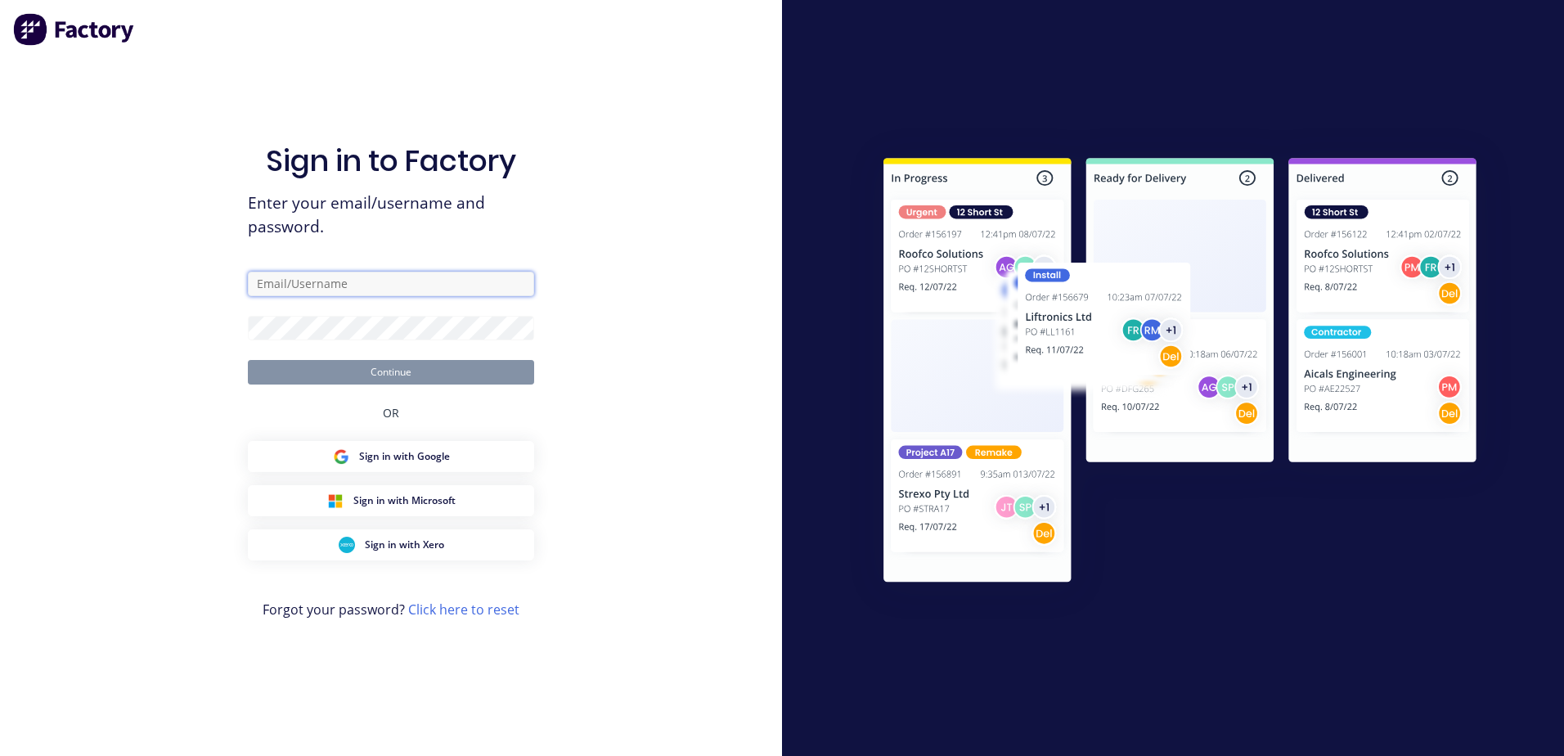
type input "b.cuadra@blacklinesteel.com.au"
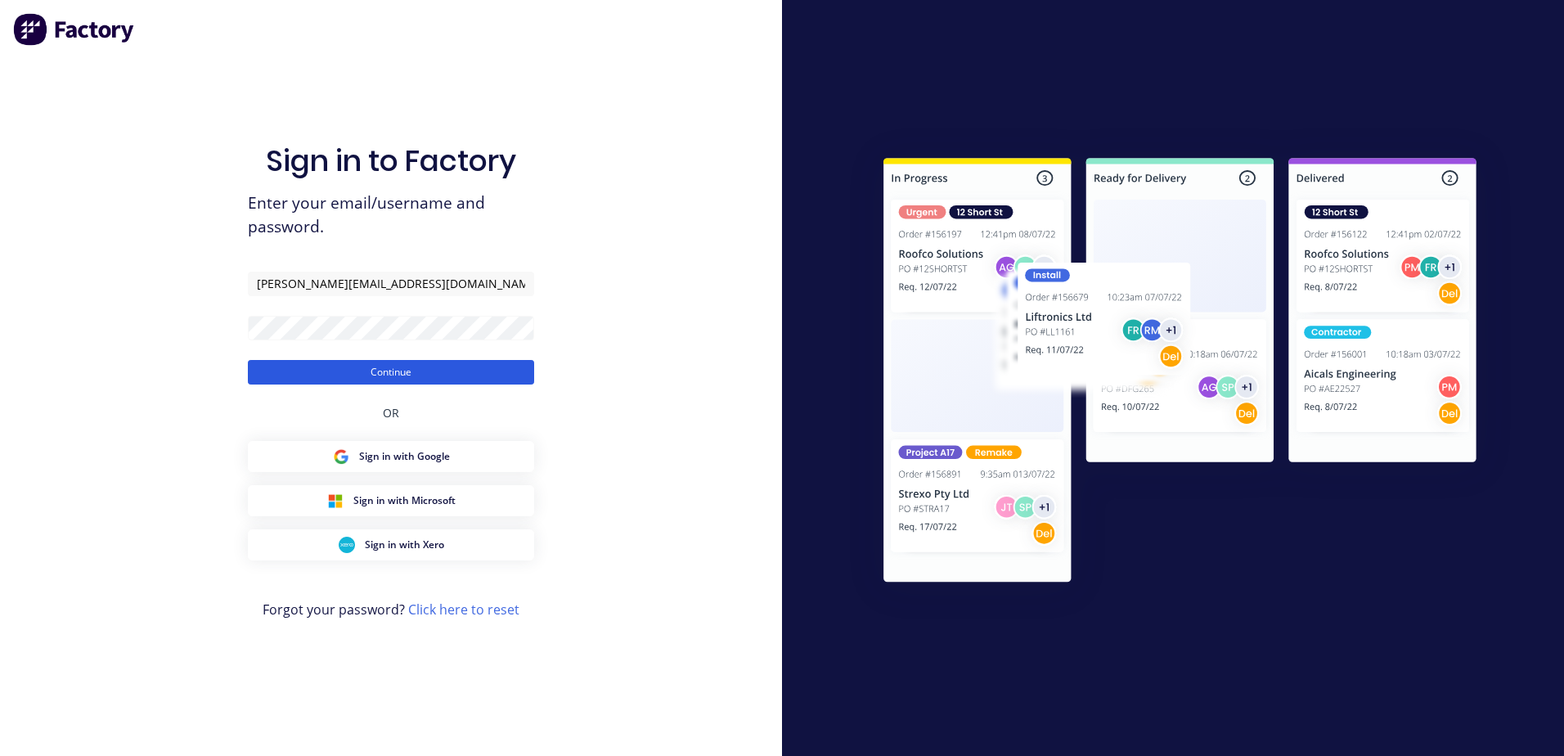
click at [355, 363] on button "Continue" at bounding box center [391, 372] width 286 height 25
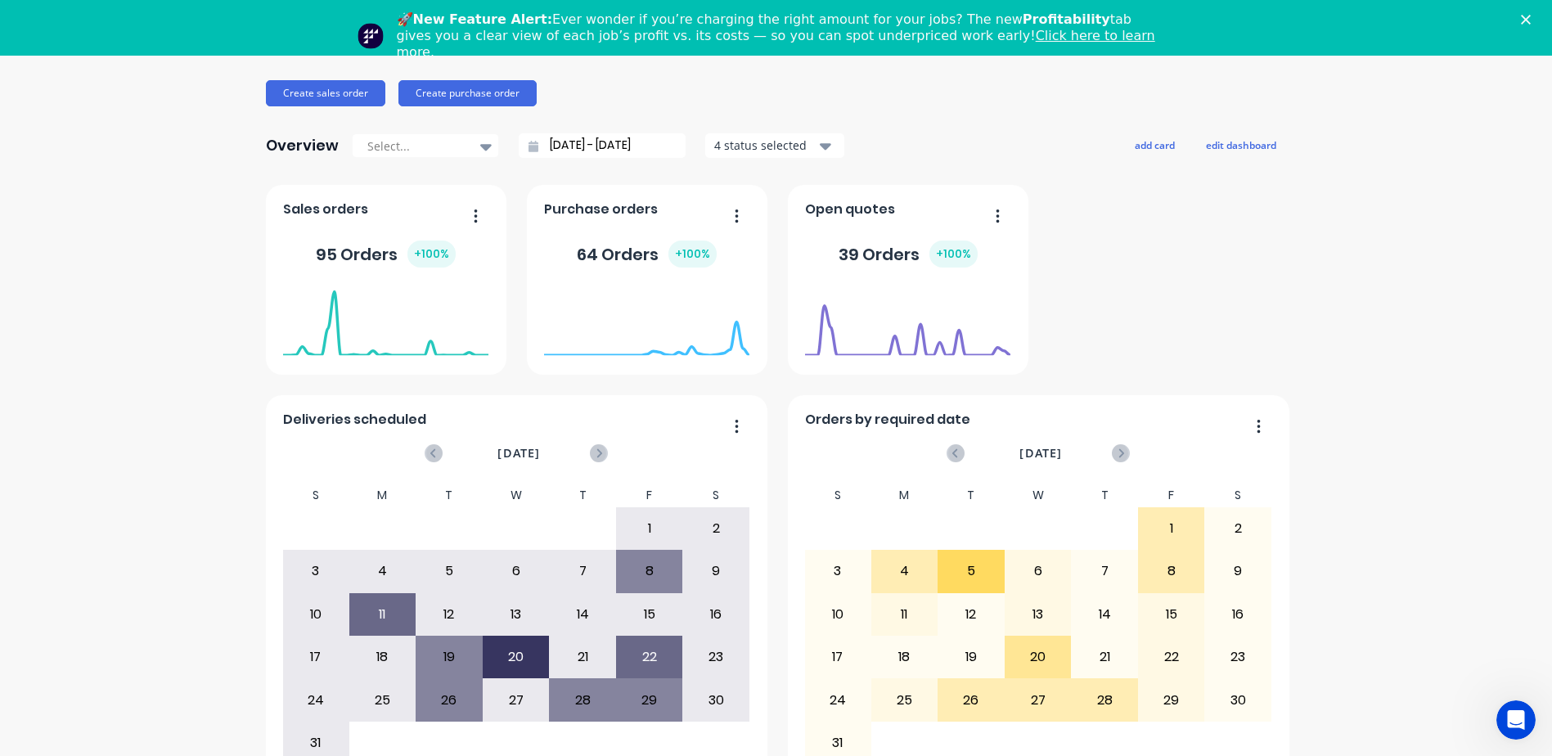
scroll to position [56, 0]
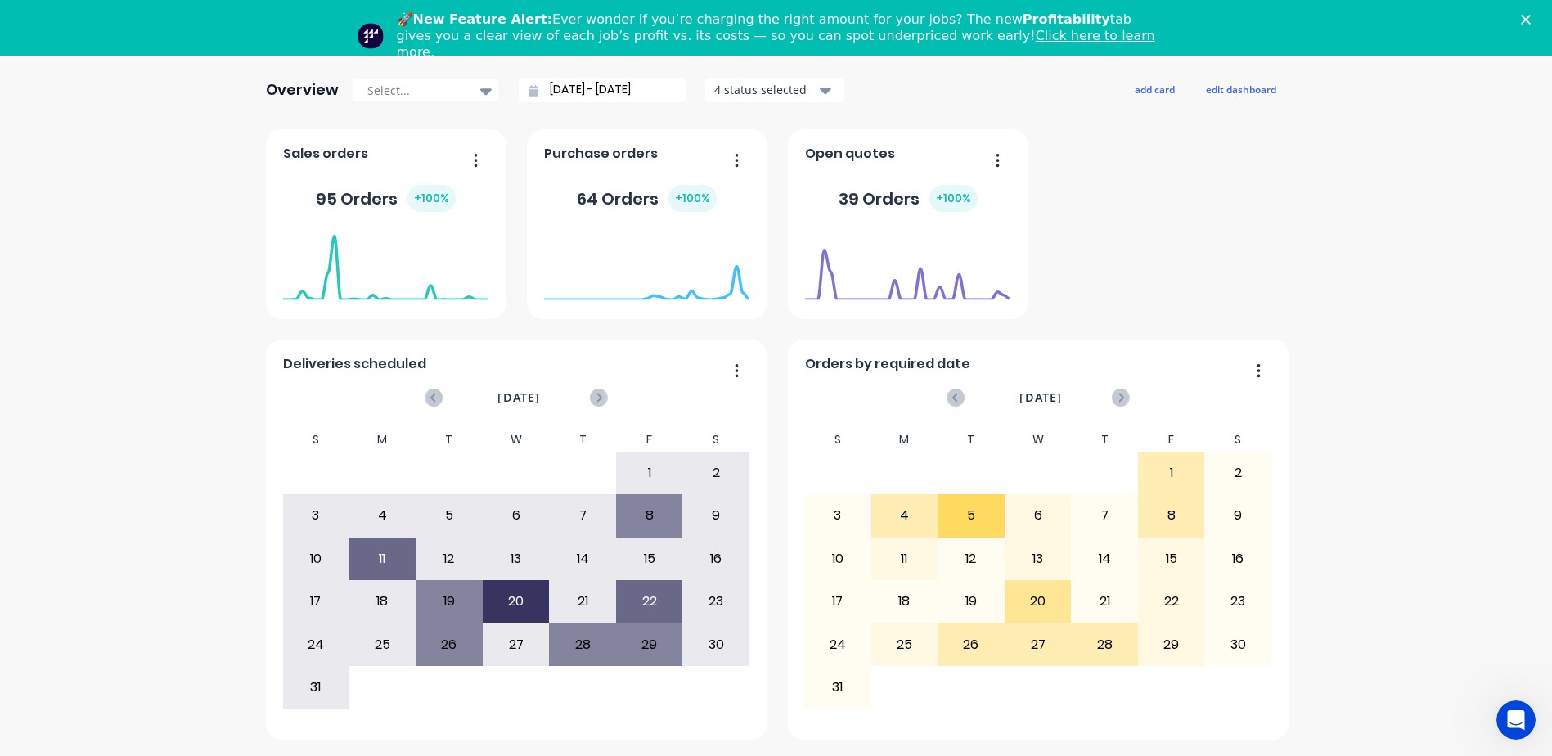
click at [659, 697] on div "31 1 2 3 4 5 6" at bounding box center [515, 687] width 467 height 43
click at [645, 646] on div "29" at bounding box center [649, 643] width 65 height 41
click at [1148, 654] on div "29" at bounding box center [1171, 643] width 65 height 41
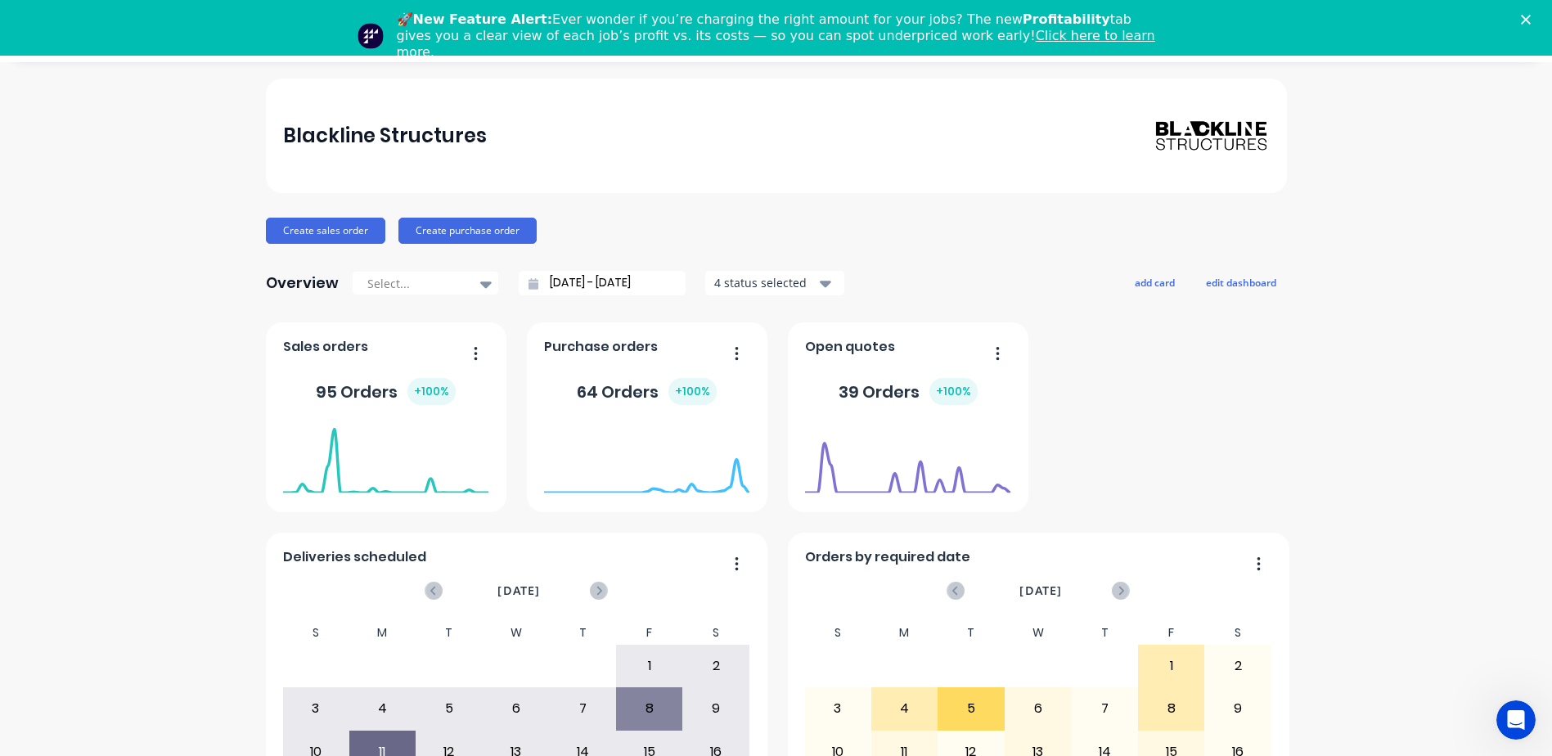
scroll to position [0, 0]
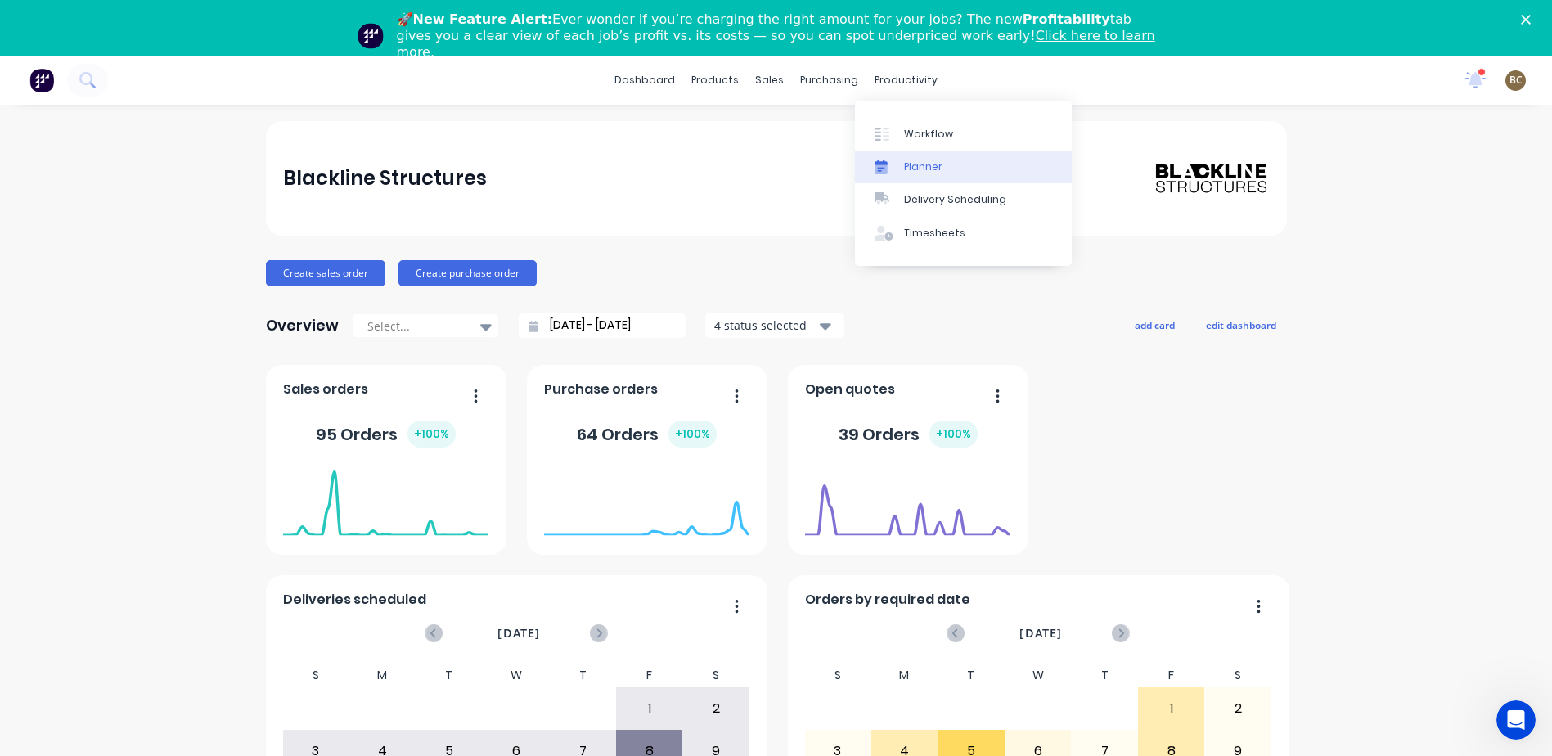
click at [943, 164] on link "Planner" at bounding box center [963, 167] width 217 height 33
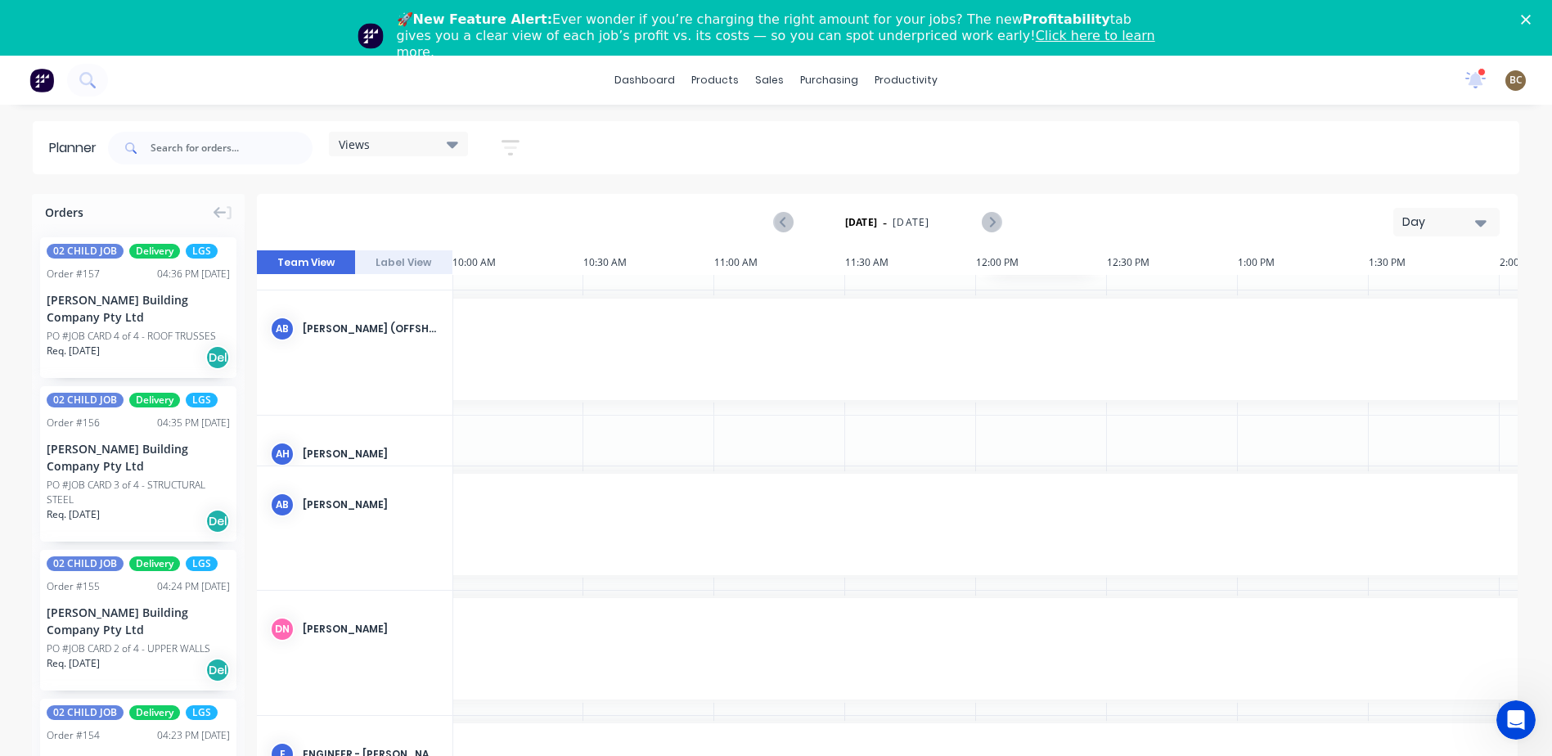
scroll to position [0, 1048]
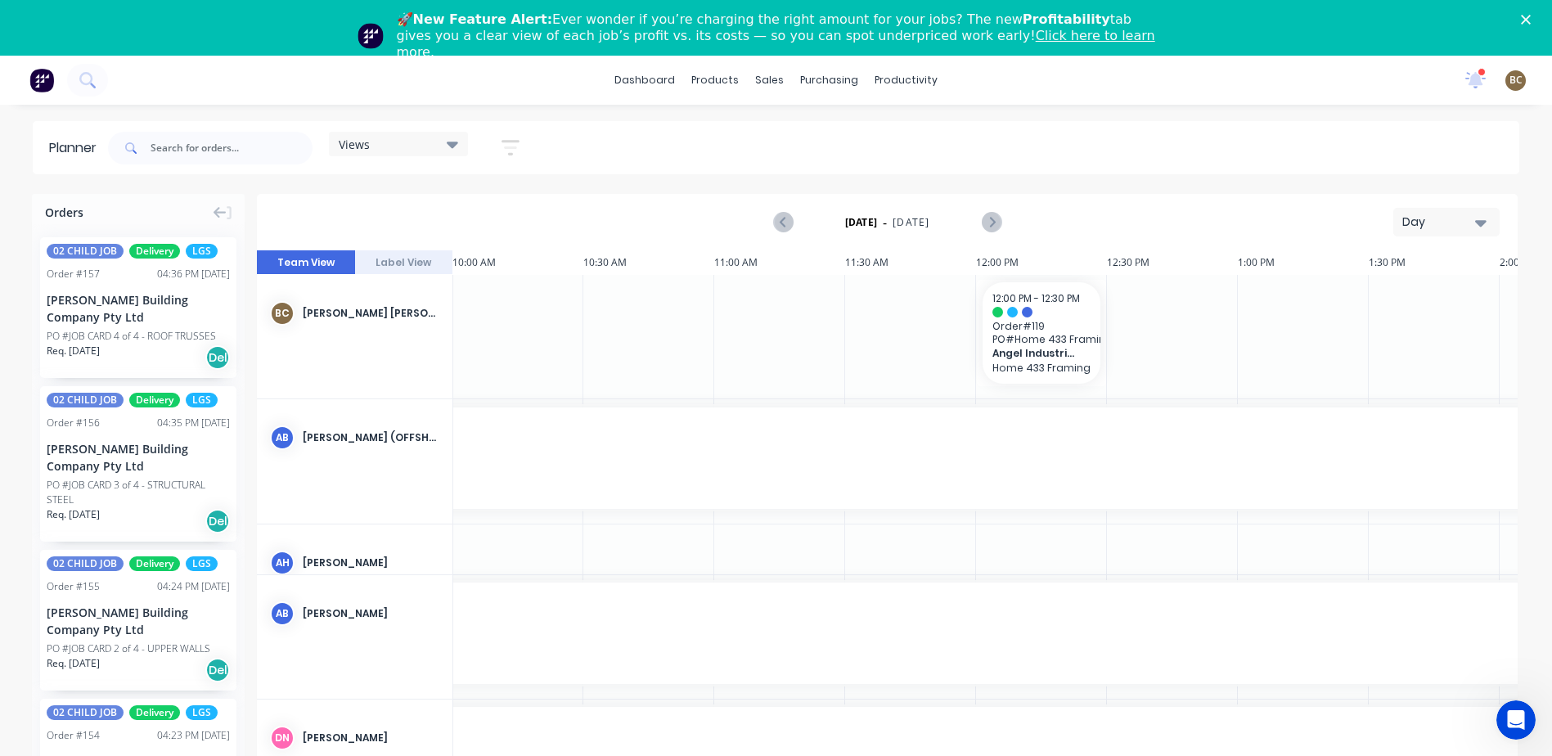
click at [1446, 223] on div "Day" at bounding box center [1439, 222] width 75 height 17
click at [1398, 295] on div "Week" at bounding box center [1417, 298] width 162 height 33
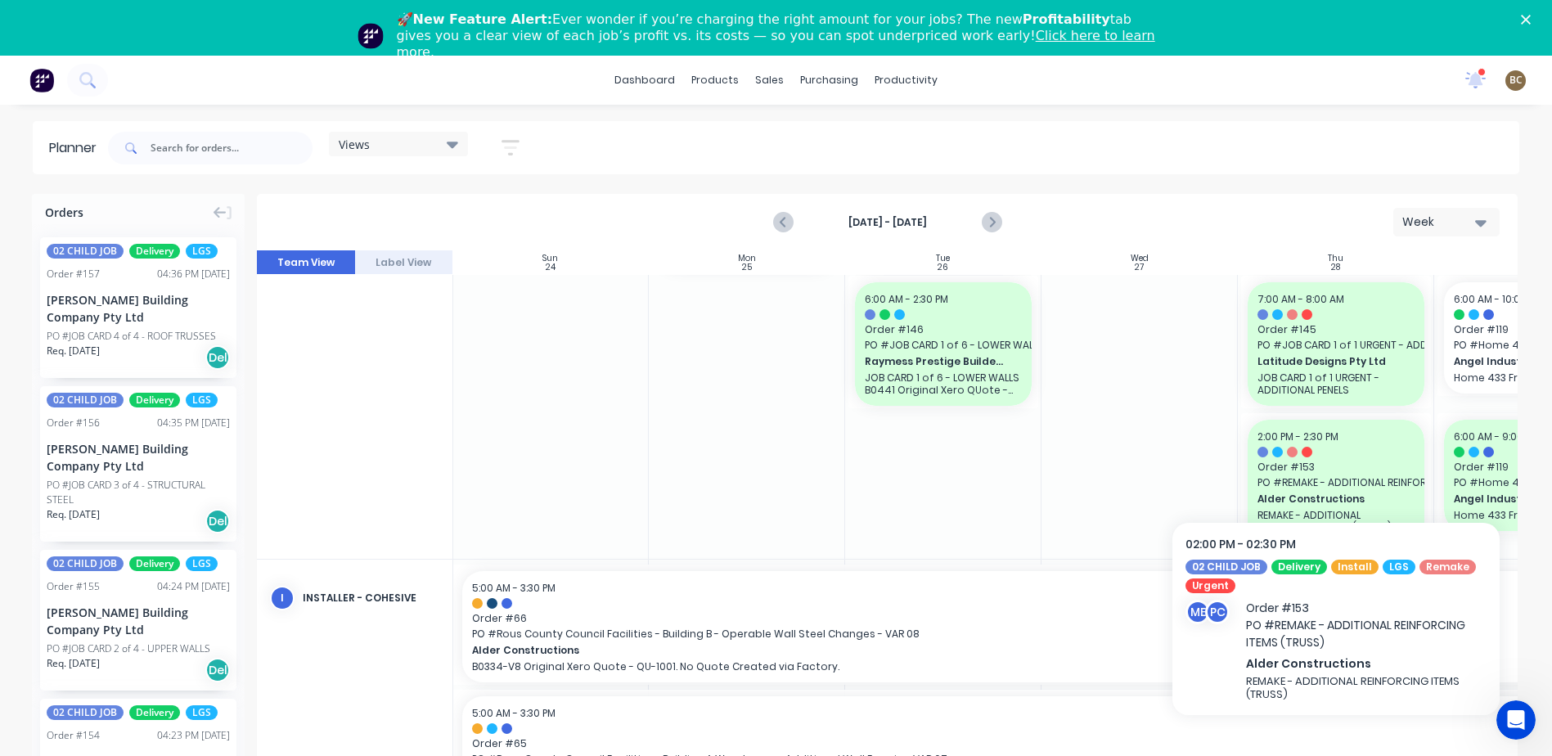
scroll to position [2045, 1]
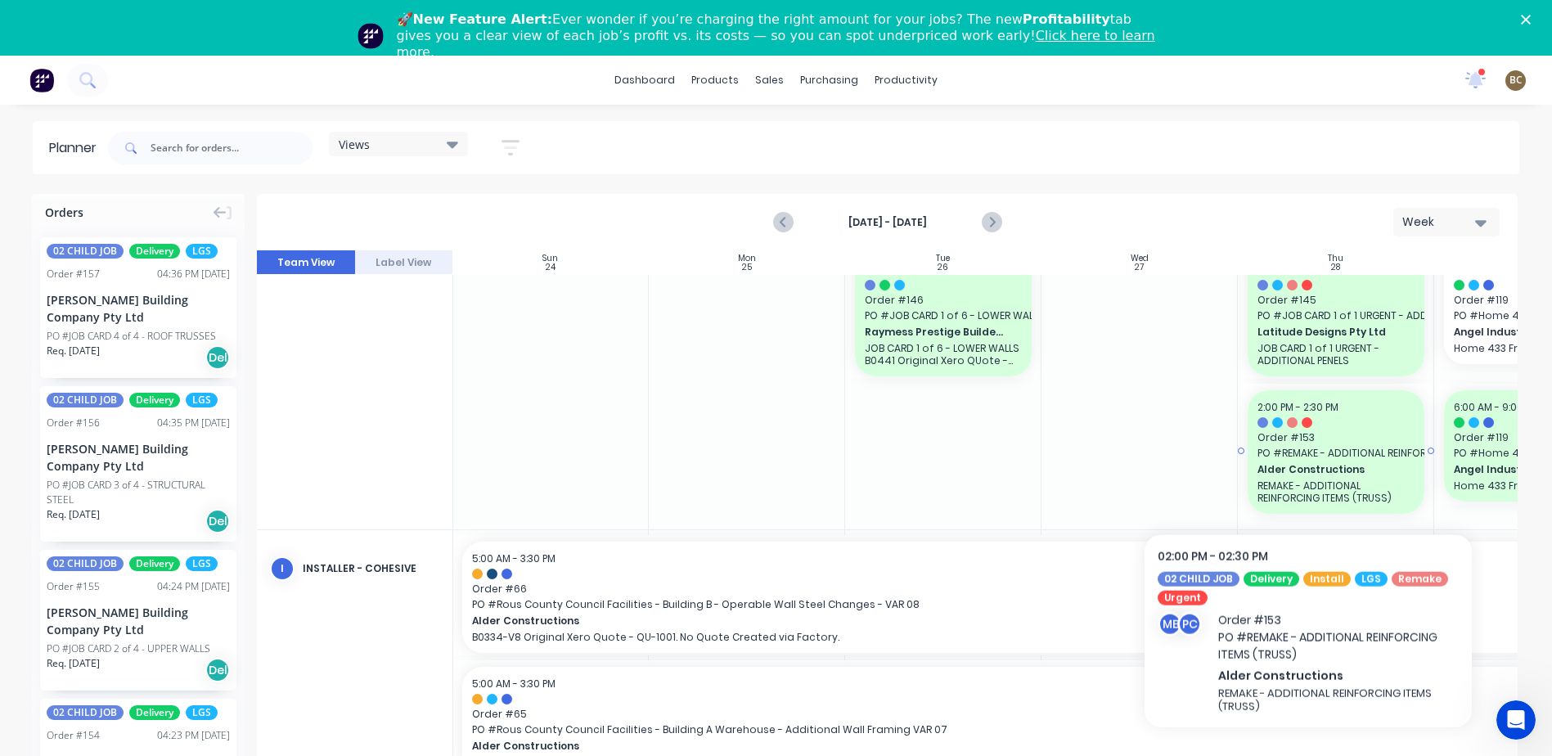
click at [1308, 462] on span "Alder Constructions" at bounding box center [1328, 469] width 142 height 15
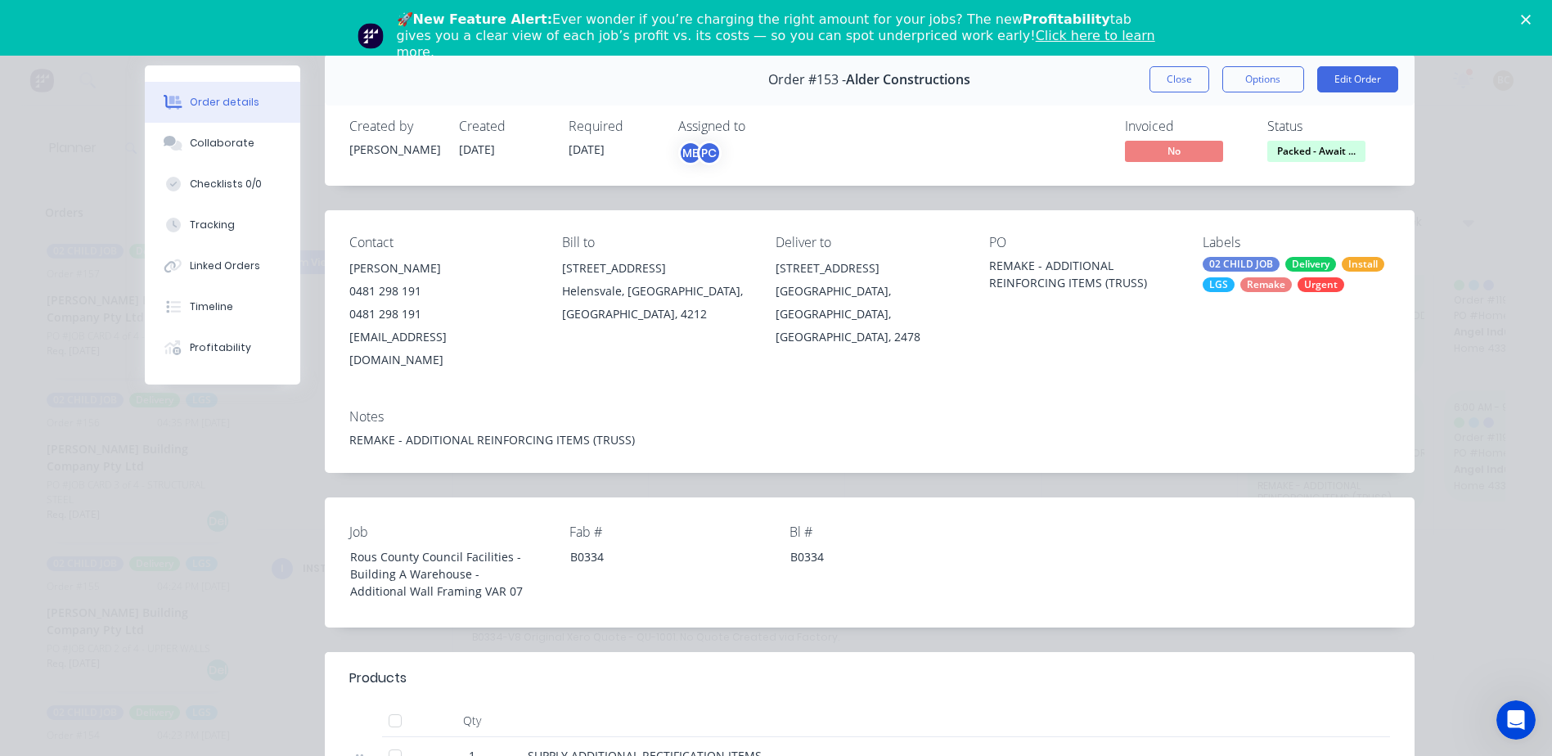
scroll to position [0, 0]
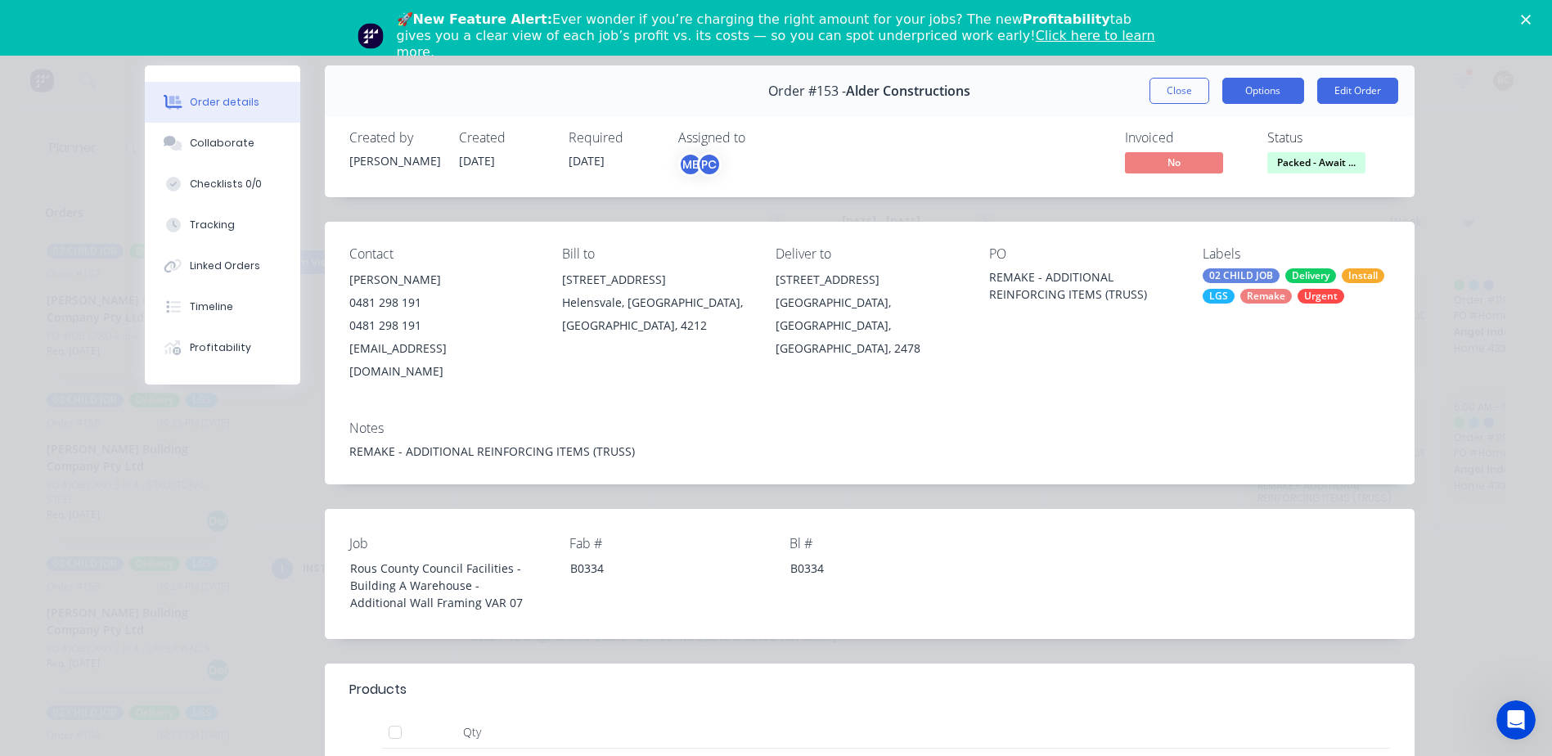
click at [1237, 92] on button "Options" at bounding box center [1263, 91] width 82 height 26
click at [1203, 364] on div "Contact Nick Packer 0481 298 191 0481 298 191 nick.packer@aldercon.com.au Bill …" at bounding box center [870, 315] width 1090 height 186
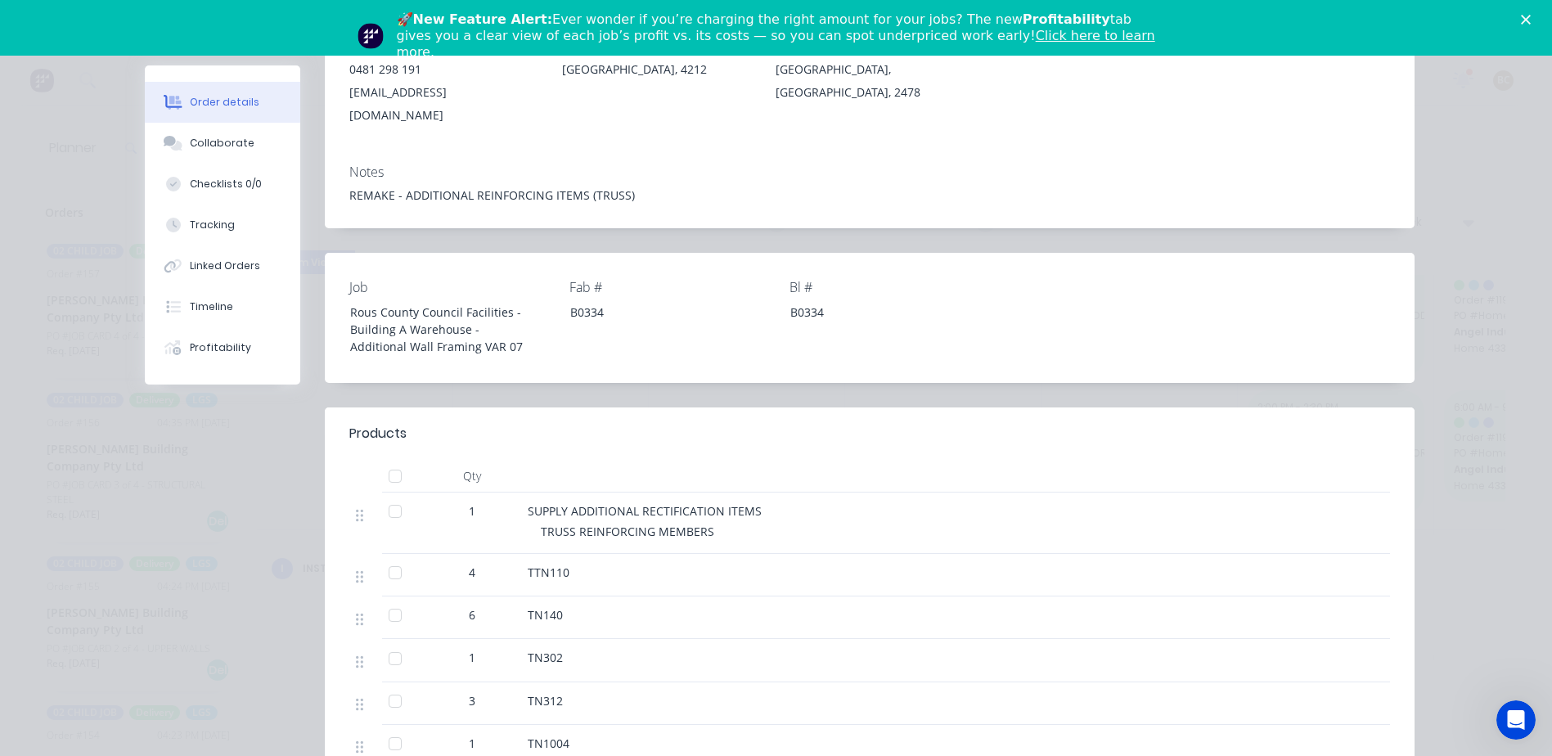
scroll to position [263, 0]
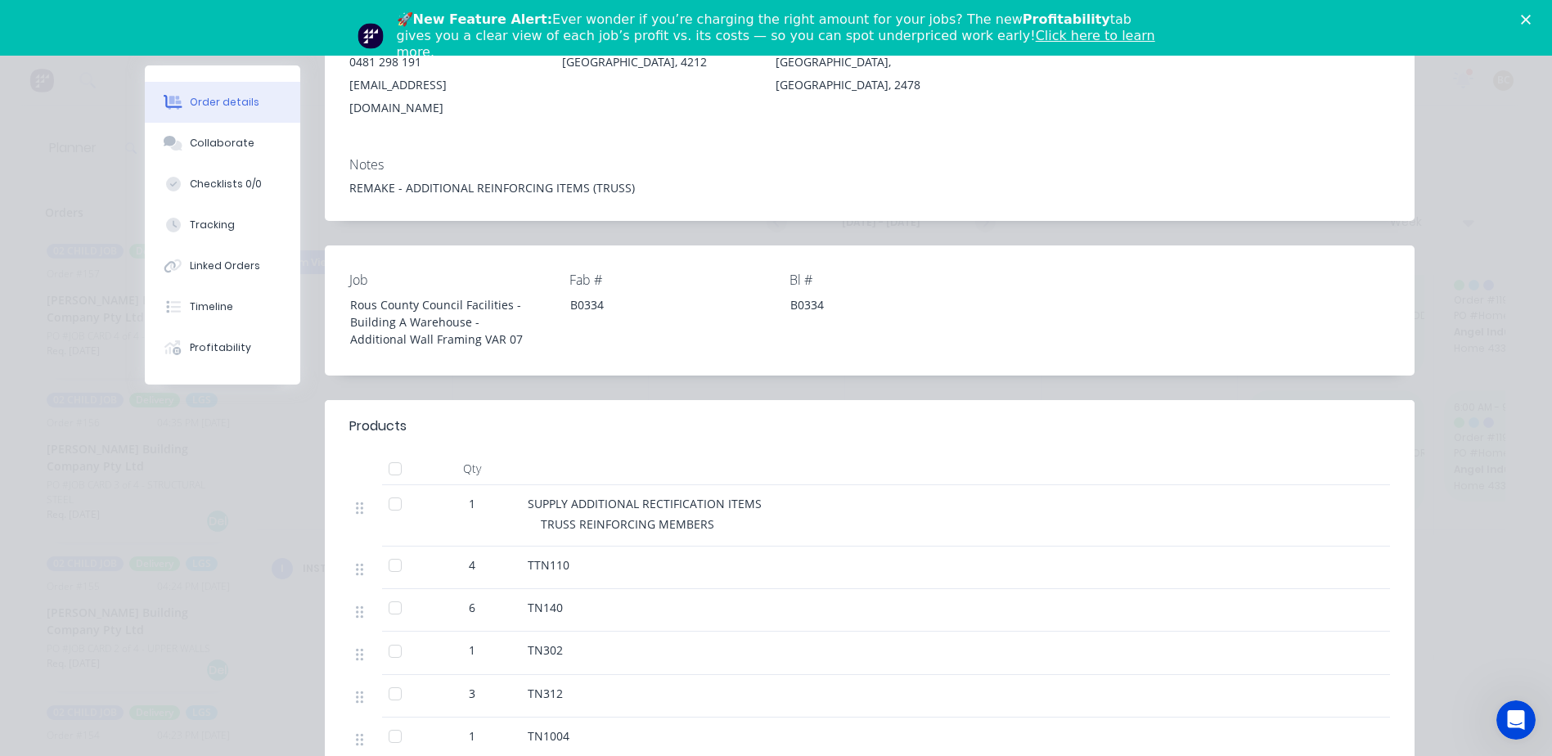
click at [384, 452] on div at bounding box center [395, 468] width 33 height 33
click at [386, 452] on div at bounding box center [395, 468] width 33 height 33
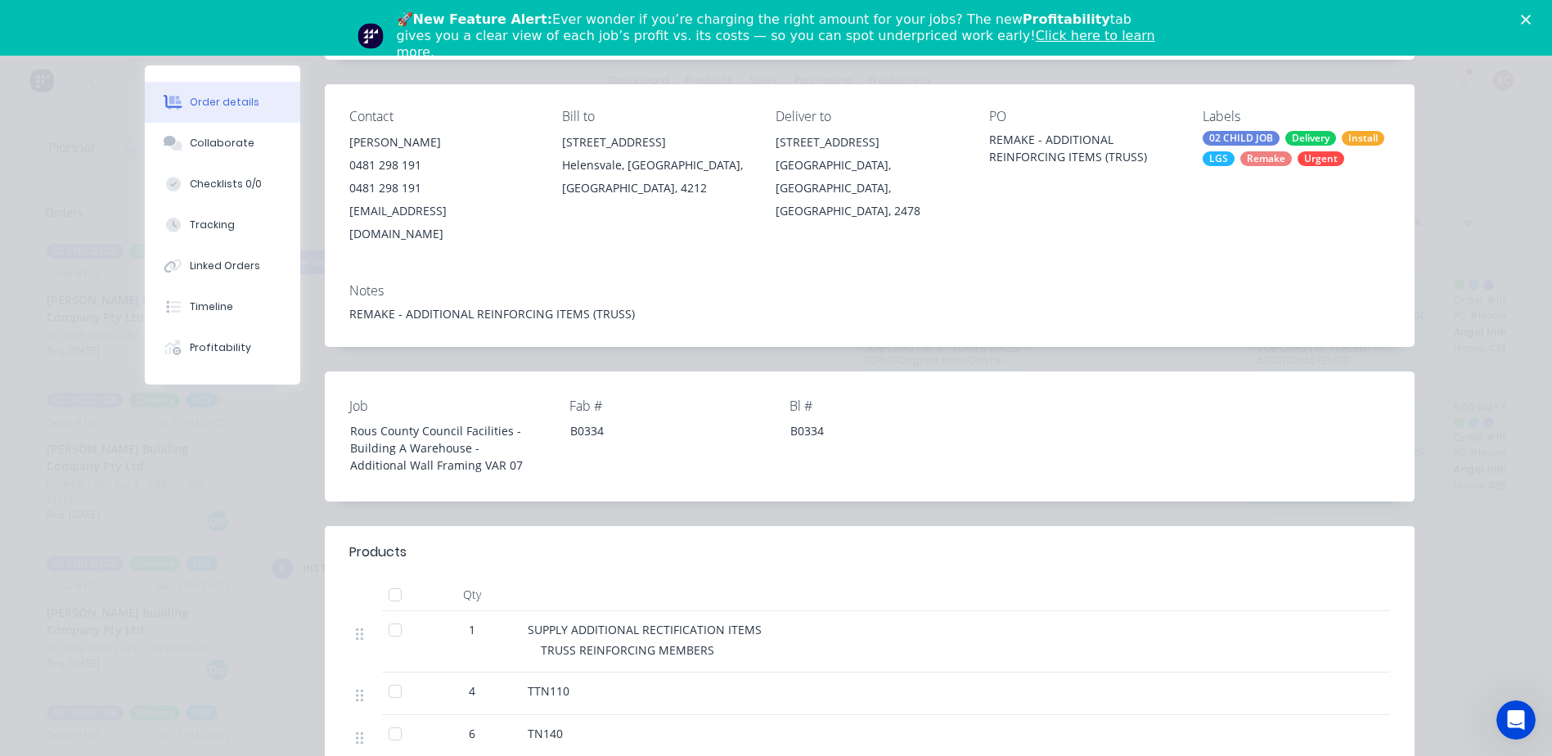
scroll to position [0, 0]
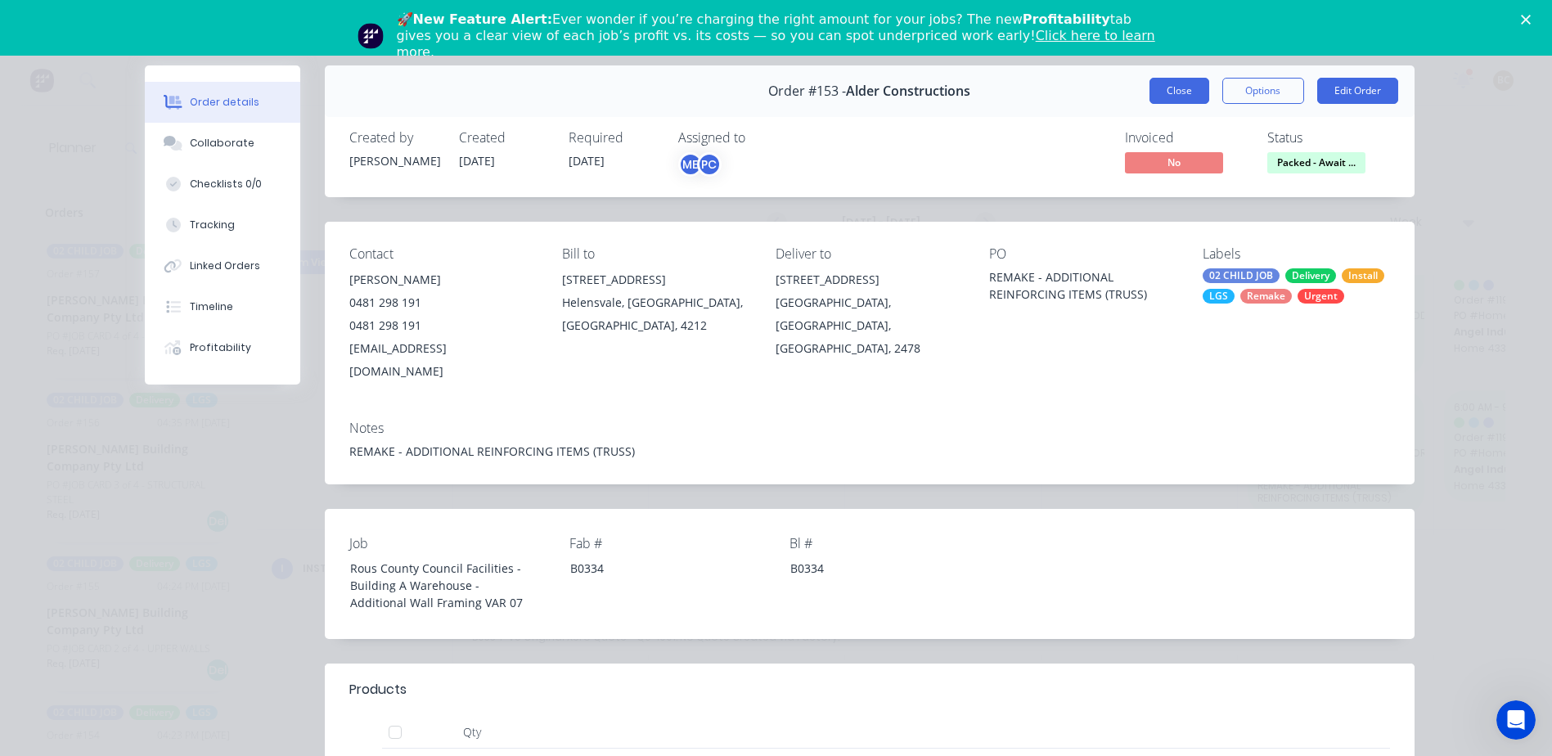
click at [1188, 94] on button "Close" at bounding box center [1179, 91] width 60 height 26
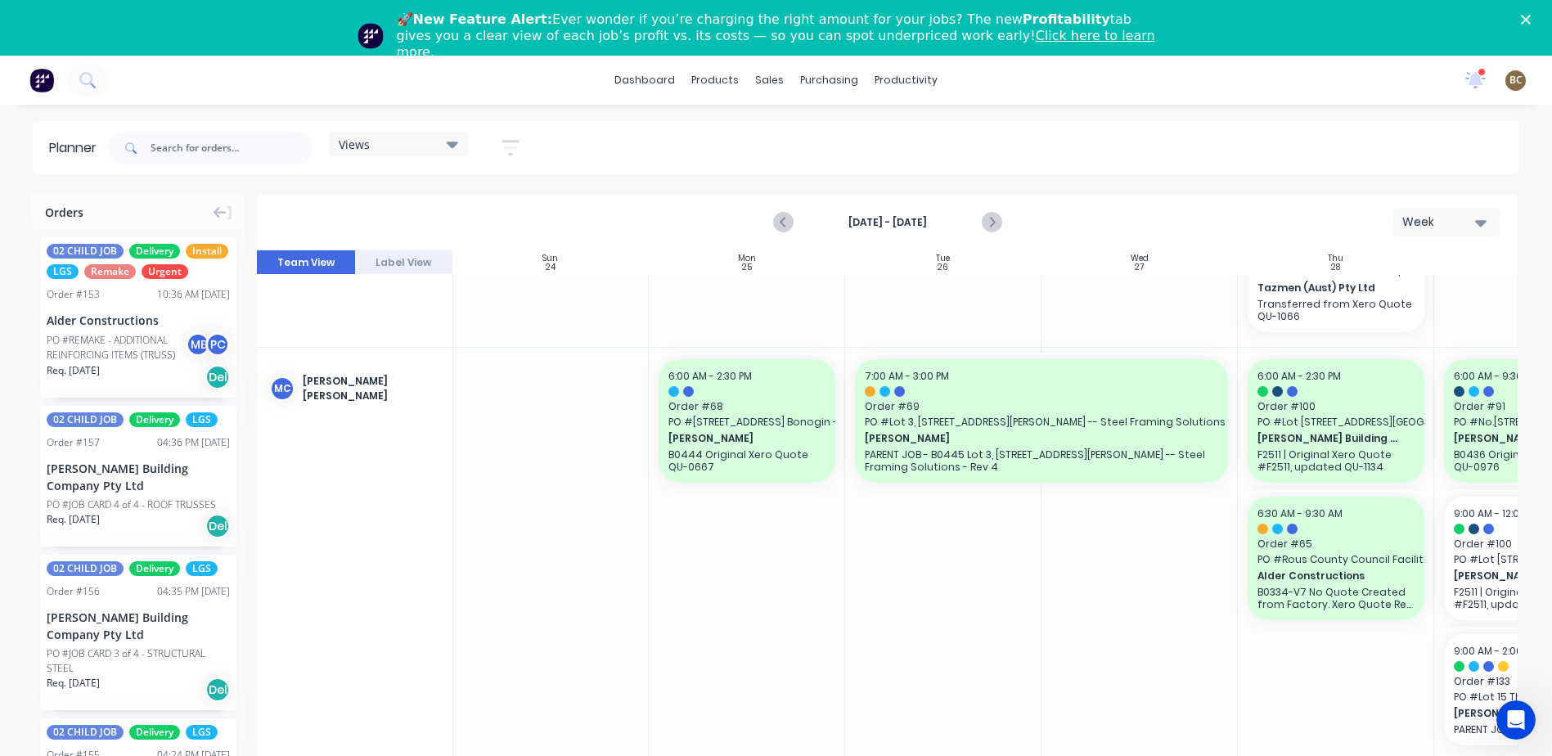
scroll to position [3518, 1]
